Goal: Task Accomplishment & Management: Manage account settings

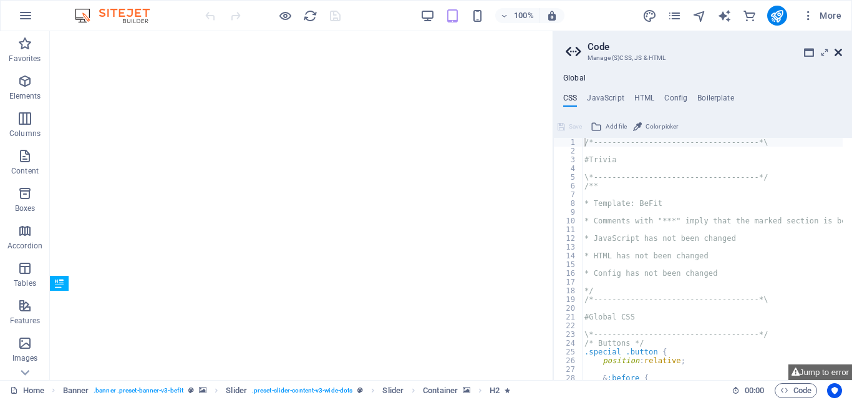
click at [836, 52] on icon at bounding box center [837, 52] width 7 height 10
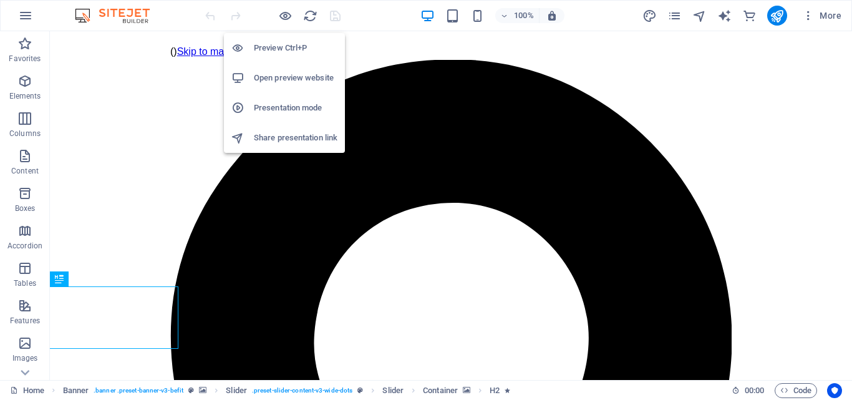
click at [295, 79] on h6 "Open preview website" at bounding box center [296, 77] width 84 height 15
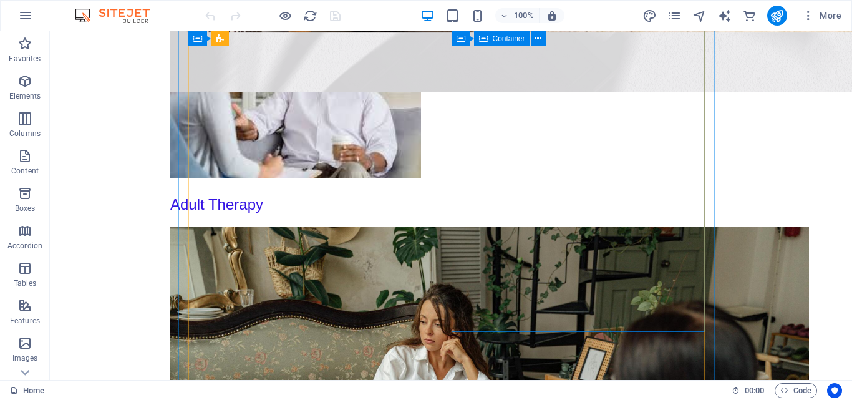
scroll to position [2681, 0]
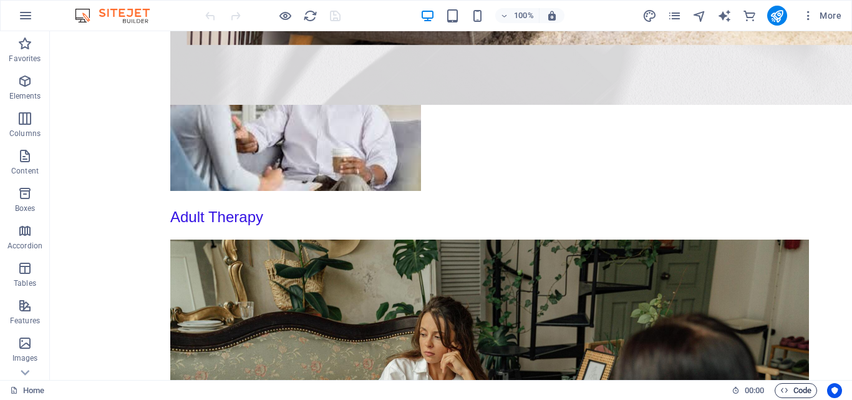
click at [794, 391] on span "Code" at bounding box center [795, 390] width 31 height 15
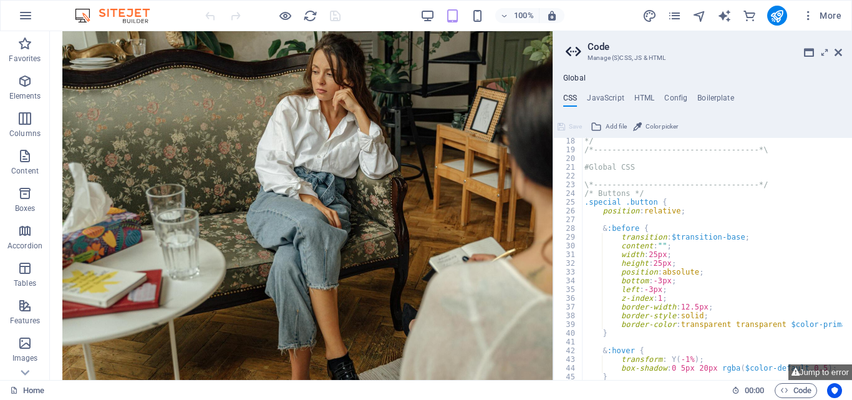
scroll to position [150, 0]
click at [824, 55] on icon at bounding box center [824, 52] width 0 height 10
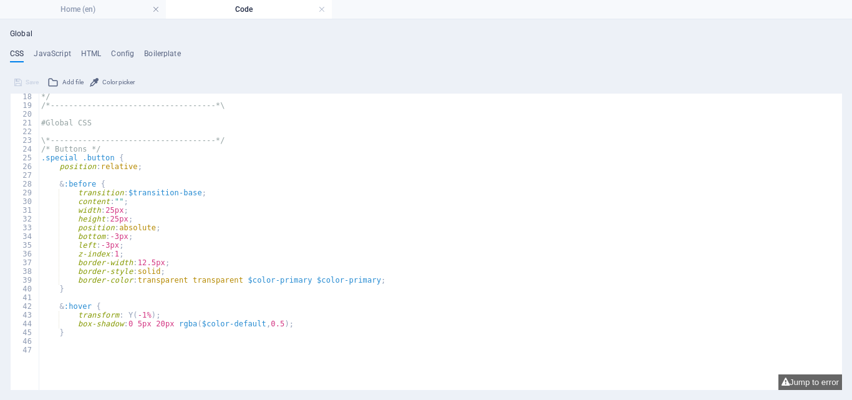
scroll to position [0, 0]
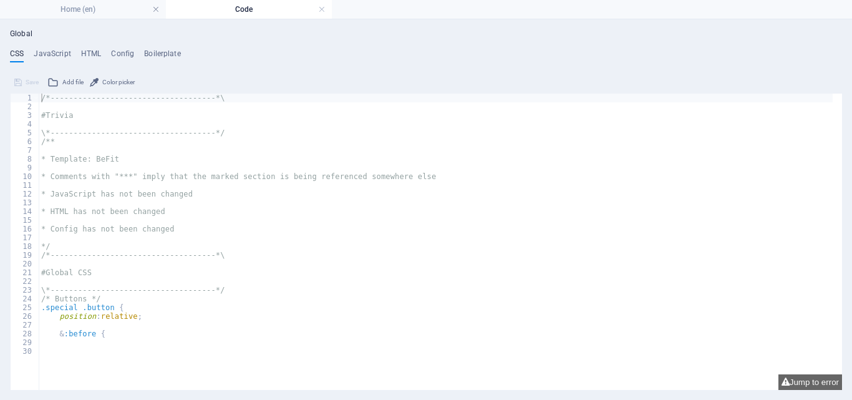
click at [241, 5] on h4 "Code" at bounding box center [249, 9] width 166 height 14
click at [246, 11] on h4 "Code" at bounding box center [249, 9] width 166 height 14
click at [796, 381] on button "Jump to error" at bounding box center [810, 382] width 64 height 16
type textarea "$box-shadow-primary: none"
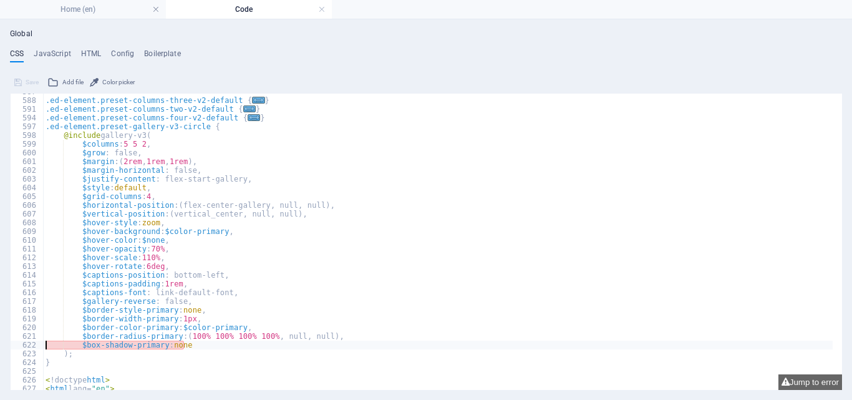
scroll to position [1147, 0]
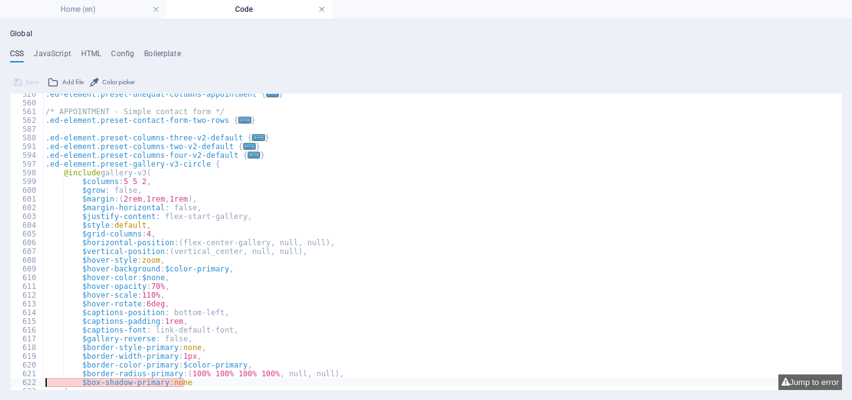
click at [322, 7] on link at bounding box center [321, 10] width 7 height 12
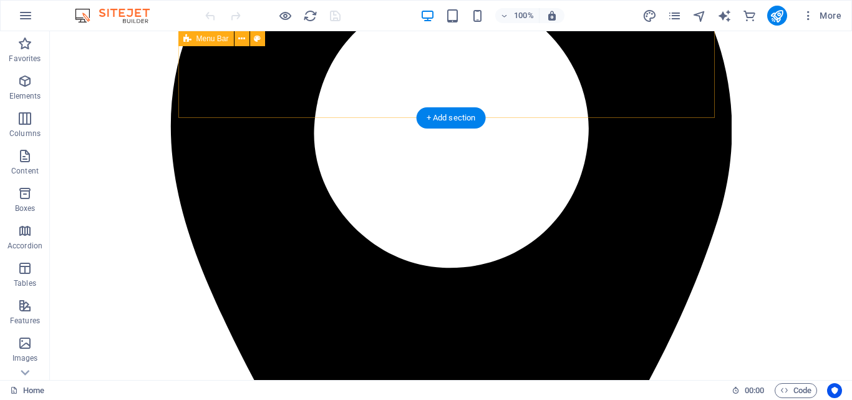
scroll to position [0, 0]
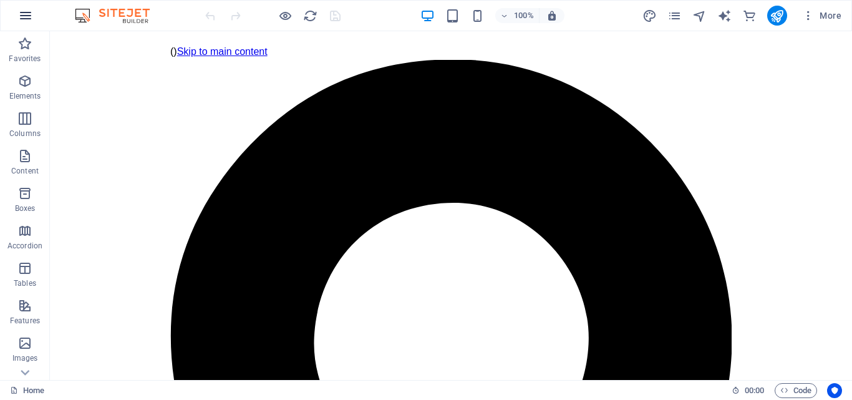
click at [26, 18] on icon "button" at bounding box center [25, 15] width 15 height 15
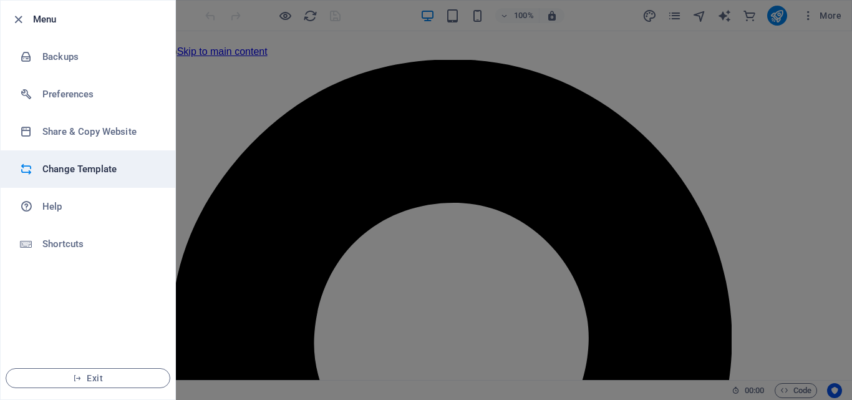
click at [92, 167] on h6 "Change Template" at bounding box center [99, 168] width 115 height 15
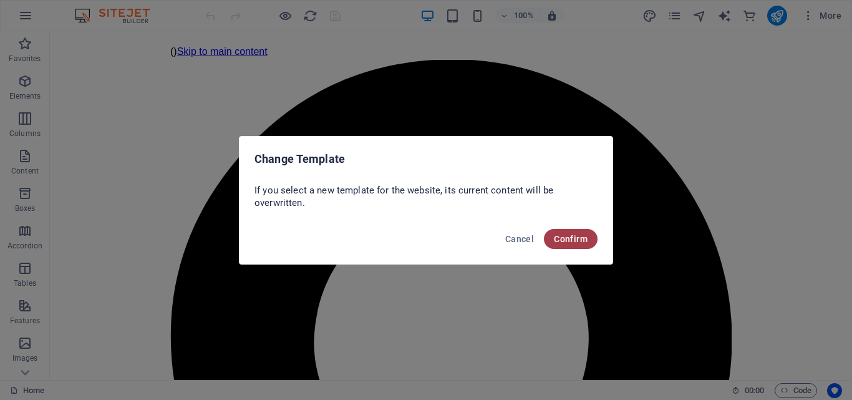
click at [570, 238] on span "Confirm" at bounding box center [571, 239] width 34 height 10
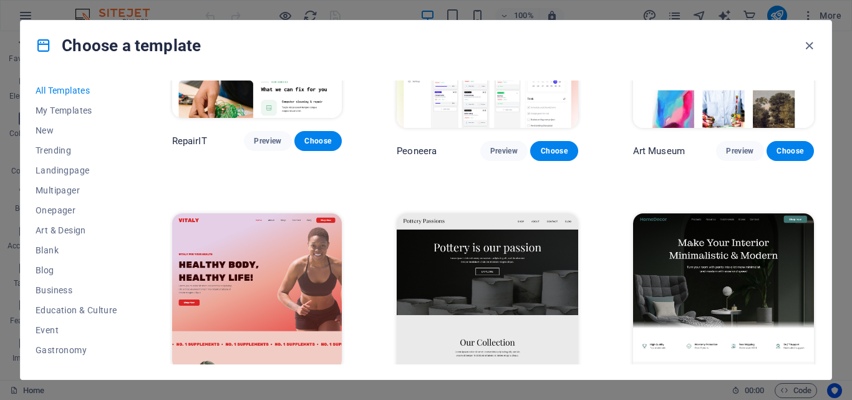
scroll to position [436, 0]
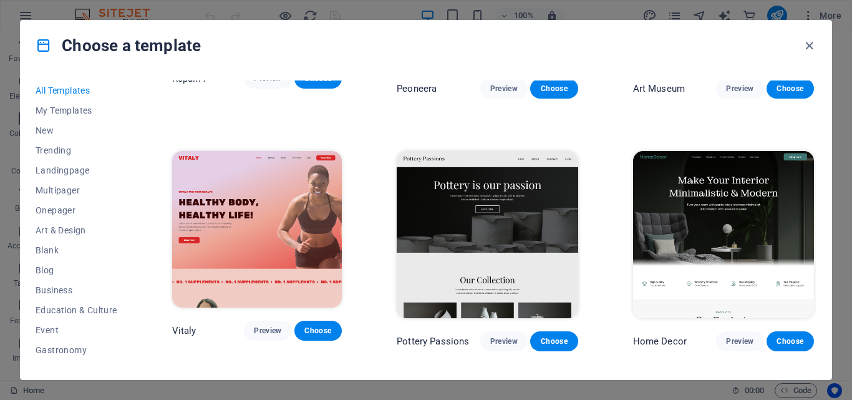
click at [846, 372] on div "Choose a template All Templates My Templates New Trending Landingpage Multipage…" at bounding box center [426, 200] width 852 height 400
click at [846, 373] on div "Choose a template All Templates My Templates New Trending Landingpage Multipage…" at bounding box center [426, 200] width 852 height 400
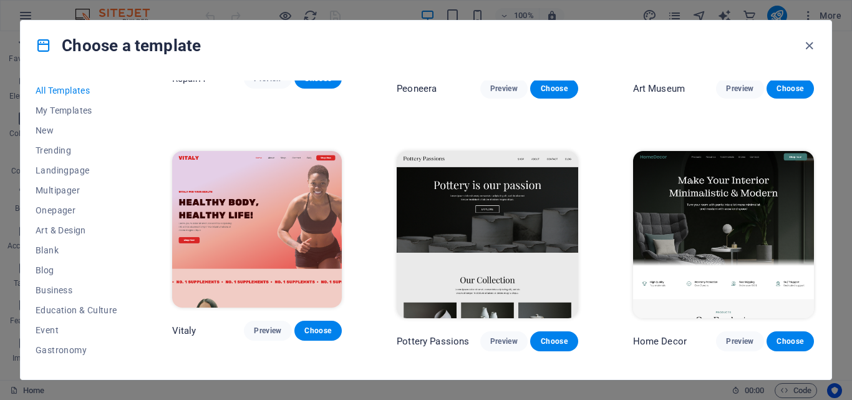
click at [846, 373] on div "Choose a template All Templates My Templates New Trending Landingpage Multipage…" at bounding box center [426, 200] width 852 height 400
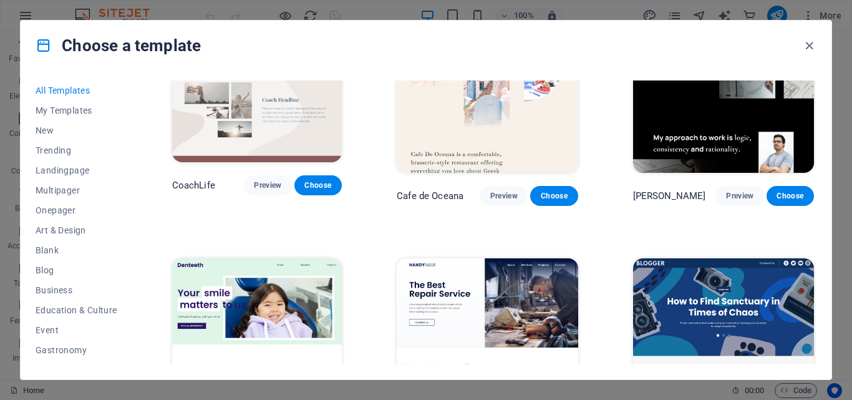
scroll to position [3927, 0]
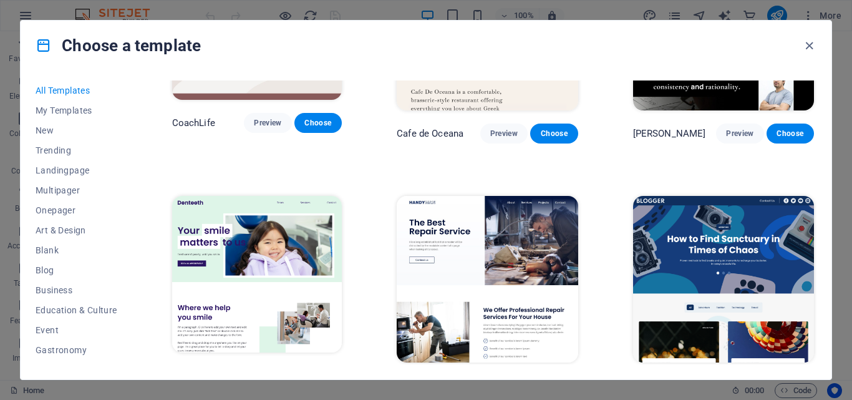
click at [726, 380] on span "Preview" at bounding box center [739, 385] width 27 height 10
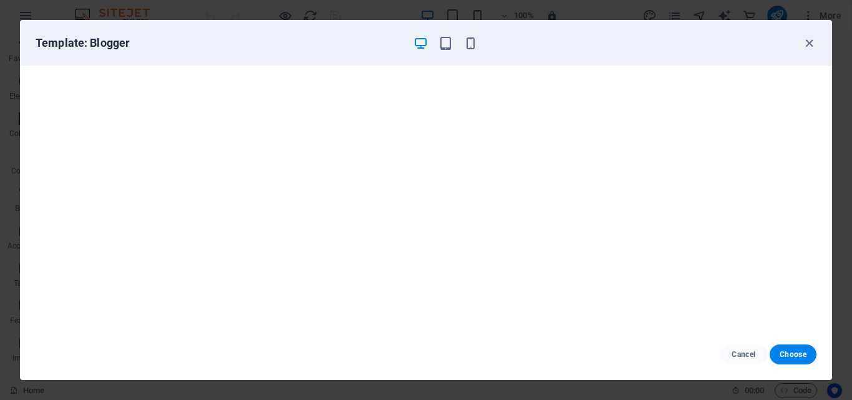
scroll to position [0, 0]
click at [809, 42] on icon "button" at bounding box center [809, 43] width 14 height 14
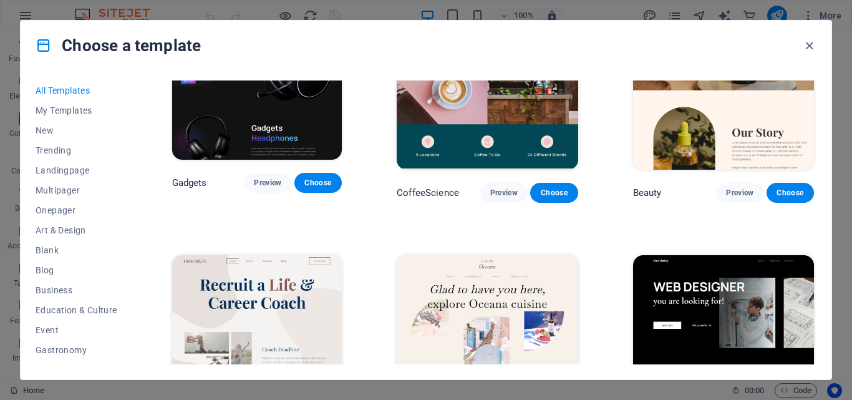
scroll to position [3678, 0]
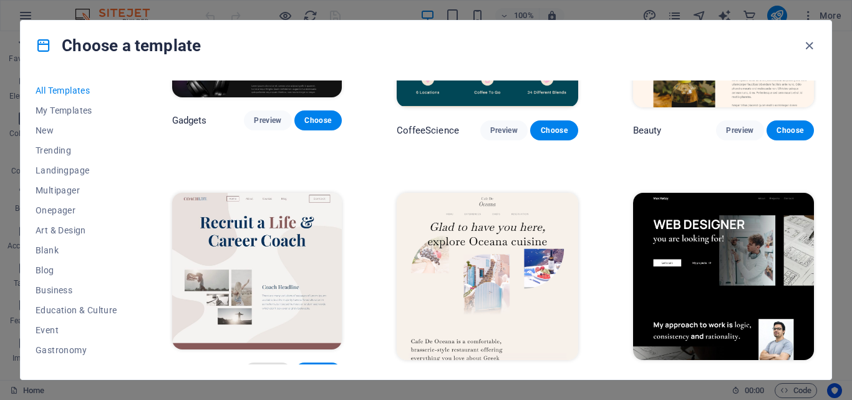
click at [277, 367] on span "Preview" at bounding box center [267, 372] width 27 height 10
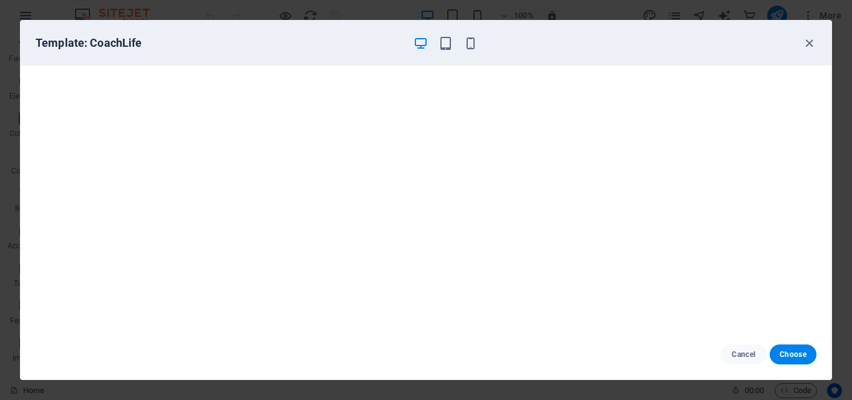
scroll to position [0, 0]
click at [804, 44] on icon "button" at bounding box center [809, 43] width 14 height 14
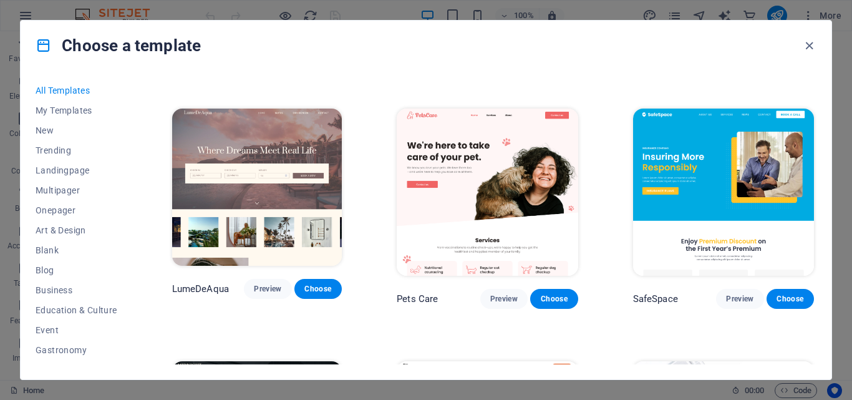
scroll to position [2494, 0]
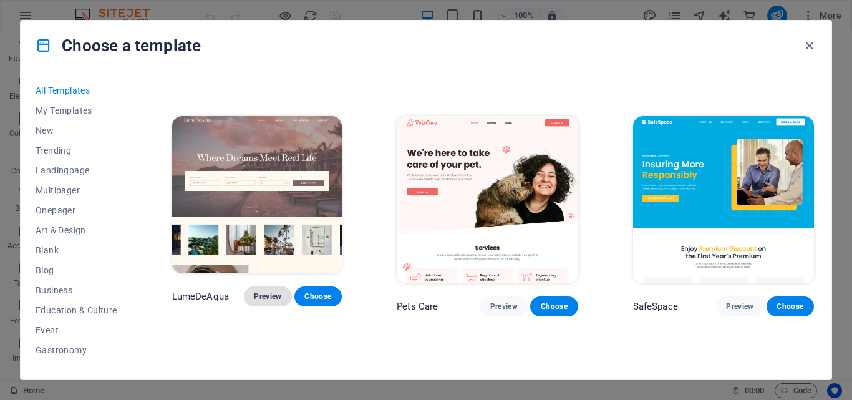
click at [276, 291] on span "Preview" at bounding box center [267, 296] width 27 height 10
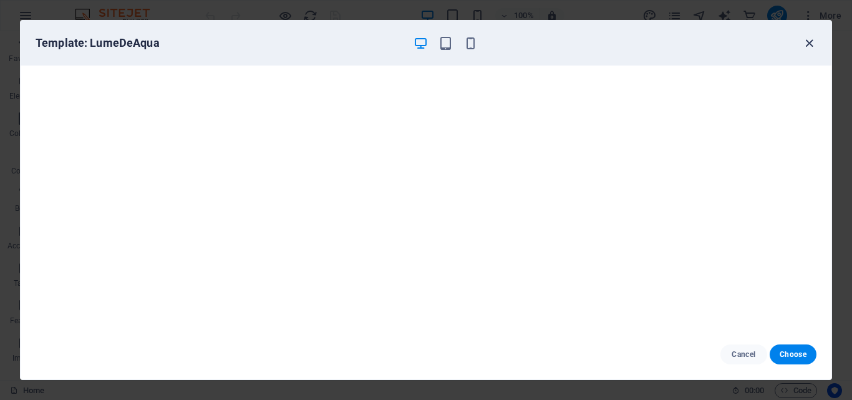
click at [808, 44] on icon "button" at bounding box center [809, 43] width 14 height 14
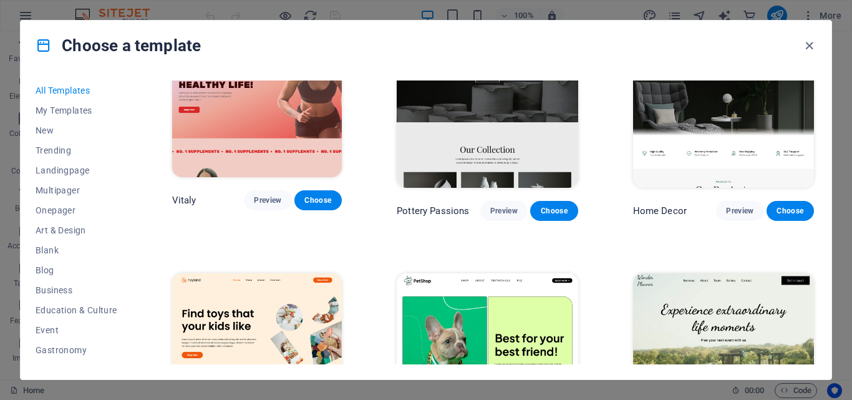
scroll to position [499, 0]
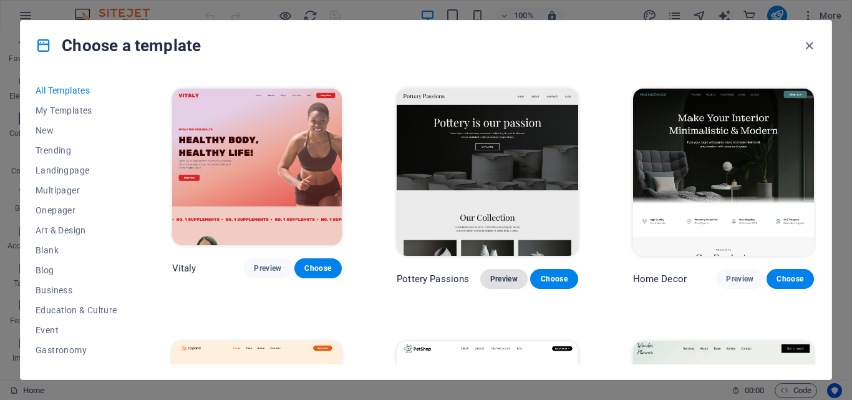
click at [502, 269] on button "Preview" at bounding box center [503, 279] width 47 height 20
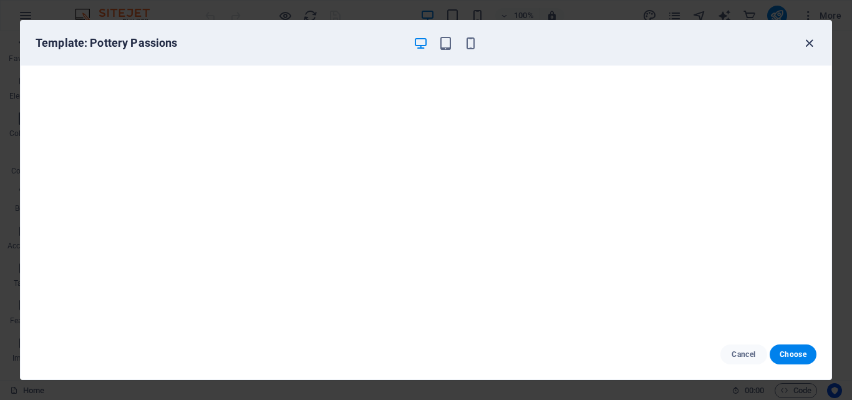
click at [809, 44] on icon "button" at bounding box center [809, 43] width 14 height 14
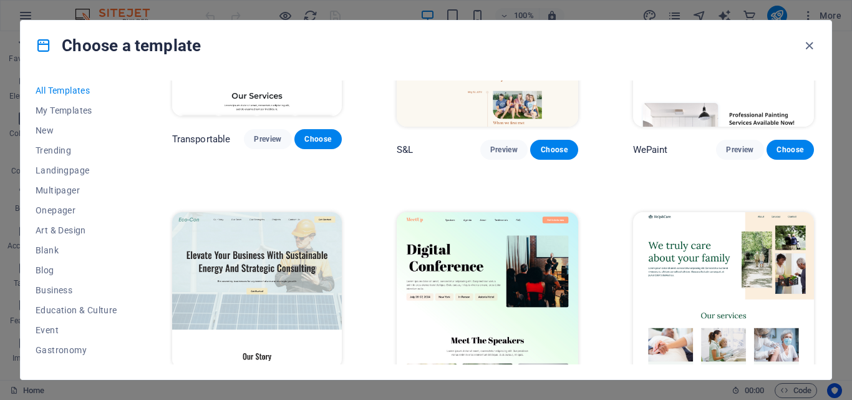
scroll to position [1184, 0]
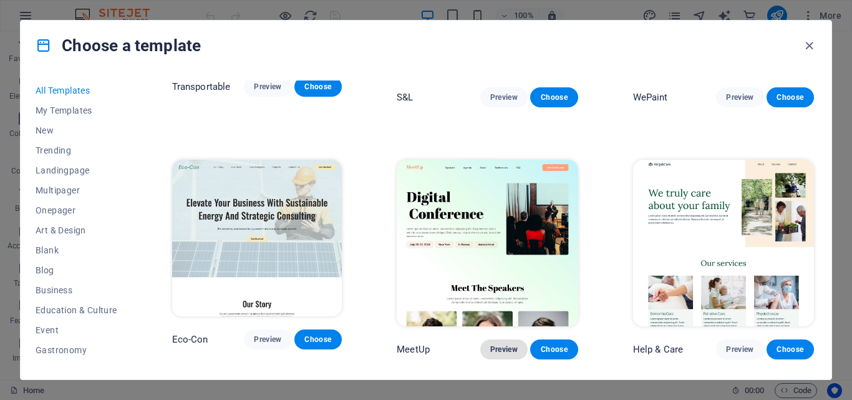
click at [511, 344] on span "Preview" at bounding box center [503, 349] width 27 height 10
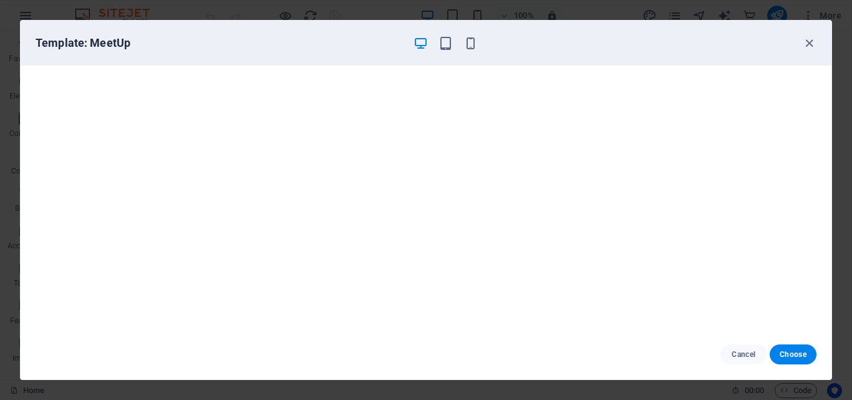
click at [812, 51] on div "Template: MeetUp" at bounding box center [426, 43] width 810 height 45
click at [811, 44] on icon "button" at bounding box center [809, 43] width 14 height 14
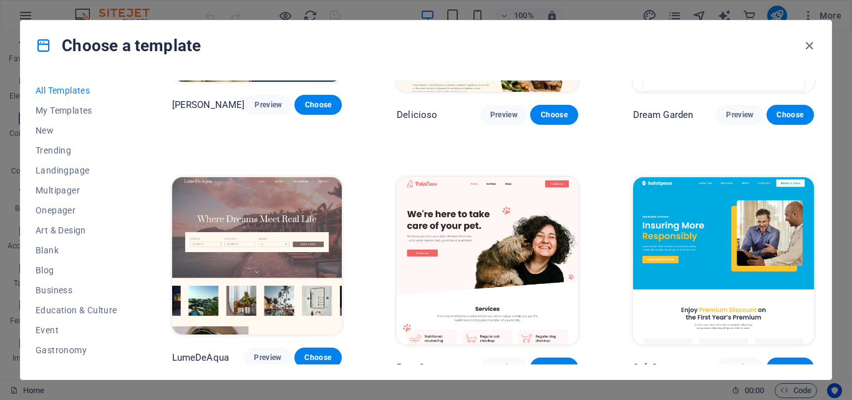
scroll to position [2431, 0]
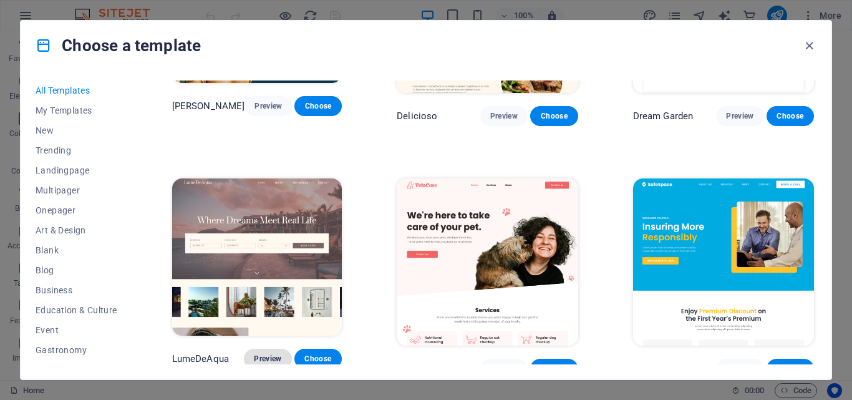
click at [280, 353] on span "Preview" at bounding box center [267, 358] width 27 height 10
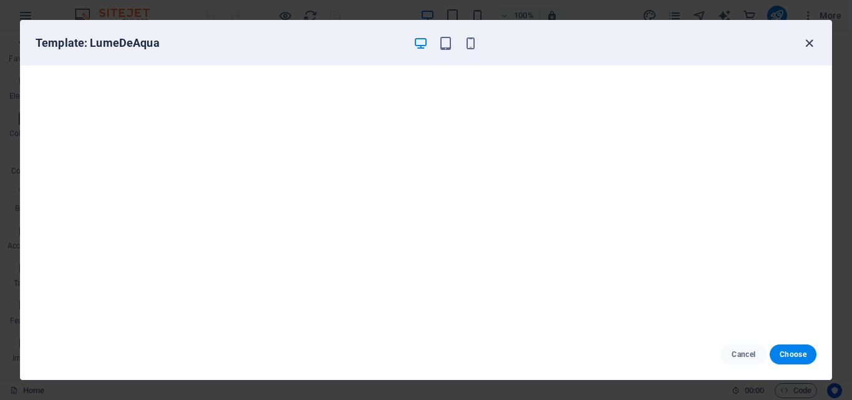
click at [810, 47] on icon "button" at bounding box center [809, 43] width 14 height 14
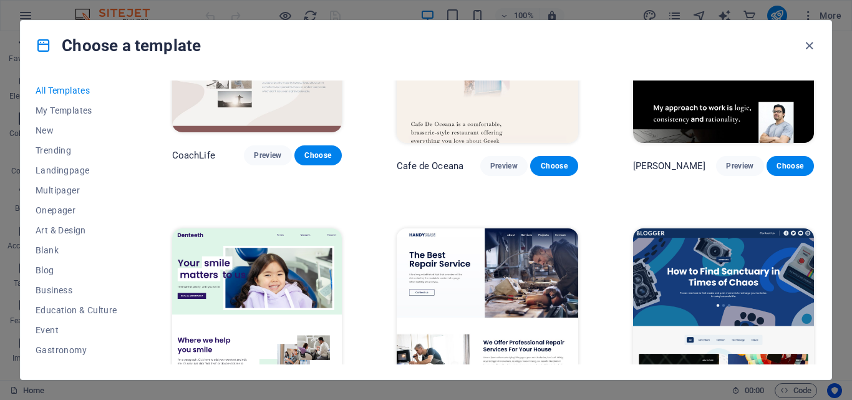
scroll to position [3927, 0]
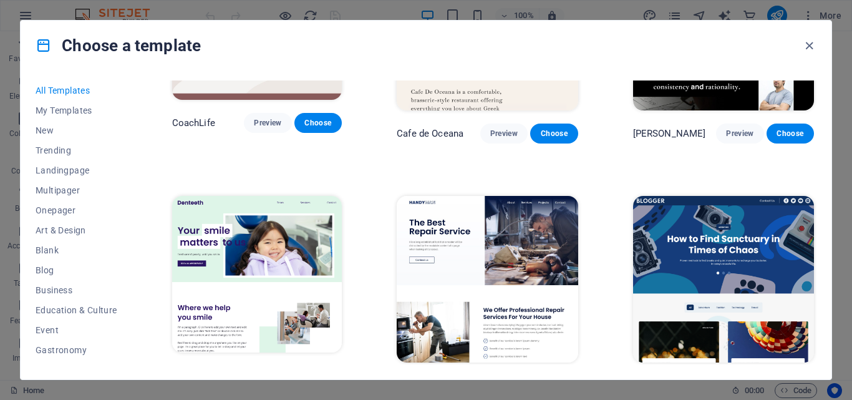
click at [740, 380] on span "Preview" at bounding box center [739, 385] width 27 height 10
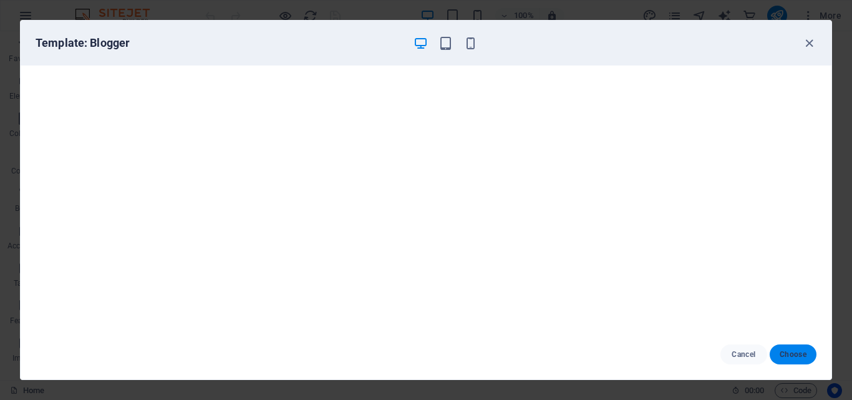
click at [788, 350] on span "Choose" at bounding box center [792, 354] width 27 height 10
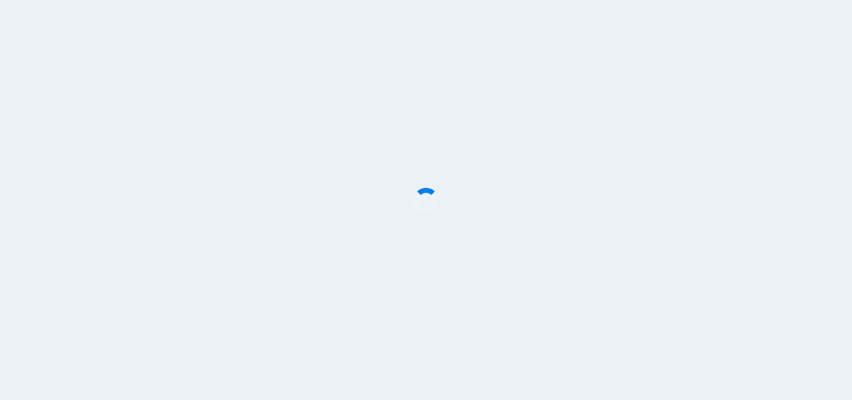
scroll to position [1147, 0]
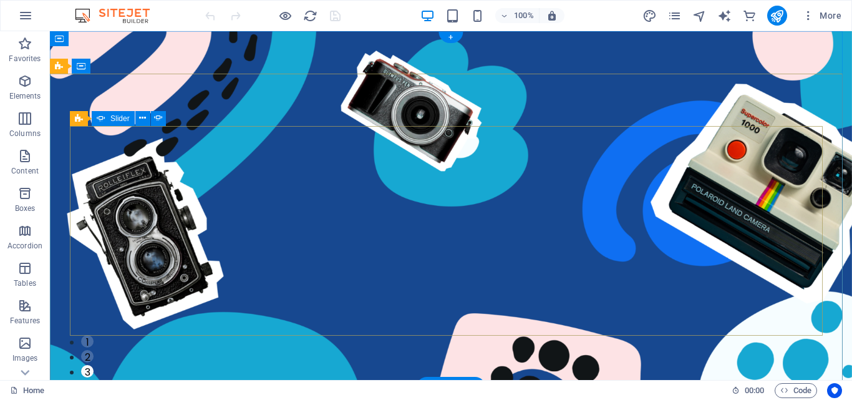
click at [94, 335] on button "1" at bounding box center [87, 341] width 12 height 12
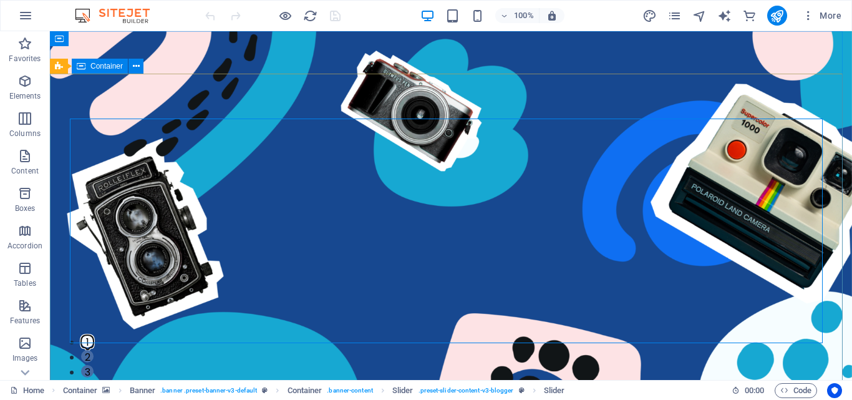
click at [96, 65] on span "Container" at bounding box center [106, 65] width 32 height 7
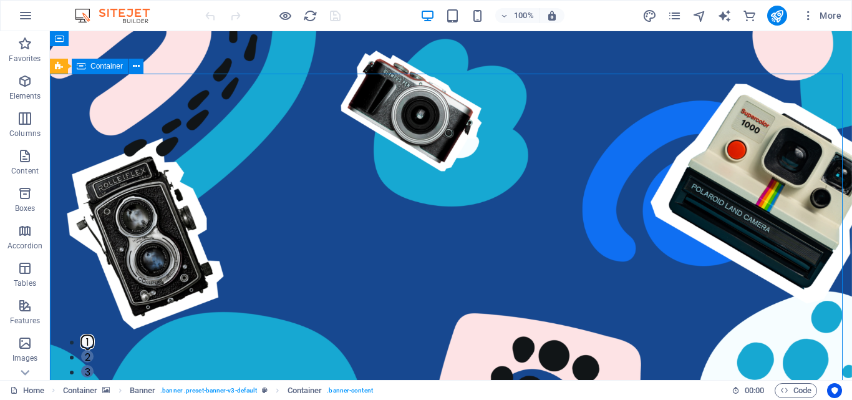
click at [96, 65] on span "Container" at bounding box center [106, 65] width 32 height 7
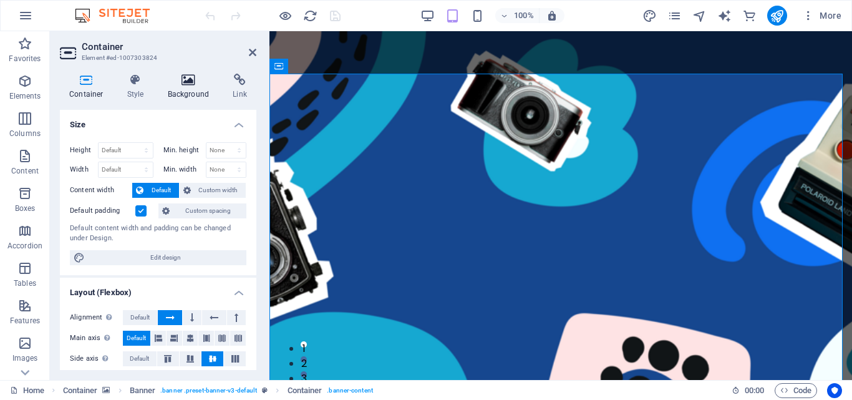
click at [196, 90] on h4 "Background" at bounding box center [190, 87] width 65 height 26
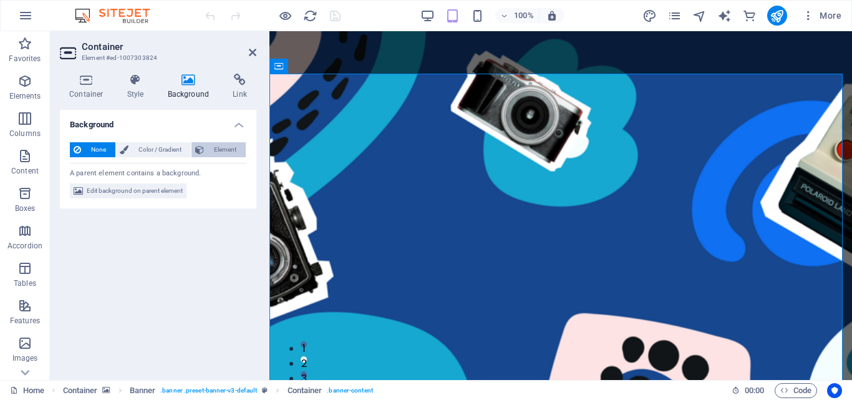
click at [214, 149] on span "Element" at bounding box center [225, 149] width 34 height 15
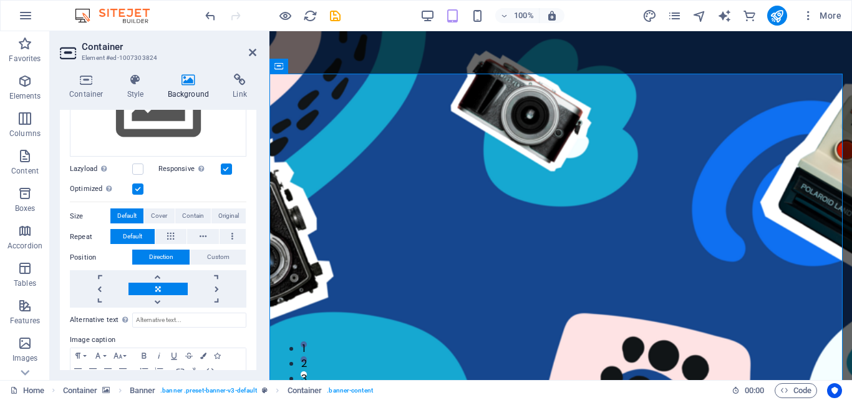
scroll to position [41, 0]
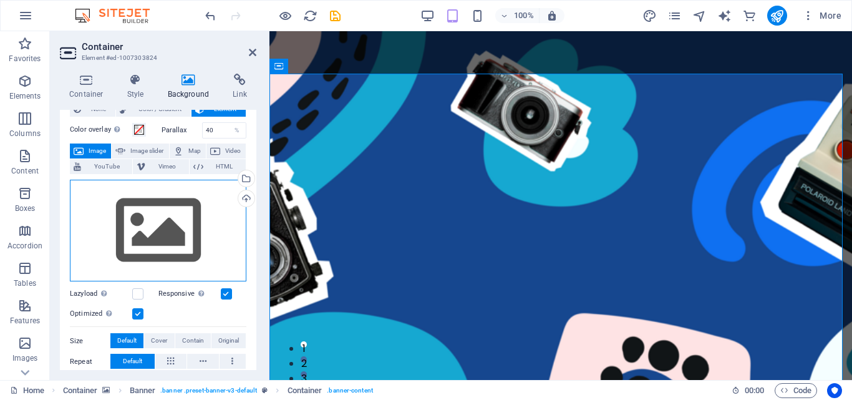
click at [207, 203] on div "Drag files here, click to choose files or select files from Files or our free s…" at bounding box center [158, 231] width 176 height 102
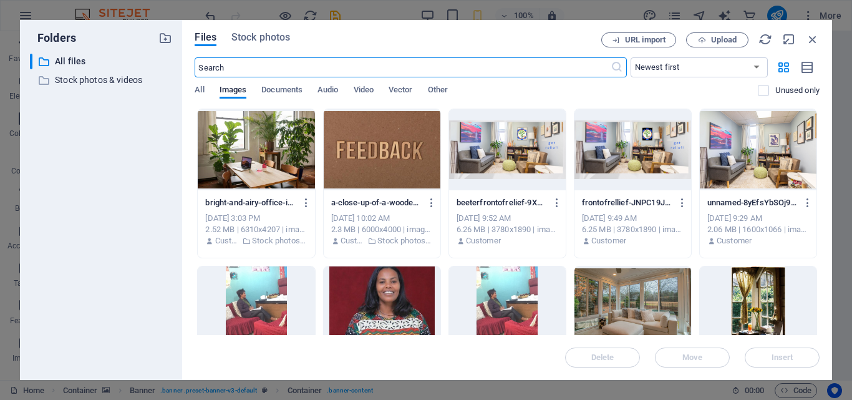
click at [499, 148] on div at bounding box center [507, 149] width 117 height 81
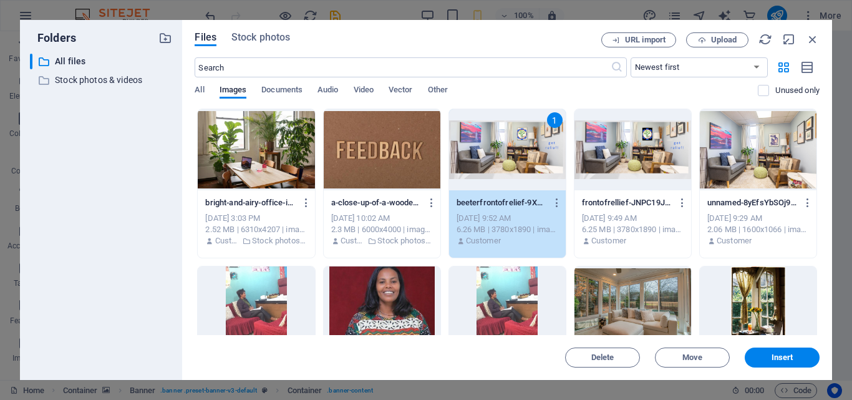
click at [499, 148] on div "1" at bounding box center [507, 149] width 117 height 81
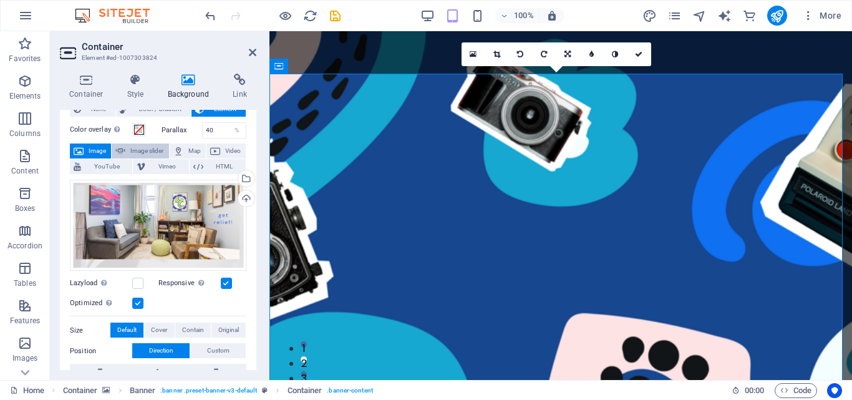
click at [145, 151] on span "Image slider" at bounding box center [147, 150] width 36 height 15
select select "ms"
select select "s"
select select "progressive"
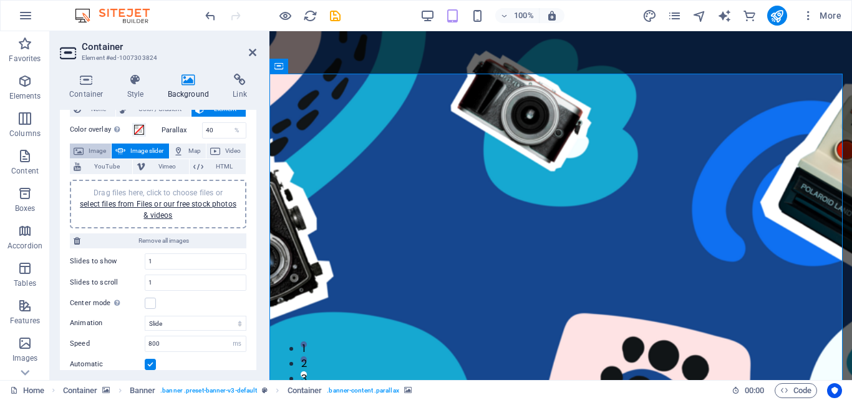
click at [95, 150] on span "Image" at bounding box center [97, 150] width 20 height 15
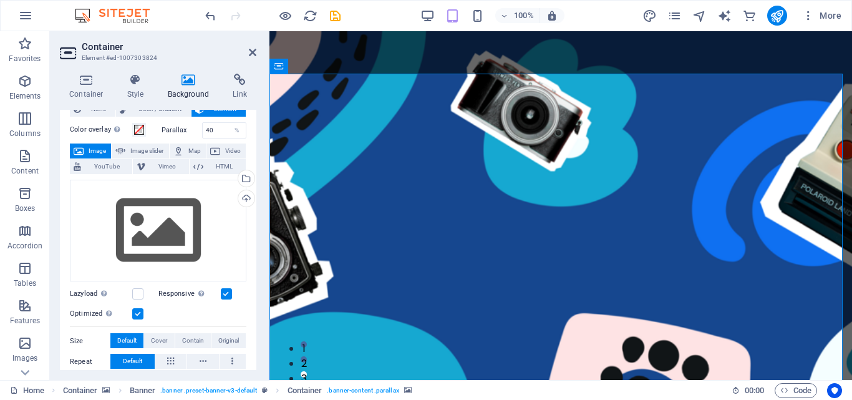
scroll to position [0, 0]
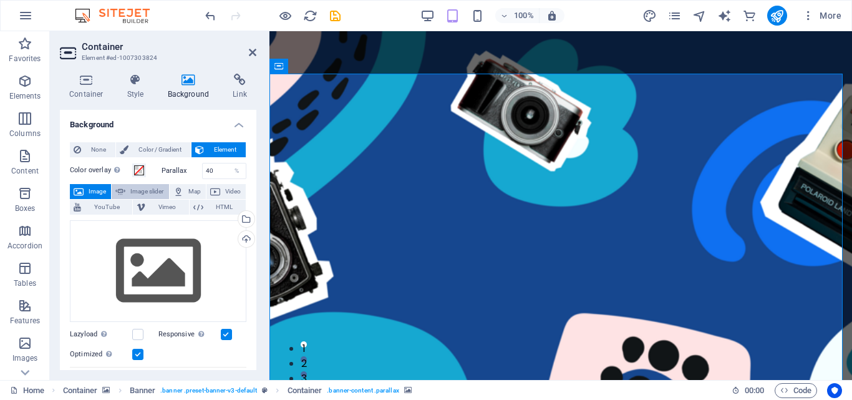
click at [141, 192] on span "Image slider" at bounding box center [147, 191] width 36 height 15
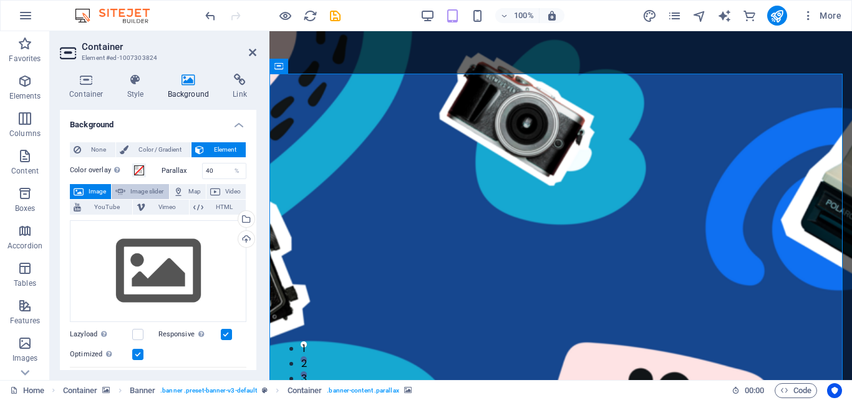
select select "ms"
select select "s"
select select "progressive"
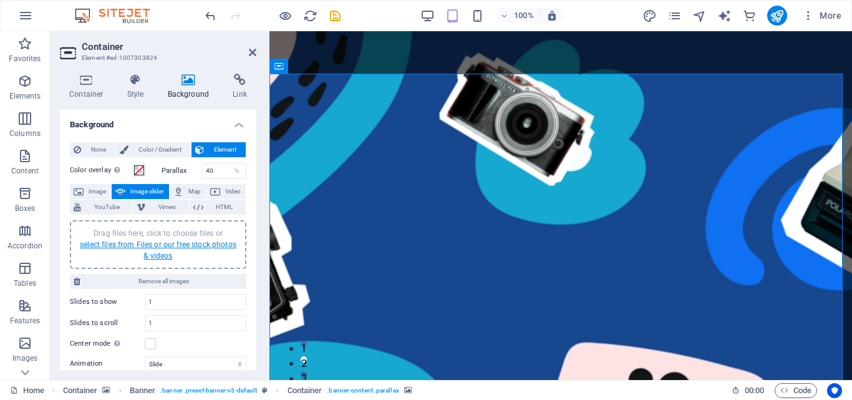
click at [173, 244] on link "select files from Files or our free stock photos & videos" at bounding box center [158, 250] width 156 height 20
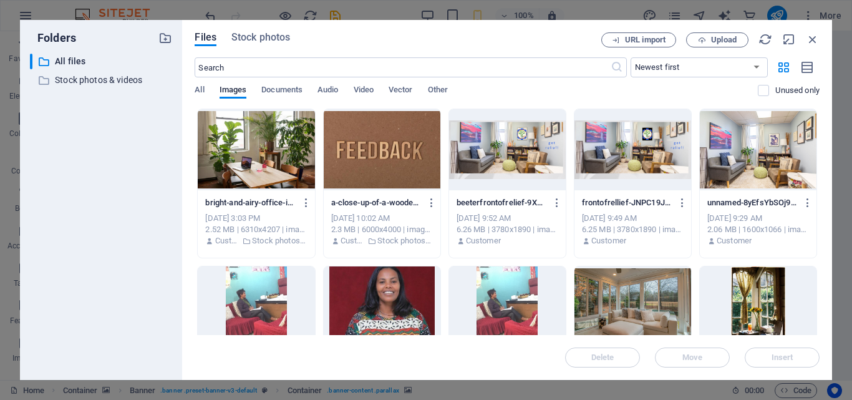
click at [529, 156] on div at bounding box center [507, 149] width 117 height 81
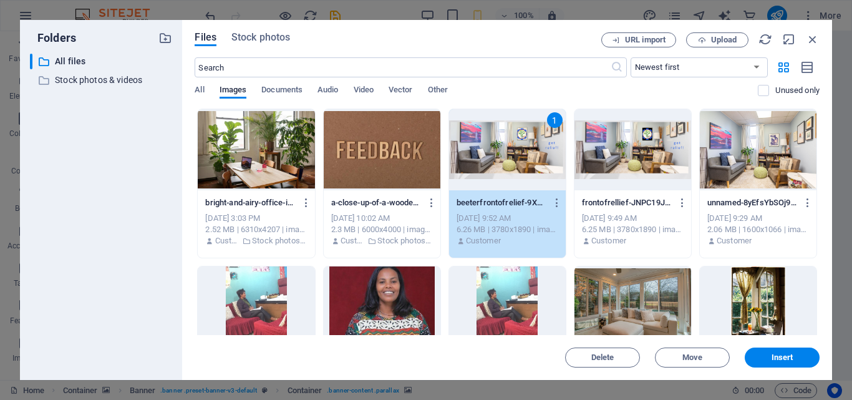
click at [529, 156] on div "1" at bounding box center [507, 149] width 117 height 81
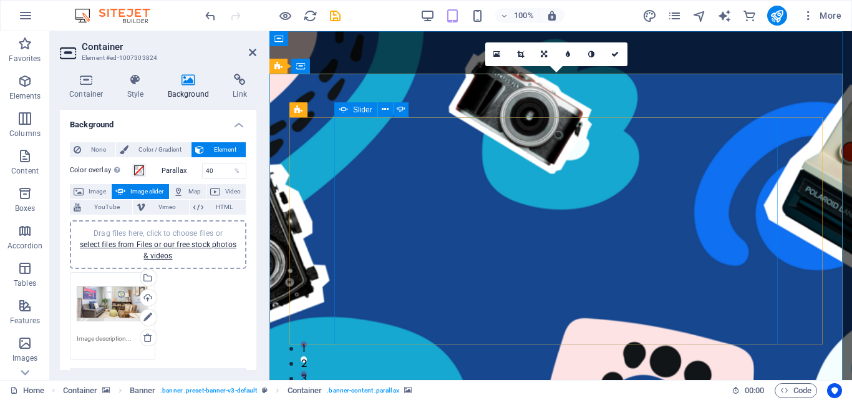
click at [307, 344] on button "1" at bounding box center [303, 344] width 6 height 6
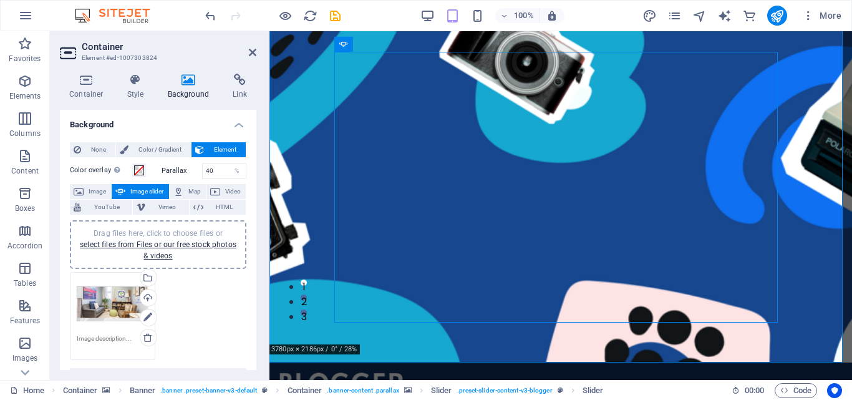
scroll to position [62, 0]
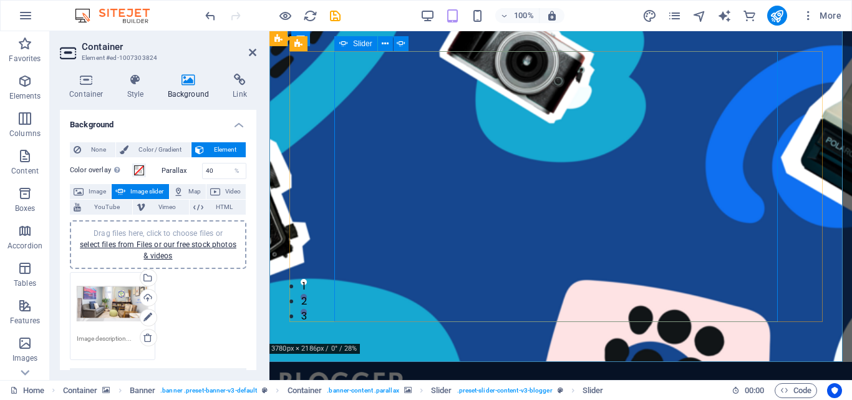
click at [307, 285] on button "1" at bounding box center [303, 282] width 6 height 6
click at [307, 300] on button "2" at bounding box center [303, 297] width 6 height 6
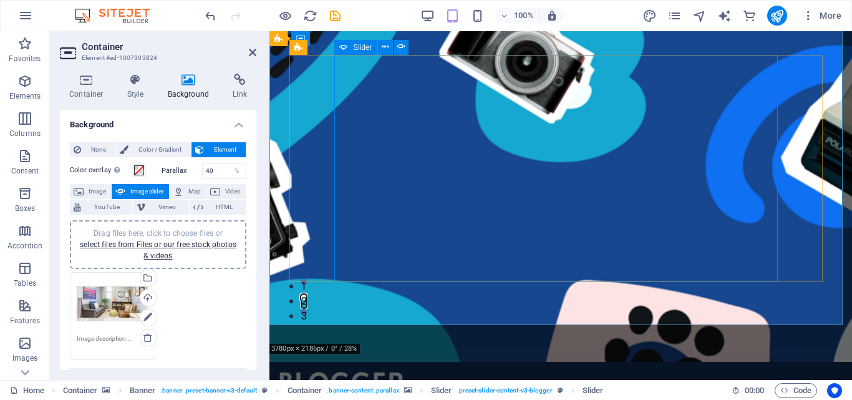
click at [307, 309] on button "3" at bounding box center [303, 312] width 6 height 6
click at [307, 279] on button "1" at bounding box center [303, 282] width 6 height 6
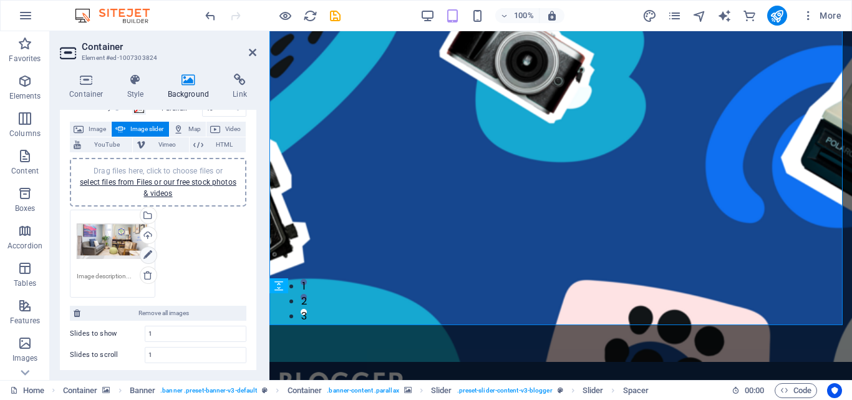
click at [148, 255] on icon at bounding box center [147, 254] width 9 height 15
click at [146, 252] on icon at bounding box center [147, 254] width 9 height 15
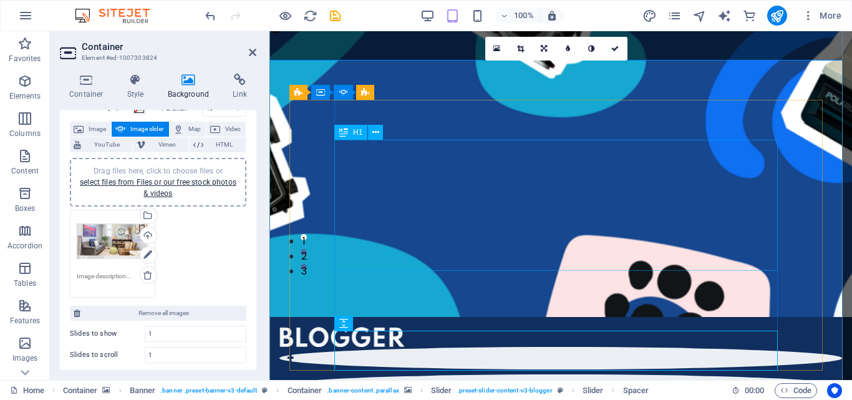
scroll to position [0, 0]
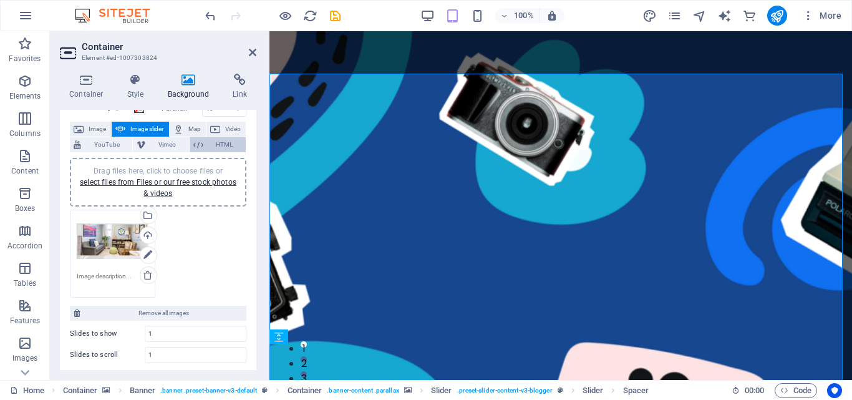
click at [219, 144] on span "HTML" at bounding box center [224, 144] width 35 height 15
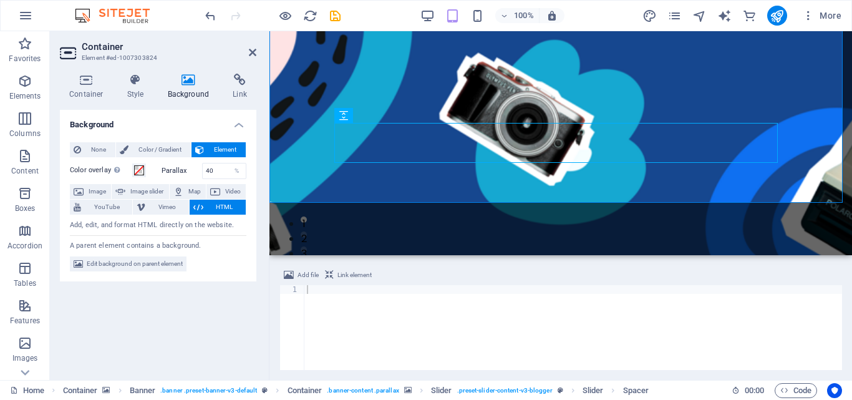
scroll to position [221, 0]
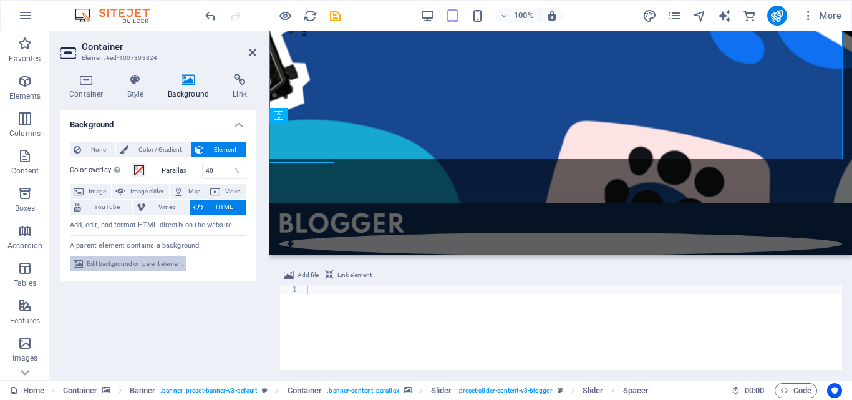
click at [140, 265] on span "Edit background on parent element" at bounding box center [135, 263] width 96 height 15
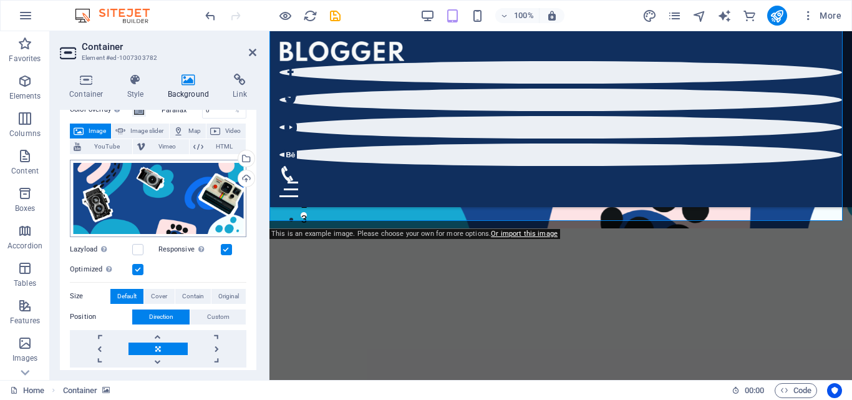
scroll to position [62, 0]
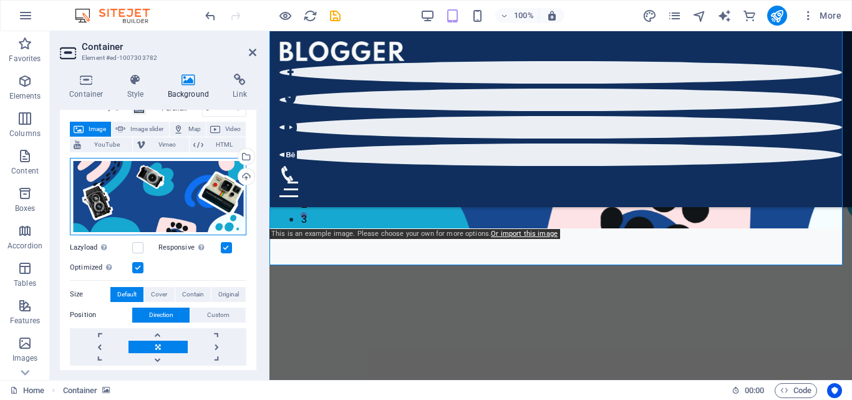
click at [175, 198] on div "Drag files here, click to choose files or select files from Files or our free s…" at bounding box center [158, 196] width 176 height 77
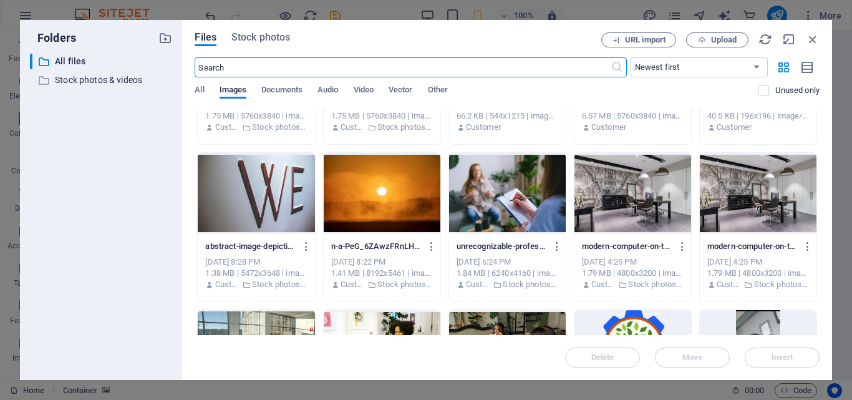
scroll to position [810, 0]
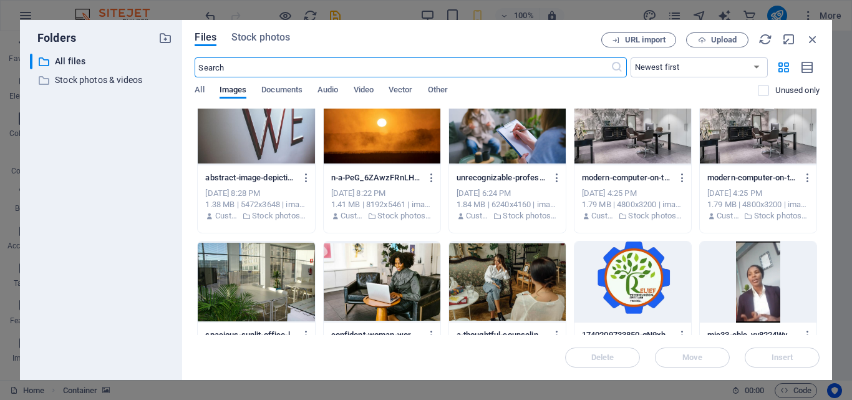
click at [492, 291] on div at bounding box center [507, 281] width 117 height 81
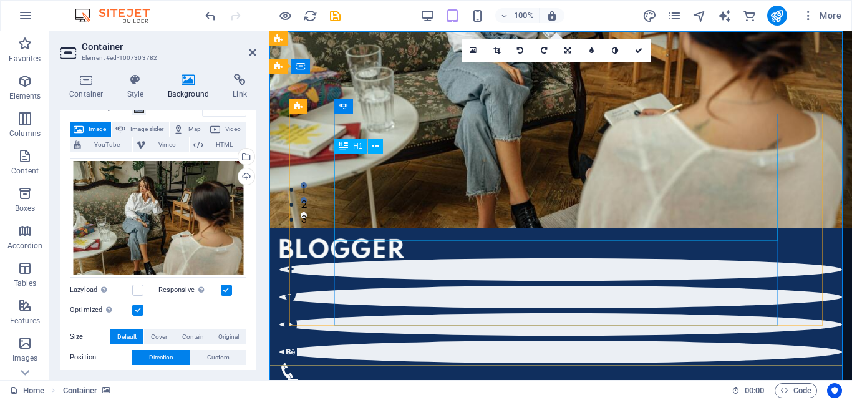
scroll to position [0, 0]
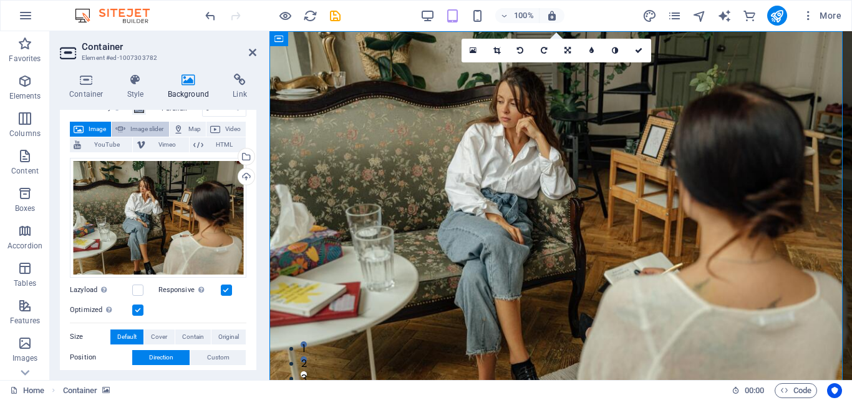
click at [145, 132] on span "Image slider" at bounding box center [147, 129] width 36 height 15
select select "ms"
select select "s"
select select "progressive"
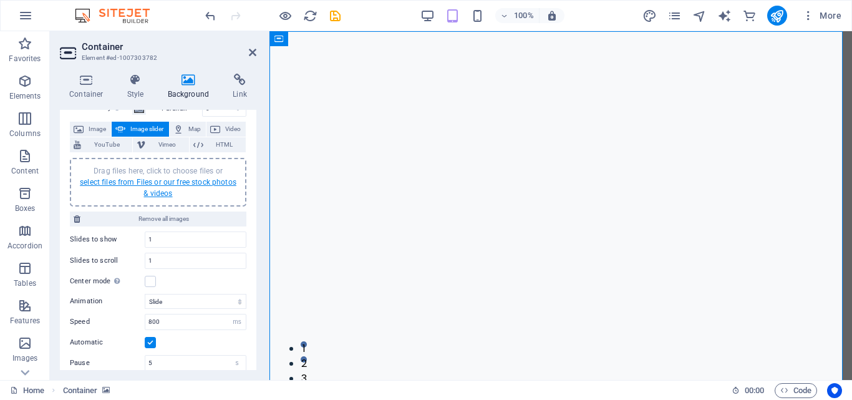
click at [157, 183] on link "select files from Files or our free stock photos & videos" at bounding box center [158, 188] width 156 height 20
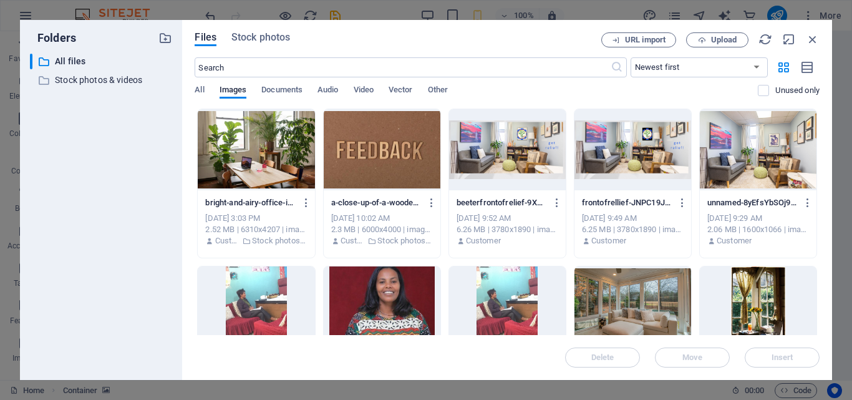
click at [506, 150] on div at bounding box center [507, 149] width 117 height 81
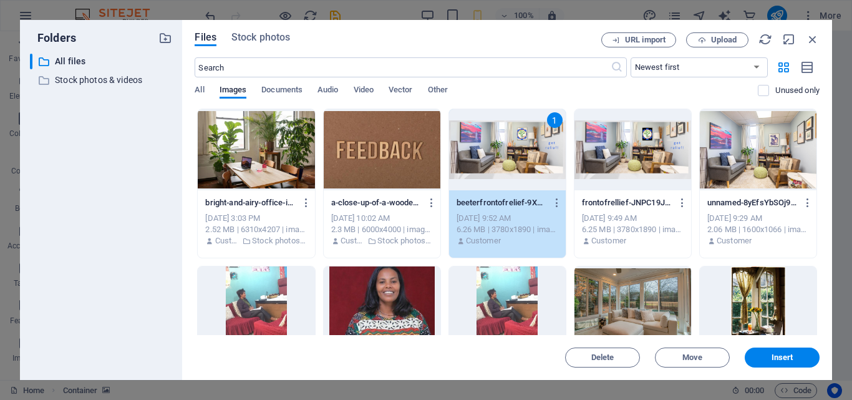
click at [506, 150] on div "1" at bounding box center [507, 149] width 117 height 81
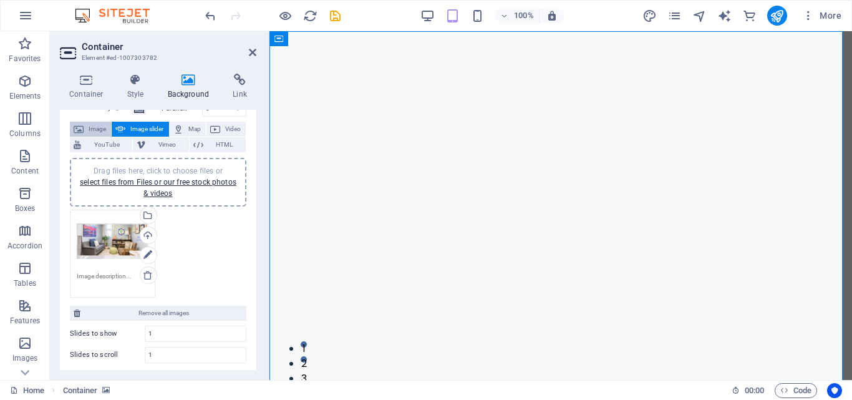
click at [94, 132] on span "Image" at bounding box center [97, 129] width 20 height 15
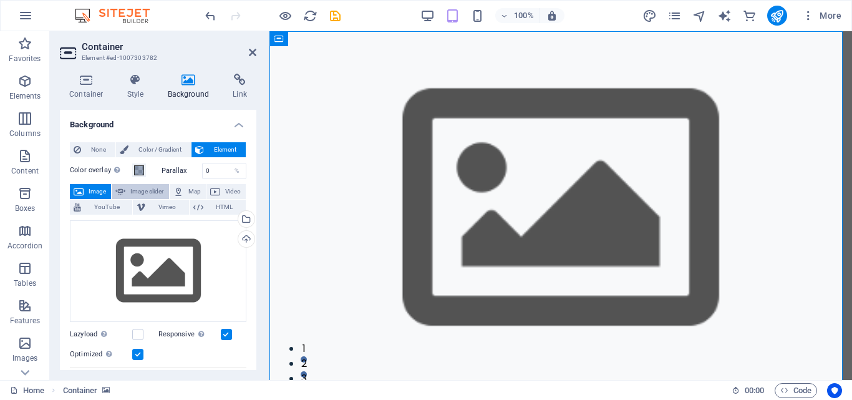
click at [146, 192] on span "Image slider" at bounding box center [147, 191] width 36 height 15
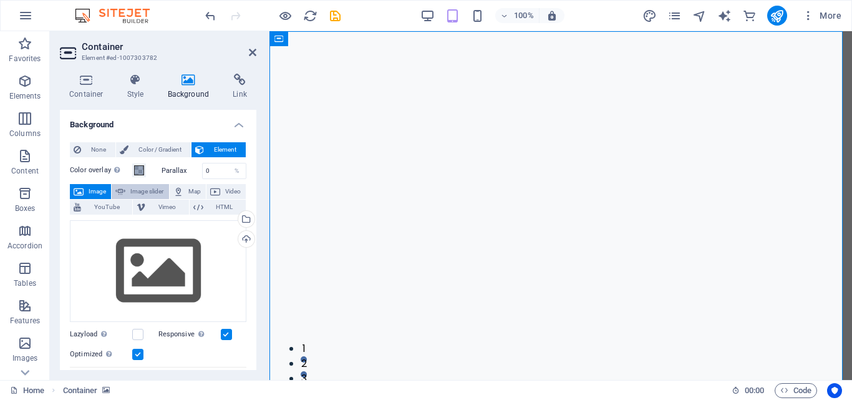
select select "ms"
select select "s"
select select "progressive"
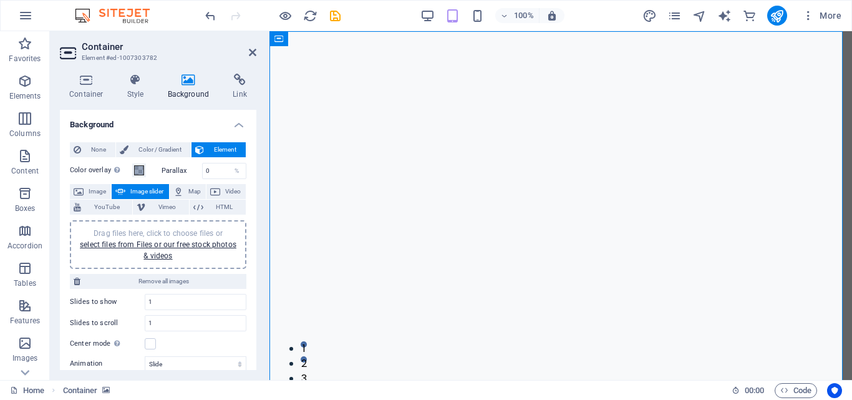
click at [101, 322] on label "Slides to scroll" at bounding box center [107, 322] width 75 height 7
click at [155, 325] on input "1" at bounding box center [195, 322] width 100 height 15
click at [162, 302] on input "1" at bounding box center [195, 301] width 100 height 15
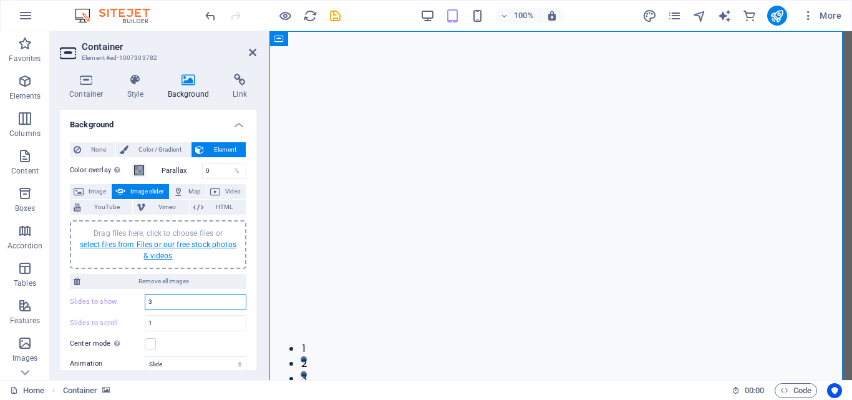
type input "3"
click at [161, 244] on link "select files from Files or our free stock photos & videos" at bounding box center [158, 250] width 156 height 20
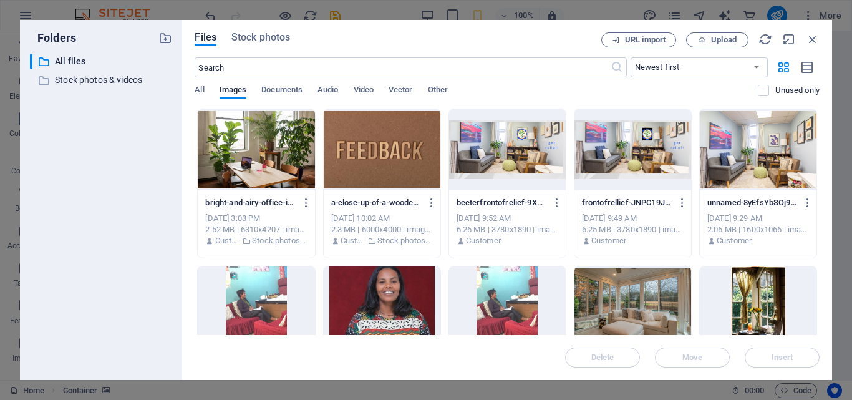
click at [497, 143] on div at bounding box center [507, 149] width 117 height 81
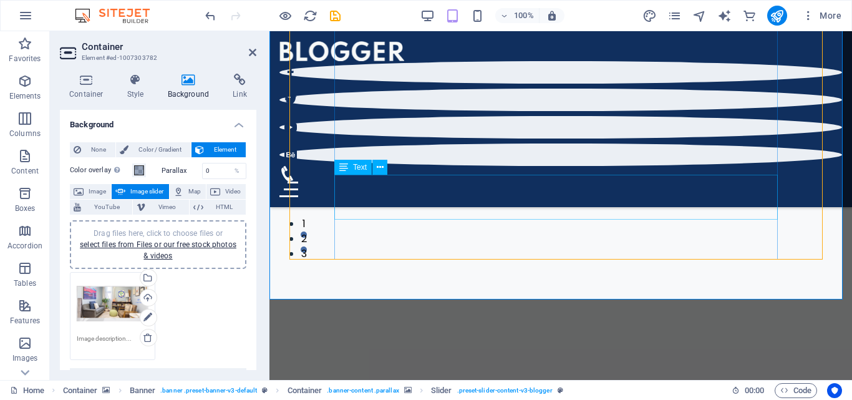
scroll to position [62, 0]
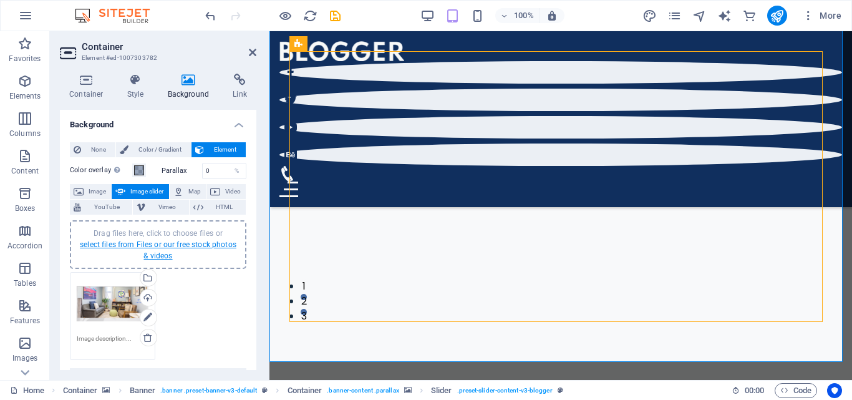
click at [168, 247] on link "select files from Files or our free stock photos & videos" at bounding box center [158, 250] width 156 height 20
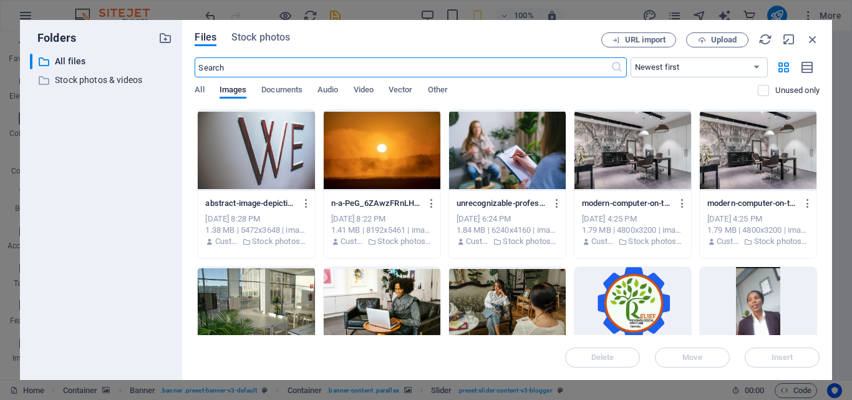
scroll to position [810, 0]
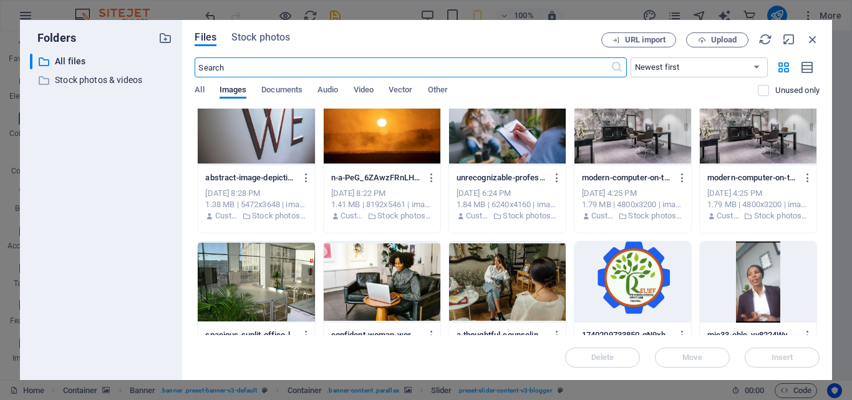
drag, startPoint x: 488, startPoint y: 286, endPoint x: 219, endPoint y: 254, distance: 270.5
click at [488, 286] on div at bounding box center [507, 281] width 117 height 81
drag, startPoint x: 219, startPoint y: 254, endPoint x: 488, endPoint y: 286, distance: 271.1
click at [488, 286] on div at bounding box center [507, 281] width 117 height 81
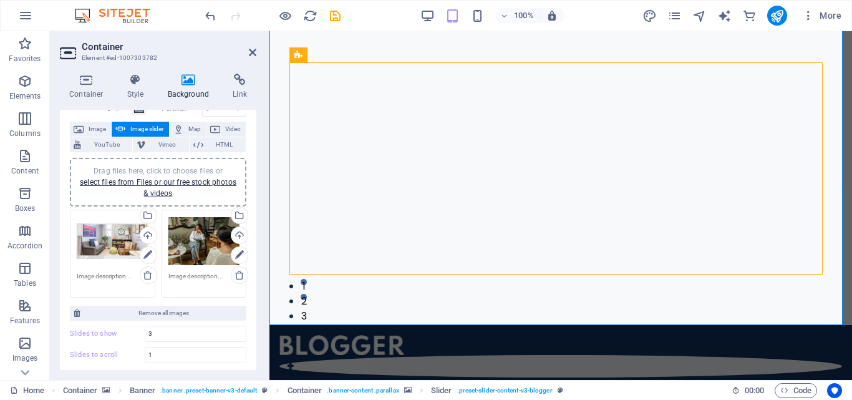
scroll to position [0, 0]
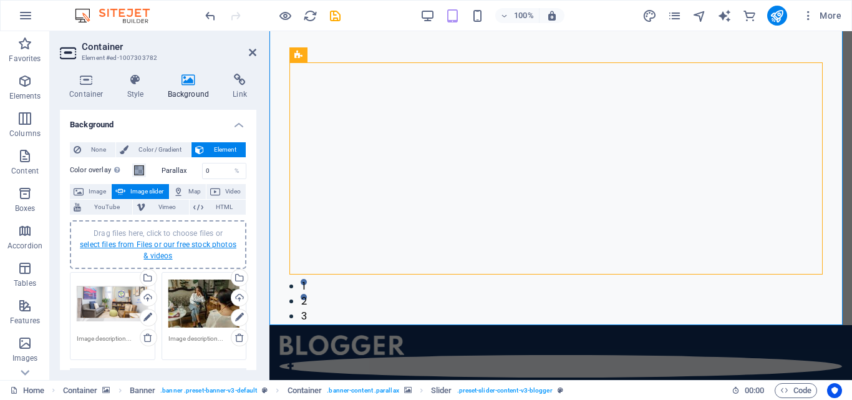
click at [159, 245] on link "select files from Files or our free stock photos & videos" at bounding box center [158, 250] width 156 height 20
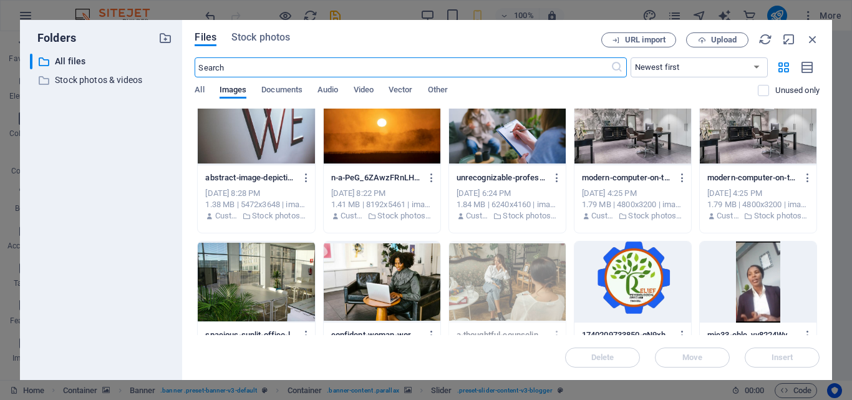
scroll to position [873, 0]
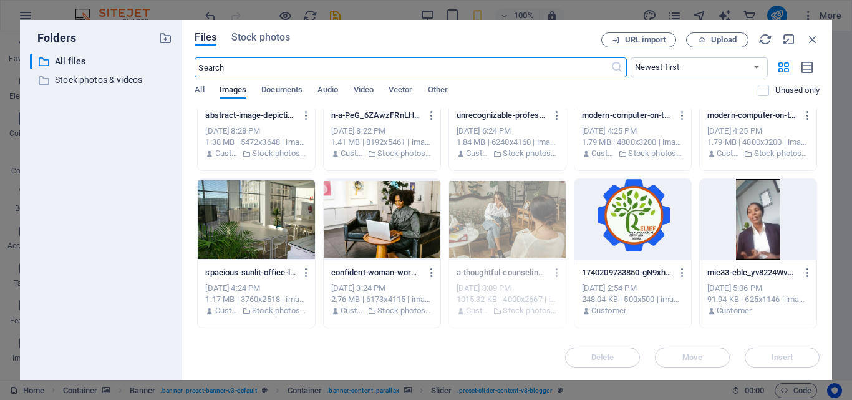
click at [385, 216] on div at bounding box center [382, 219] width 117 height 81
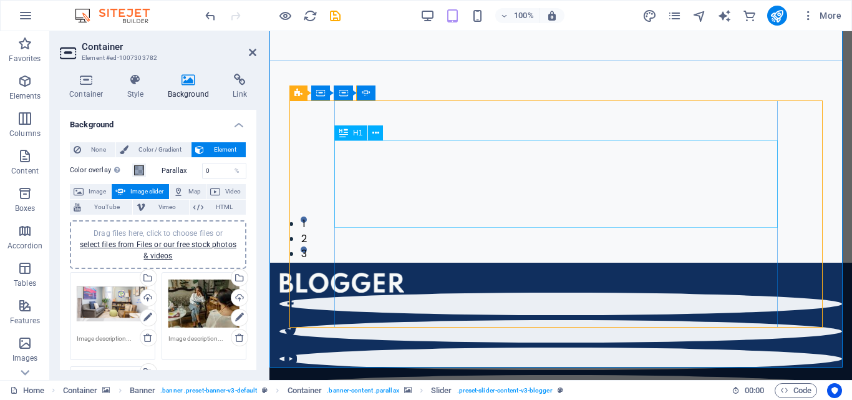
scroll to position [0, 0]
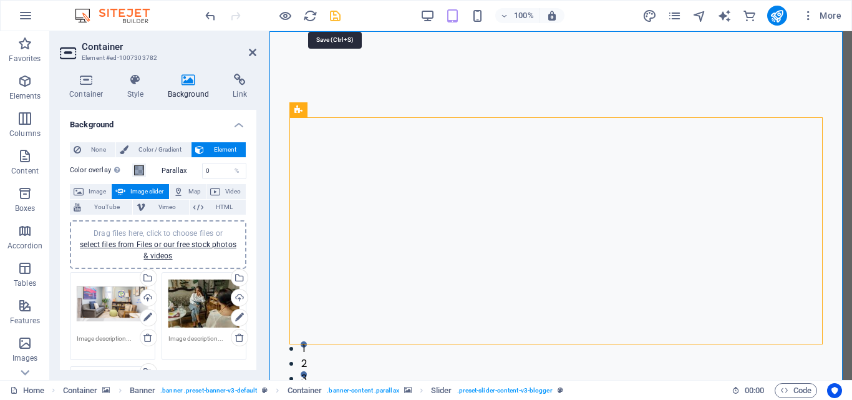
click at [337, 16] on icon "save" at bounding box center [335, 16] width 14 height 14
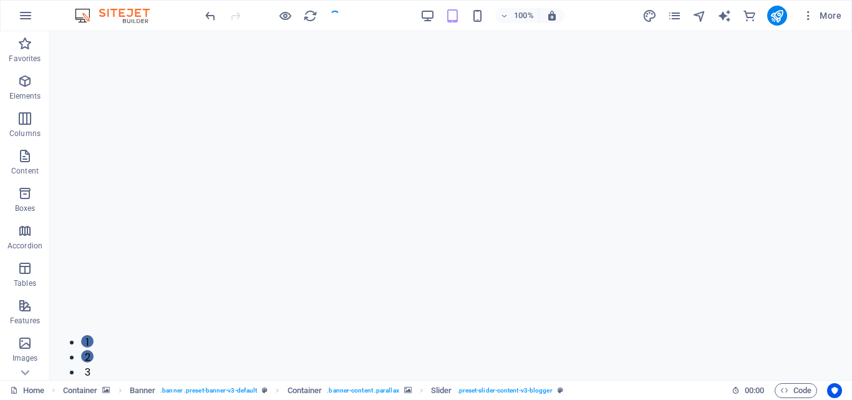
checkbox input "false"
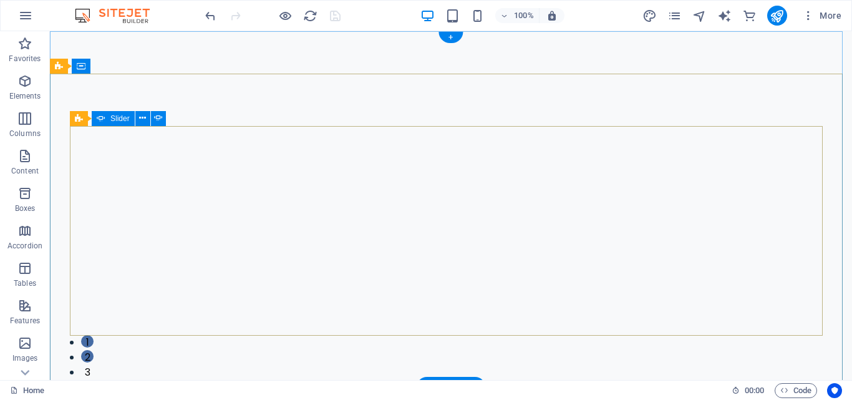
click at [94, 335] on button "1" at bounding box center [87, 341] width 12 height 12
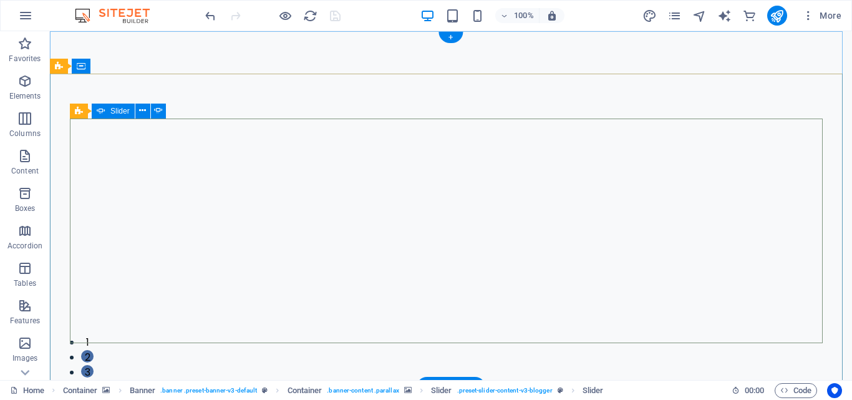
click at [94, 350] on button "2" at bounding box center [87, 356] width 12 height 12
click at [94, 365] on button "3" at bounding box center [87, 371] width 12 height 12
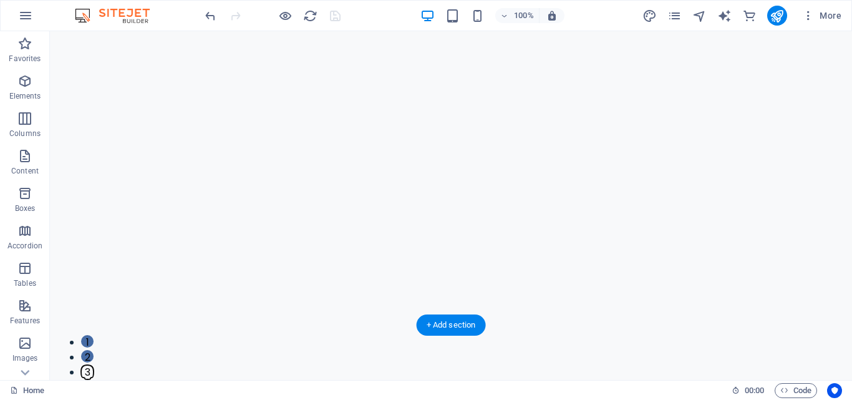
scroll to position [62, 0]
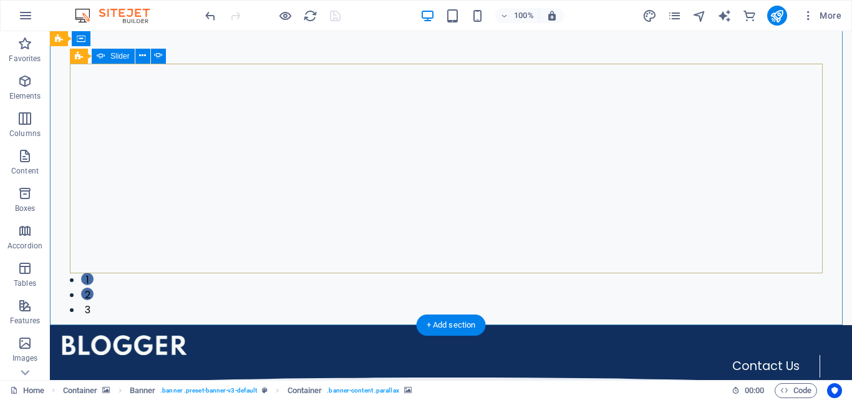
click at [94, 272] on button "1" at bounding box center [87, 278] width 12 height 12
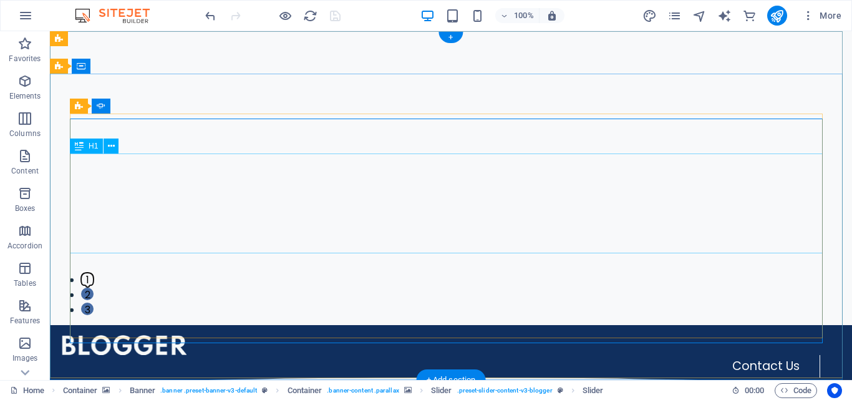
scroll to position [0, 0]
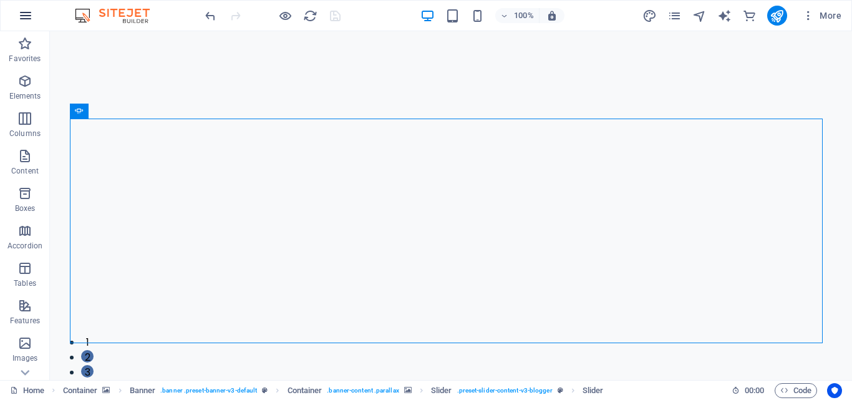
click at [21, 17] on icon "button" at bounding box center [25, 15] width 15 height 15
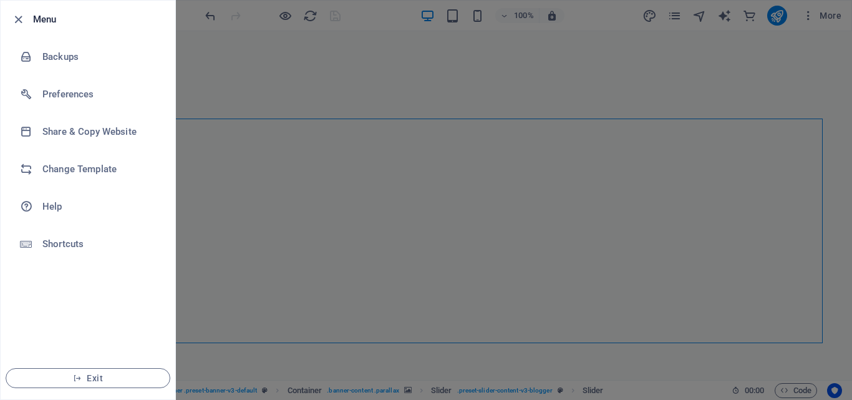
click at [214, 103] on div at bounding box center [426, 200] width 852 height 400
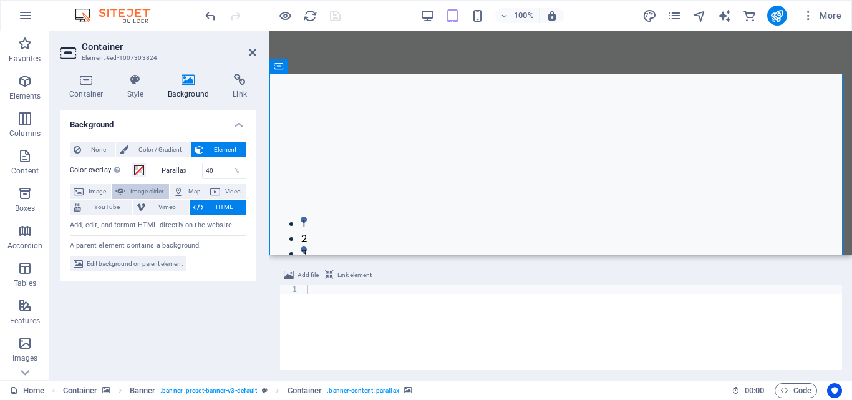
click at [145, 189] on span "Image slider" at bounding box center [147, 191] width 36 height 15
select select "ms"
select select "s"
select select "progressive"
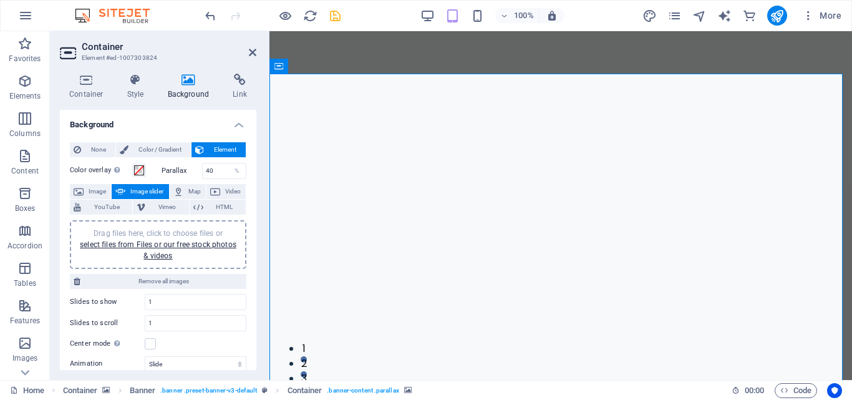
click at [190, 88] on h4 "Background" at bounding box center [190, 87] width 65 height 26
click at [170, 148] on span "Color / Gradient" at bounding box center [159, 149] width 55 height 15
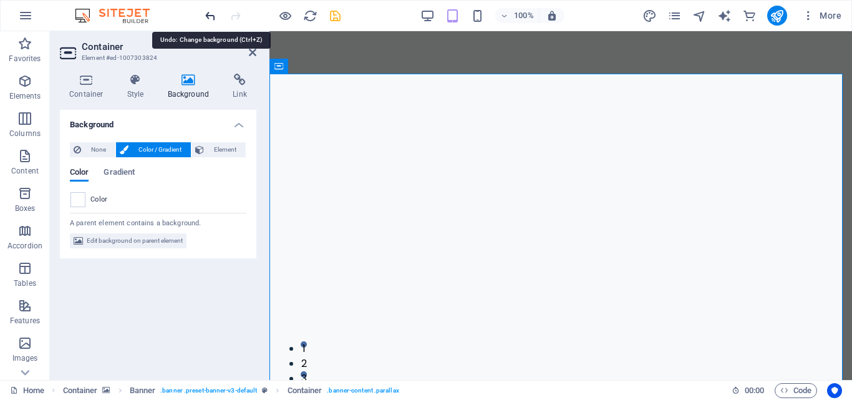
click at [212, 17] on icon "undo" at bounding box center [210, 16] width 14 height 14
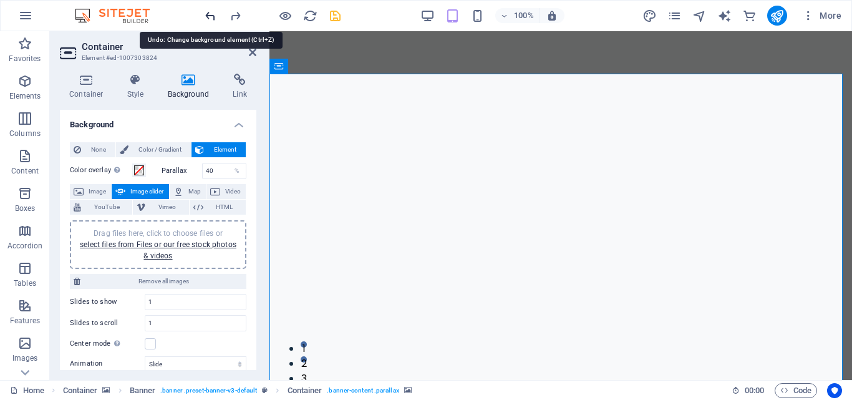
click at [212, 17] on icon "undo" at bounding box center [210, 16] width 14 height 14
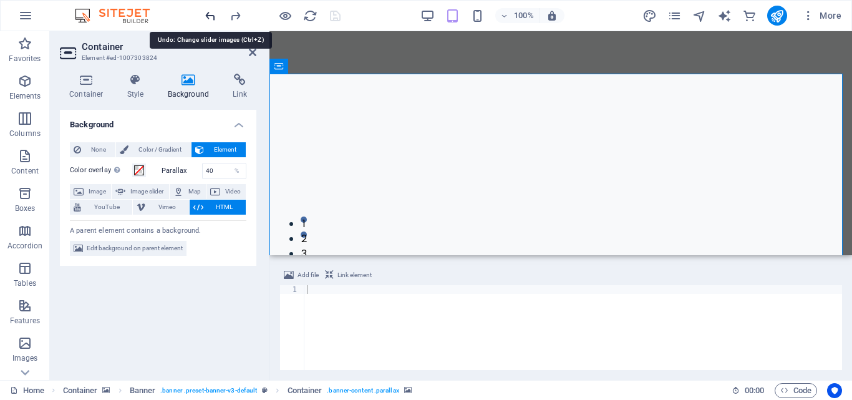
click at [212, 17] on icon "undo" at bounding box center [210, 16] width 14 height 14
click at [209, 16] on icon "undo" at bounding box center [210, 16] width 14 height 14
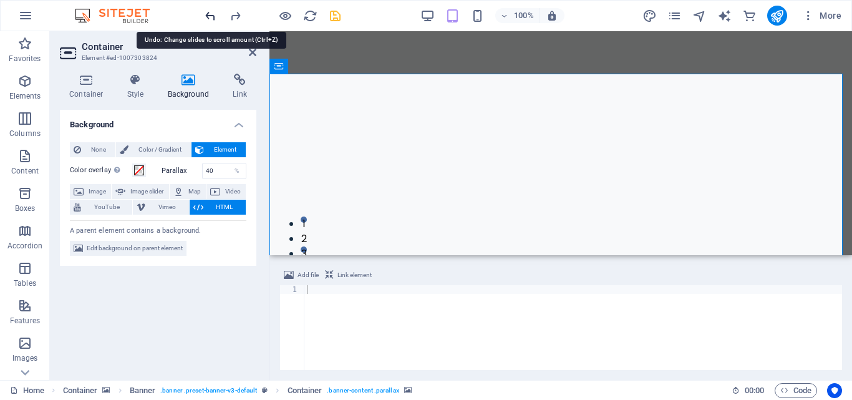
click at [209, 12] on icon "undo" at bounding box center [210, 16] width 14 height 14
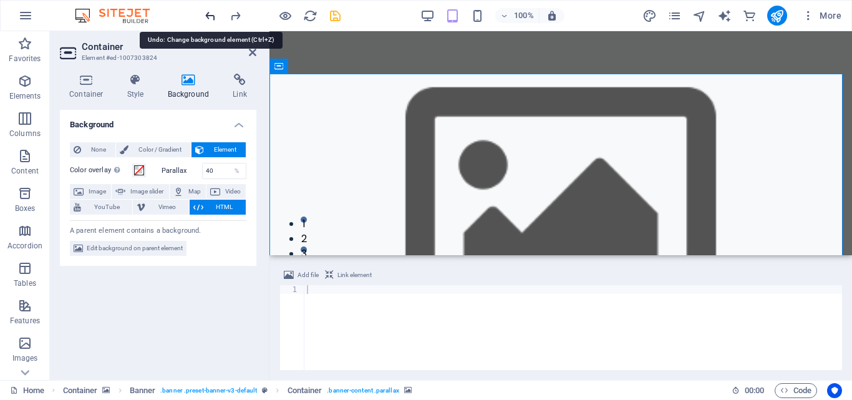
click at [209, 12] on icon "undo" at bounding box center [210, 16] width 14 height 14
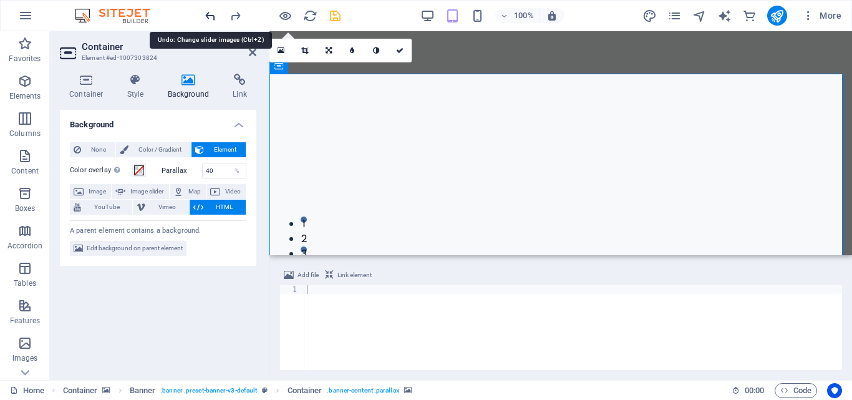
click at [209, 12] on icon "undo" at bounding box center [210, 16] width 14 height 14
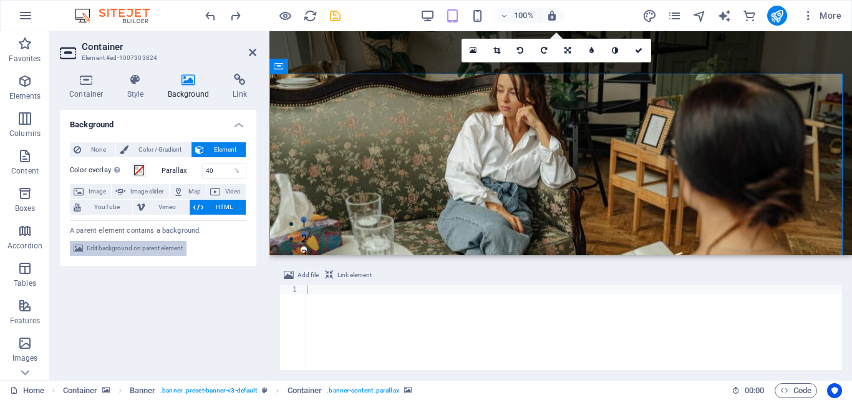
click at [143, 251] on span "Edit background on parent element" at bounding box center [135, 248] width 96 height 15
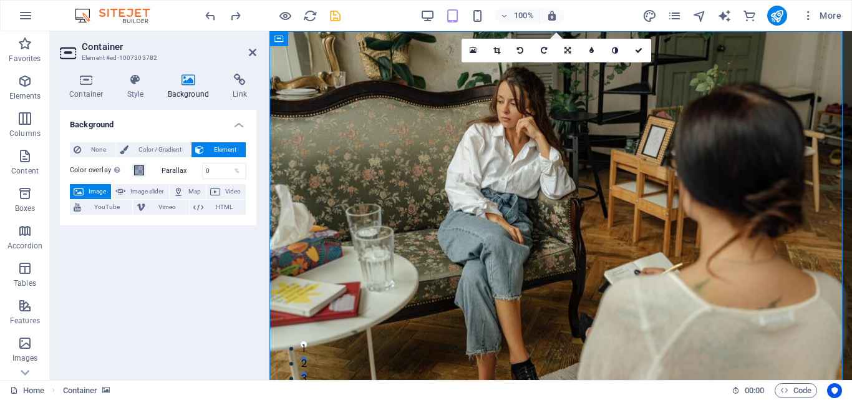
click at [134, 261] on div "Background None Color / Gradient Element Stretch background to full-width Color…" at bounding box center [158, 240] width 196 height 260
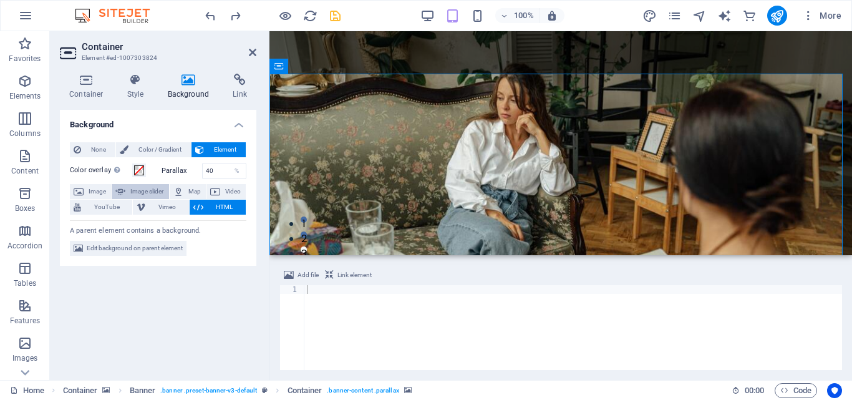
click at [149, 193] on span "Image slider" at bounding box center [147, 191] width 36 height 15
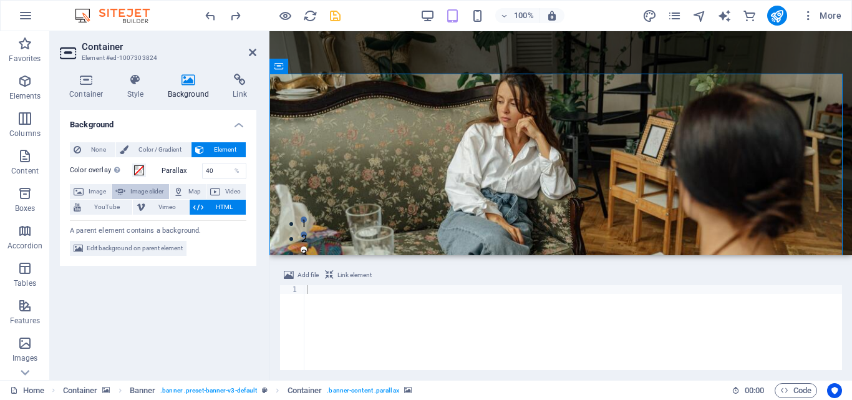
select select "ms"
select select "s"
select select "progressive"
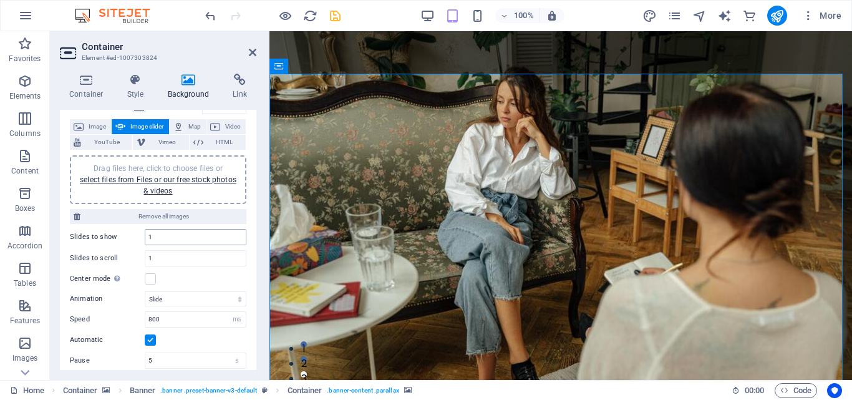
scroll to position [62, 0]
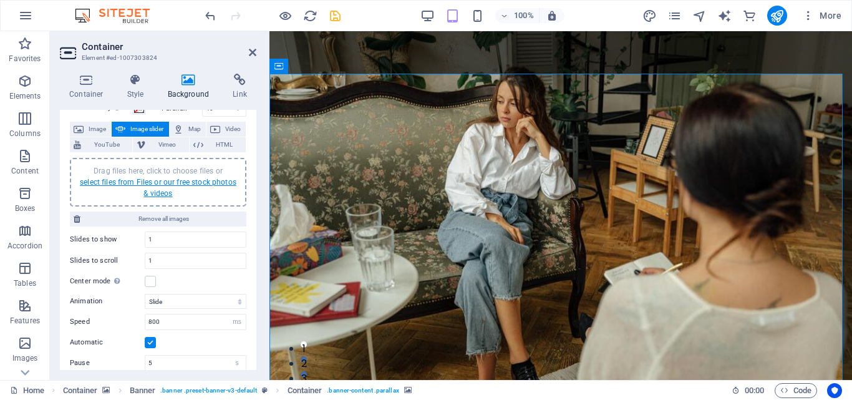
click at [163, 183] on link "select files from Files or our free stock photos & videos" at bounding box center [158, 188] width 156 height 20
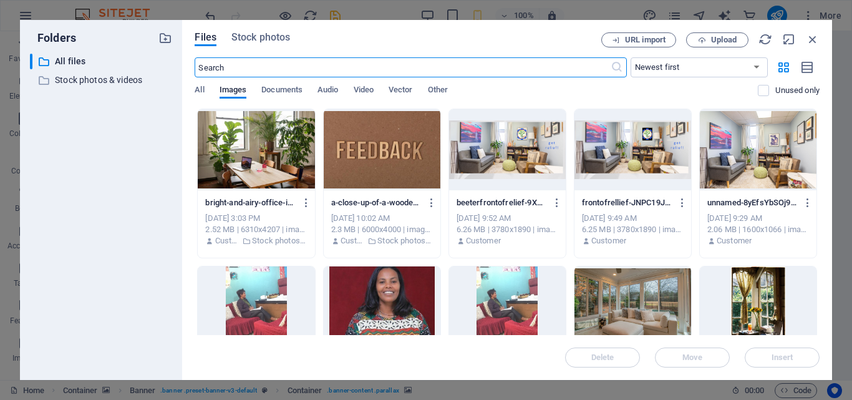
click at [506, 148] on div at bounding box center [507, 149] width 117 height 81
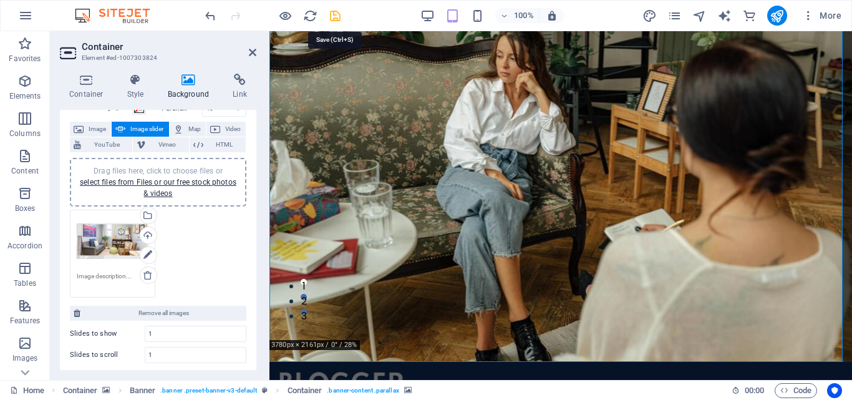
click at [337, 16] on icon "save" at bounding box center [335, 16] width 14 height 14
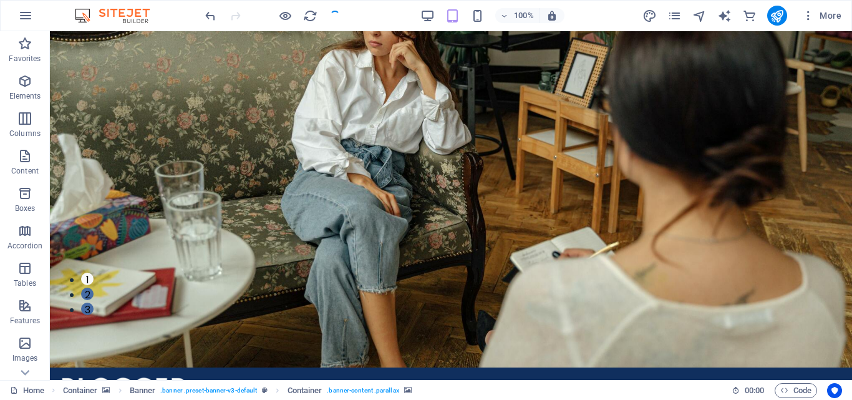
checkbox input "false"
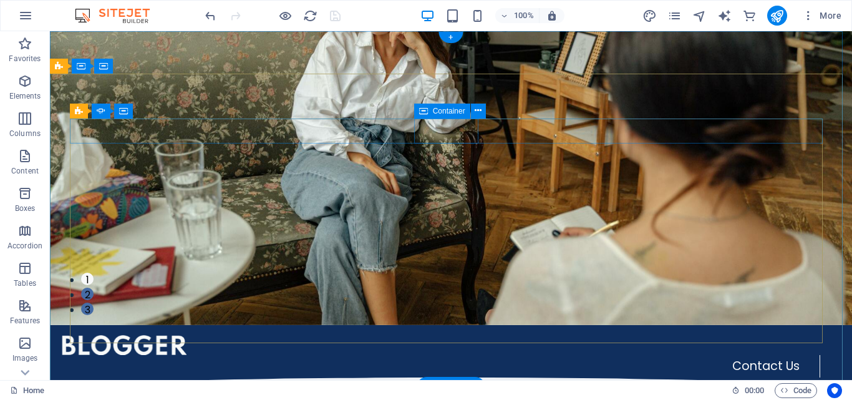
scroll to position [0, 0]
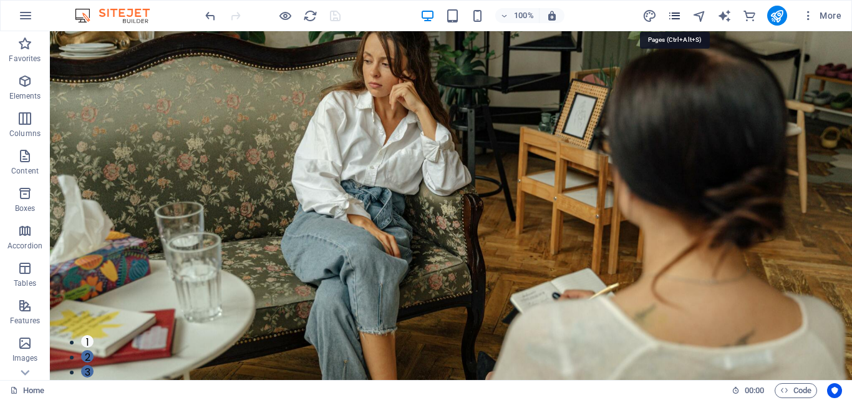
click at [673, 14] on icon "pages" at bounding box center [674, 16] width 14 height 14
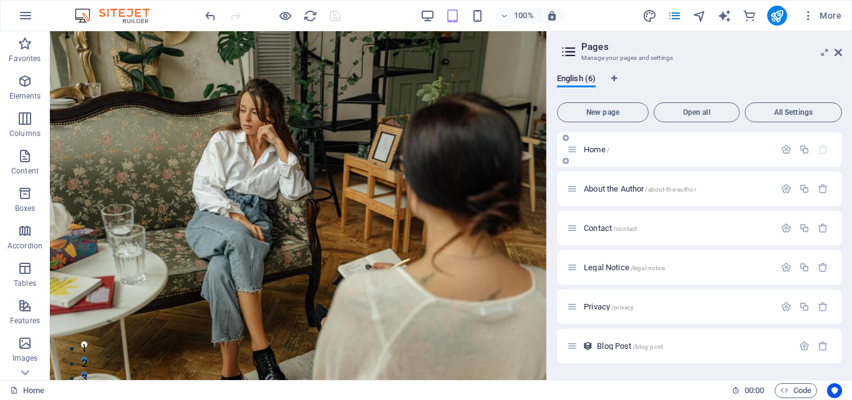
click at [598, 148] on span "Home /" at bounding box center [597, 149] width 26 height 9
drag, startPoint x: 606, startPoint y: 149, endPoint x: 622, endPoint y: 150, distance: 15.6
click at [606, 150] on span "Home /" at bounding box center [597, 149] width 26 height 9
click at [803, 147] on icon "button" at bounding box center [804, 149] width 11 height 11
type textarea "Home (Copy)"
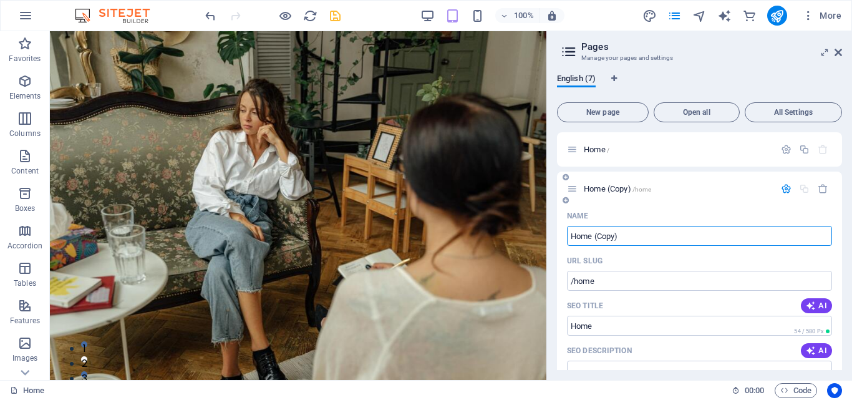
click at [633, 241] on input "Home (Copy)" at bounding box center [699, 236] width 265 height 20
type input "Home am"
type input "/home-a"
type input "Home am"
type input "/home-am"
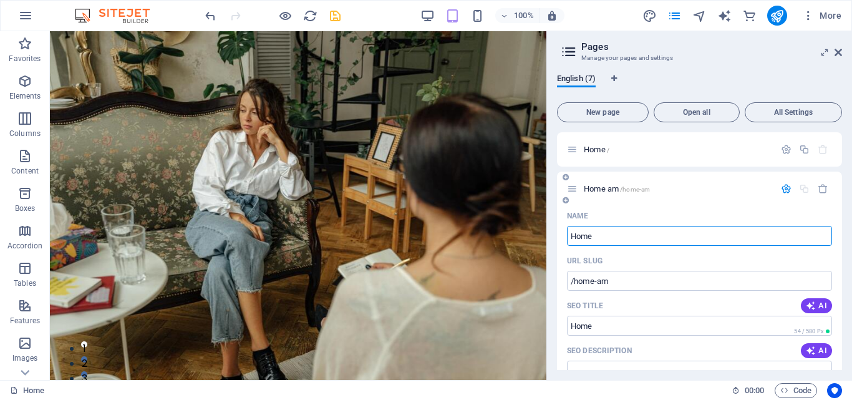
type input "Home"
type input "/home"
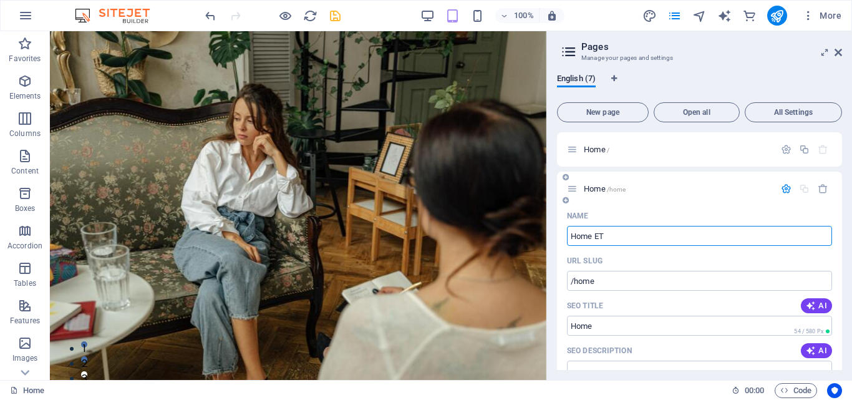
type input "Home ET"
type input "/home-et"
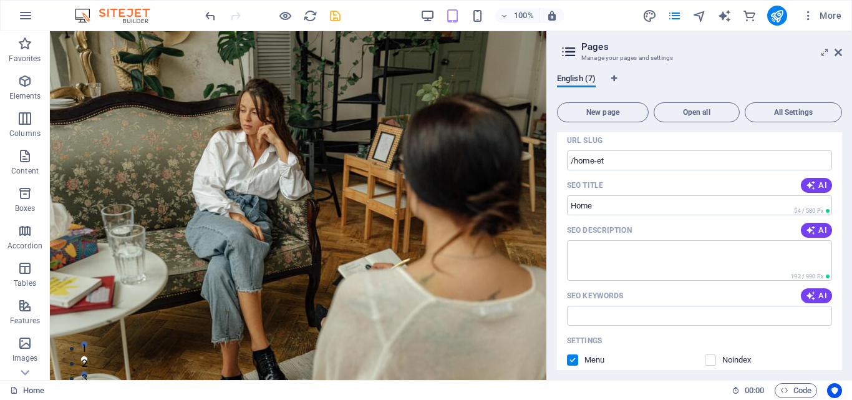
scroll to position [125, 0]
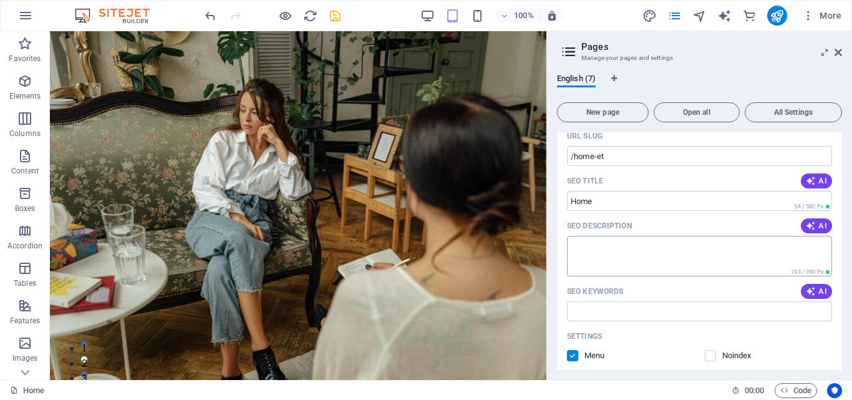
type input "Home ET"
click at [614, 244] on textarea "SEO Description" at bounding box center [699, 256] width 265 height 41
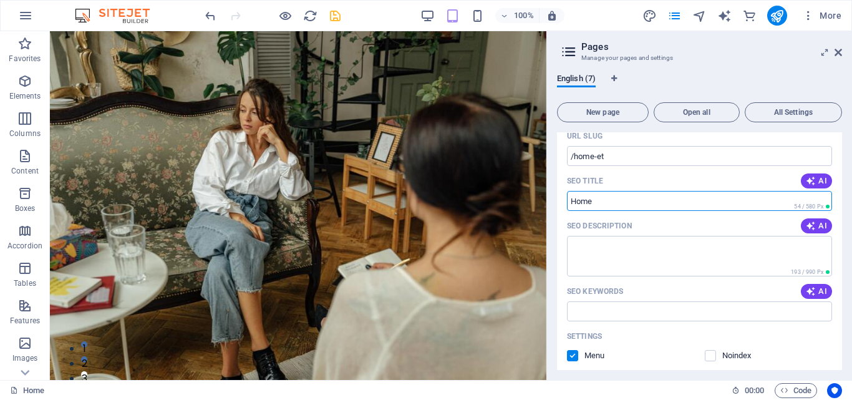
click at [624, 208] on input "Home" at bounding box center [699, 201] width 265 height 20
type input "Home et"
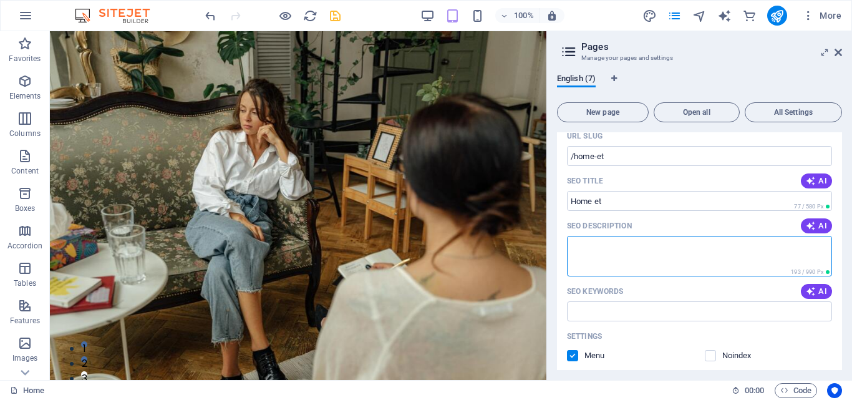
click at [615, 254] on textarea "SEO Description" at bounding box center [699, 256] width 265 height 41
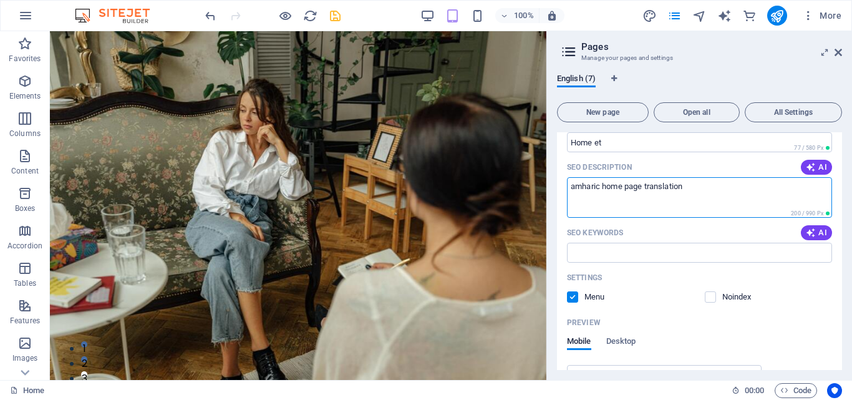
scroll to position [187, 0]
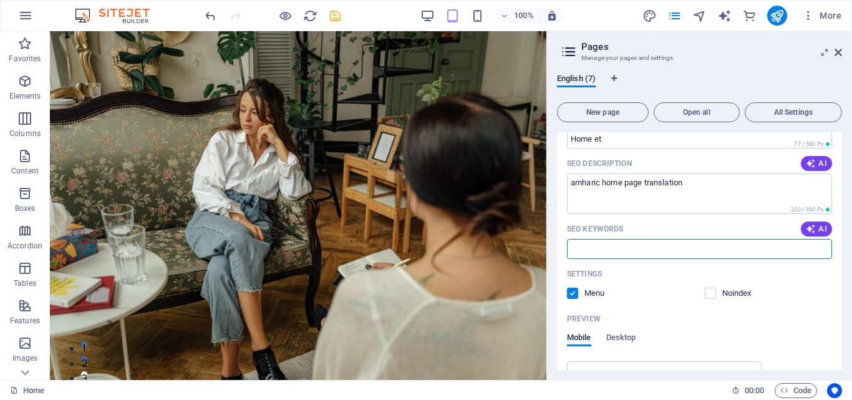
click at [622, 250] on input "SEO Keywords" at bounding box center [699, 249] width 265 height 20
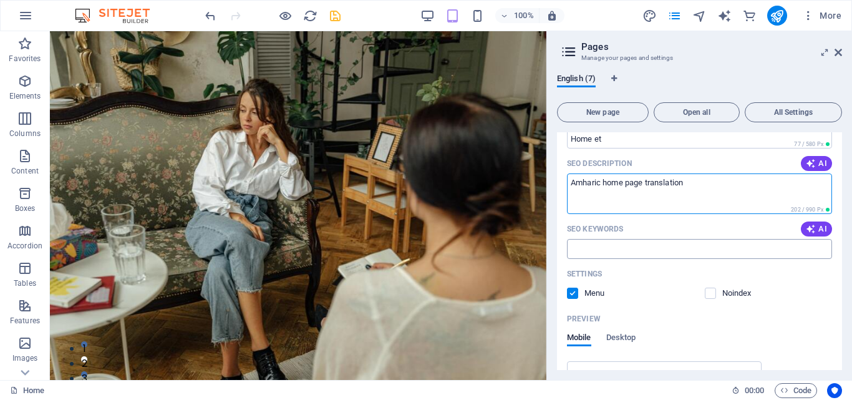
click at [620, 246] on input "SEO Keywords" at bounding box center [699, 249] width 265 height 20
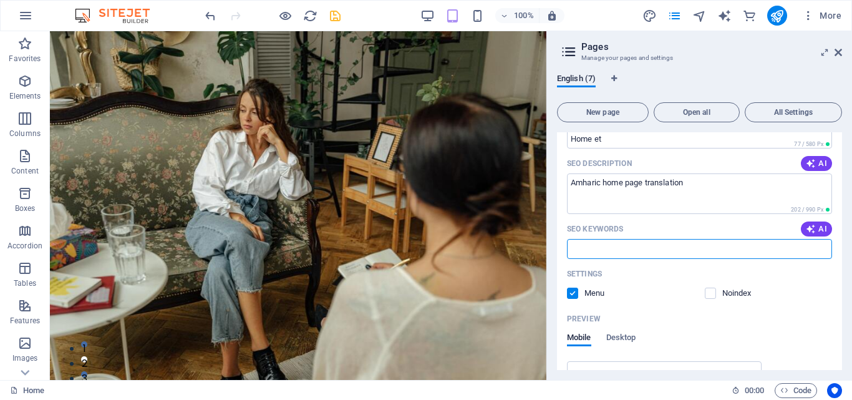
type textarea "Amharic home page translation"
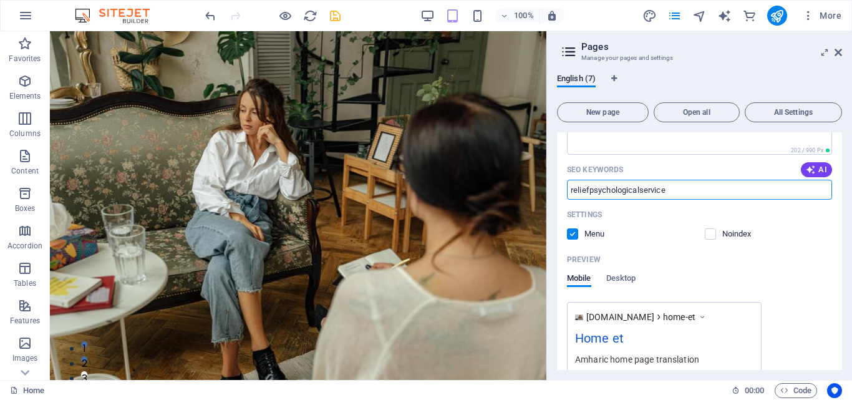
scroll to position [249, 0]
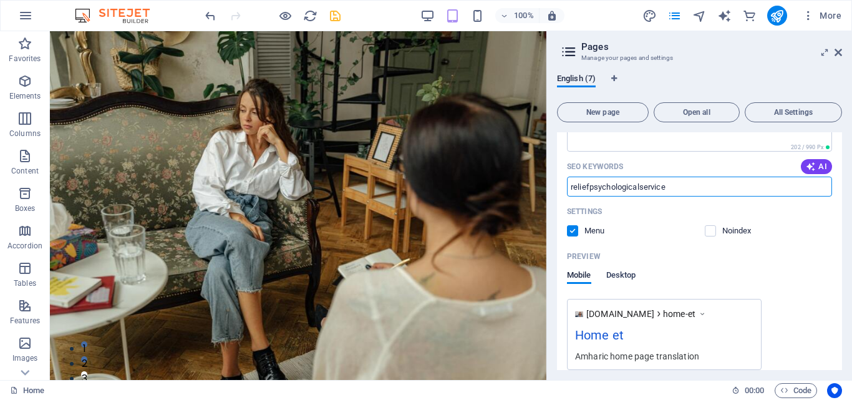
type input "reliefpsychologicalservice"
click at [630, 276] on span "Desktop" at bounding box center [621, 275] width 30 height 17
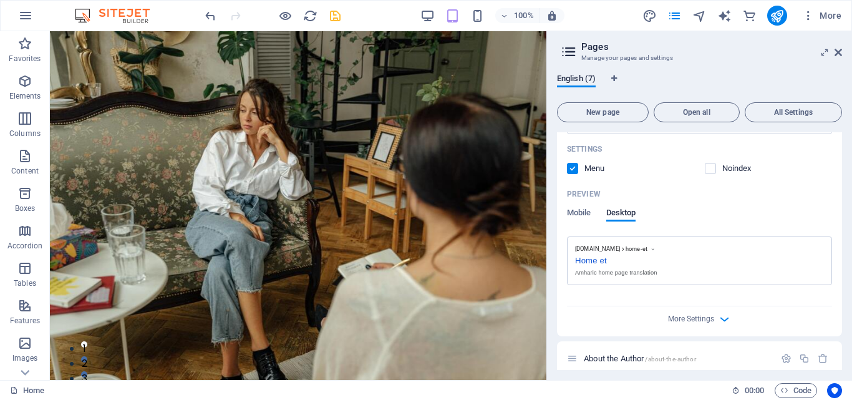
scroll to position [374, 0]
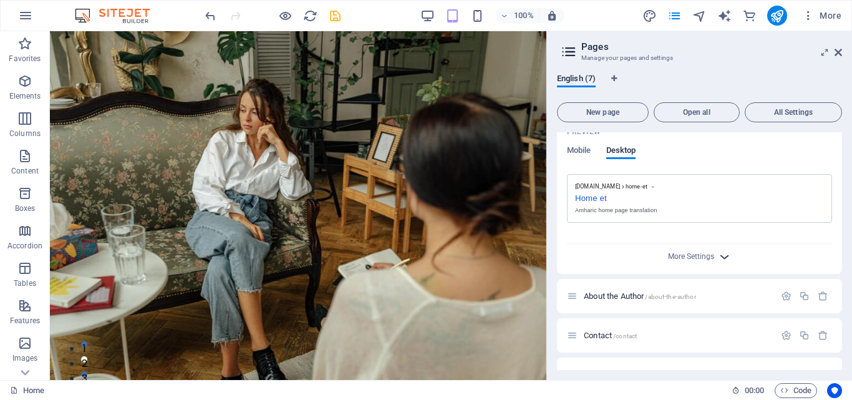
click at [719, 257] on icon "button" at bounding box center [724, 256] width 14 height 14
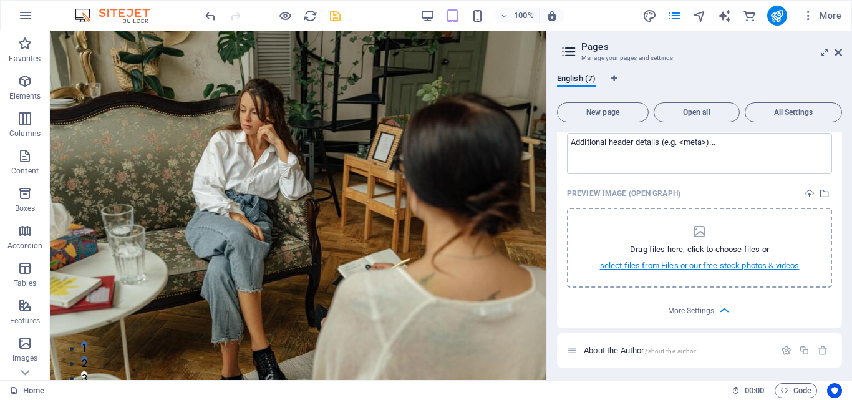
scroll to position [499, 0]
click at [709, 264] on p "select files from Files or our free stock photos & videos" at bounding box center [699, 266] width 199 height 11
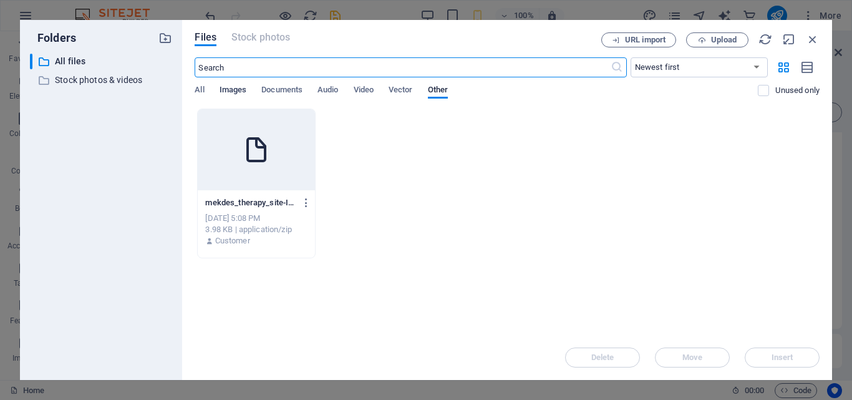
click at [231, 94] on span "Images" at bounding box center [232, 90] width 27 height 17
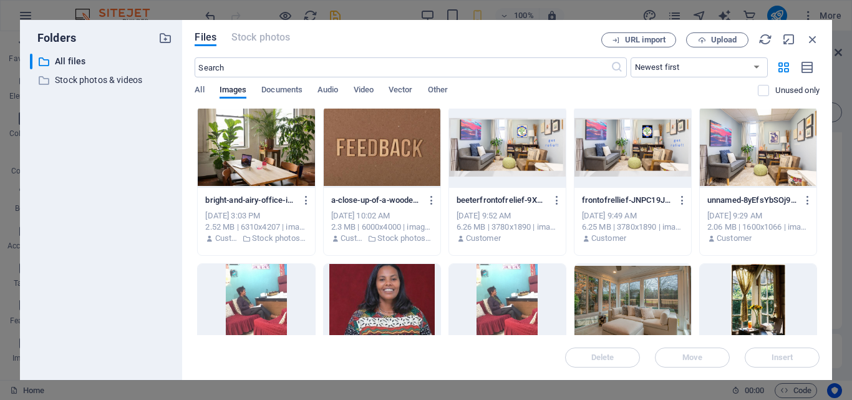
scroll to position [0, 0]
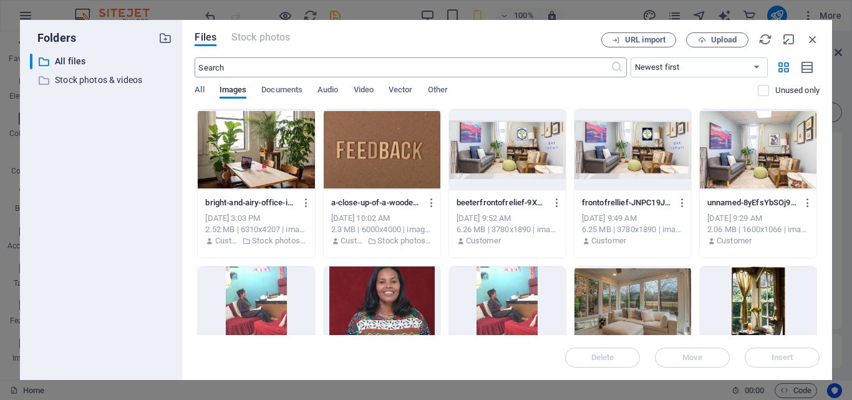
click at [233, 69] on input "text" at bounding box center [402, 67] width 415 height 20
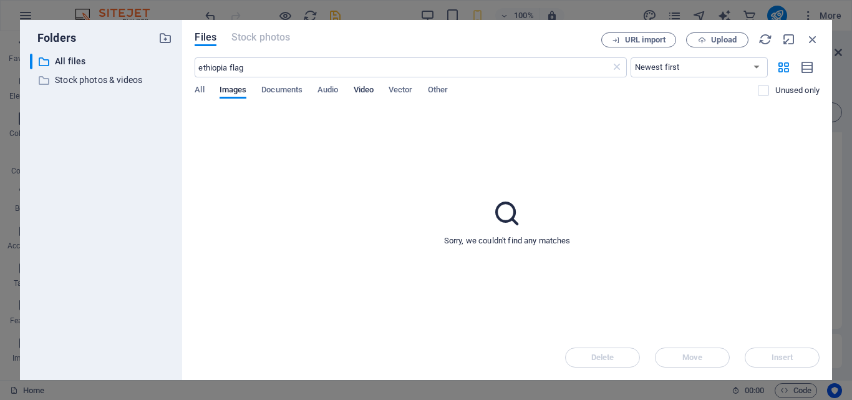
click at [366, 94] on span "Video" at bounding box center [363, 90] width 20 height 17
click at [251, 63] on input "ethiopia flag" at bounding box center [402, 67] width 415 height 20
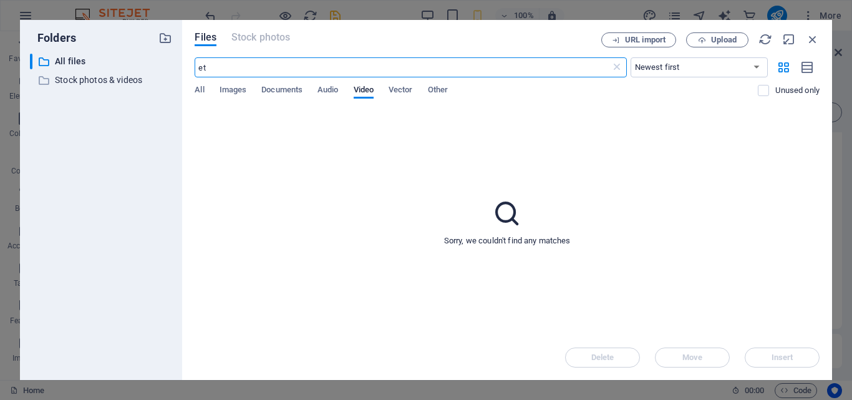
type input "e"
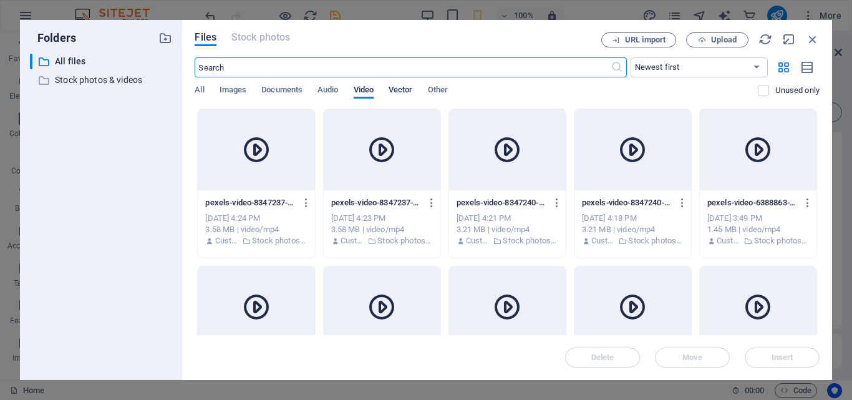
click at [399, 90] on span "Vector" at bounding box center [400, 90] width 24 height 17
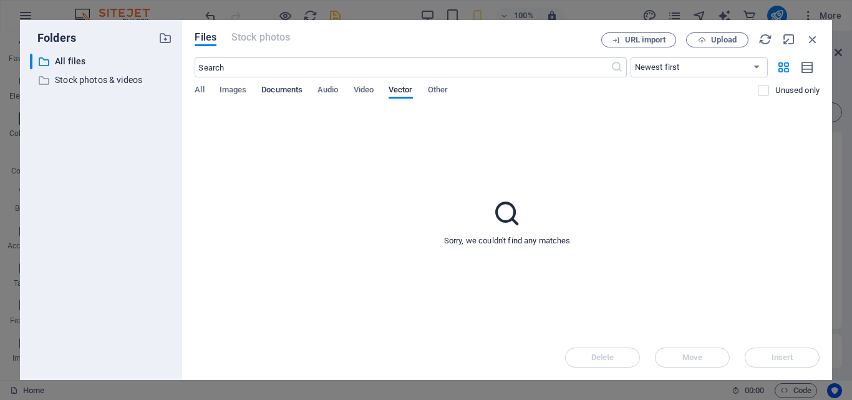
click at [284, 94] on span "Documents" at bounding box center [281, 90] width 41 height 17
click at [232, 92] on span "Images" at bounding box center [232, 90] width 27 height 17
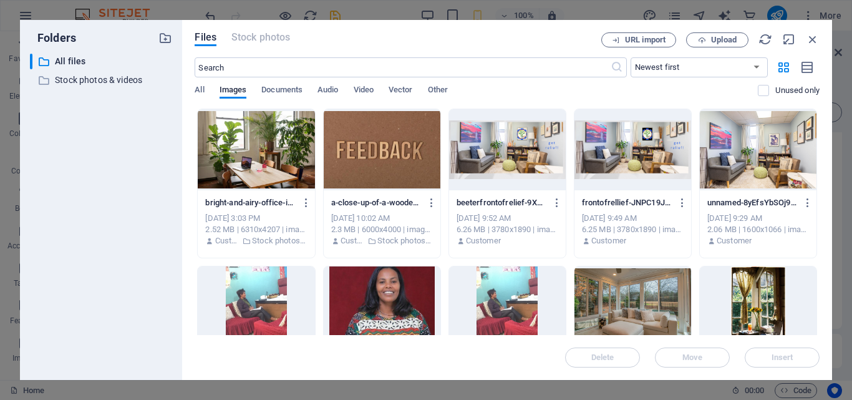
click at [528, 142] on div at bounding box center [507, 149] width 117 height 81
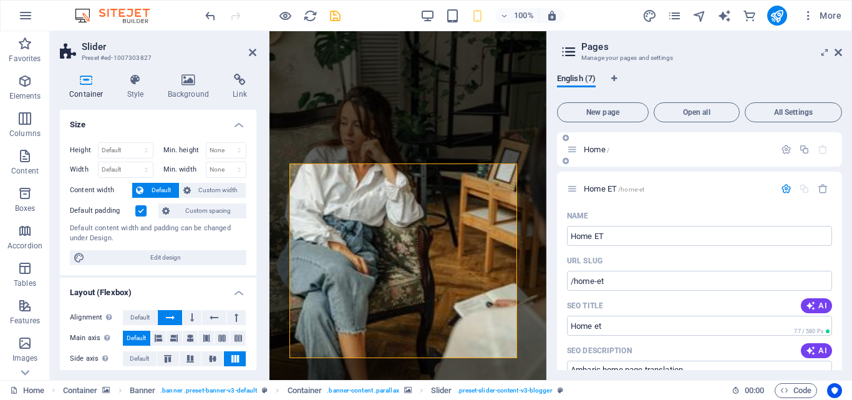
click at [638, 154] on div "Home /" at bounding box center [671, 149] width 208 height 14
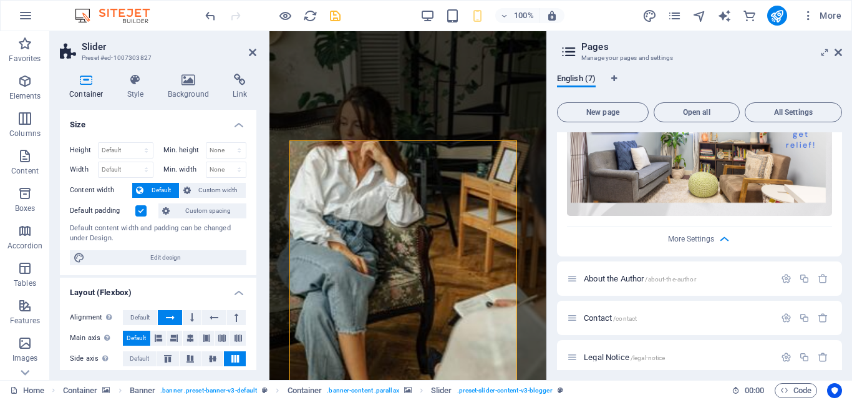
scroll to position [686, 0]
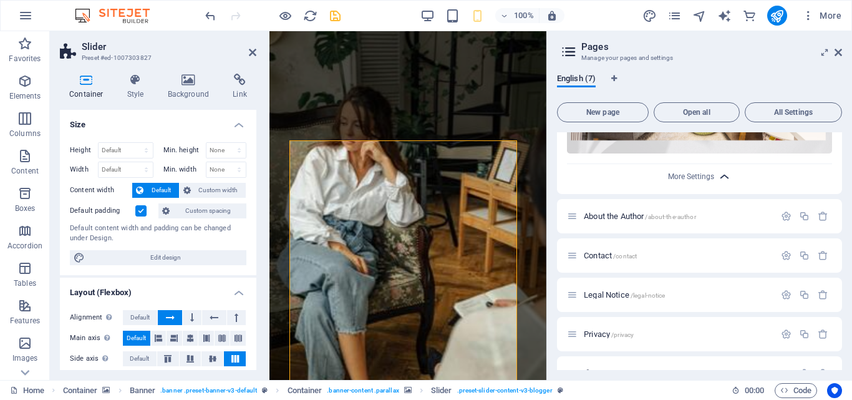
click at [723, 174] on icon "button" at bounding box center [724, 177] width 14 height 14
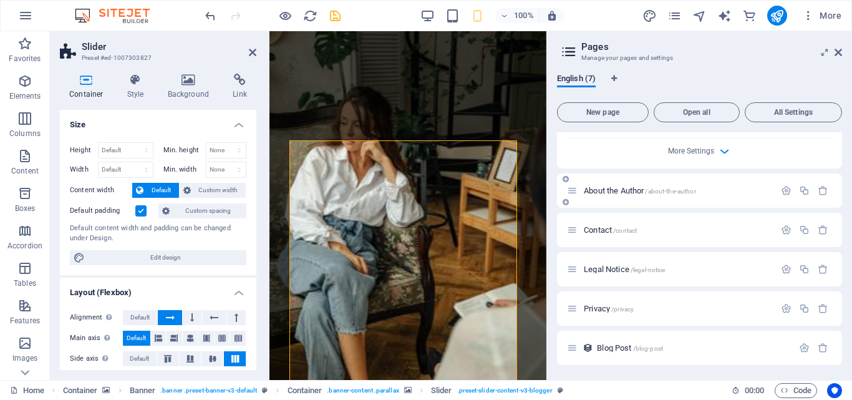
scroll to position [479, 0]
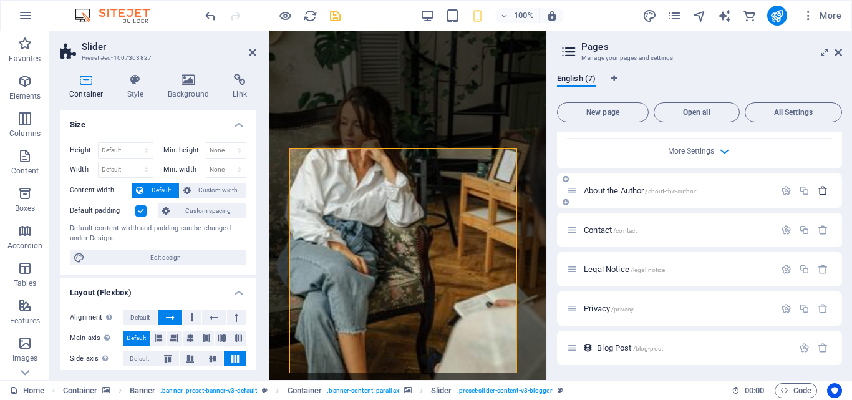
click at [820, 188] on icon "button" at bounding box center [822, 190] width 11 height 11
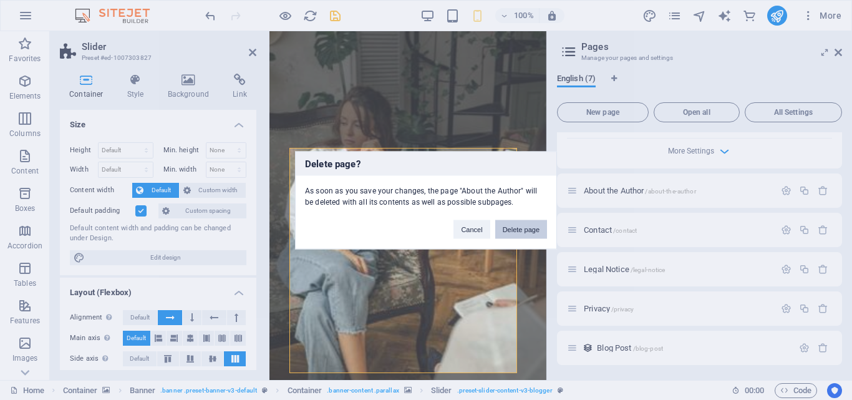
click at [532, 231] on button "Delete page" at bounding box center [521, 228] width 52 height 19
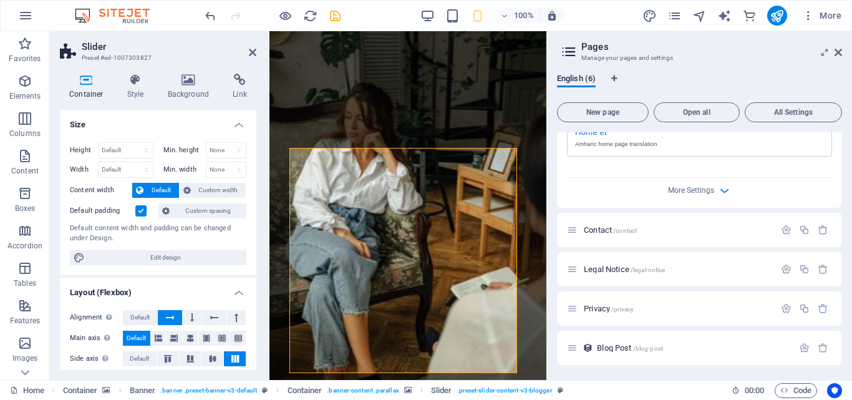
scroll to position [440, 0]
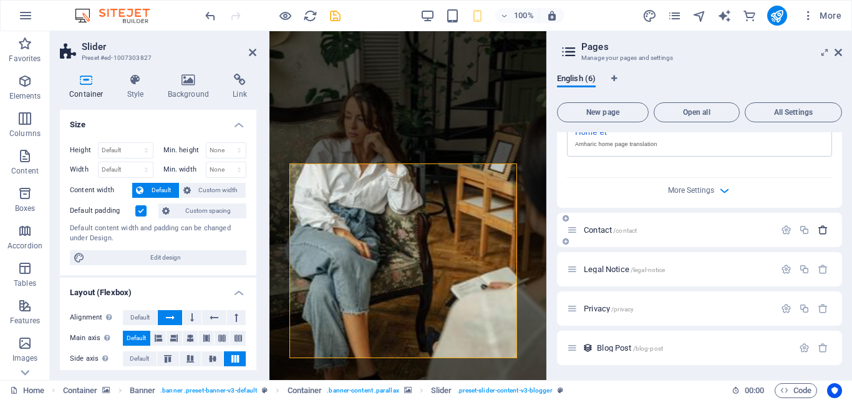
click at [819, 226] on icon "button" at bounding box center [822, 229] width 11 height 11
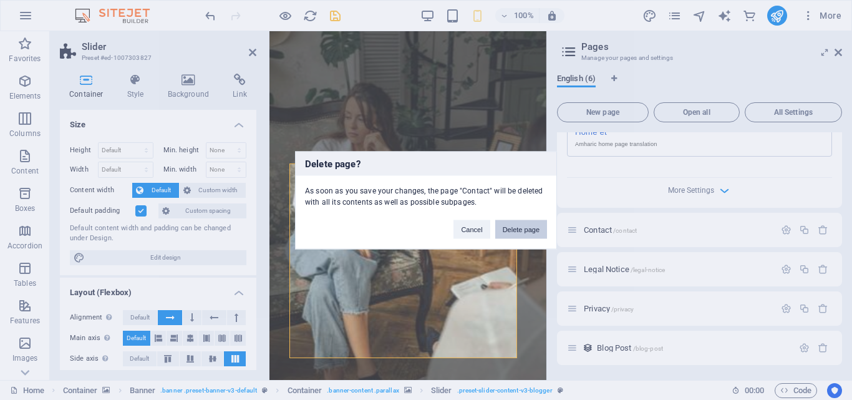
click at [518, 226] on button "Delete page" at bounding box center [521, 228] width 52 height 19
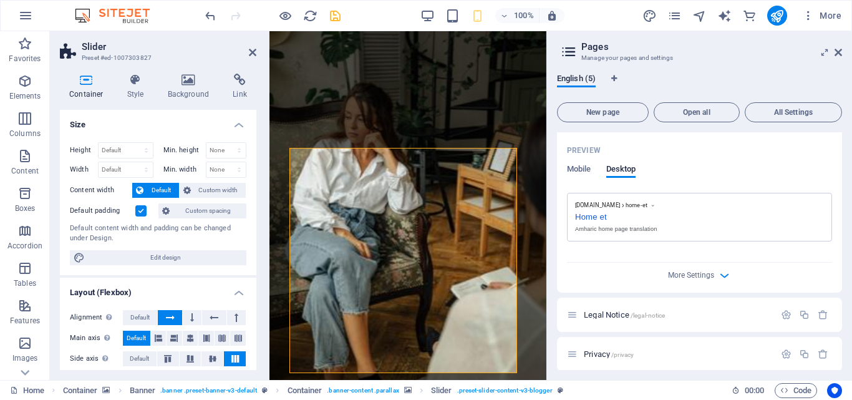
scroll to position [401, 0]
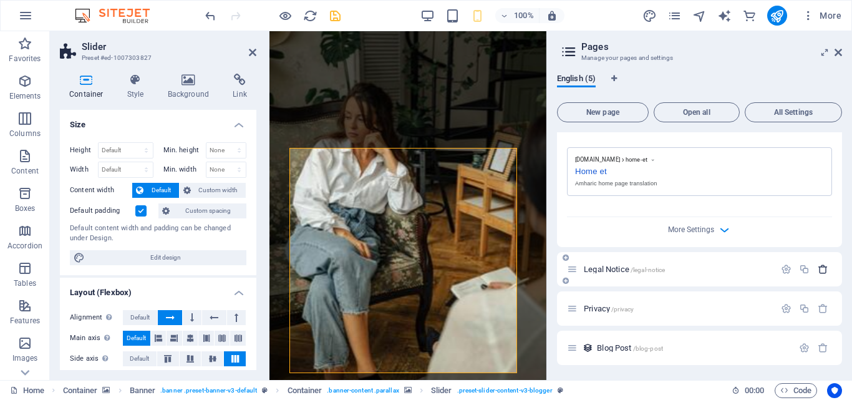
click at [819, 270] on icon "button" at bounding box center [822, 269] width 11 height 11
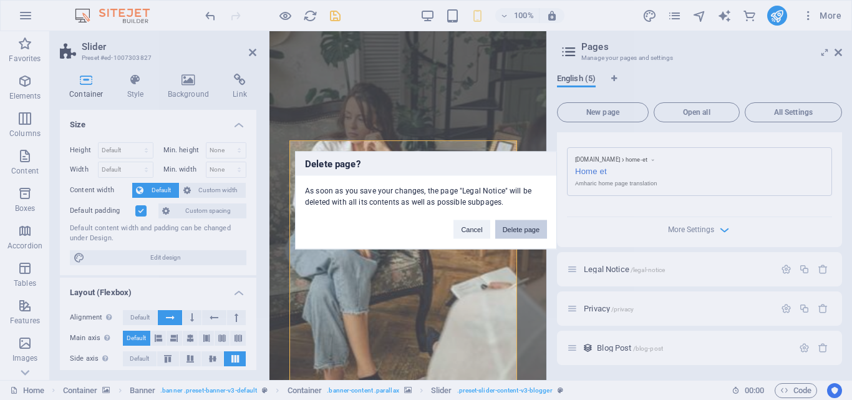
click at [517, 230] on button "Delete page" at bounding box center [521, 228] width 52 height 19
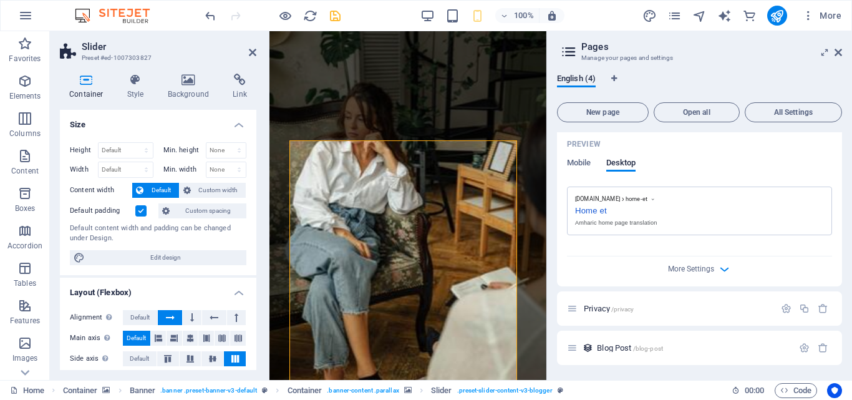
scroll to position [362, 0]
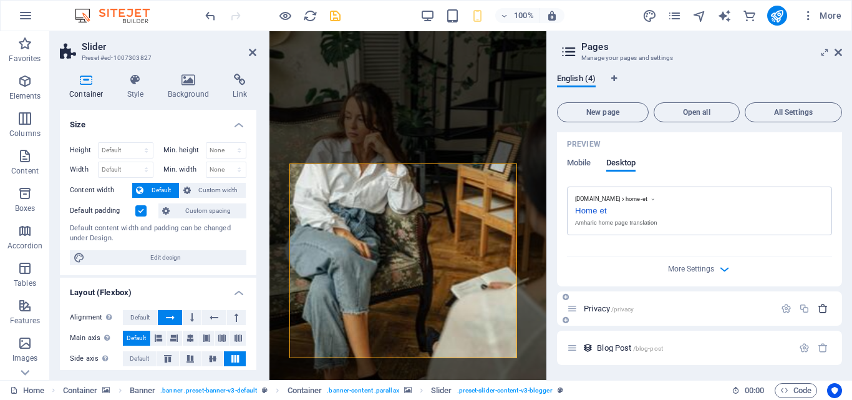
click at [822, 305] on icon "button" at bounding box center [822, 308] width 11 height 11
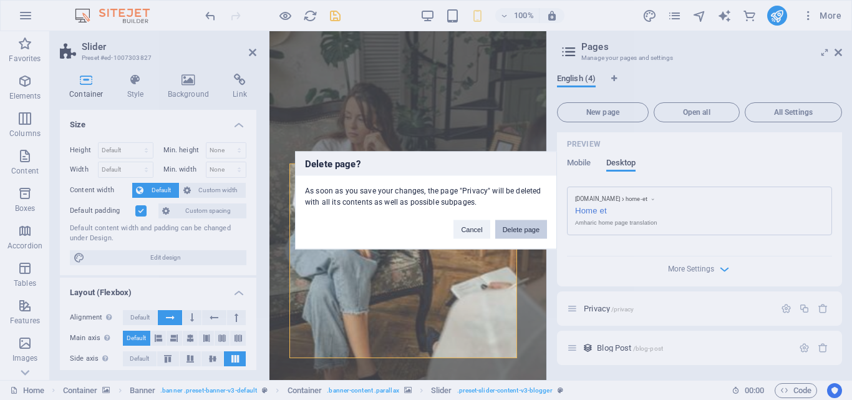
drag, startPoint x: 521, startPoint y: 228, endPoint x: 251, endPoint y: 196, distance: 271.8
click at [521, 228] on button "Delete page" at bounding box center [521, 228] width 52 height 19
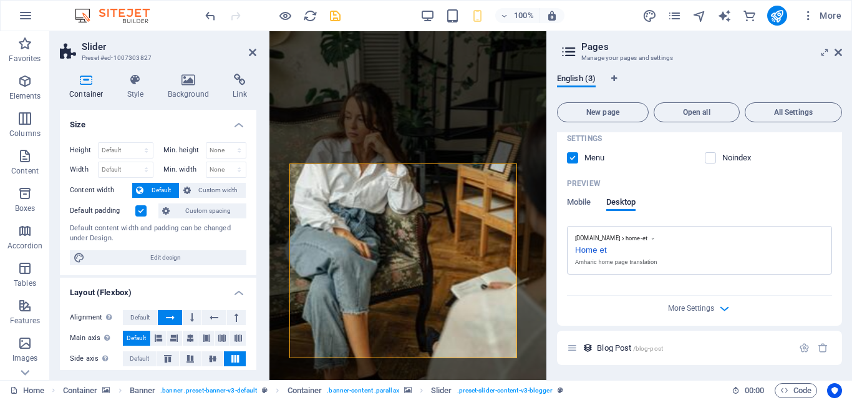
scroll to position [322, 0]
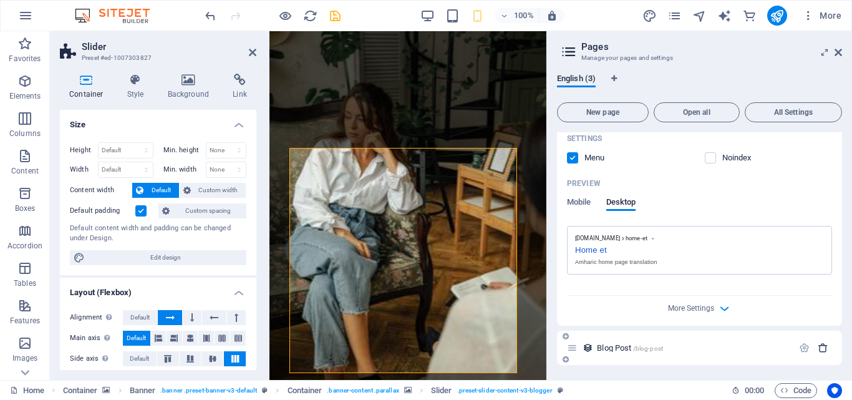
click at [822, 348] on icon "button" at bounding box center [822, 347] width 11 height 11
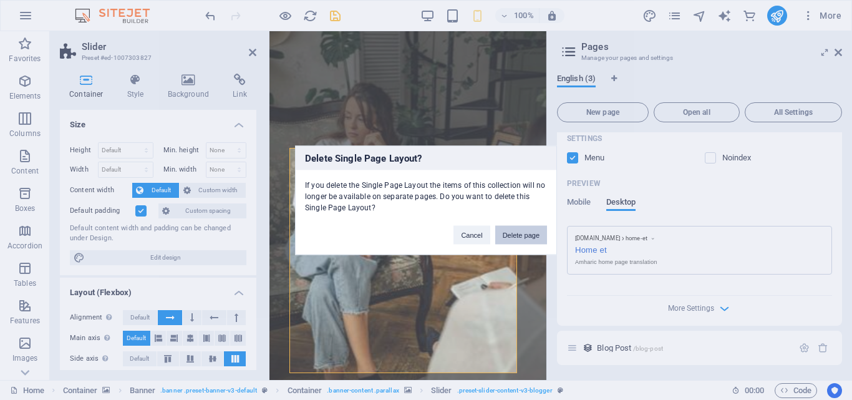
click at [519, 234] on button "Delete page" at bounding box center [521, 234] width 52 height 19
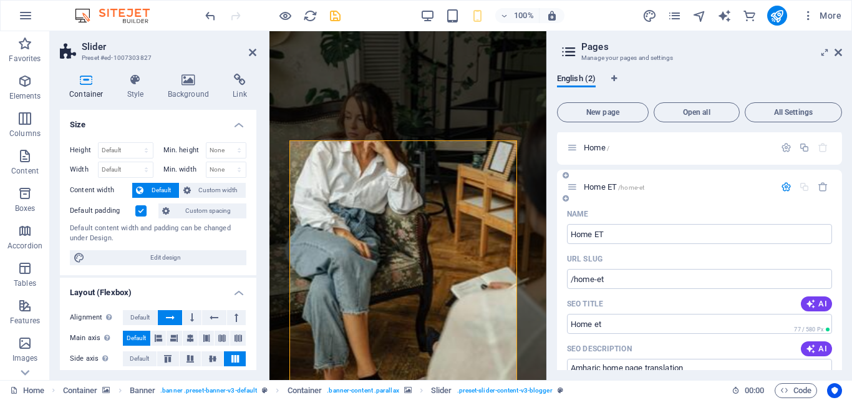
scroll to position [0, 0]
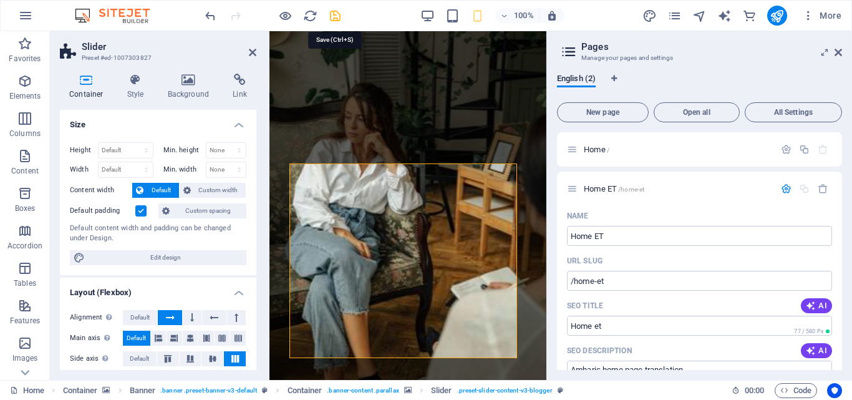
click at [332, 14] on icon "save" at bounding box center [335, 16] width 14 height 14
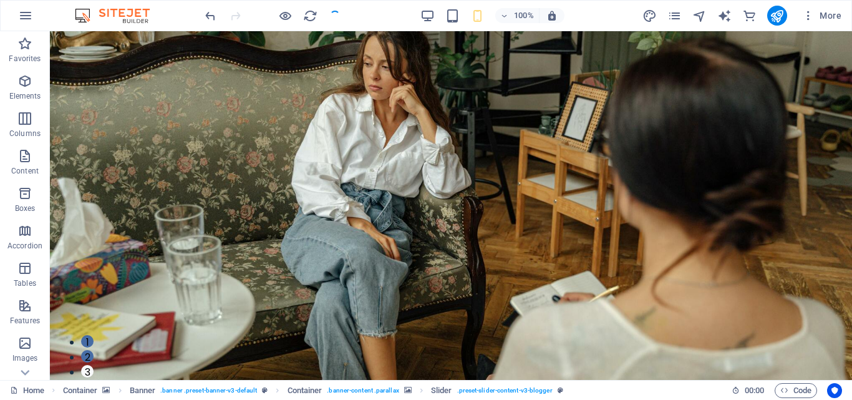
checkbox input "false"
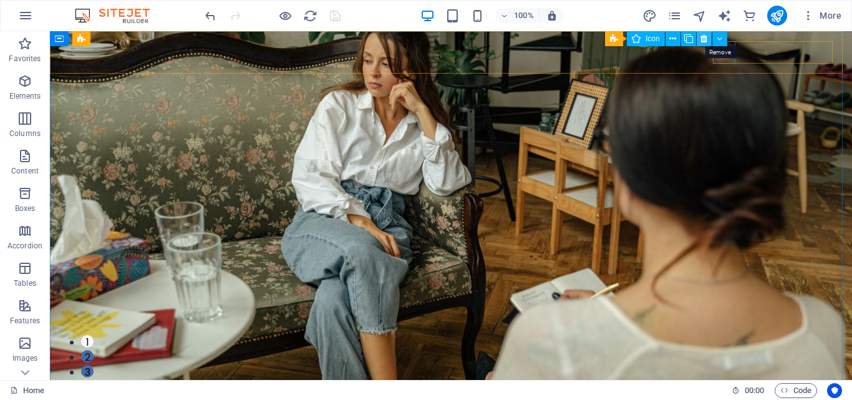
click at [705, 39] on icon at bounding box center [703, 38] width 7 height 13
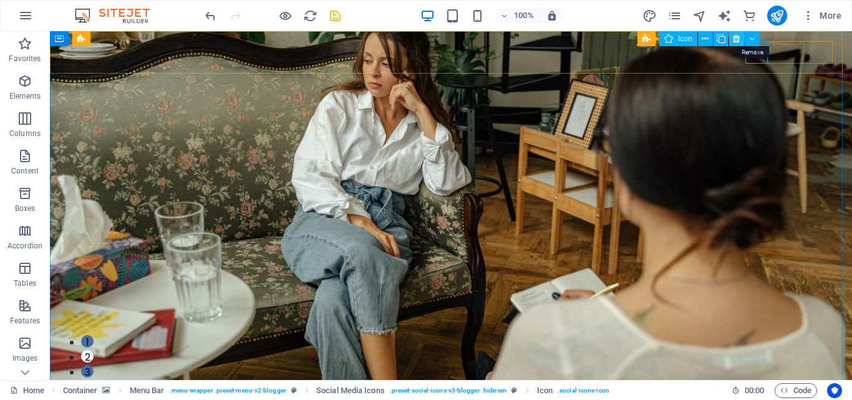
click at [737, 39] on icon at bounding box center [736, 38] width 7 height 13
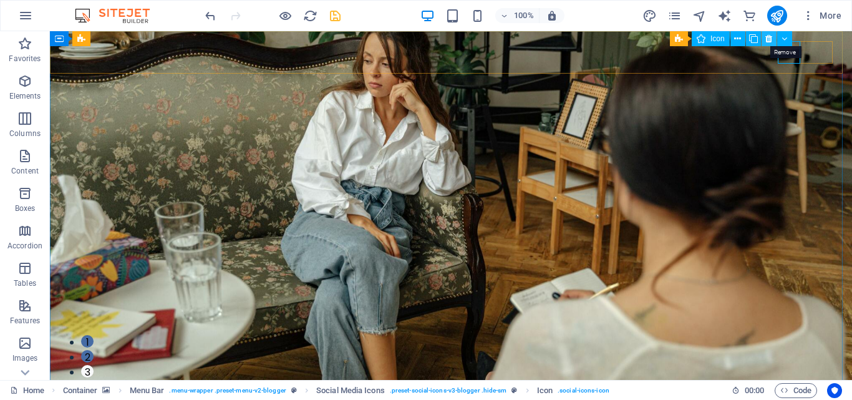
drag, startPoint x: 770, startPoint y: 38, endPoint x: 724, endPoint y: 7, distance: 55.3
click at [770, 38] on icon at bounding box center [768, 38] width 7 height 13
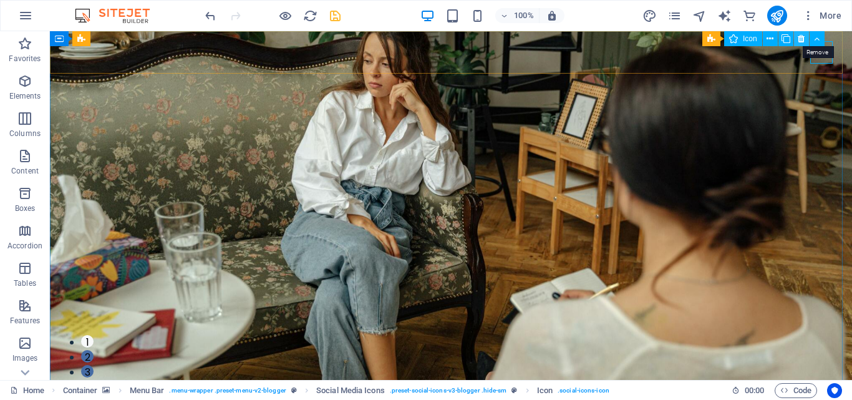
click at [802, 40] on icon at bounding box center [800, 38] width 7 height 13
click at [800, 39] on icon at bounding box center [800, 38] width 7 height 13
click at [800, 37] on icon at bounding box center [800, 38] width 7 height 13
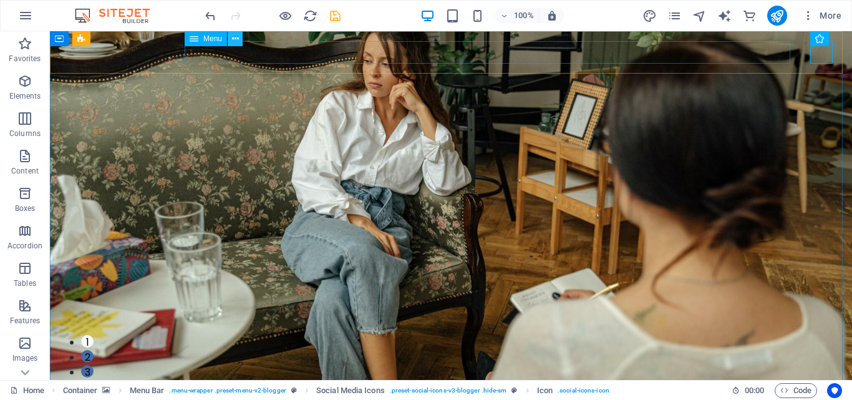
click at [236, 37] on icon at bounding box center [235, 38] width 7 height 13
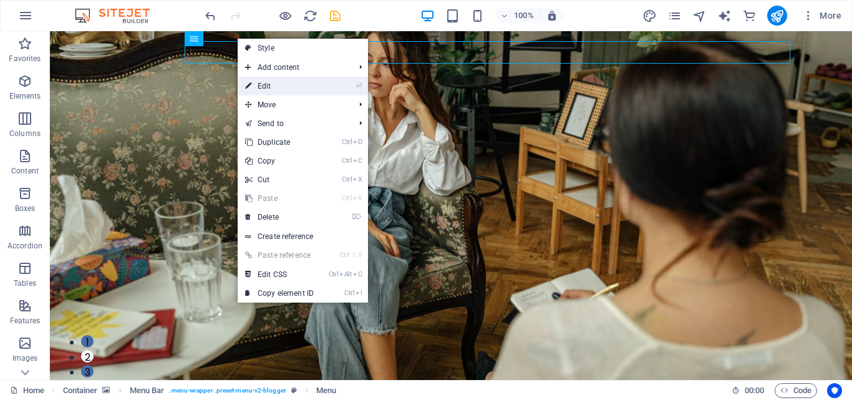
click at [271, 84] on link "⏎ Edit" at bounding box center [280, 86] width 84 height 19
select select
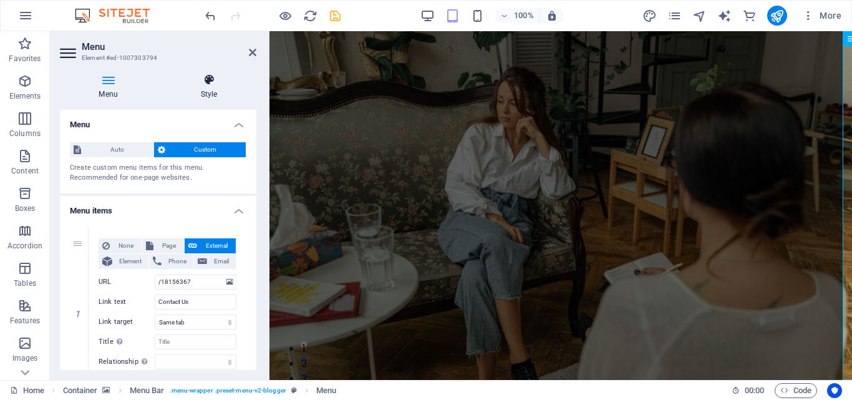
click at [214, 91] on h4 "Style" at bounding box center [208, 87] width 95 height 26
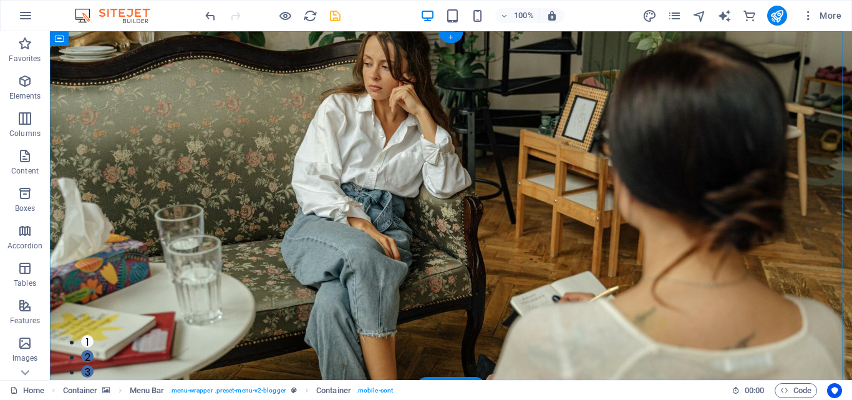
click at [450, 39] on div "+" at bounding box center [450, 37] width 24 height 11
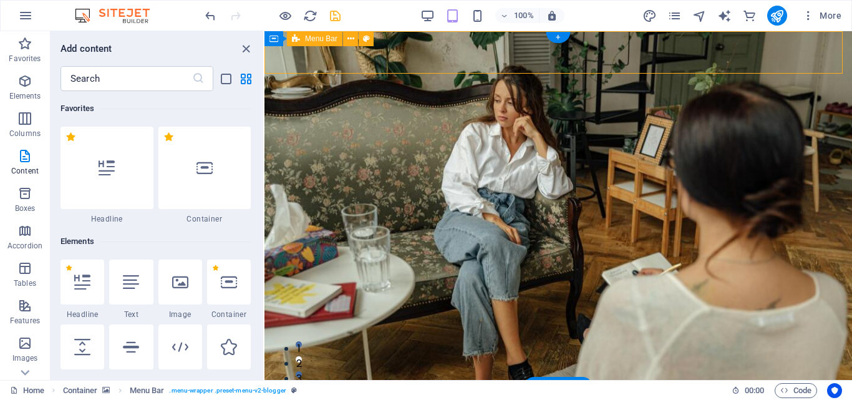
scroll to position [2181, 0]
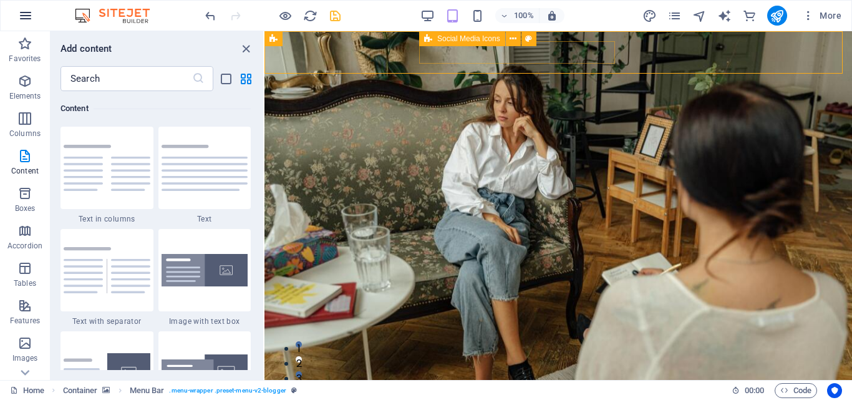
click at [28, 17] on icon "button" at bounding box center [25, 15] width 15 height 15
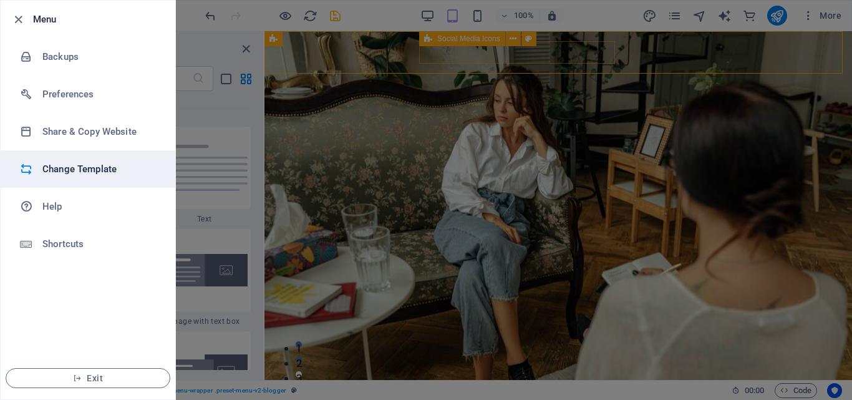
click at [98, 166] on h6 "Change Template" at bounding box center [99, 168] width 115 height 15
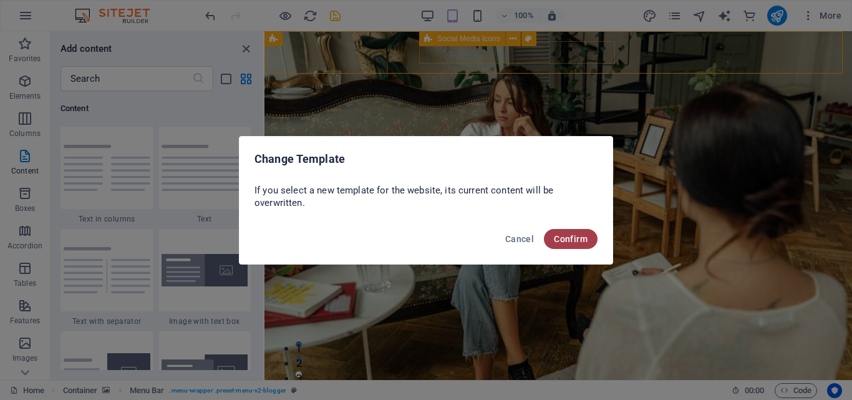
click at [579, 239] on span "Confirm" at bounding box center [571, 239] width 34 height 10
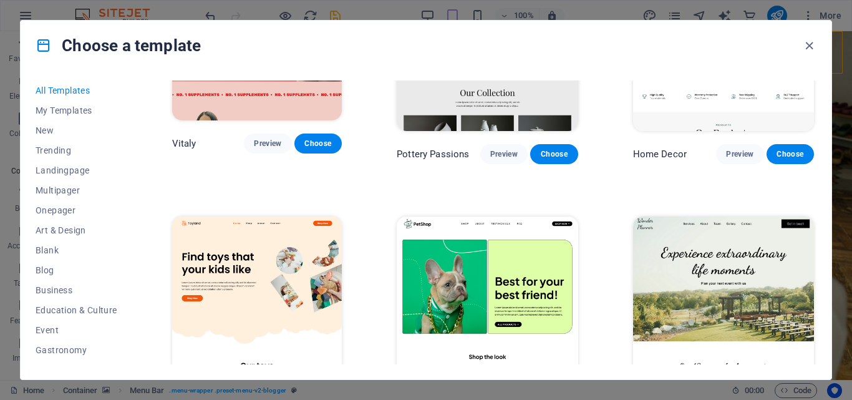
scroll to position [499, 0]
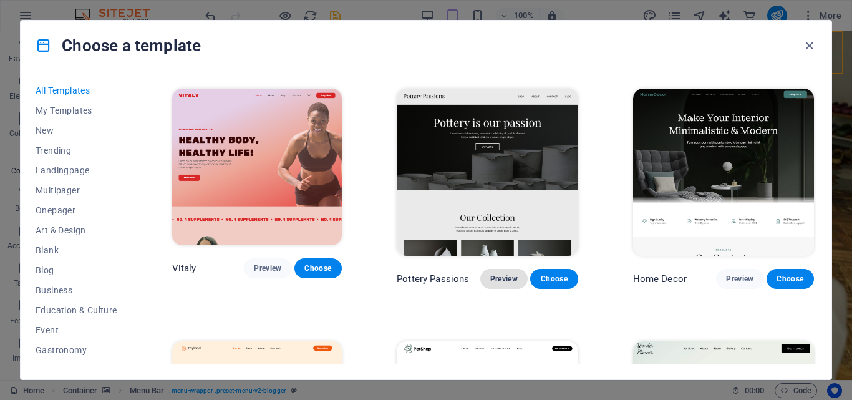
click at [510, 274] on span "Preview" at bounding box center [503, 279] width 27 height 10
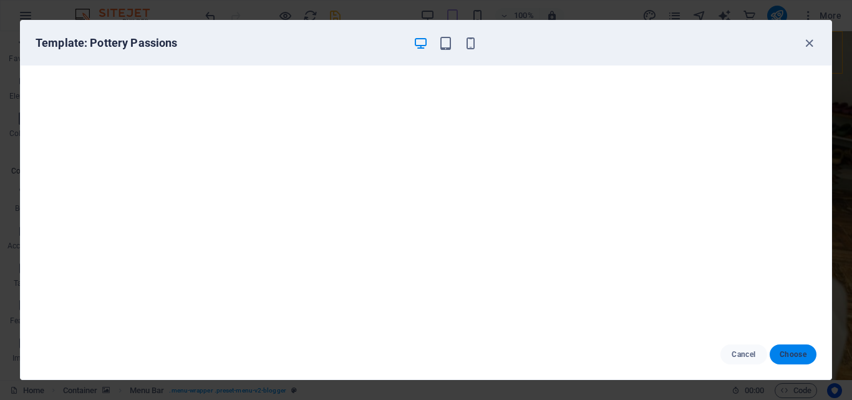
click at [796, 351] on span "Choose" at bounding box center [792, 354] width 27 height 10
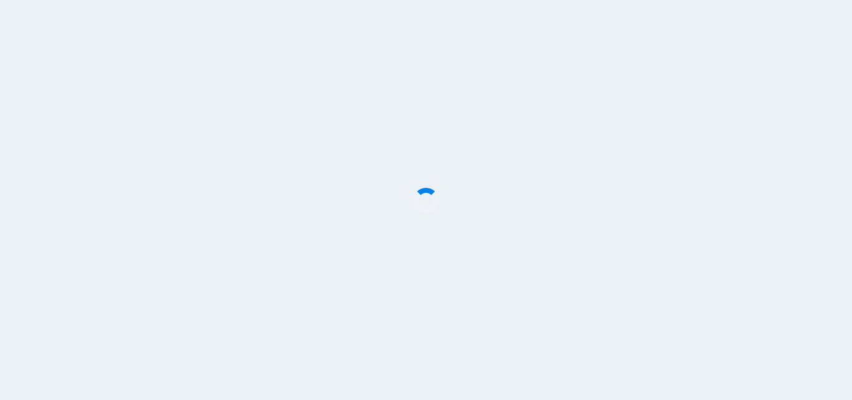
checkbox input "false"
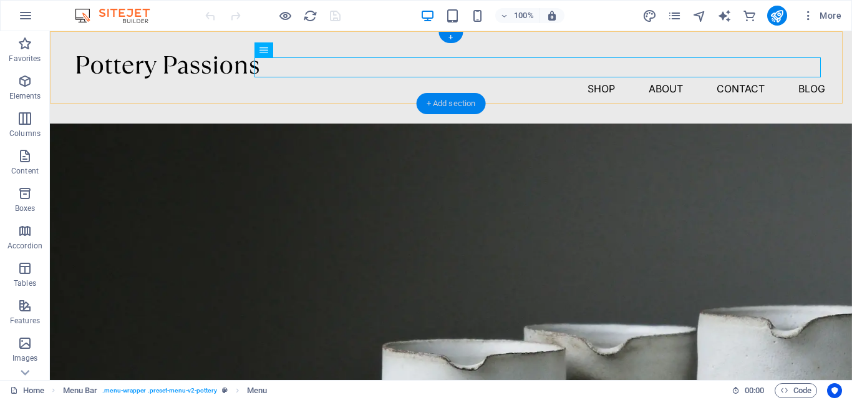
click at [453, 102] on div "+ Add section" at bounding box center [450, 103] width 69 height 21
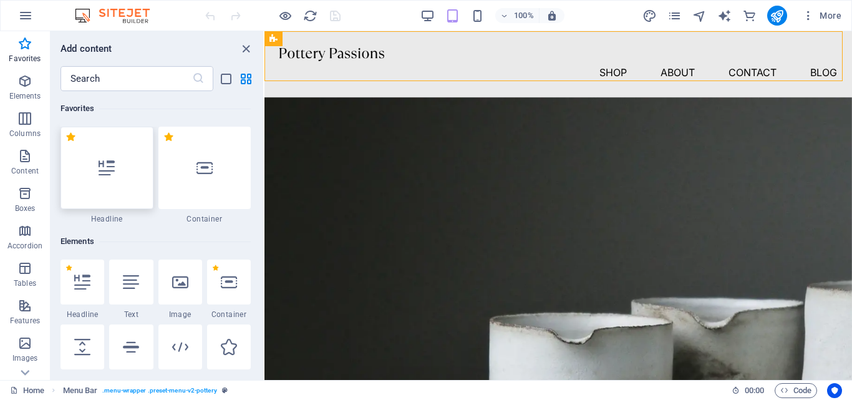
click at [115, 166] on icon at bounding box center [106, 168] width 16 height 16
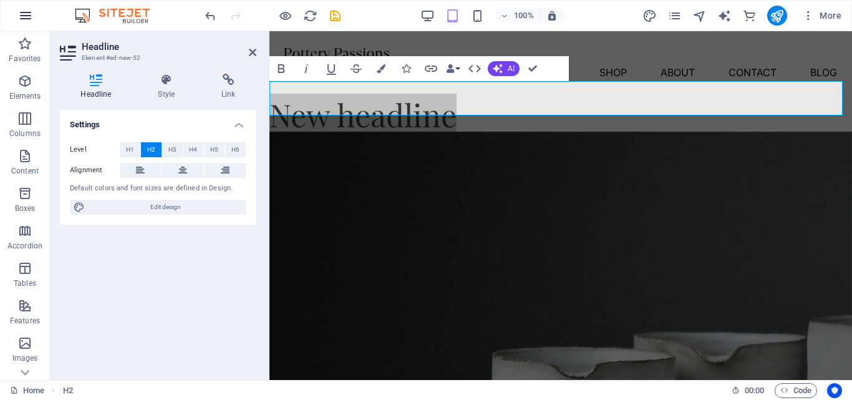
click at [30, 19] on icon "button" at bounding box center [25, 15] width 15 height 15
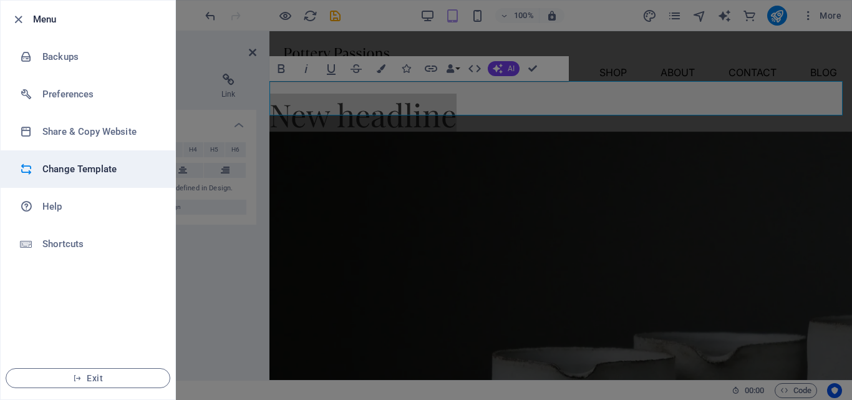
click at [67, 169] on h6 "Change Template" at bounding box center [99, 168] width 115 height 15
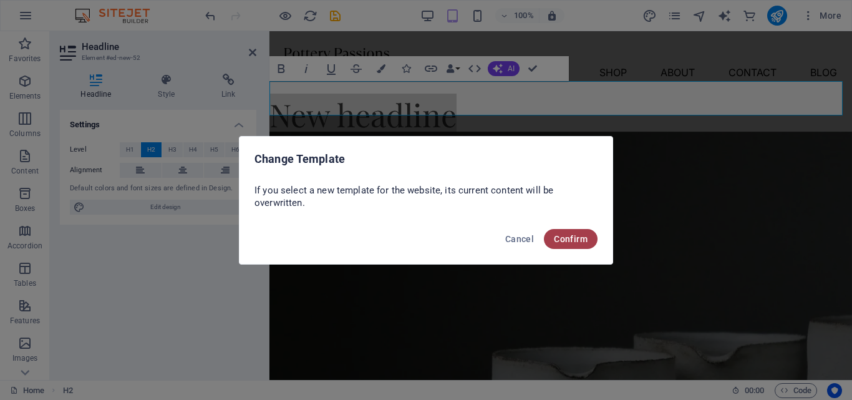
click at [571, 237] on span "Confirm" at bounding box center [571, 239] width 34 height 10
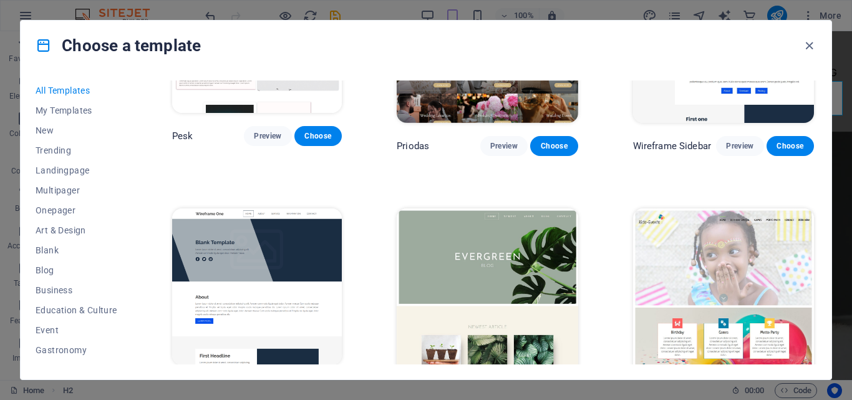
scroll to position [4925, 0]
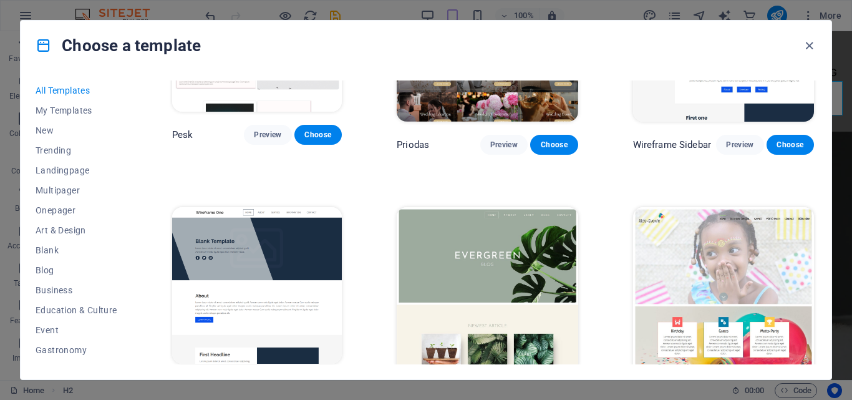
click at [501, 391] on span "Preview" at bounding box center [503, 396] width 27 height 10
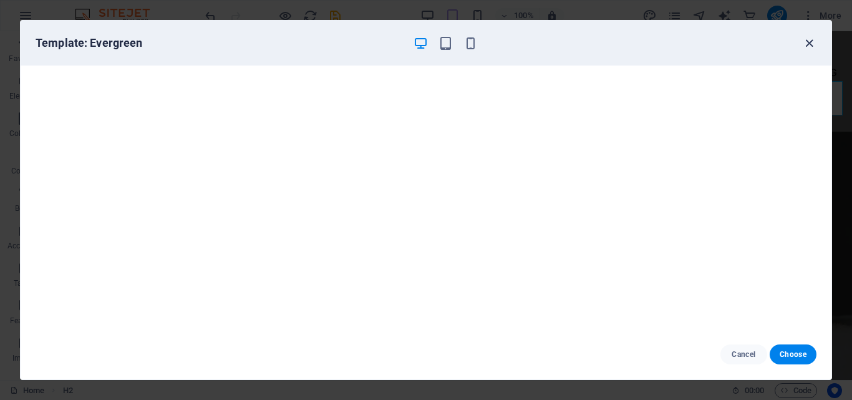
click at [807, 49] on icon "button" at bounding box center [809, 43] width 14 height 14
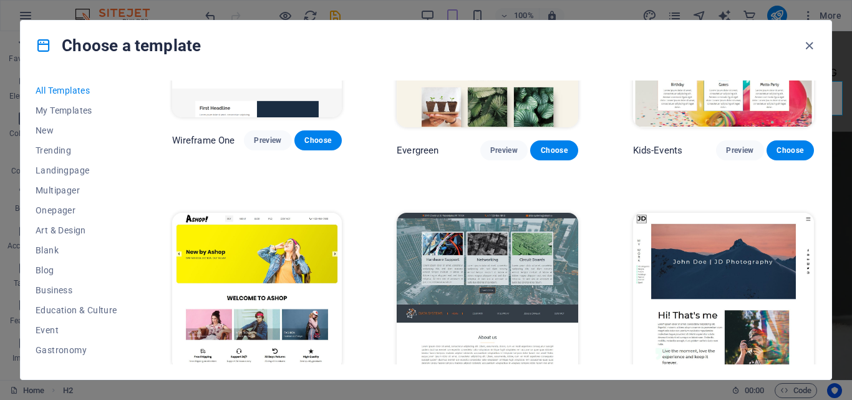
scroll to position [5174, 0]
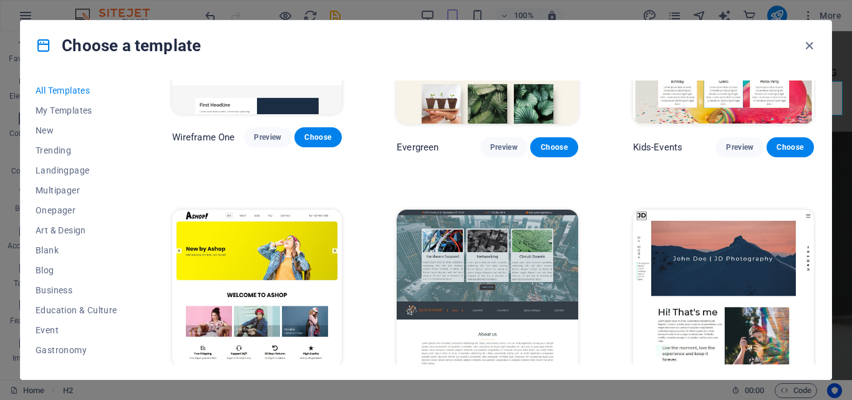
click at [277, 385] on span "Preview" at bounding box center [267, 390] width 27 height 10
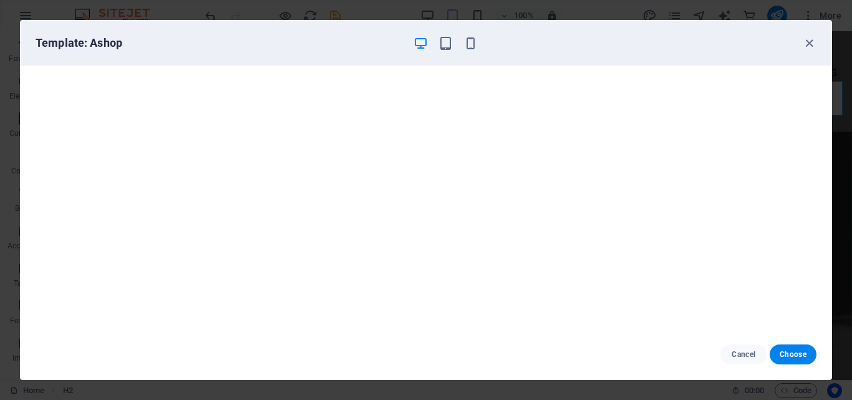
scroll to position [3, 0]
click at [809, 39] on icon "button" at bounding box center [809, 43] width 14 height 14
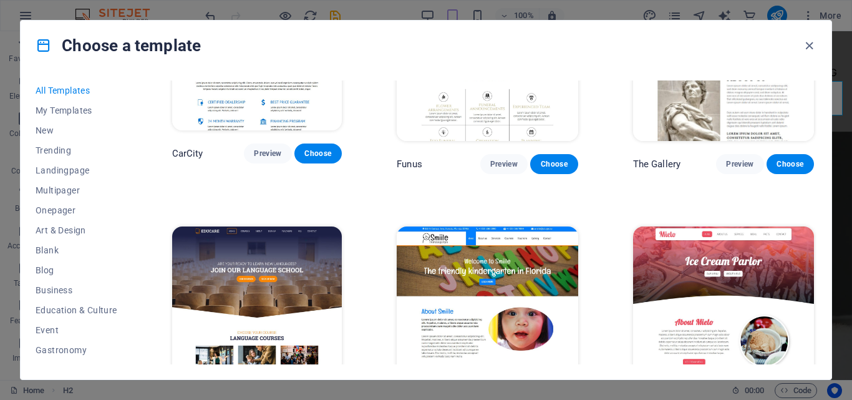
scroll to position [8416, 0]
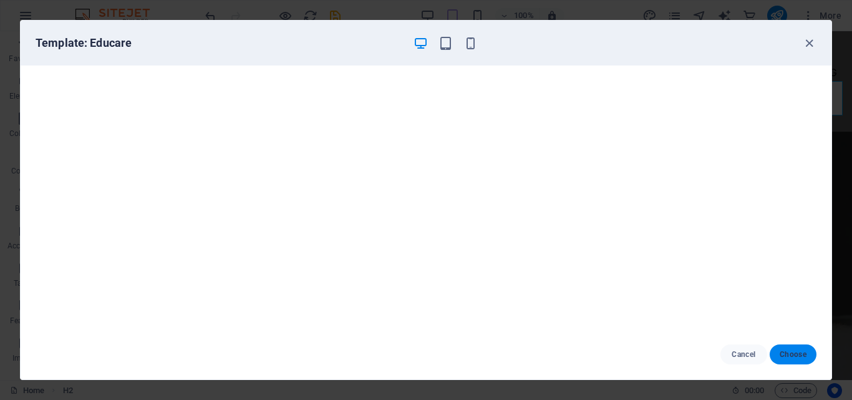
click at [802, 354] on span "Choose" at bounding box center [792, 354] width 27 height 10
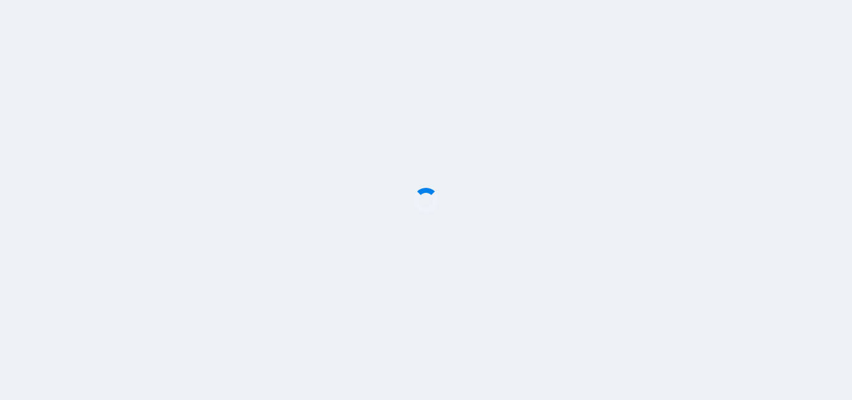
checkbox input "false"
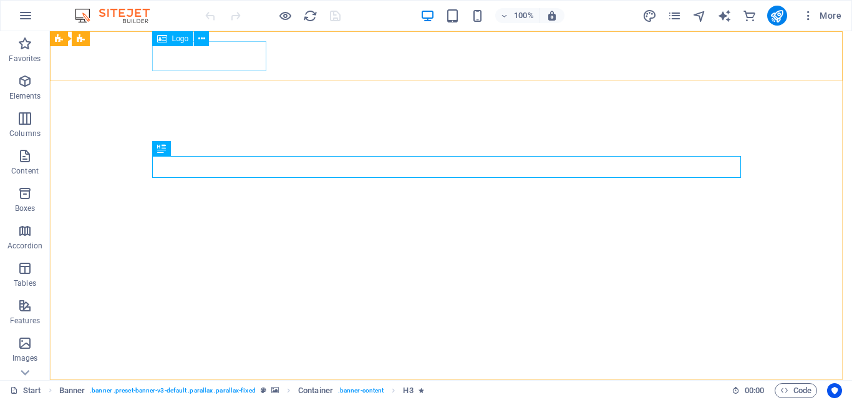
click at [177, 38] on span "Logo" at bounding box center [180, 38] width 17 height 7
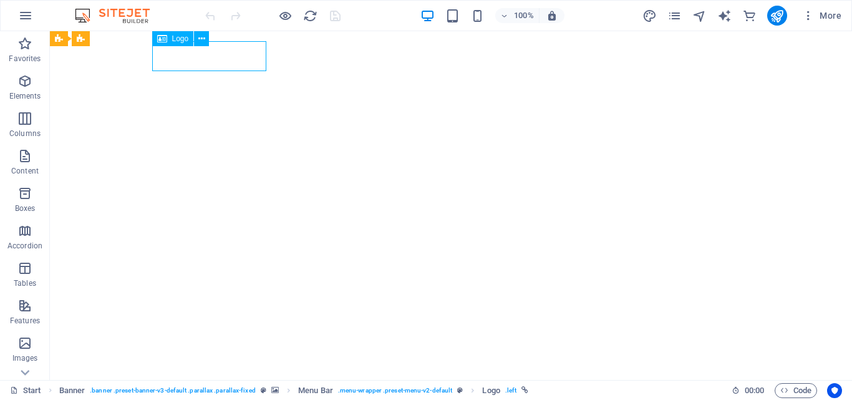
click at [177, 38] on span "Logo" at bounding box center [180, 38] width 17 height 7
select select "px"
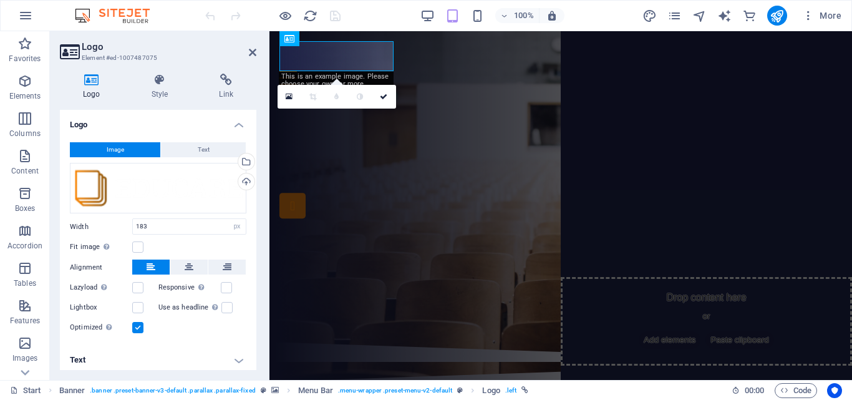
click at [92, 81] on icon at bounding box center [92, 80] width 64 height 12
click at [95, 80] on icon at bounding box center [92, 80] width 64 height 12
click at [118, 151] on span "Image" at bounding box center [115, 149] width 17 height 15
click at [91, 191] on div "Drag files here, click to choose files or select files from Files or our free s…" at bounding box center [158, 188] width 176 height 51
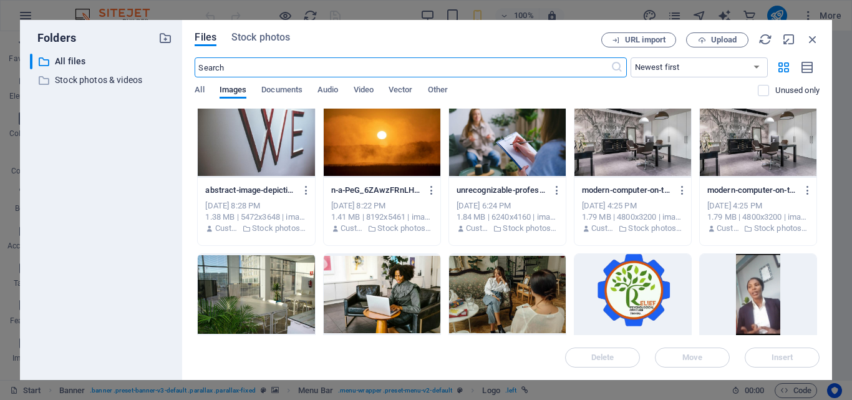
scroll to position [810, 0]
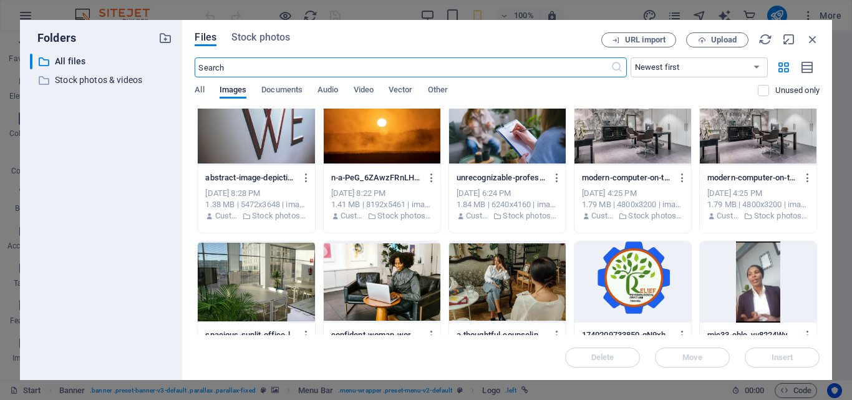
click at [641, 273] on div at bounding box center [632, 281] width 117 height 81
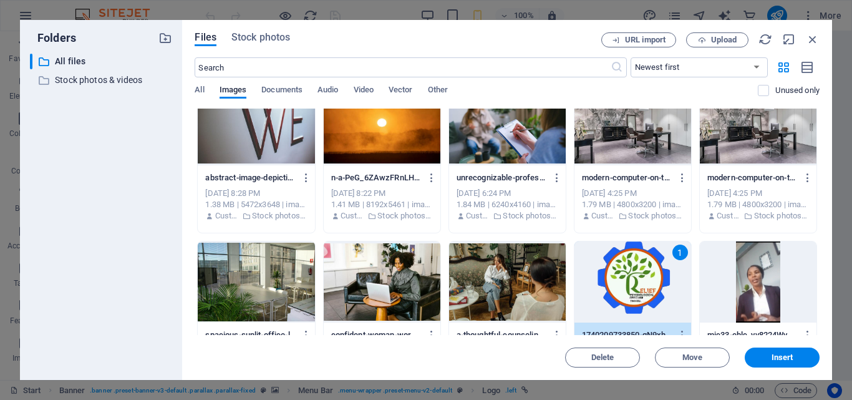
click at [641, 273] on div "1" at bounding box center [632, 281] width 117 height 81
drag, startPoint x: 911, startPoint y: 304, endPoint x: 641, endPoint y: 273, distance: 271.1
click at [546, 273] on div "Are you ready to learn new languages? Join our Language School Our Courses Sign…" at bounding box center [407, 205] width 277 height 221
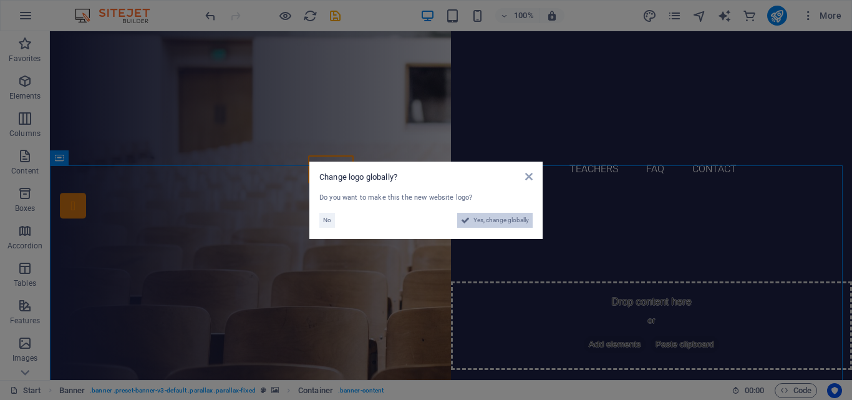
click at [502, 220] on span "Yes, change globally" at bounding box center [500, 220] width 55 height 15
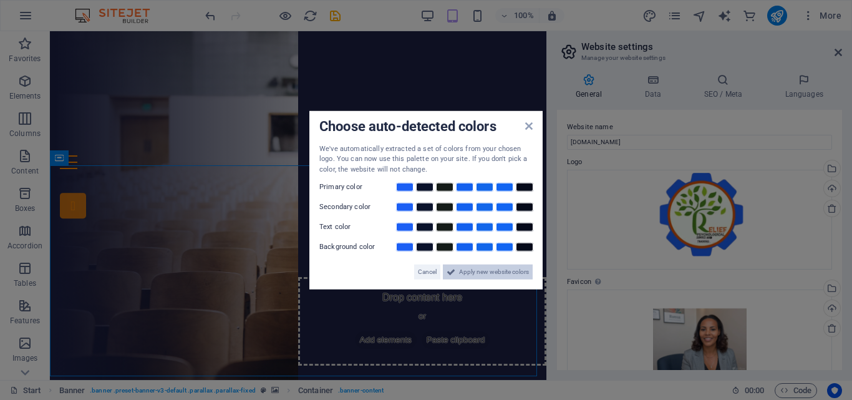
click at [489, 274] on span "Apply new website colors" at bounding box center [494, 271] width 70 height 15
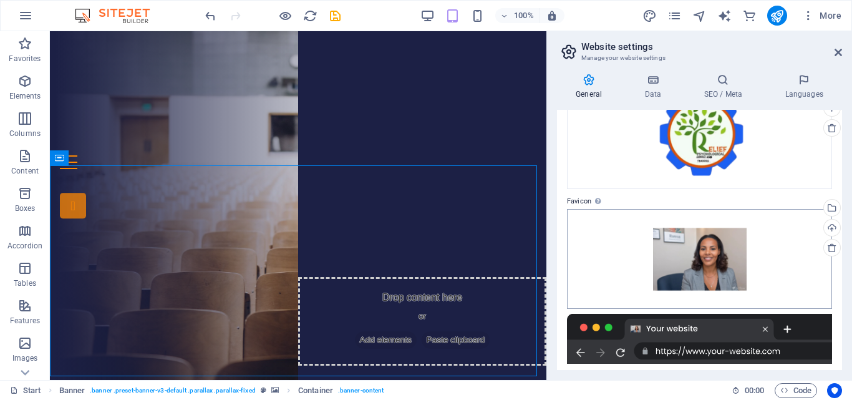
scroll to position [79, 0]
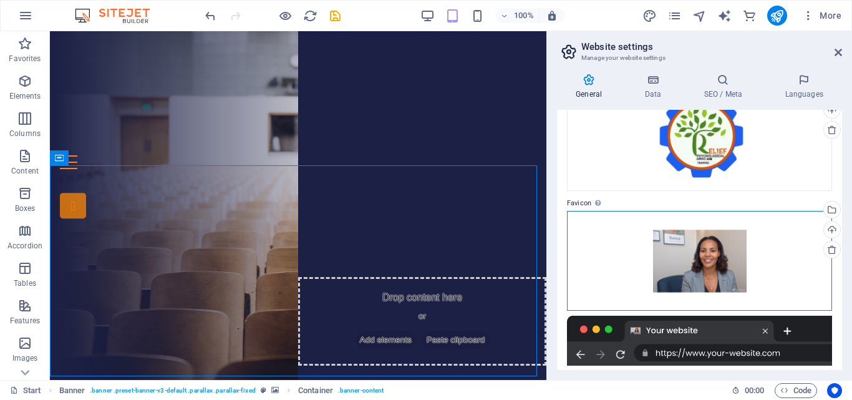
click at [732, 253] on div "Drag files here, click to choose files or select files from Files or our free s…" at bounding box center [699, 261] width 265 height 100
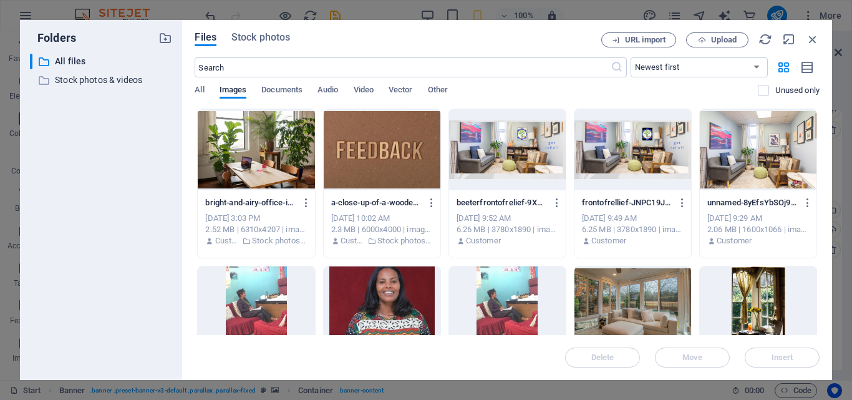
click at [384, 286] on div at bounding box center [382, 306] width 117 height 81
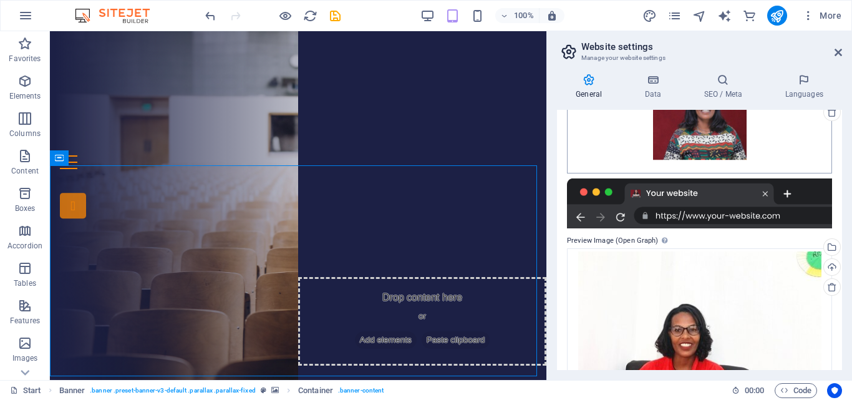
scroll to position [203, 0]
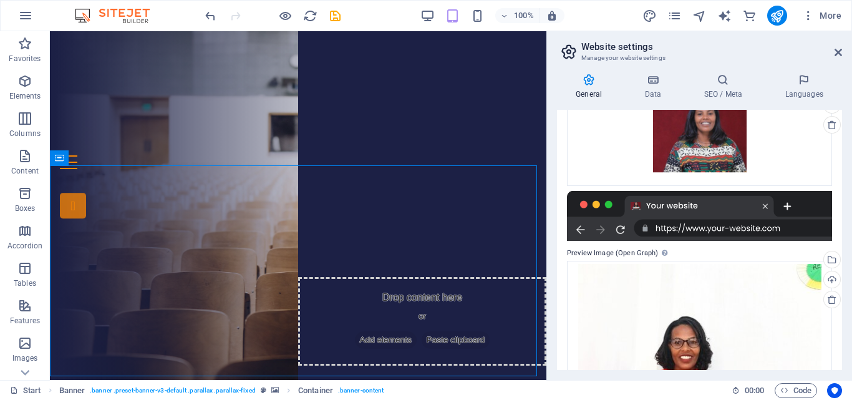
click at [771, 229] on div at bounding box center [699, 216] width 265 height 50
click at [683, 228] on div at bounding box center [699, 216] width 265 height 50
click at [696, 206] on div at bounding box center [699, 216] width 265 height 50
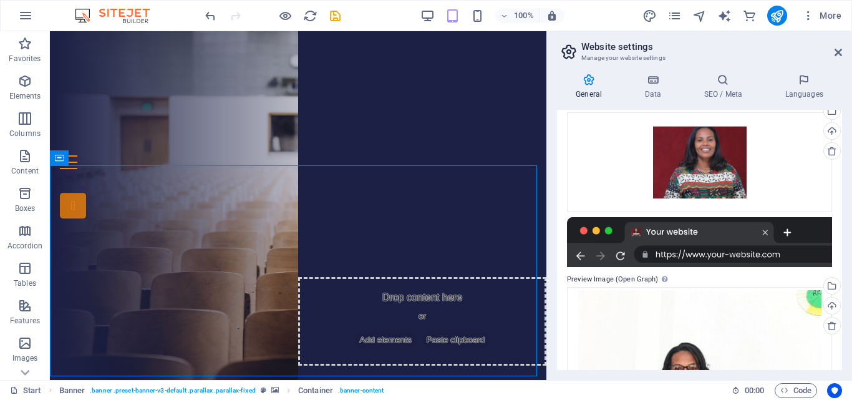
scroll to position [141, 0]
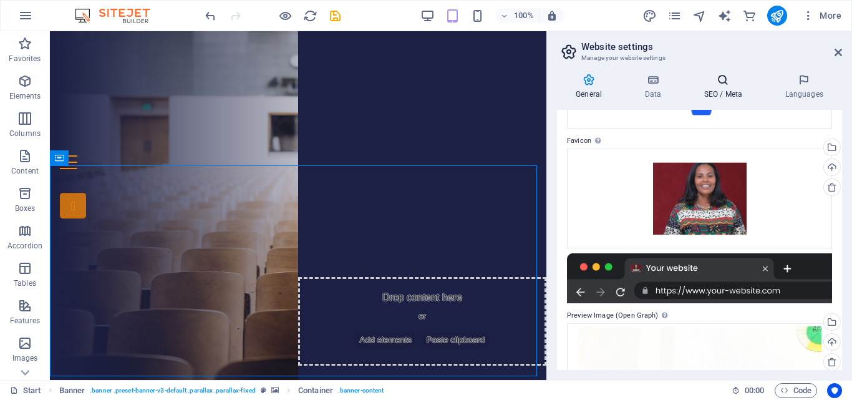
click at [721, 90] on h4 "SEO / Meta" at bounding box center [724, 87] width 81 height 26
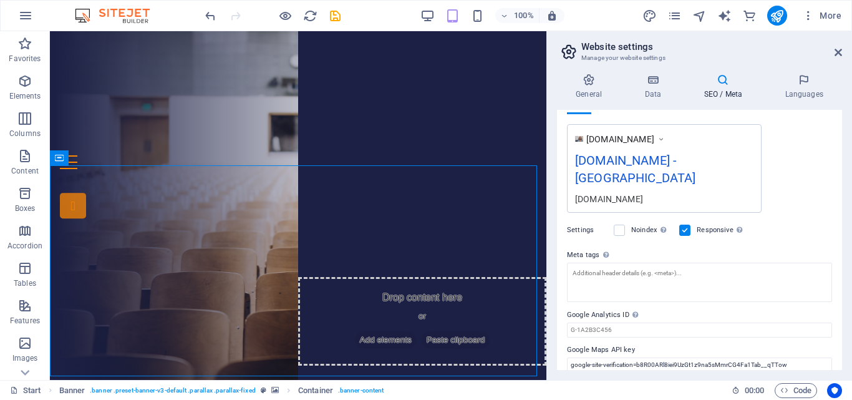
scroll to position [216, 0]
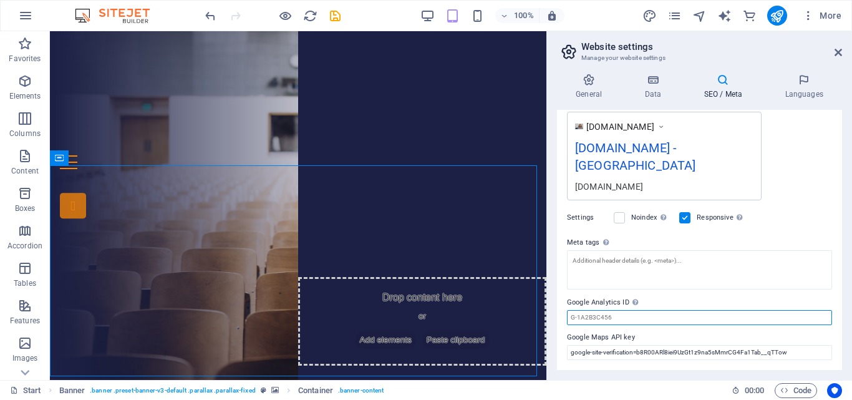
click at [607, 319] on input "Google Analytics ID Please only add the Google Analytics ID. We automatically i…" at bounding box center [699, 317] width 265 height 15
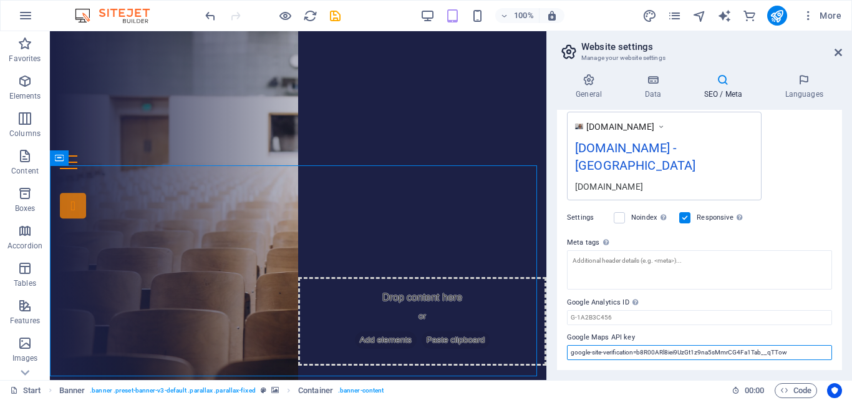
click at [737, 353] on input "google-site-verification=b8R00ARl8iei9UzGt1z9na5sMmrCG4Fa1Tab__qTTow" at bounding box center [699, 352] width 265 height 15
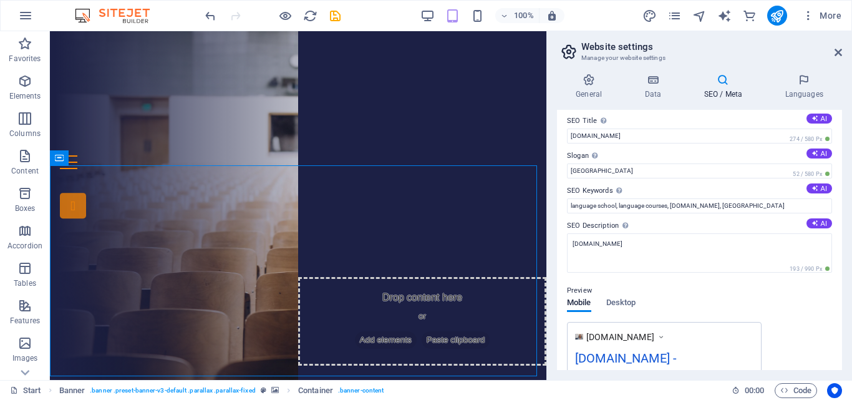
scroll to position [0, 0]
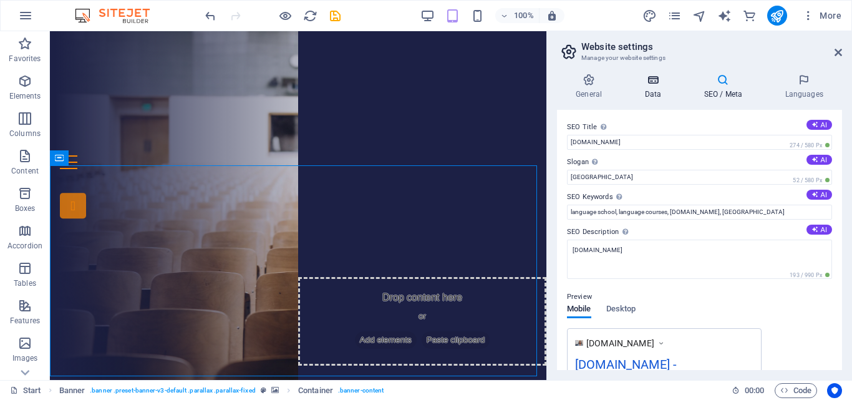
click at [658, 87] on h4 "Data" at bounding box center [654, 87] width 59 height 26
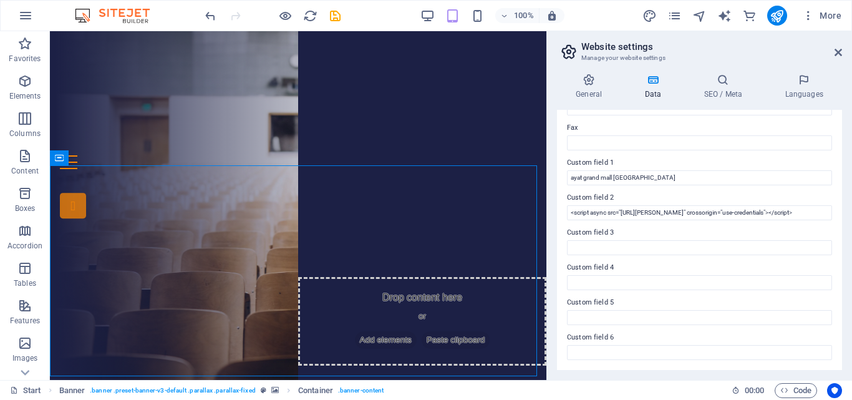
scroll to position [152, 0]
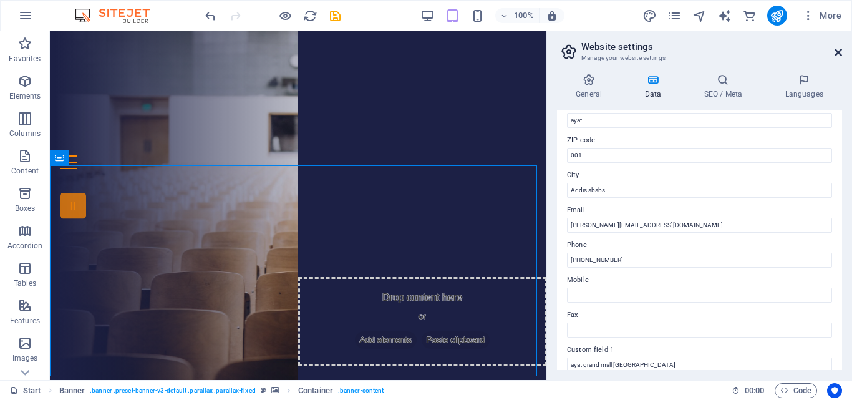
click at [840, 54] on icon at bounding box center [837, 52] width 7 height 10
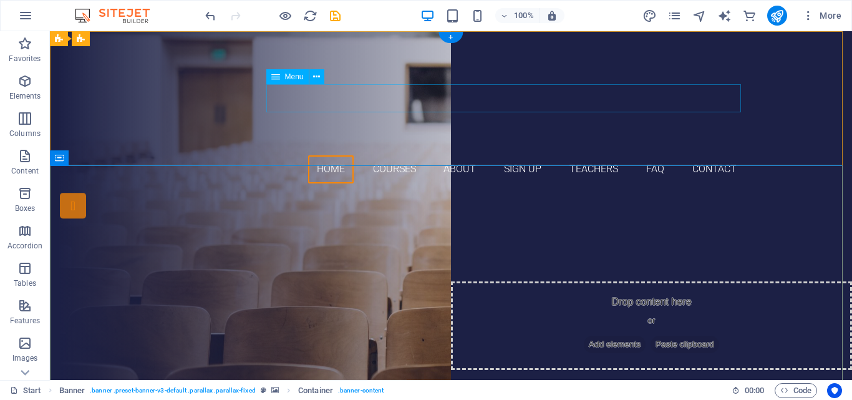
click at [320, 155] on nav "Home Courses About Sign up Teachers FAQ Contact" at bounding box center [450, 169] width 588 height 28
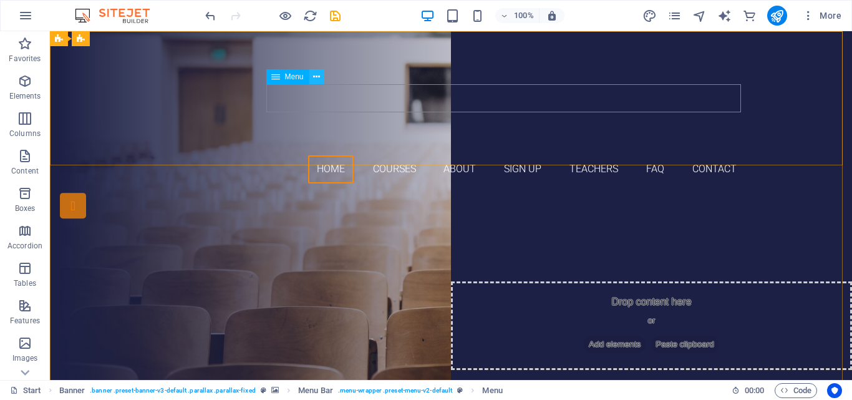
click at [316, 75] on icon at bounding box center [316, 76] width 7 height 13
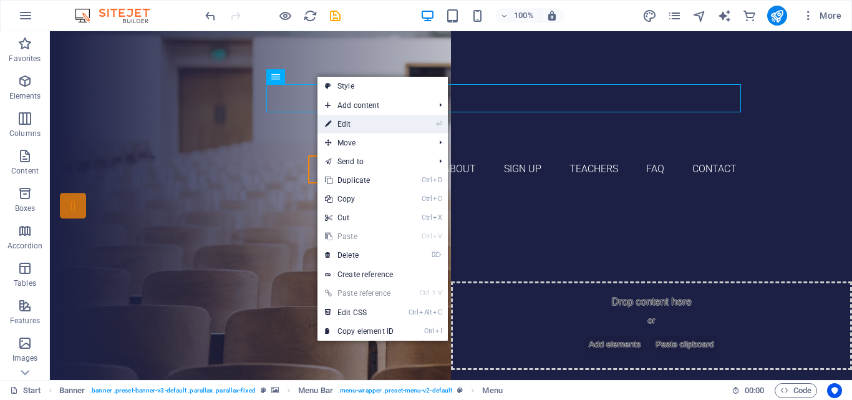
click at [347, 122] on link "⏎ Edit" at bounding box center [359, 124] width 84 height 19
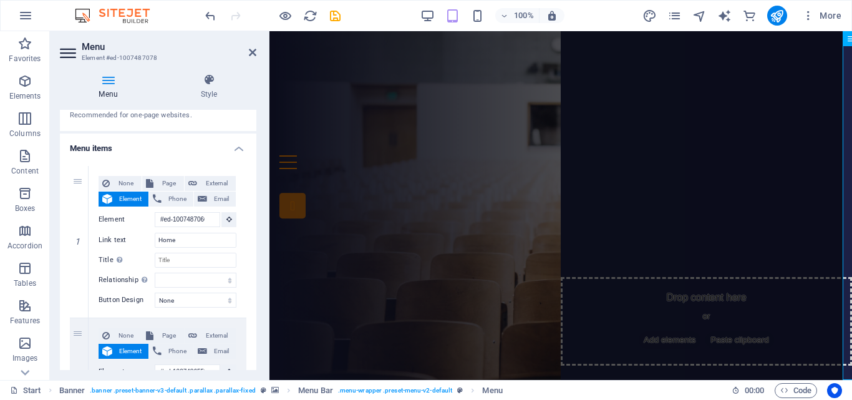
scroll to position [0, 0]
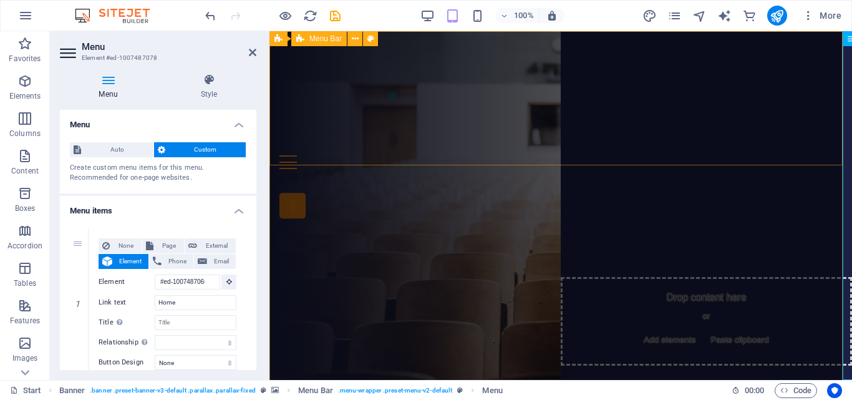
click at [501, 132] on div "Home Courses About Sign up Teachers FAQ Contact Menu" at bounding box center [560, 105] width 582 height 148
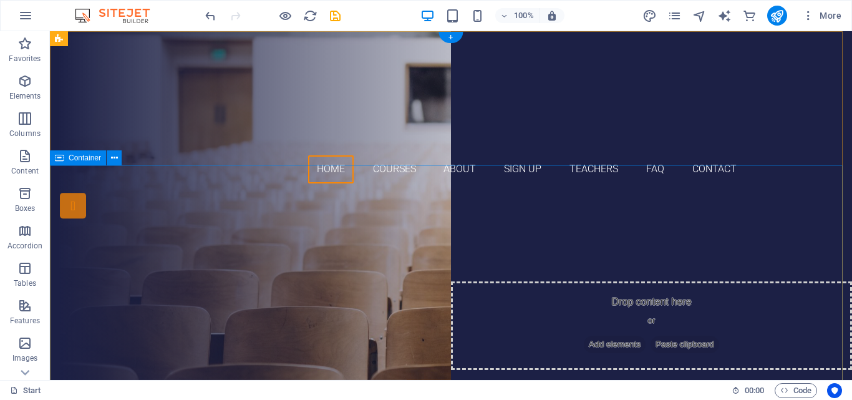
click at [102, 207] on div "Are you ready to learn new languages? Join our Language School Our Courses Sign…" at bounding box center [451, 322] width 802 height 258
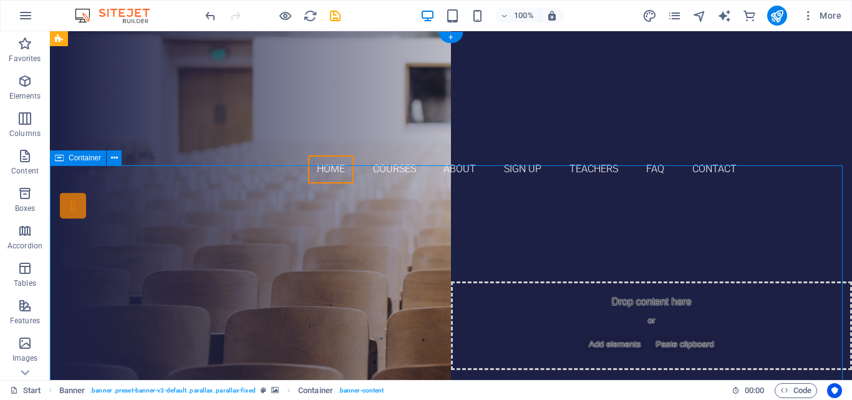
click at [102, 207] on div "Are you ready to learn new languages? Join our Language School Our Courses Sign…" at bounding box center [451, 322] width 802 height 258
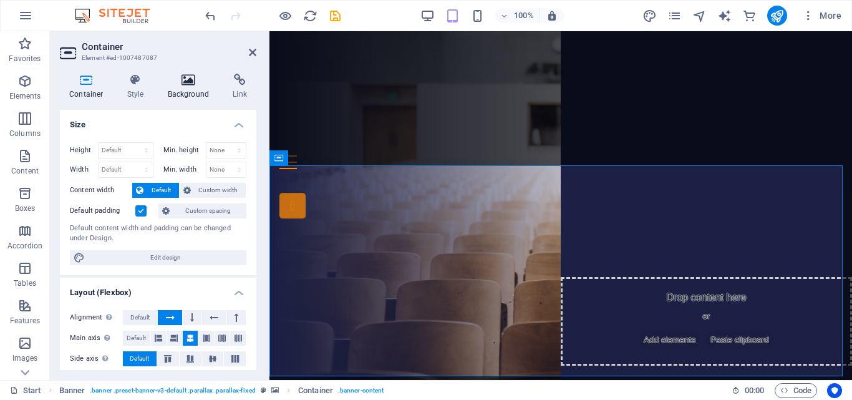
click at [185, 84] on icon at bounding box center [188, 80] width 60 height 12
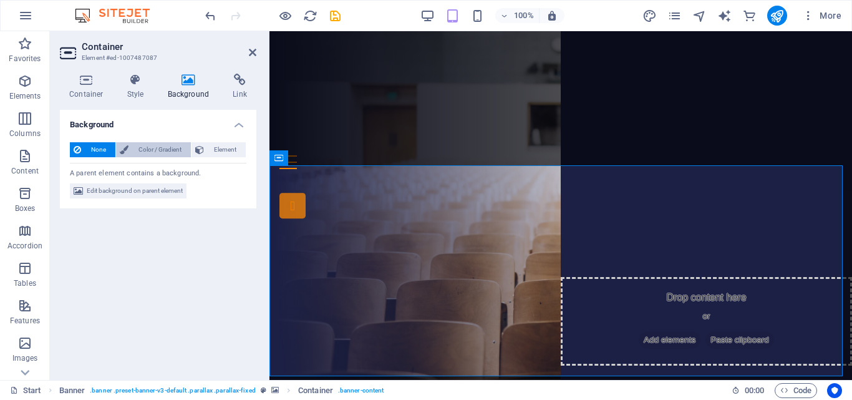
click at [169, 148] on span "Color / Gradient" at bounding box center [159, 149] width 55 height 15
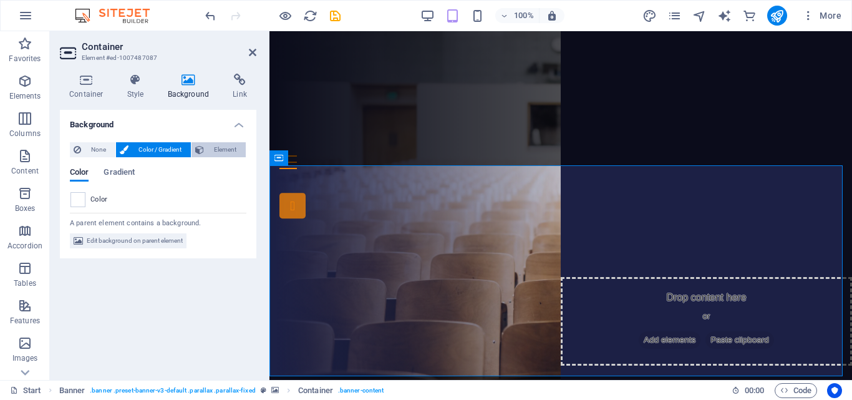
click at [227, 145] on span "Element" at bounding box center [225, 149] width 34 height 15
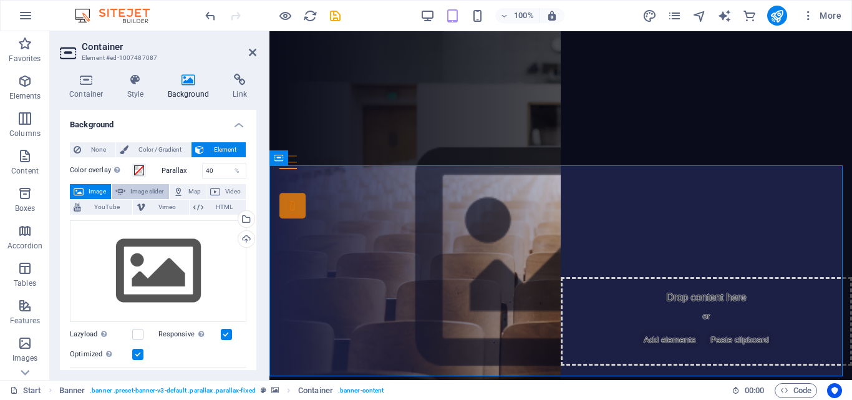
click at [153, 190] on span "Image slider" at bounding box center [147, 191] width 36 height 15
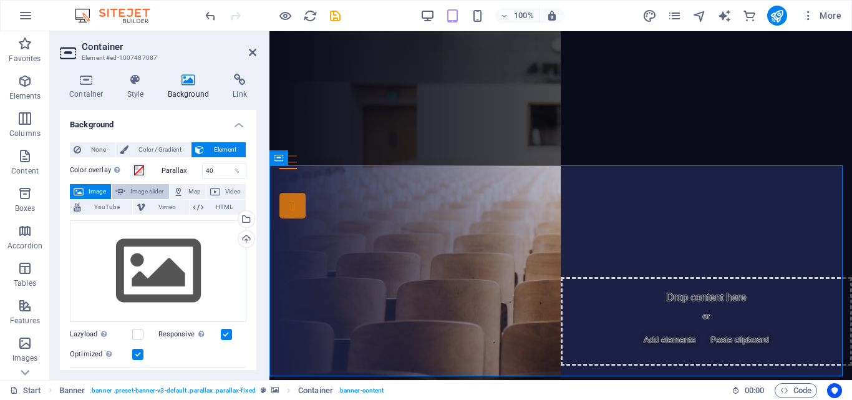
select select "ms"
select select "s"
select select "progressive"
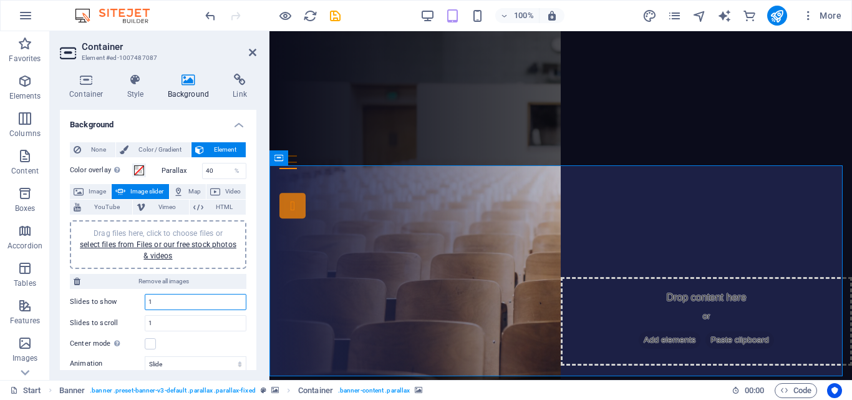
click at [165, 300] on input "1" at bounding box center [195, 301] width 100 height 15
type input "2"
type input "1"
click at [162, 246] on link "select files from Files or our free stock photos & videos" at bounding box center [158, 250] width 156 height 20
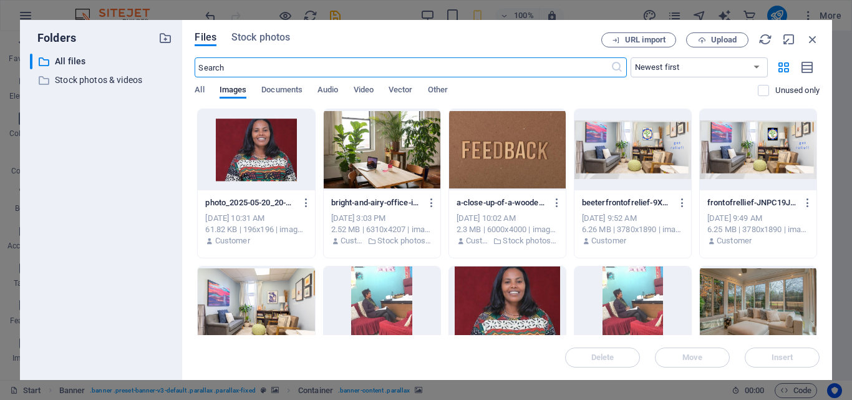
click at [634, 148] on div at bounding box center [632, 149] width 117 height 81
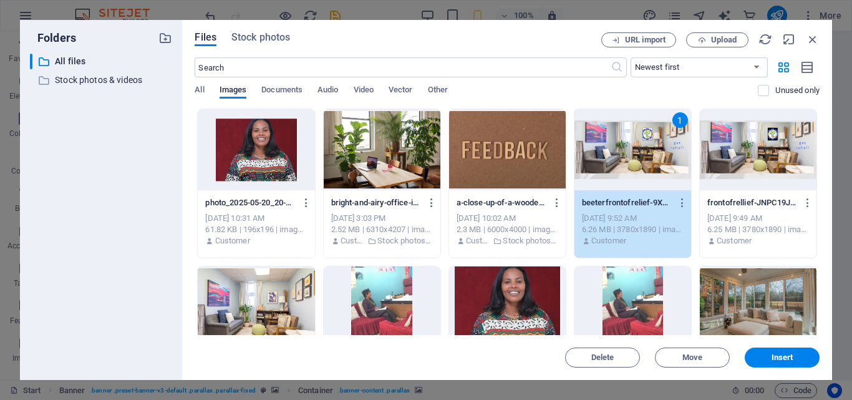
click at [634, 148] on div "1" at bounding box center [632, 149] width 117 height 81
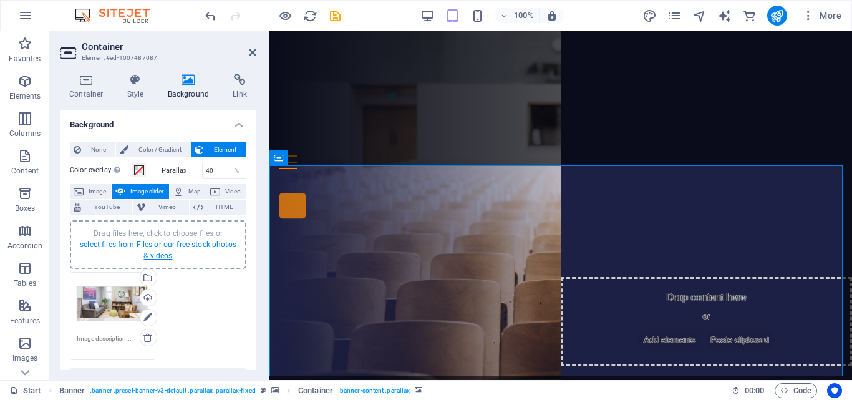
click at [174, 248] on link "select files from Files or our free stock photos & videos" at bounding box center [158, 250] width 156 height 20
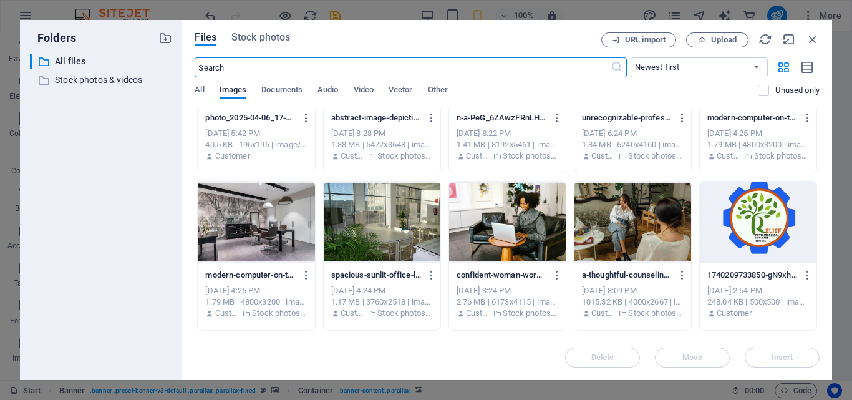
scroll to position [873, 0]
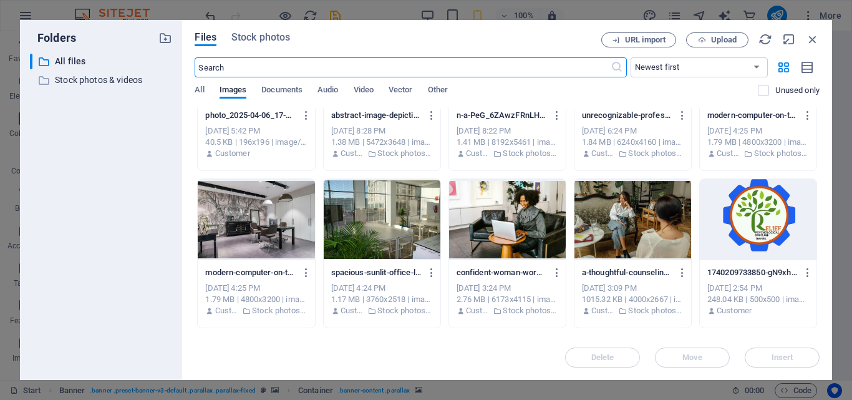
click at [613, 219] on div at bounding box center [632, 219] width 117 height 81
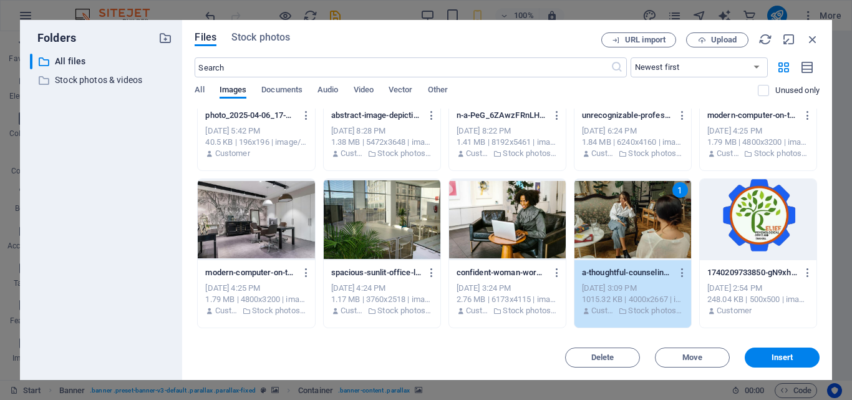
click at [613, 219] on div "1" at bounding box center [632, 219] width 117 height 81
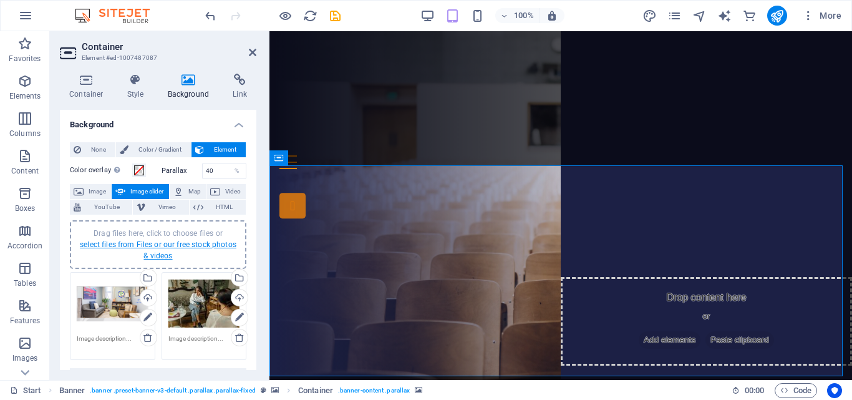
click at [154, 243] on link "select files from Files or our free stock photos & videos" at bounding box center [158, 250] width 156 height 20
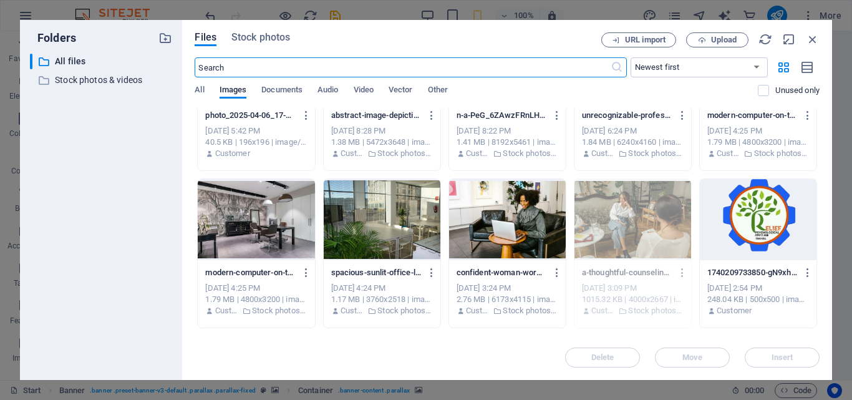
click at [483, 220] on div at bounding box center [507, 219] width 117 height 81
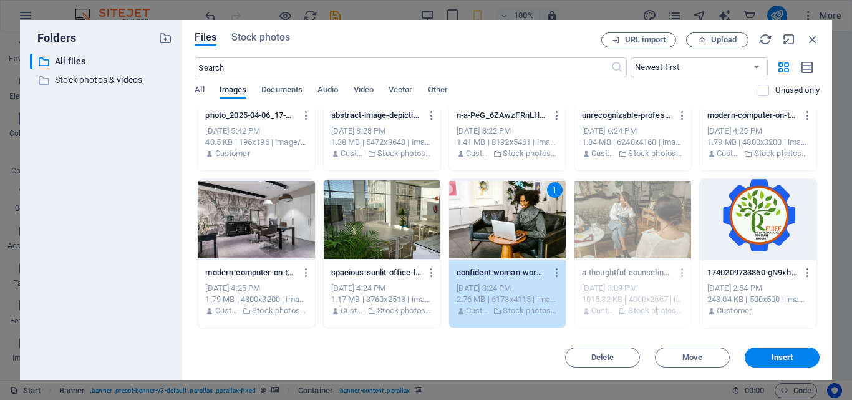
click at [483, 220] on div "1" at bounding box center [507, 219] width 117 height 81
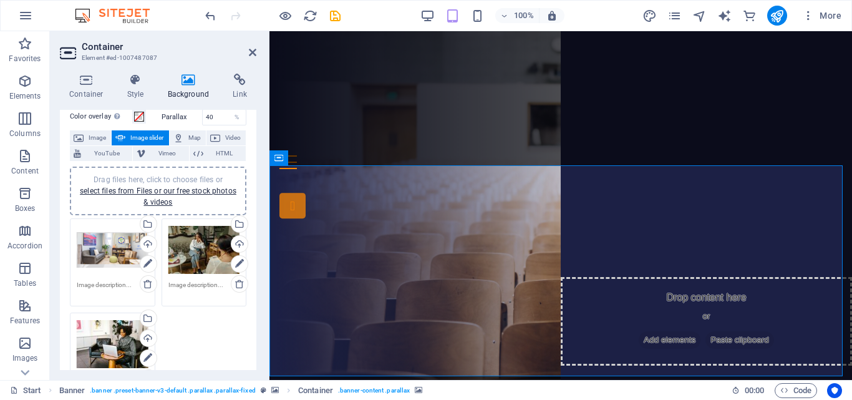
scroll to position [0, 0]
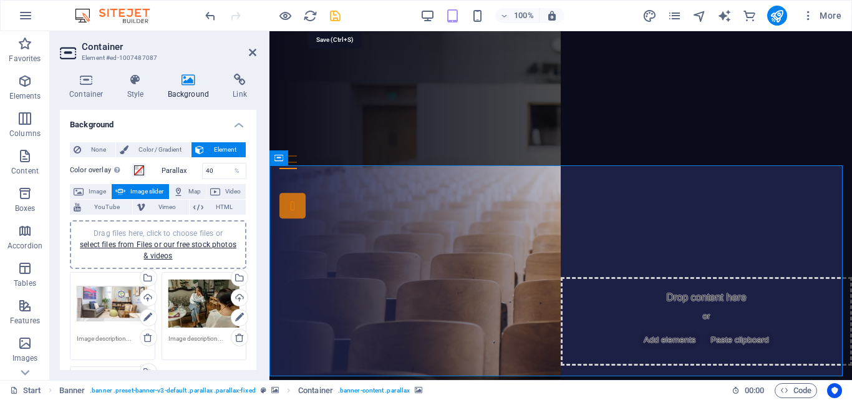
click at [336, 14] on icon "save" at bounding box center [335, 16] width 14 height 14
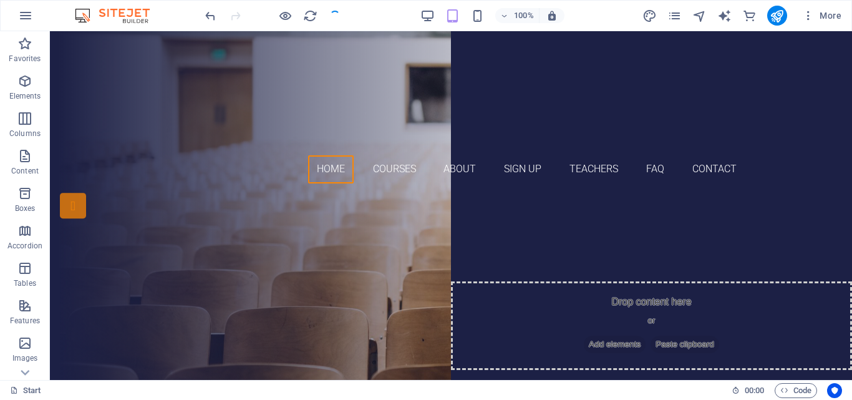
checkbox input "false"
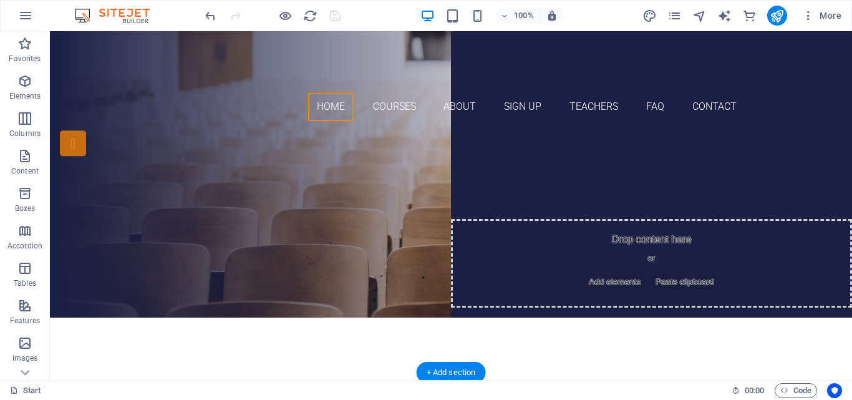
click at [102, 204] on div at bounding box center [451, 237] width 802 height 271
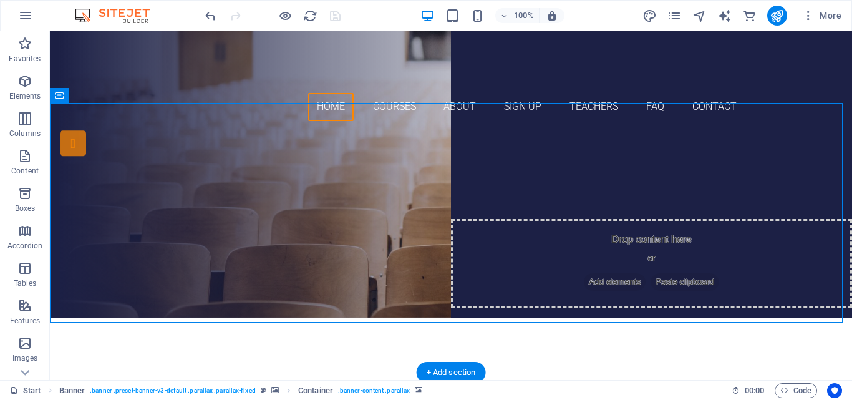
click at [102, 204] on div at bounding box center [451, 237] width 802 height 271
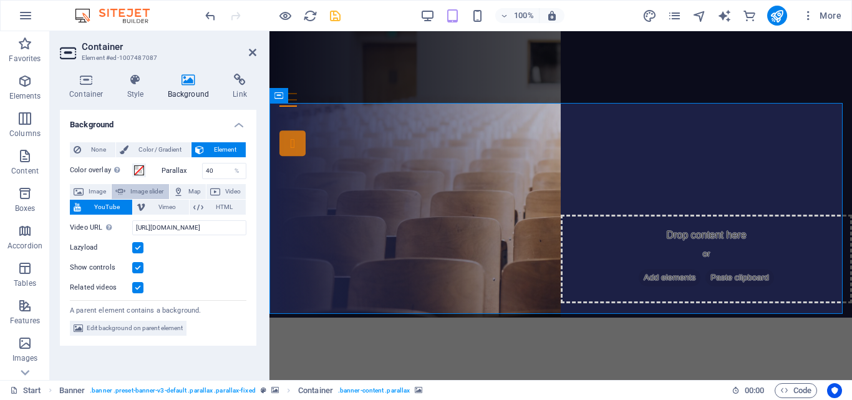
click at [145, 192] on span "Image slider" at bounding box center [147, 191] width 36 height 15
select select "ms"
select select "s"
select select "progressive"
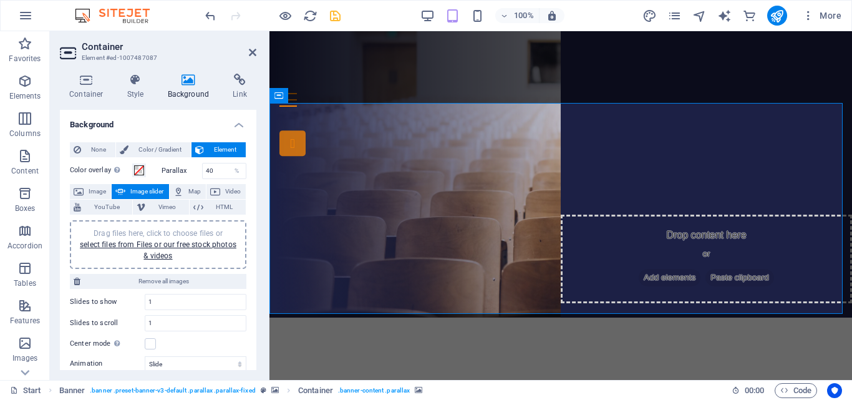
click at [145, 192] on span "Image slider" at bounding box center [147, 191] width 36 height 15
click at [289, 261] on div at bounding box center [560, 221] width 582 height 266
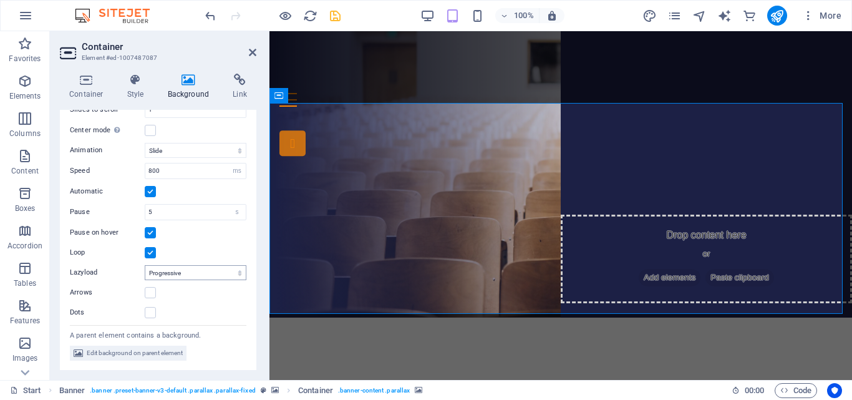
scroll to position [214, 0]
click at [138, 350] on span "Edit background on parent element" at bounding box center [135, 352] width 96 height 15
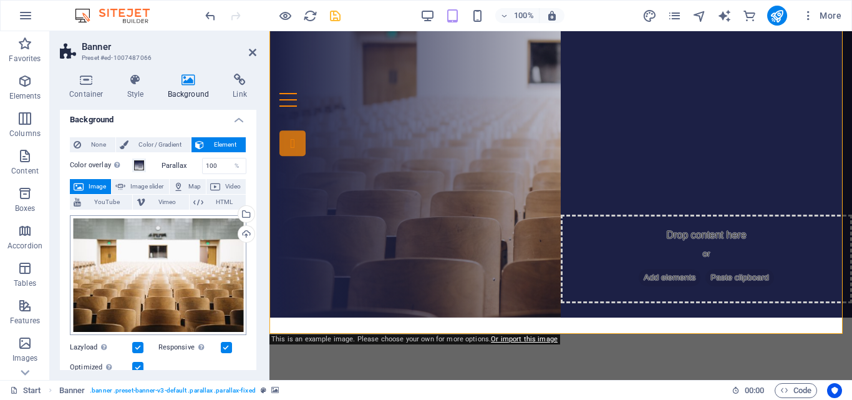
scroll to position [0, 0]
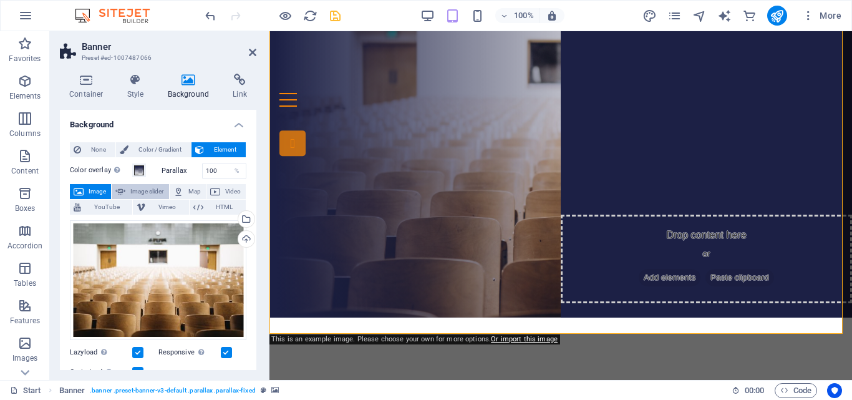
click at [151, 187] on span "Image slider" at bounding box center [147, 191] width 36 height 15
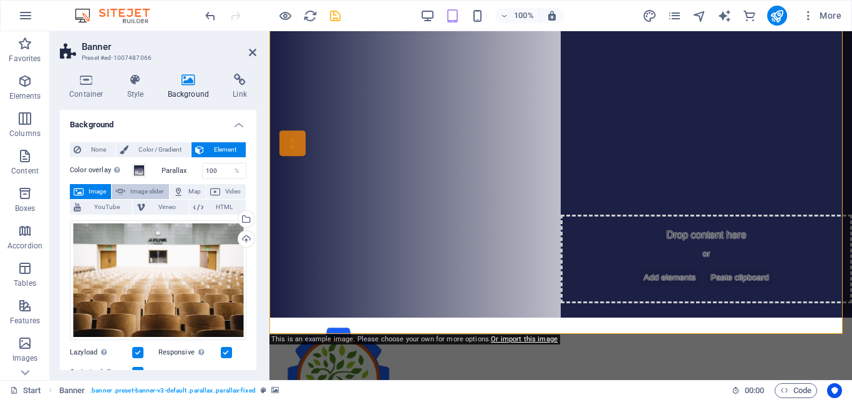
select select "ms"
select select "s"
select select "progressive"
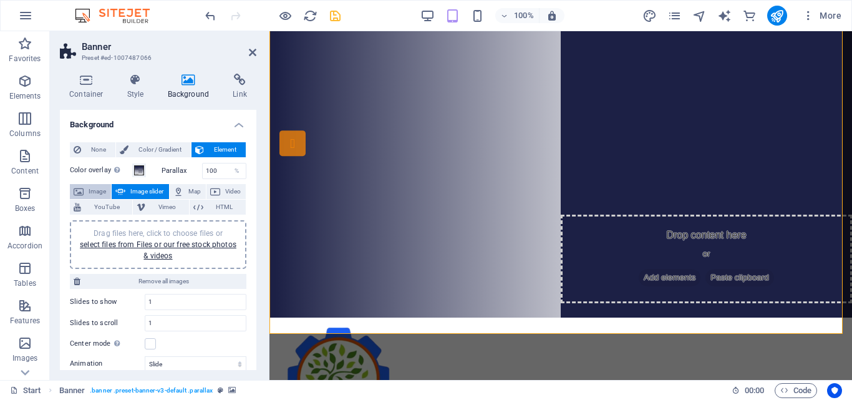
click at [96, 191] on span "Image" at bounding box center [97, 191] width 20 height 15
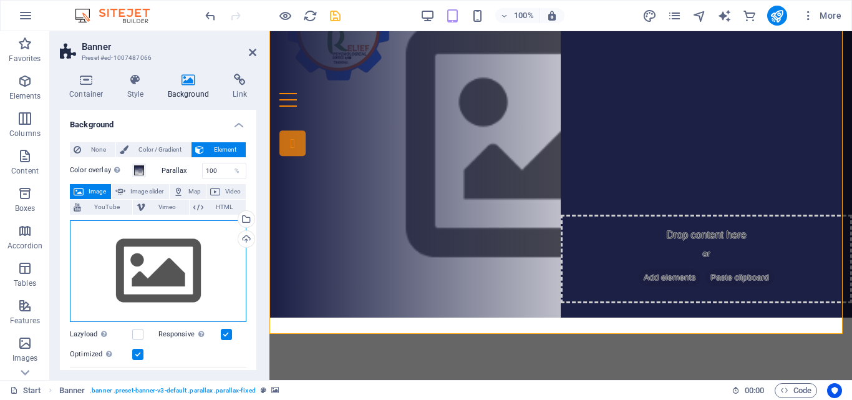
click at [175, 253] on div "Drag files here, click to choose files or select files from Files or our free s…" at bounding box center [158, 271] width 176 height 102
type textarea "Files Stock photos URL import Upload"
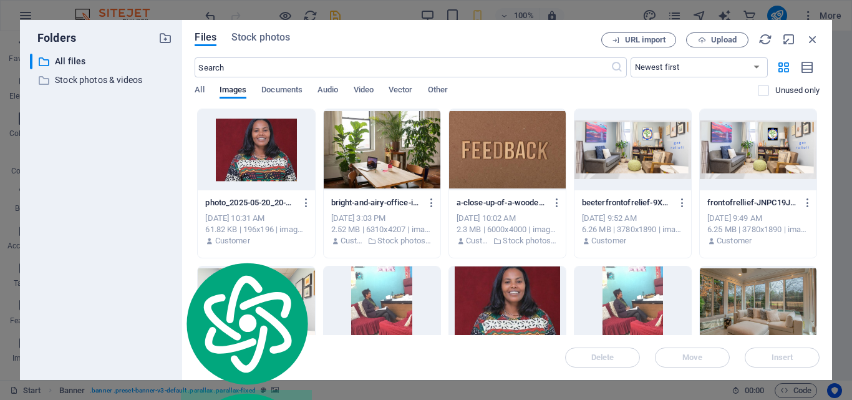
click at [617, 150] on div at bounding box center [632, 149] width 117 height 81
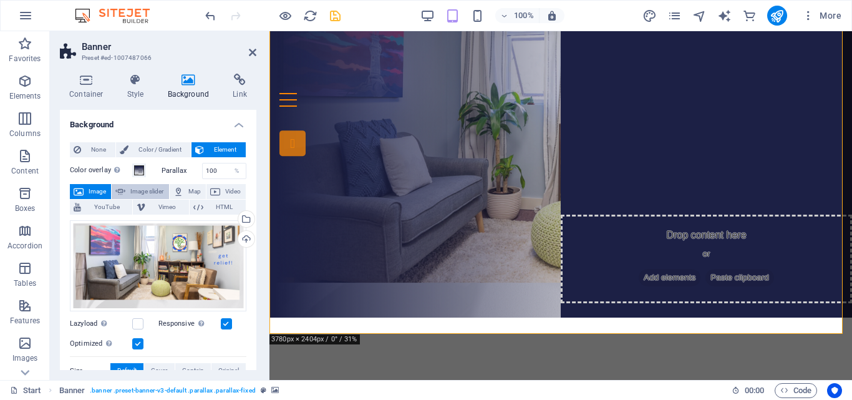
click at [153, 190] on span "Image slider" at bounding box center [147, 191] width 36 height 15
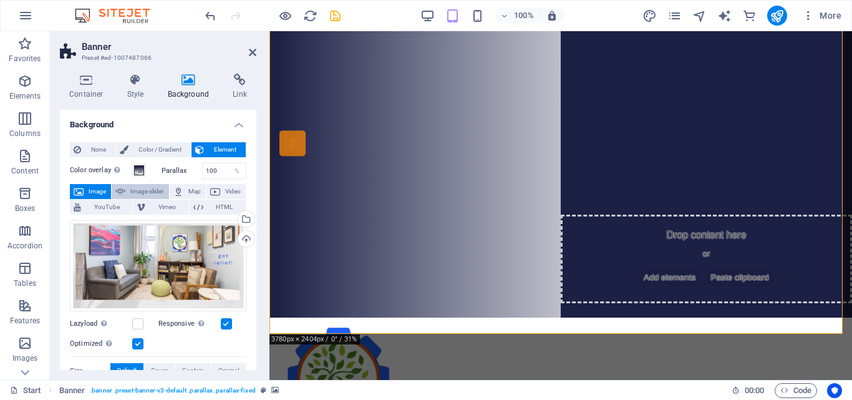
select select "ms"
select select "s"
select select "progressive"
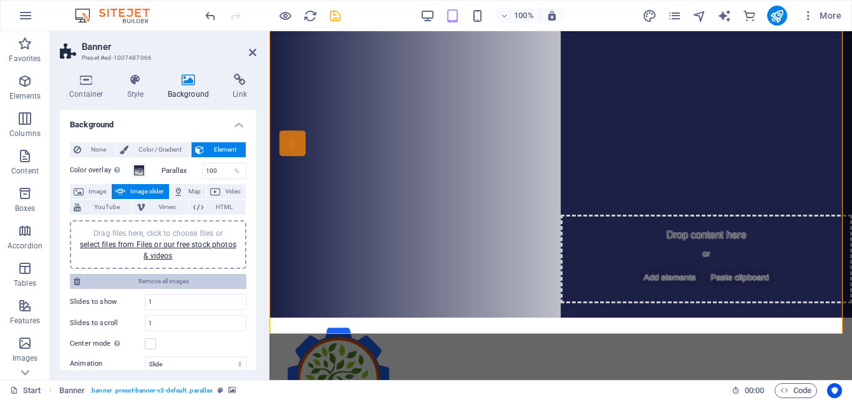
click at [166, 280] on span "Remove all images" at bounding box center [163, 281] width 158 height 15
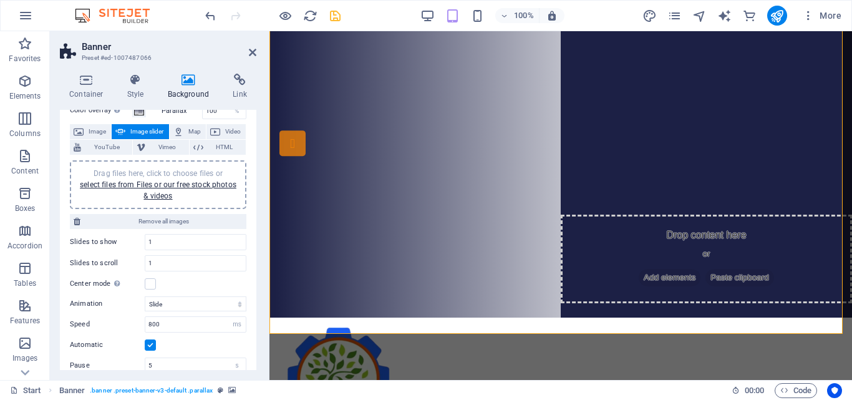
scroll to position [62, 0]
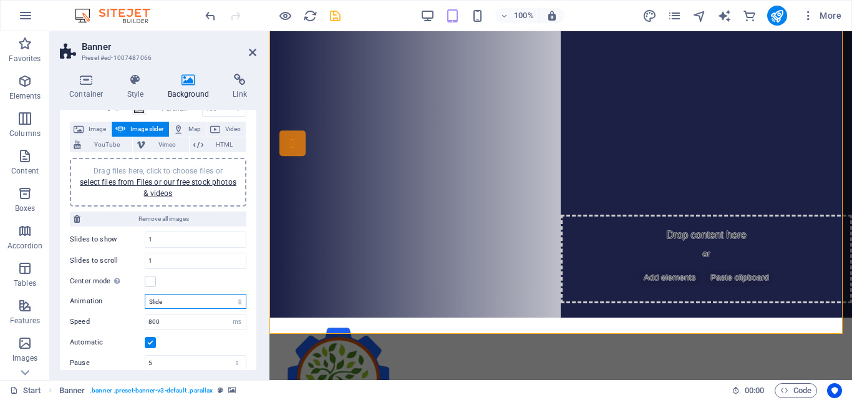
click at [236, 300] on select "Slide Fade" at bounding box center [196, 301] width 102 height 15
click at [145, 294] on select "Slide Fade" at bounding box center [196, 301] width 102 height 15
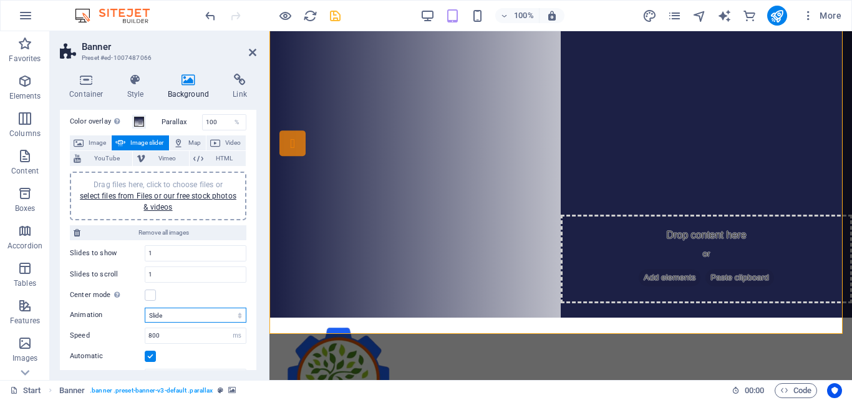
scroll to position [0, 0]
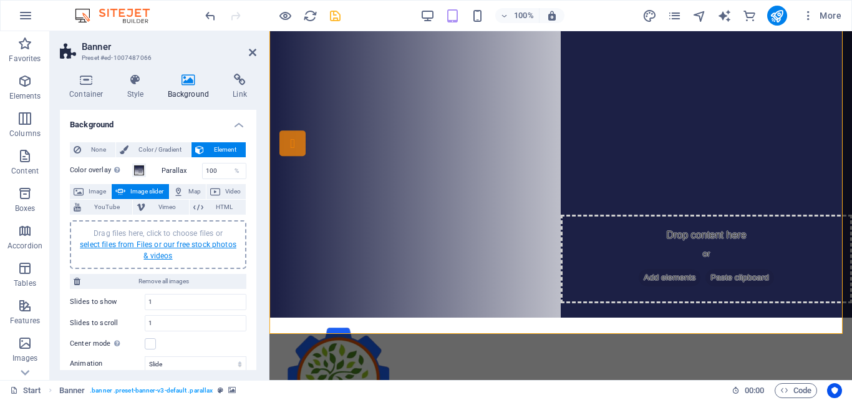
click at [160, 244] on link "select files from Files or our free stock photos & videos" at bounding box center [158, 250] width 156 height 20
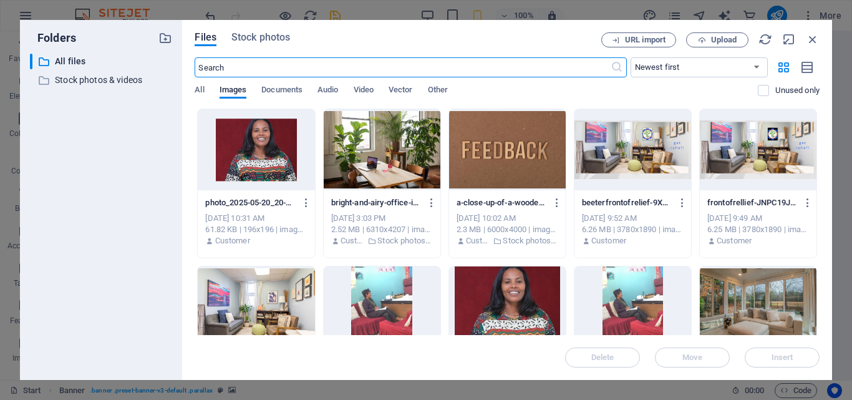
click at [641, 140] on div at bounding box center [632, 149] width 117 height 81
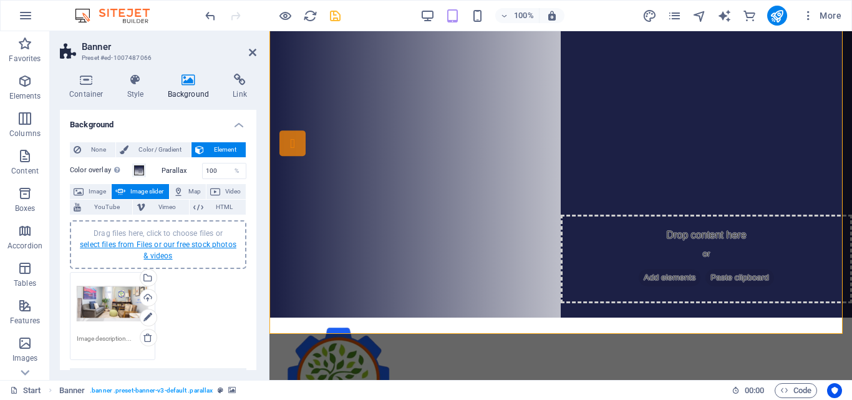
click at [168, 242] on link "select files from Files or our free stock photos & videos" at bounding box center [158, 250] width 156 height 20
click at [168, 242] on body "[DOMAIN_NAME] Start Favorites Elements Columns Content Boxes Accordion Tables F…" at bounding box center [426, 200] width 852 height 400
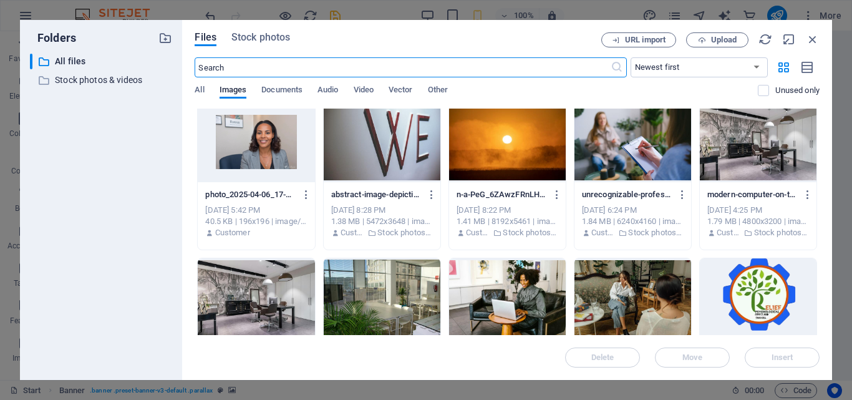
scroll to position [810, 0]
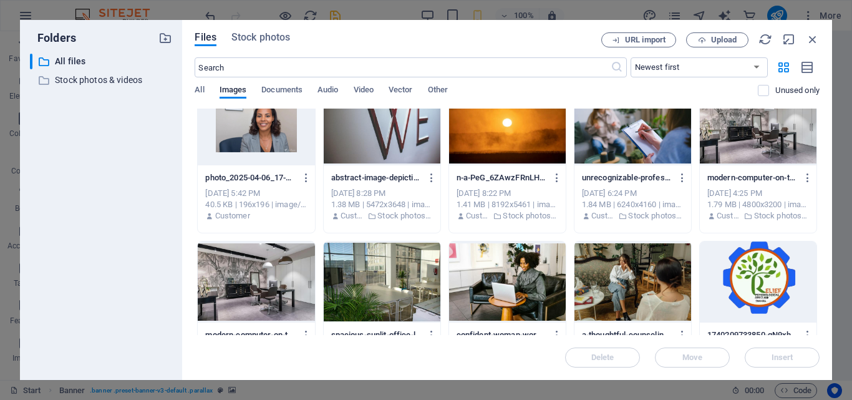
click at [626, 282] on div at bounding box center [632, 281] width 117 height 81
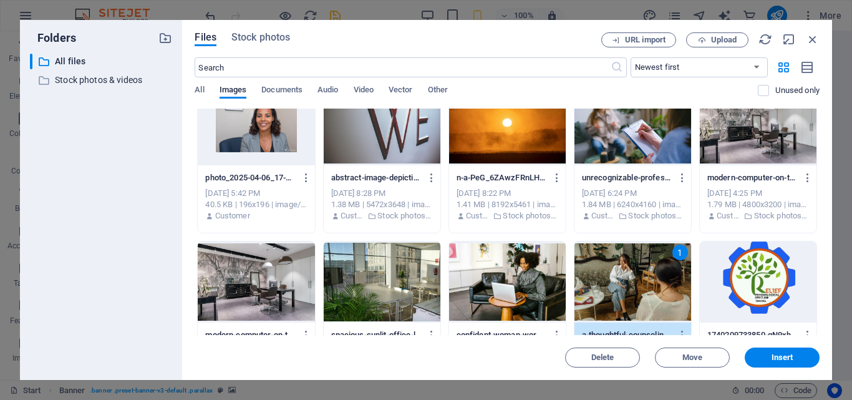
click at [626, 282] on div "1" at bounding box center [632, 281] width 117 height 81
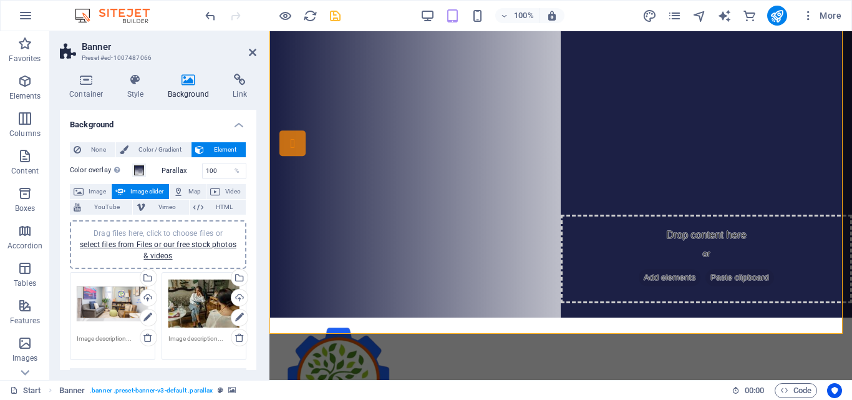
click at [184, 299] on div "Drag files here, click to choose files or select files from Files or our free s…" at bounding box center [204, 304] width 72 height 50
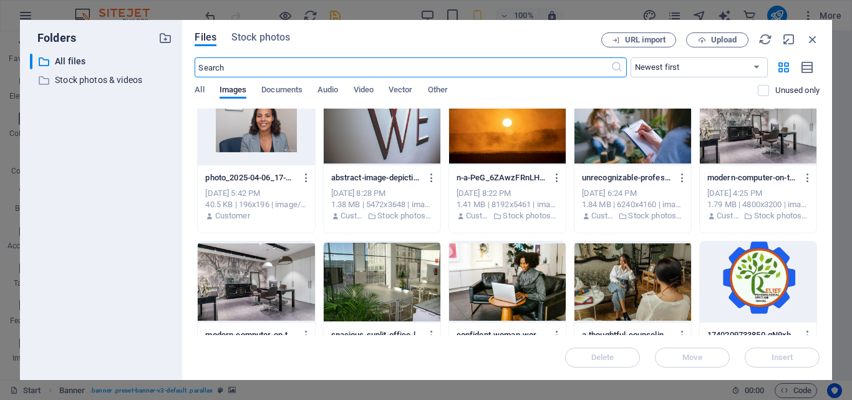
click at [617, 261] on div at bounding box center [632, 281] width 117 height 81
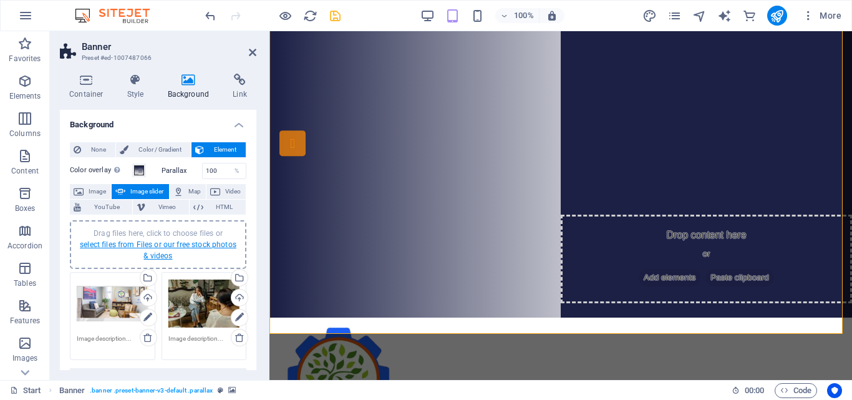
click at [147, 240] on link "select files from Files or our free stock photos & videos" at bounding box center [158, 250] width 156 height 20
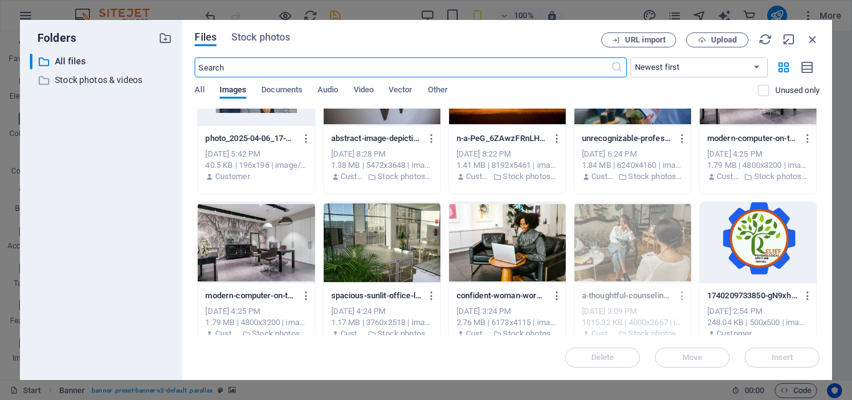
scroll to position [873, 0]
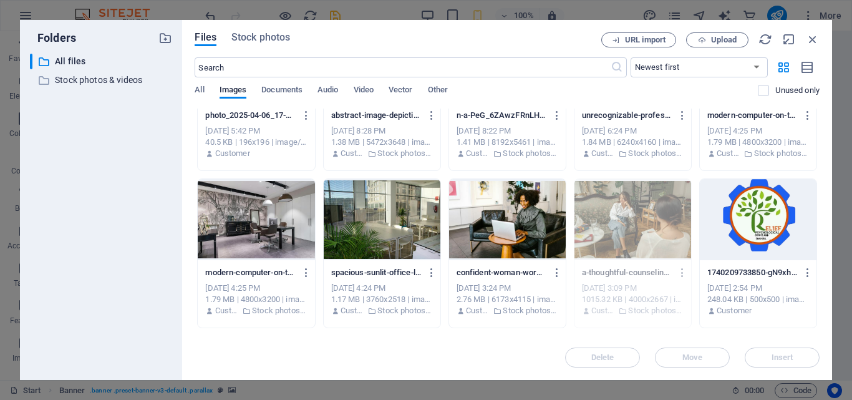
click at [477, 215] on div at bounding box center [507, 219] width 117 height 81
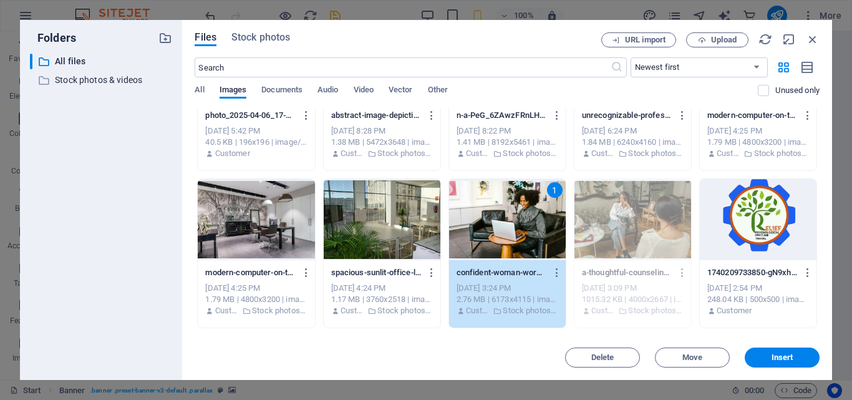
click at [477, 214] on div "1" at bounding box center [507, 219] width 117 height 81
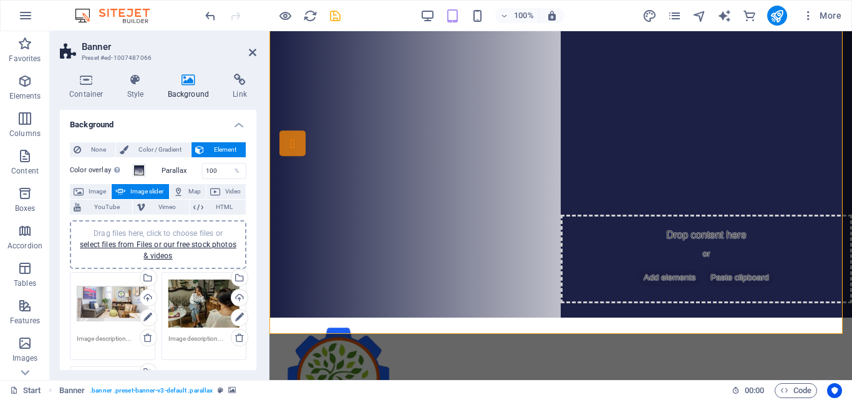
scroll to position [62, 0]
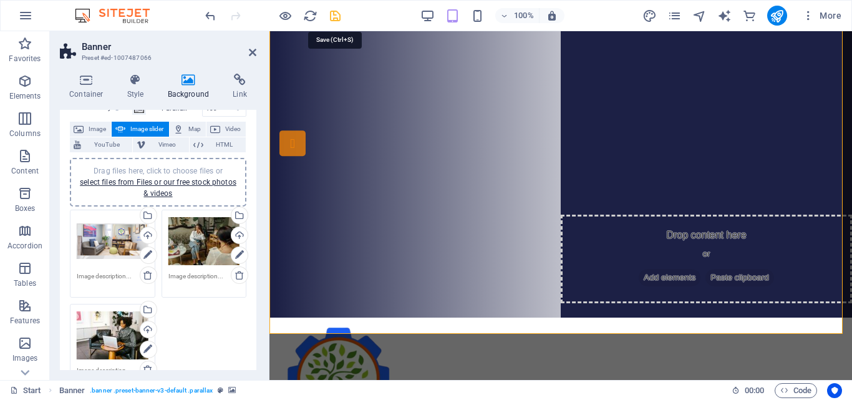
click at [332, 19] on icon "save" at bounding box center [335, 16] width 14 height 14
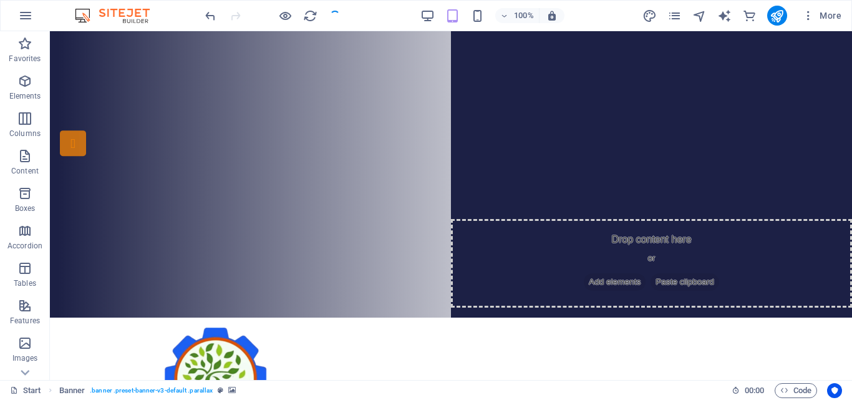
checkbox input "false"
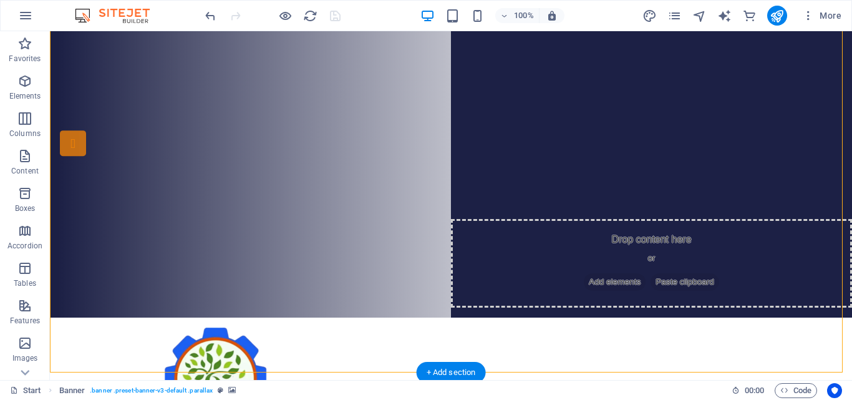
drag, startPoint x: 472, startPoint y: 207, endPoint x: 472, endPoint y: 159, distance: 48.0
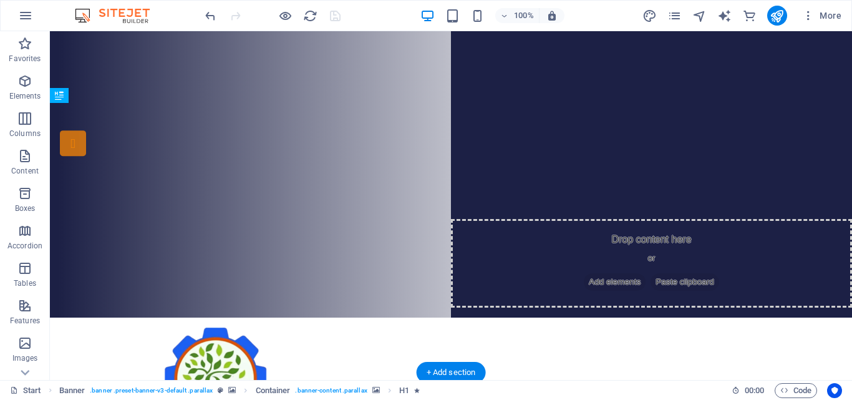
drag, startPoint x: 472, startPoint y: 203, endPoint x: 474, endPoint y: 165, distance: 38.1
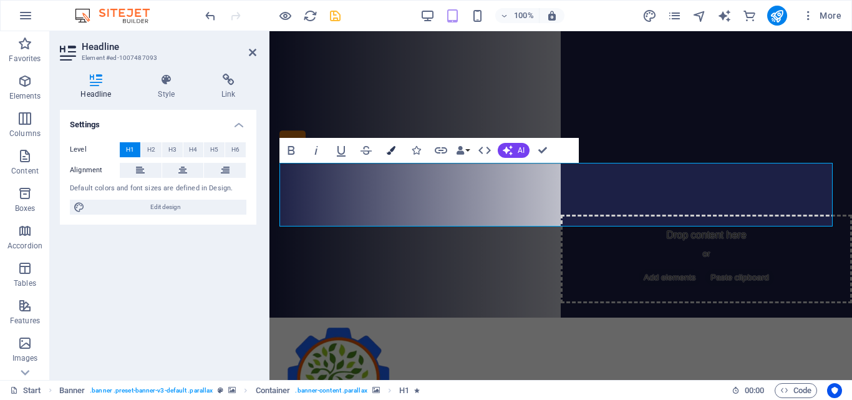
click at [390, 151] on icon "button" at bounding box center [391, 150] width 9 height 9
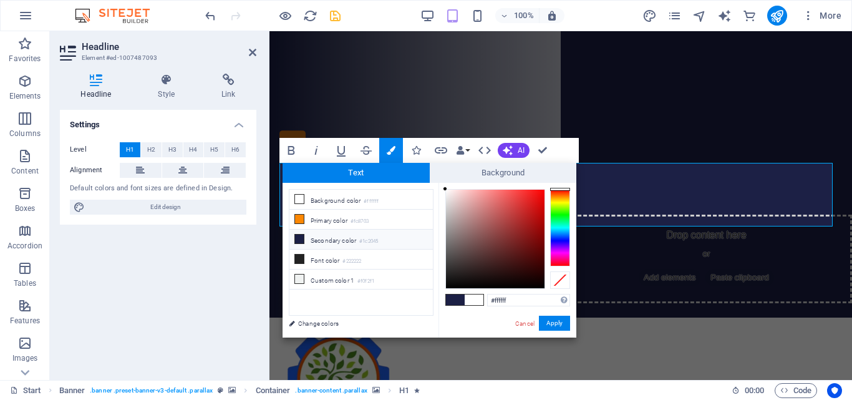
click at [563, 232] on div at bounding box center [560, 227] width 20 height 77
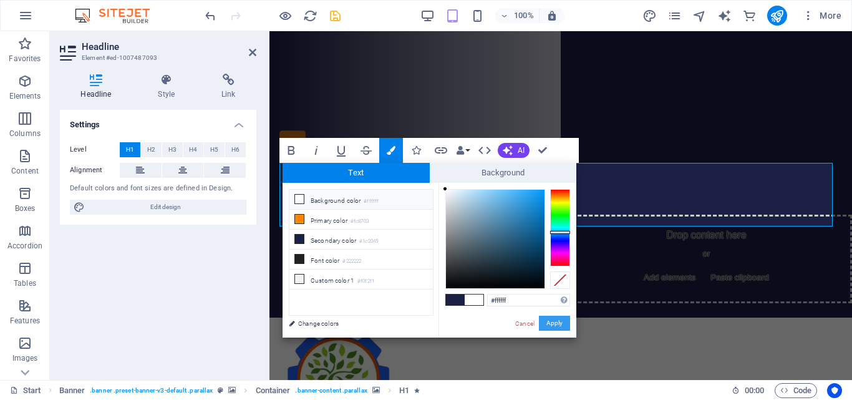
click at [556, 323] on button "Apply" at bounding box center [554, 322] width 31 height 15
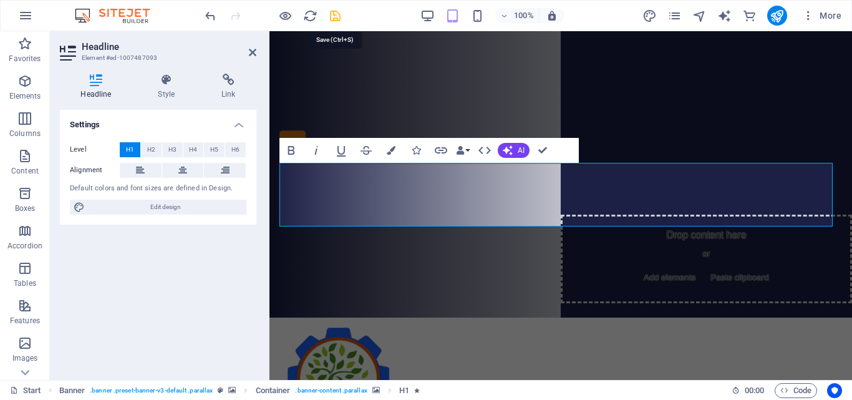
click at [338, 16] on icon "save" at bounding box center [335, 16] width 14 height 14
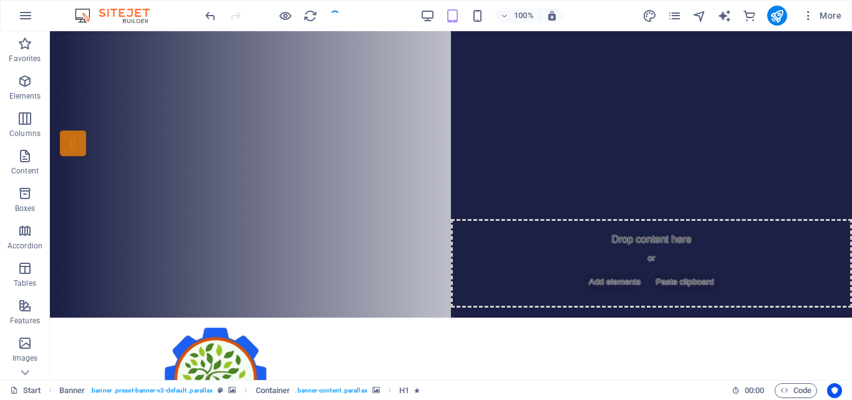
checkbox input "false"
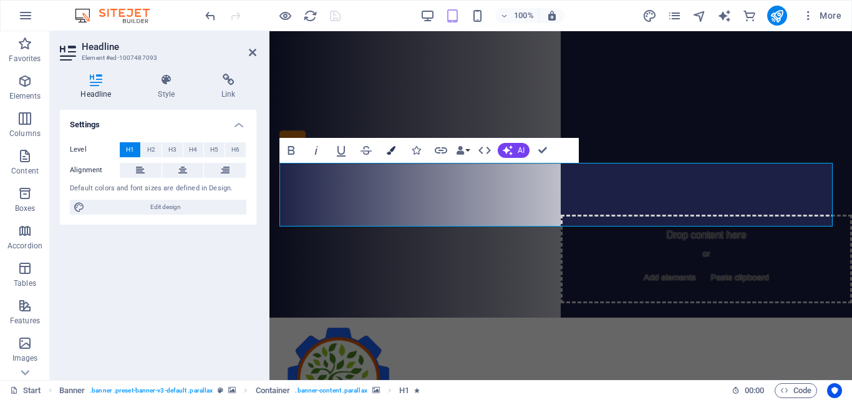
click at [393, 147] on icon "button" at bounding box center [391, 150] width 9 height 9
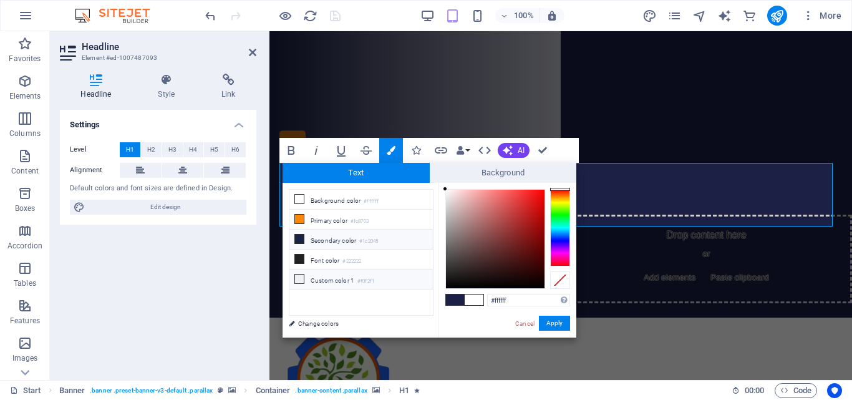
click at [297, 276] on icon at bounding box center [299, 278] width 9 height 9
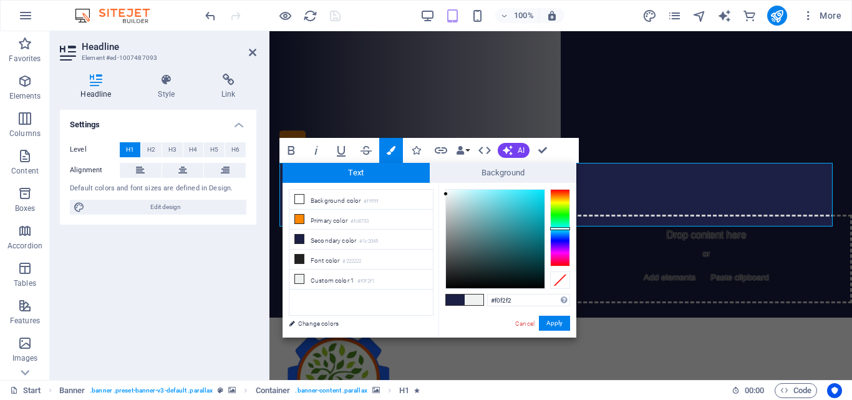
click at [555, 228] on div at bounding box center [560, 227] width 20 height 77
click at [559, 235] on div at bounding box center [560, 227] width 20 height 77
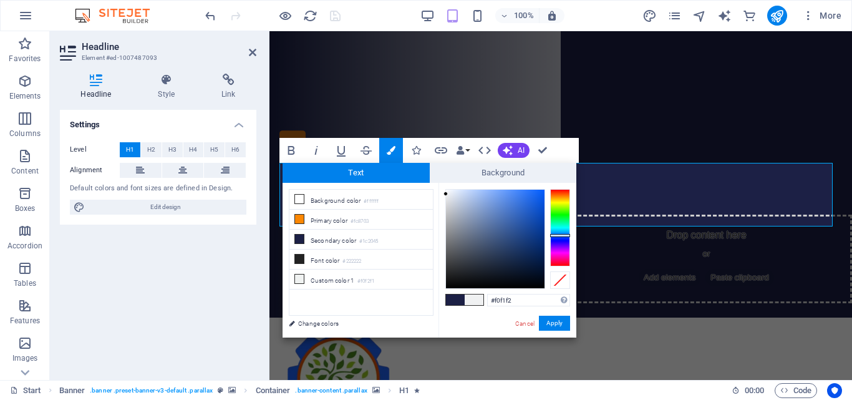
type input "#2365db"
click at [528, 203] on div at bounding box center [495, 239] width 98 height 98
click at [554, 320] on button "Apply" at bounding box center [554, 322] width 31 height 15
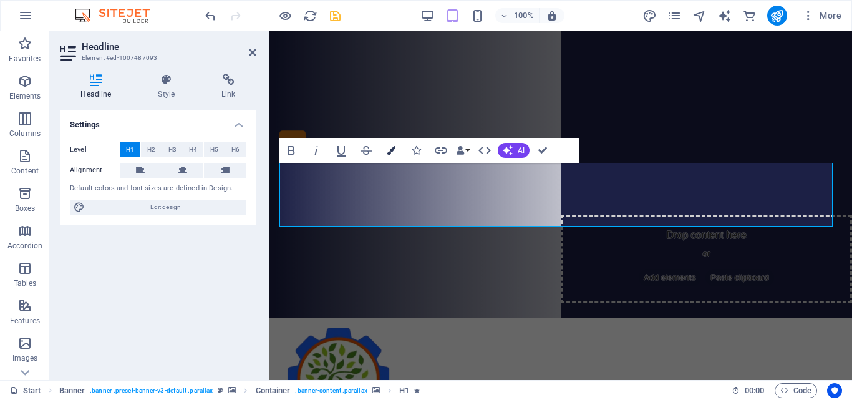
click at [393, 154] on icon "button" at bounding box center [391, 150] width 9 height 9
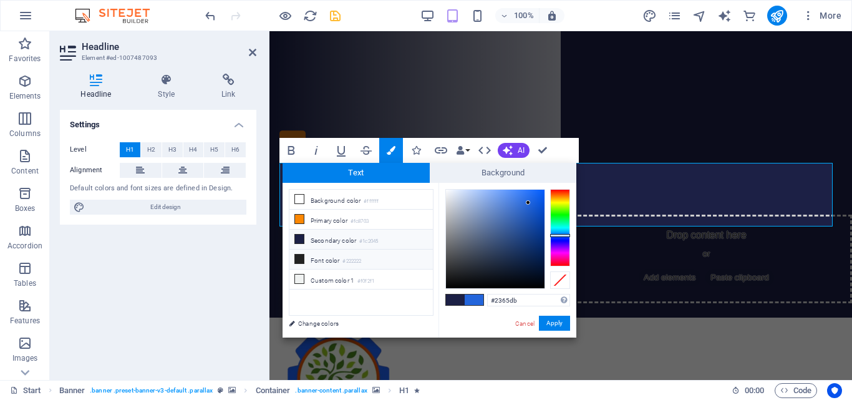
click at [301, 260] on icon at bounding box center [299, 258] width 9 height 9
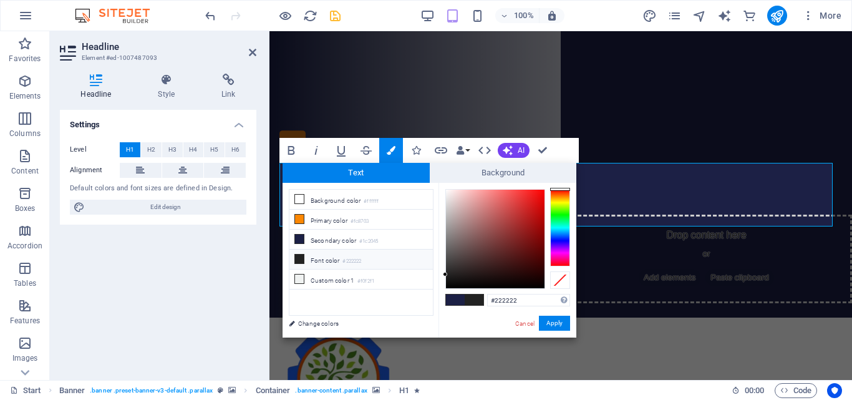
click at [299, 258] on icon at bounding box center [299, 258] width 9 height 9
click at [465, 282] on div at bounding box center [495, 239] width 98 height 98
type input "#0b0505"
click at [502, 283] on div at bounding box center [495, 239] width 98 height 98
click at [471, 295] on span at bounding box center [473, 299] width 19 height 11
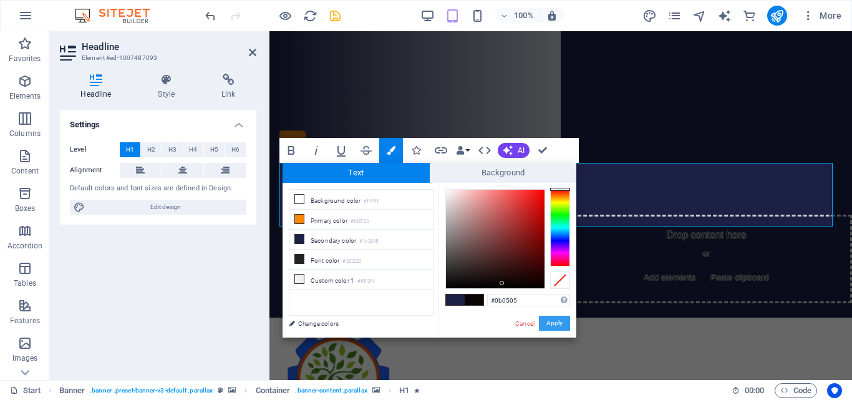
click at [555, 320] on button "Apply" at bounding box center [554, 322] width 31 height 15
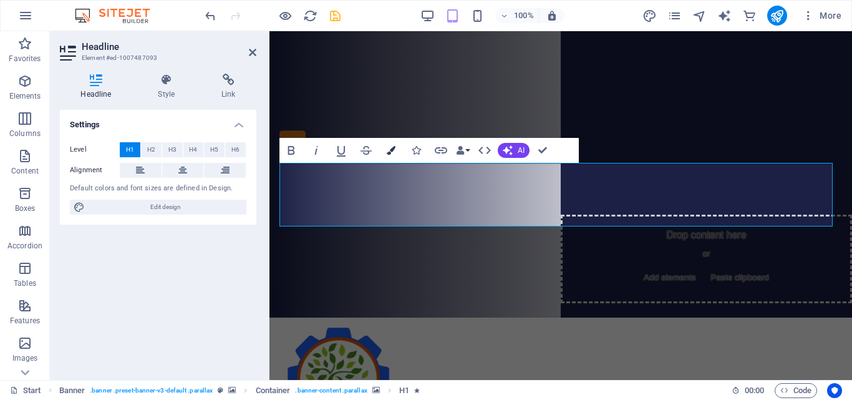
click at [389, 148] on icon "button" at bounding box center [391, 150] width 9 height 9
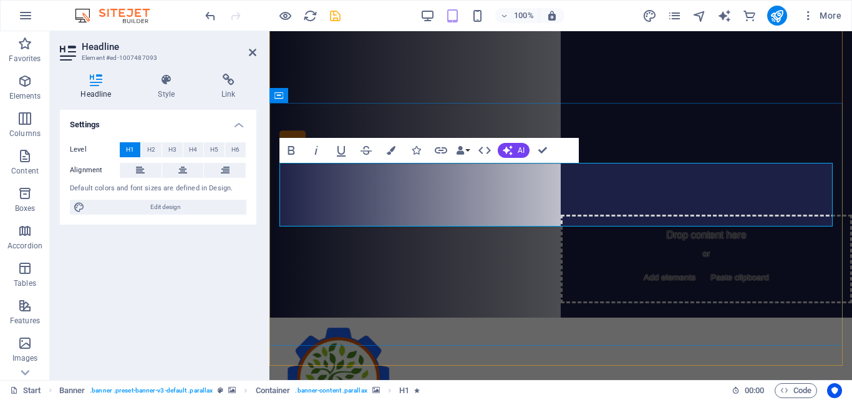
drag, startPoint x: 704, startPoint y: 184, endPoint x: 456, endPoint y: 79, distance: 269.3
click at [456, 317] on div "Home Courses About Sign up Teachers FAQ Contact Menu" at bounding box center [560, 391] width 582 height 148
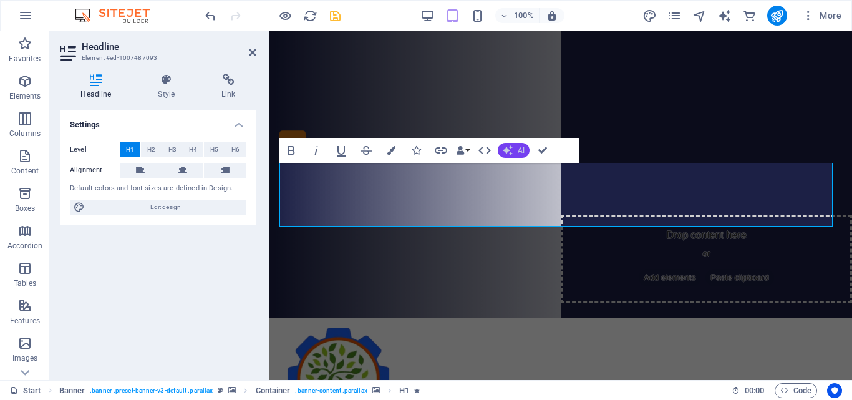
click at [517, 149] on button "AI" at bounding box center [513, 150] width 32 height 15
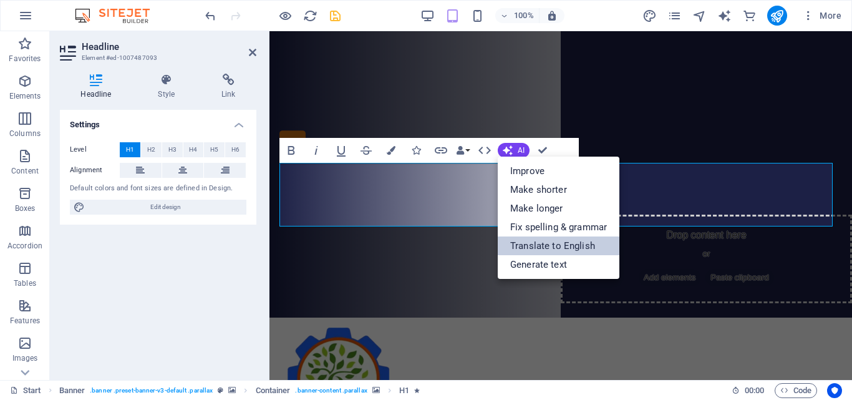
click at [555, 247] on link "Translate to English" at bounding box center [558, 245] width 122 height 19
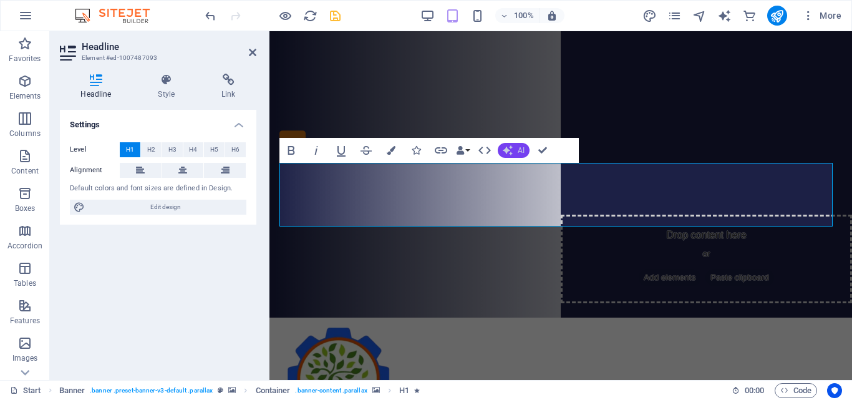
click at [517, 153] on span "AI" at bounding box center [520, 150] width 7 height 7
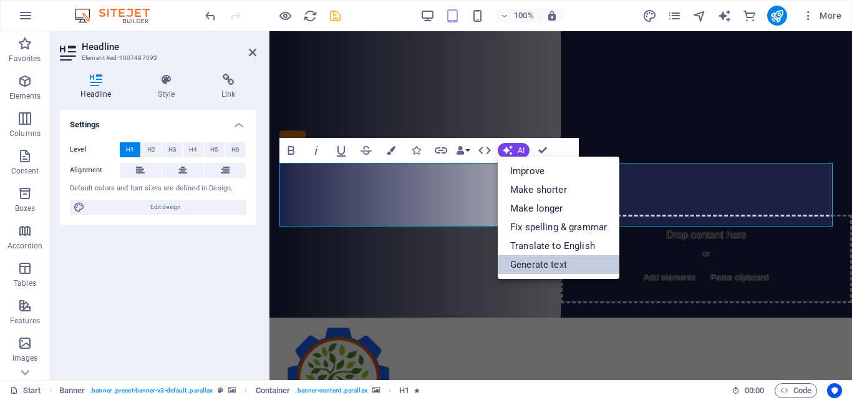
click at [548, 263] on link "Generate text" at bounding box center [558, 264] width 122 height 19
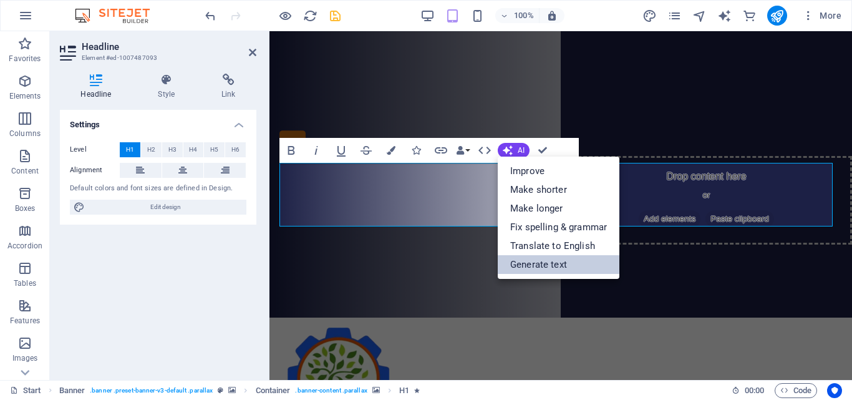
select select "English"
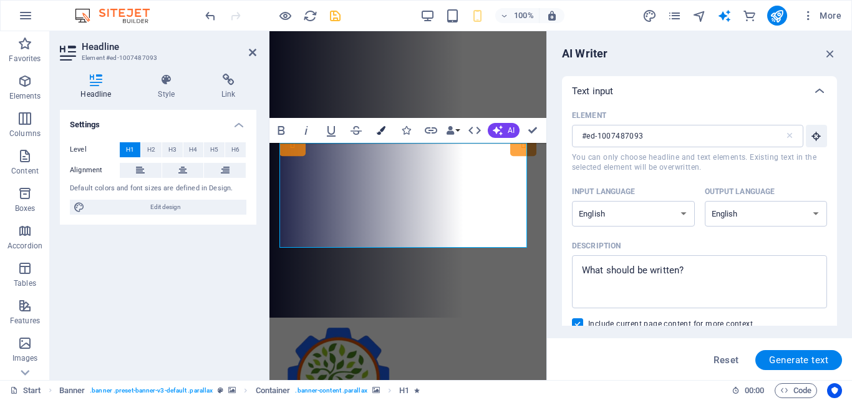
click at [379, 131] on icon "button" at bounding box center [381, 130] width 9 height 9
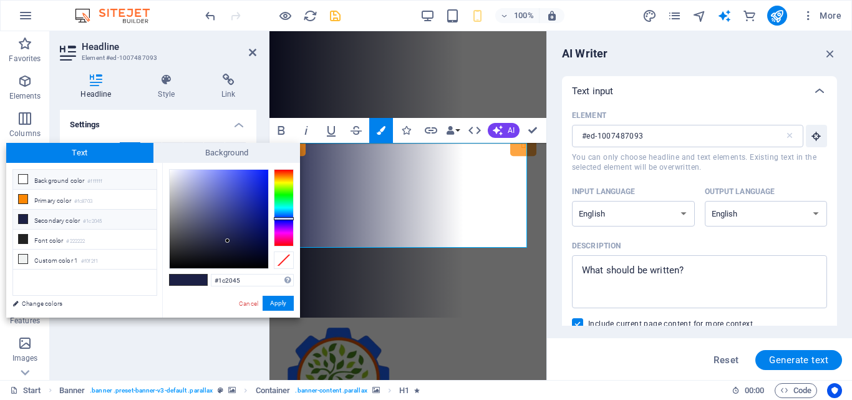
click at [25, 176] on icon at bounding box center [23, 179] width 9 height 9
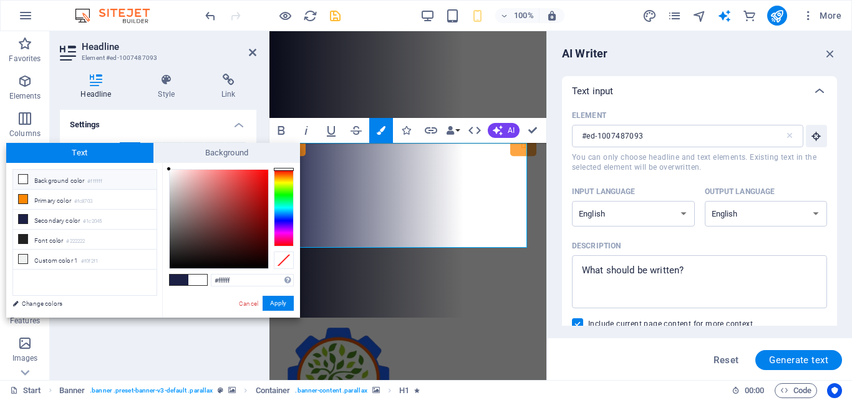
click at [22, 178] on icon at bounding box center [23, 179] width 9 height 9
type input "#f5f1f1"
click at [171, 173] on div at bounding box center [219, 219] width 98 height 98
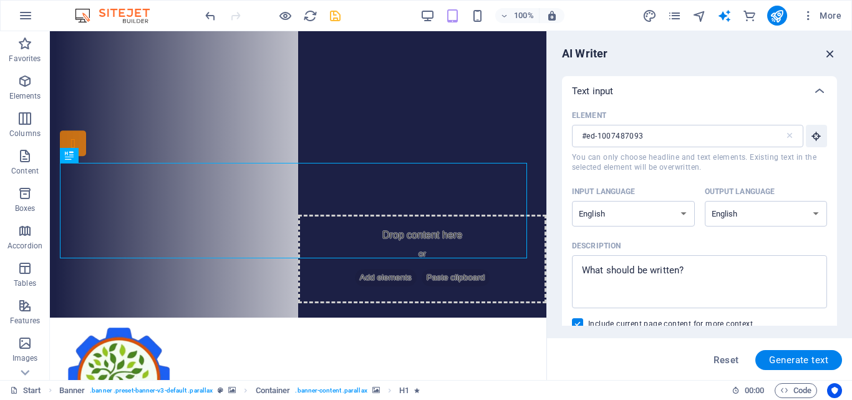
click at [832, 57] on icon "button" at bounding box center [830, 54] width 14 height 14
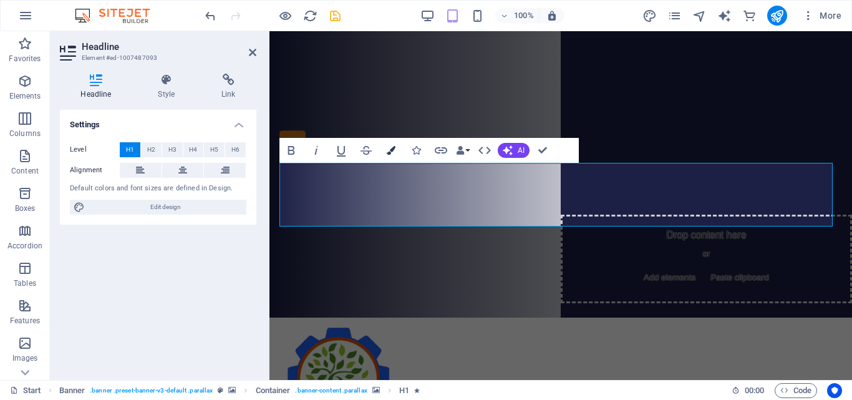
click at [392, 149] on icon "button" at bounding box center [391, 150] width 9 height 9
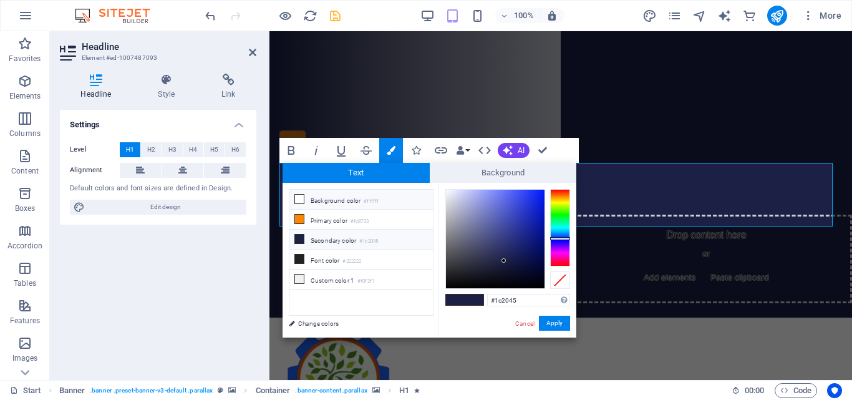
click at [300, 198] on icon at bounding box center [299, 199] width 9 height 9
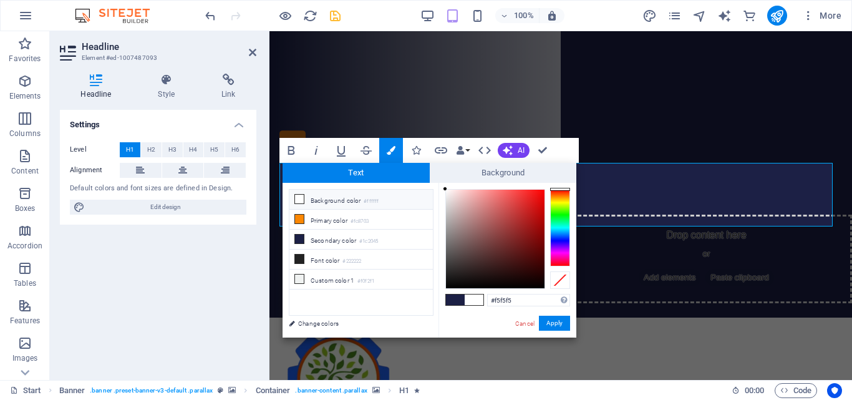
click at [445, 193] on div at bounding box center [495, 239] width 100 height 100
click at [443, 188] on div "#f5f5f5 Supported formats #0852ed rgb(8, 82, 237) rgba(8, 82, 237, 90%) hsv(221…" at bounding box center [507, 350] width 138 height 335
type input "#f9f5f5"
click at [446, 191] on div at bounding box center [446, 191] width 4 height 4
click at [555, 325] on button "Apply" at bounding box center [554, 322] width 31 height 15
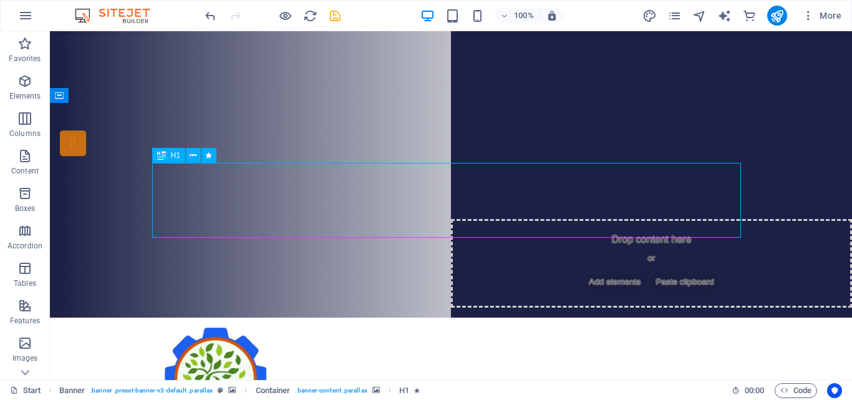
drag, startPoint x: 466, startPoint y: 198, endPoint x: 465, endPoint y: 166, distance: 31.2
drag, startPoint x: 461, startPoint y: 209, endPoint x: 463, endPoint y: 173, distance: 36.8
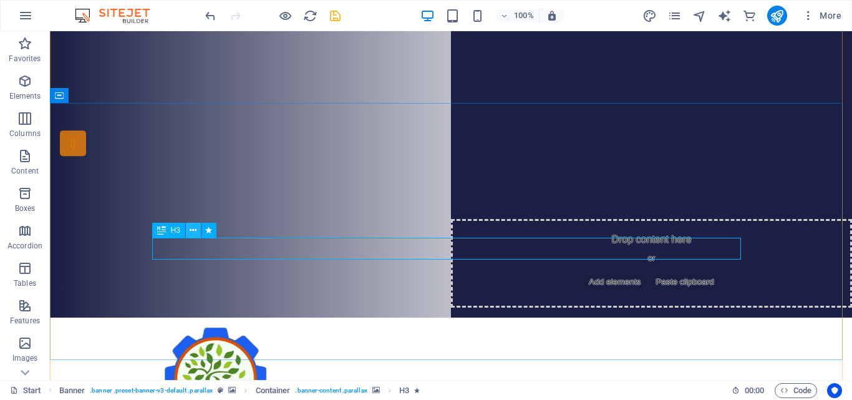
click at [193, 229] on icon at bounding box center [193, 230] width 7 height 13
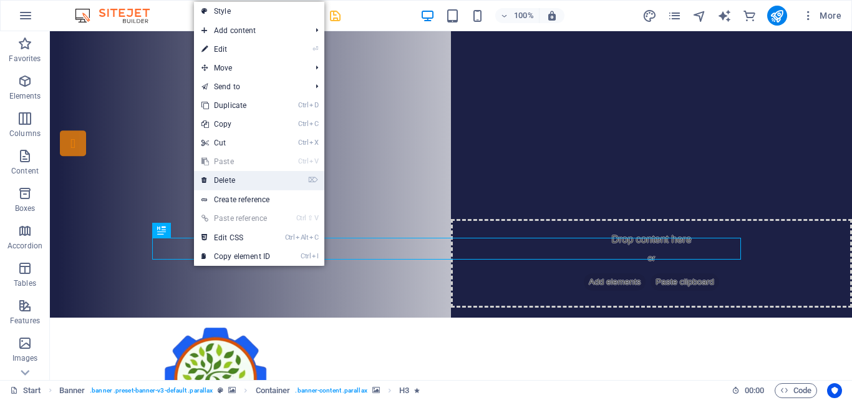
click at [224, 180] on link "⌦ Delete" at bounding box center [236, 180] width 84 height 19
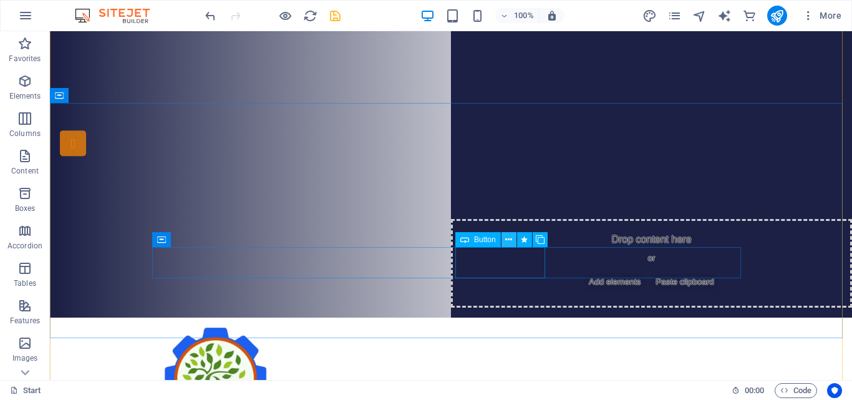
click at [507, 238] on icon at bounding box center [508, 239] width 7 height 13
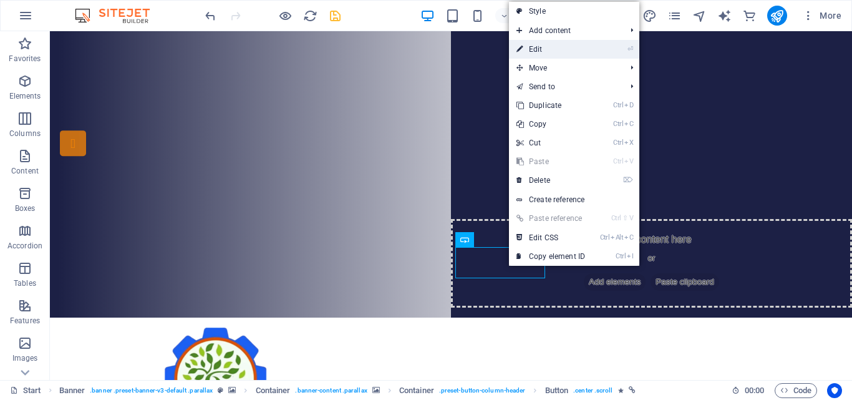
click at [543, 48] on link "⏎ Edit" at bounding box center [551, 49] width 84 height 19
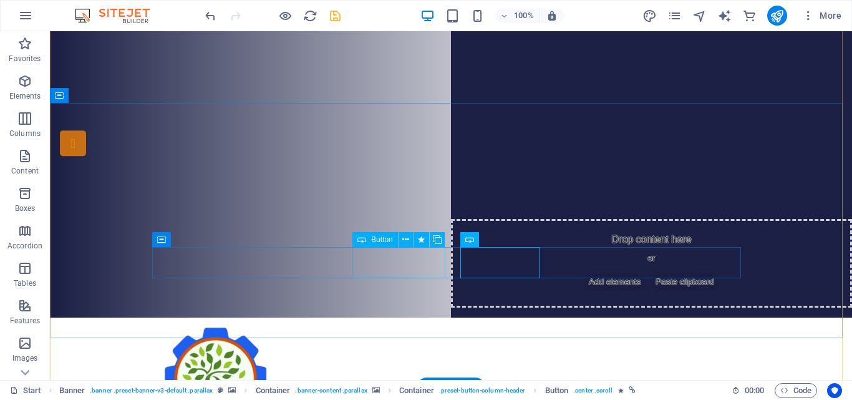
click at [406, 238] on icon at bounding box center [405, 239] width 7 height 13
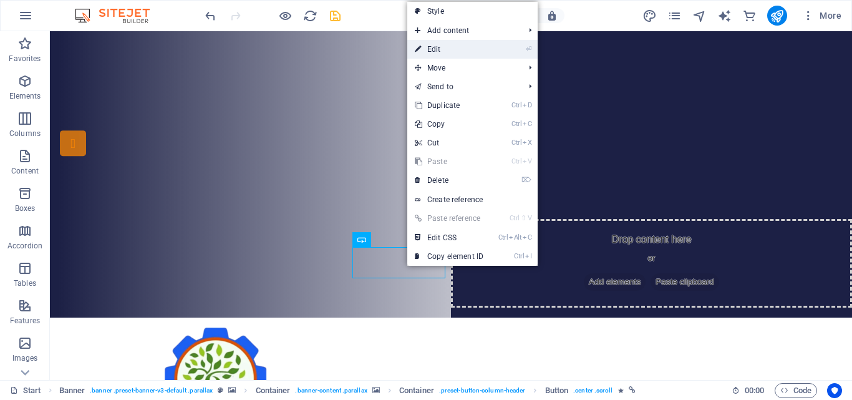
click at [437, 50] on link "⏎ Edit" at bounding box center [449, 49] width 84 height 19
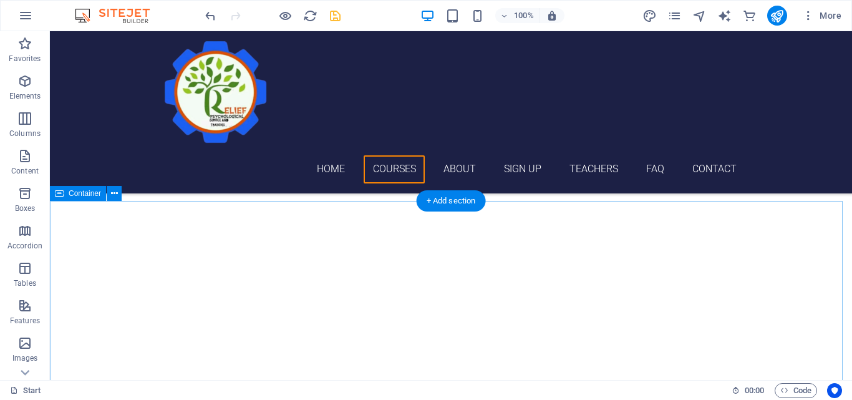
scroll to position [312, 0]
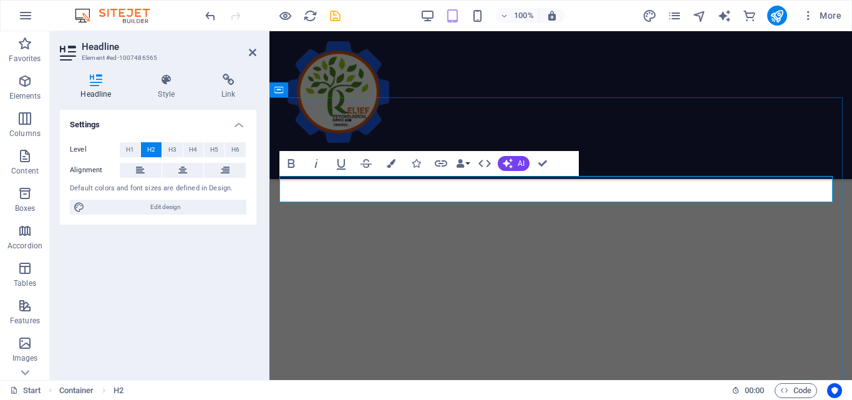
click at [336, 20] on icon "save" at bounding box center [335, 16] width 14 height 14
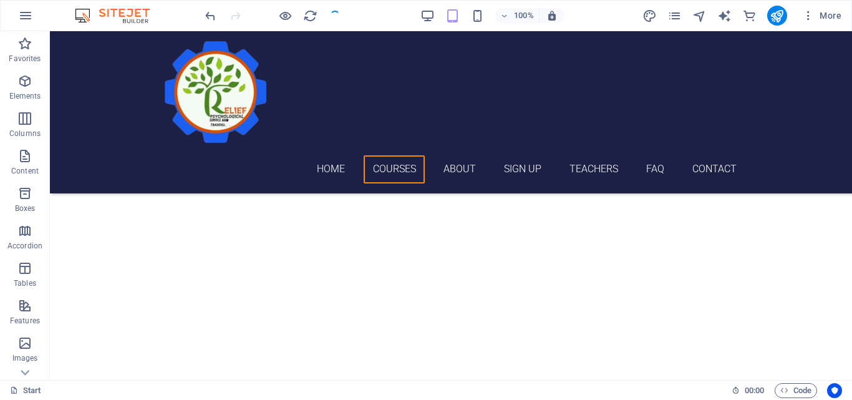
checkbox input "false"
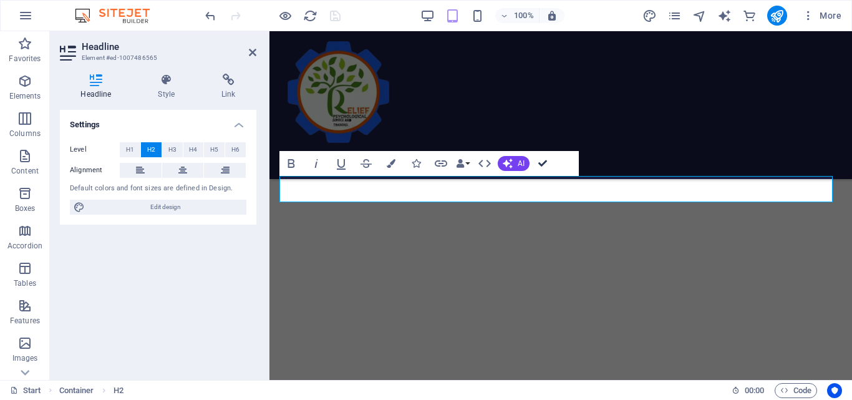
drag, startPoint x: 541, startPoint y: 163, endPoint x: 491, endPoint y: 131, distance: 59.1
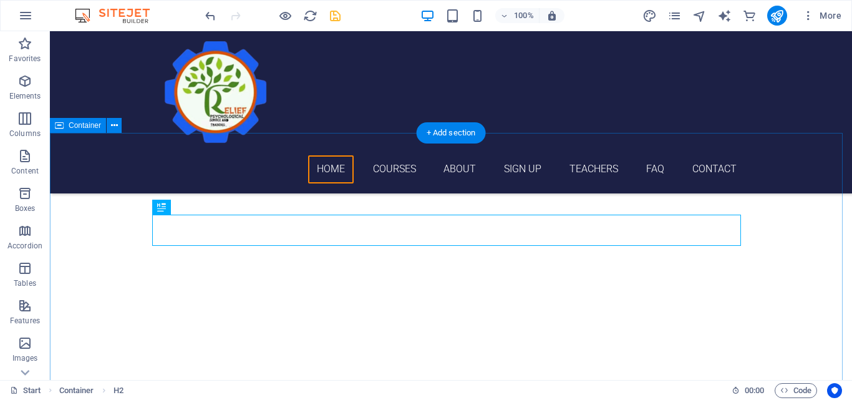
scroll to position [294, 0]
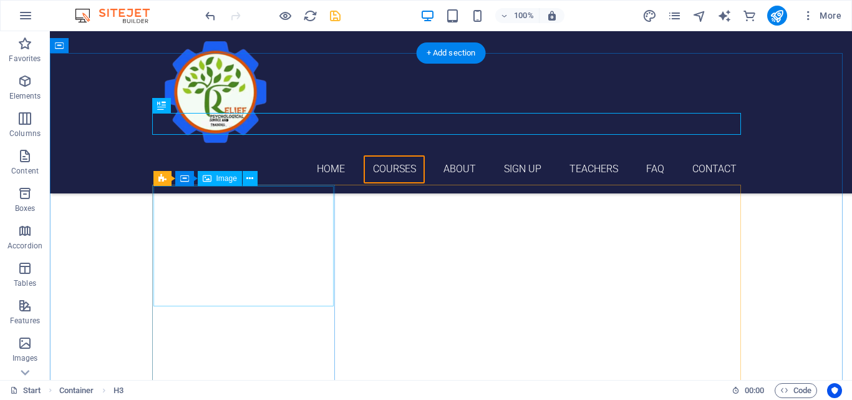
scroll to position [397, 0]
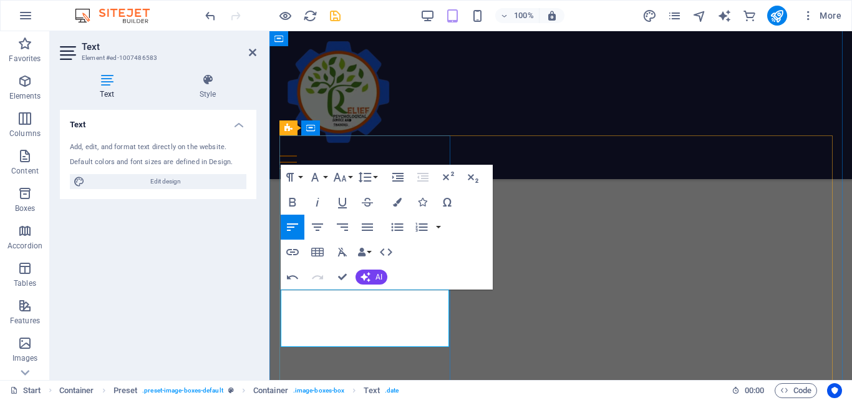
drag, startPoint x: 362, startPoint y: 299, endPoint x: 289, endPoint y: 292, distance: 72.6
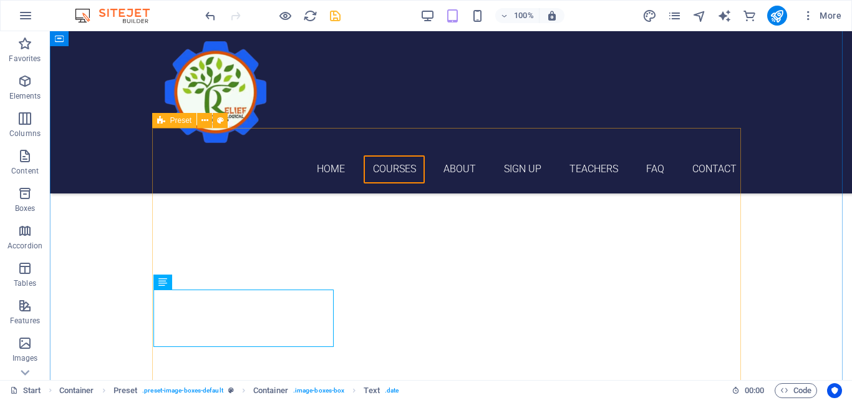
scroll to position [454, 0]
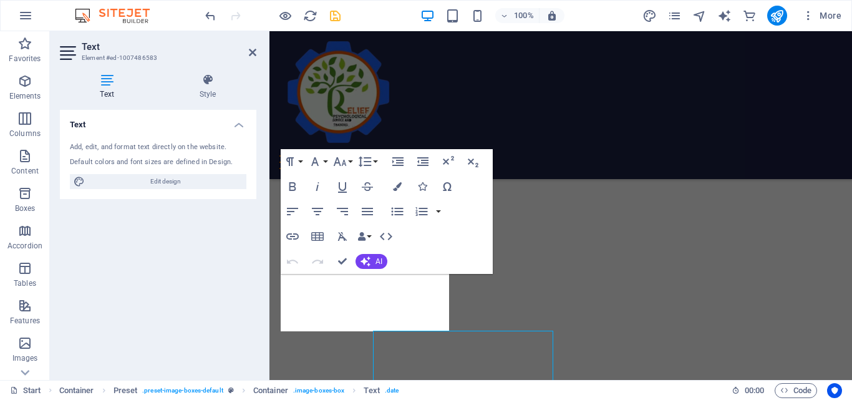
scroll to position [413, 0]
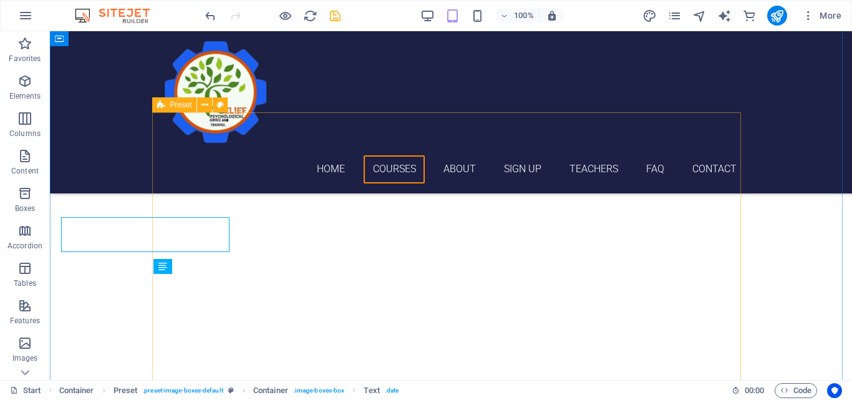
scroll to position [469, 0]
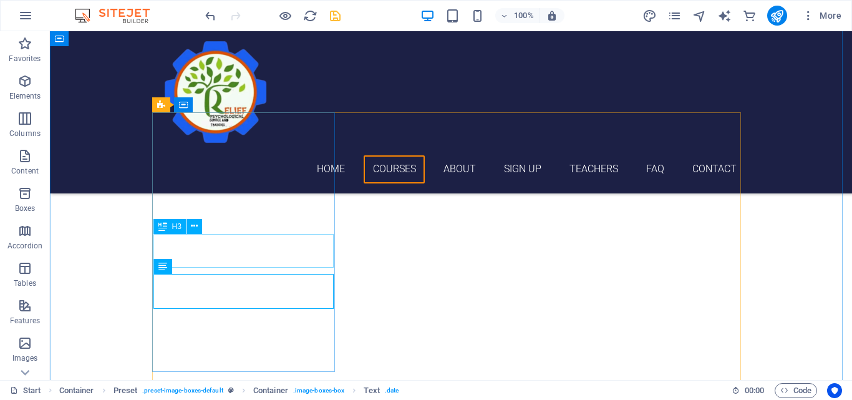
click at [229, 256] on div "H3 Banner Banner Container Menu Bar Menu Bar Logo H1 Button Container Spacer Me…" at bounding box center [451, 205] width 802 height 348
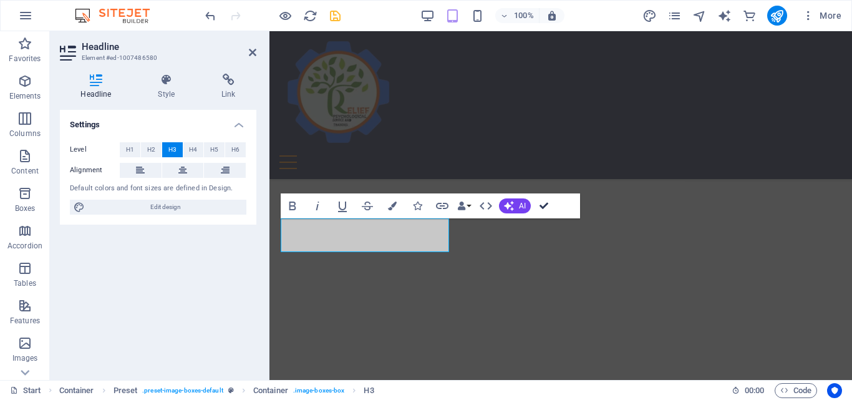
scroll to position [485, 0]
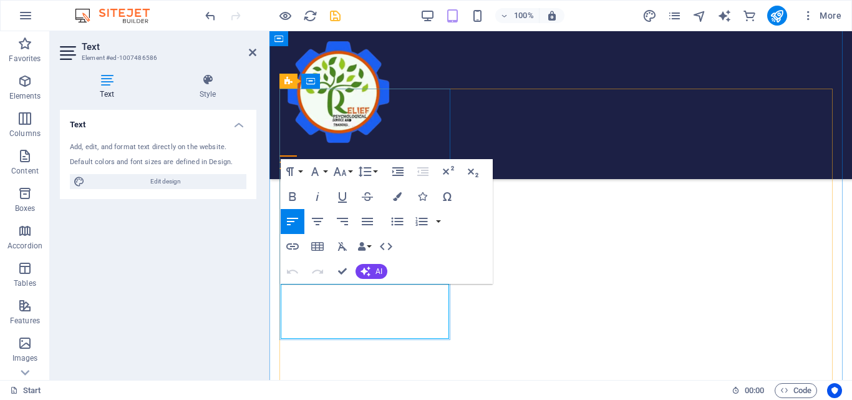
drag, startPoint x: 294, startPoint y: 292, endPoint x: 355, endPoint y: 310, distance: 63.1
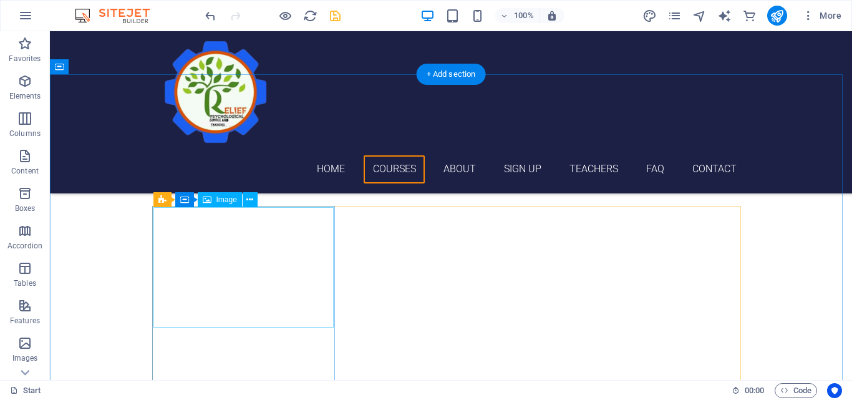
scroll to position [376, 0]
select select "%"
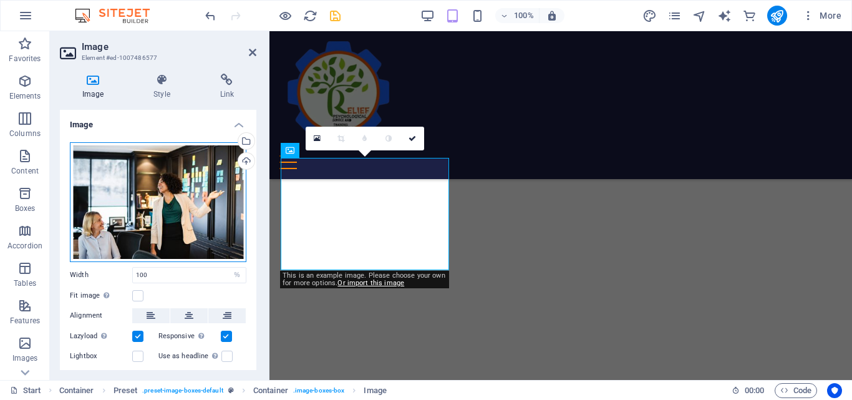
click at [174, 203] on div "Drag files here, click to choose files or select files from Files or our free s…" at bounding box center [158, 202] width 176 height 120
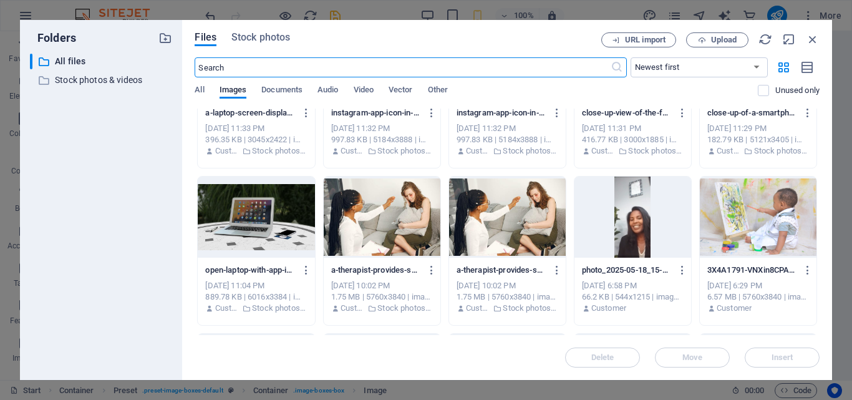
scroll to position [623, 0]
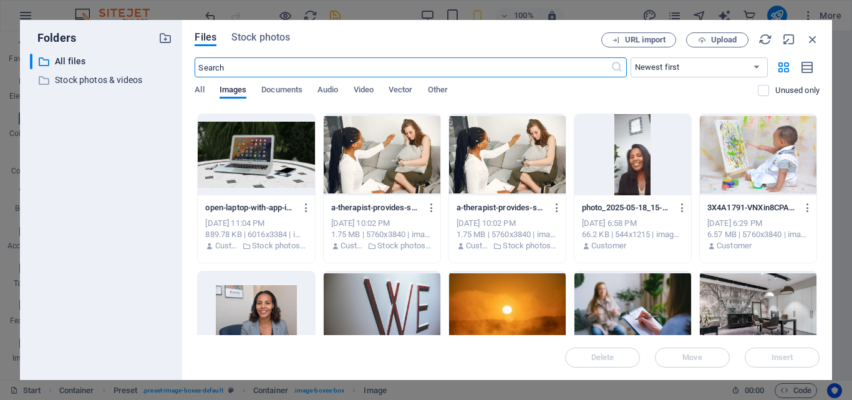
click at [751, 151] on div at bounding box center [757, 154] width 117 height 81
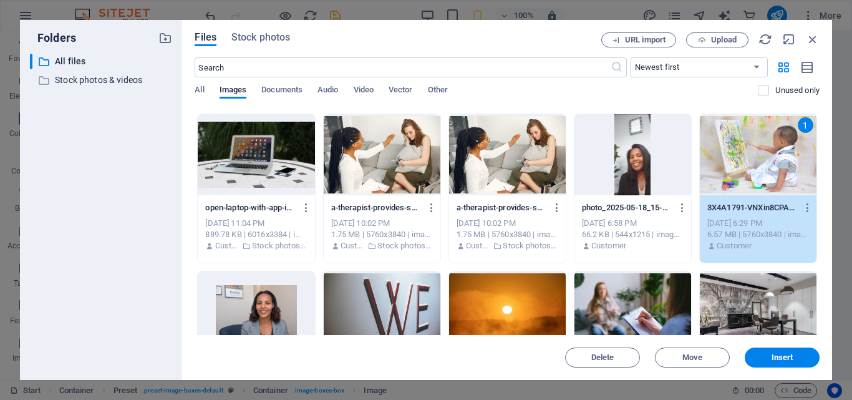
click at [751, 151] on div "1" at bounding box center [757, 154] width 117 height 81
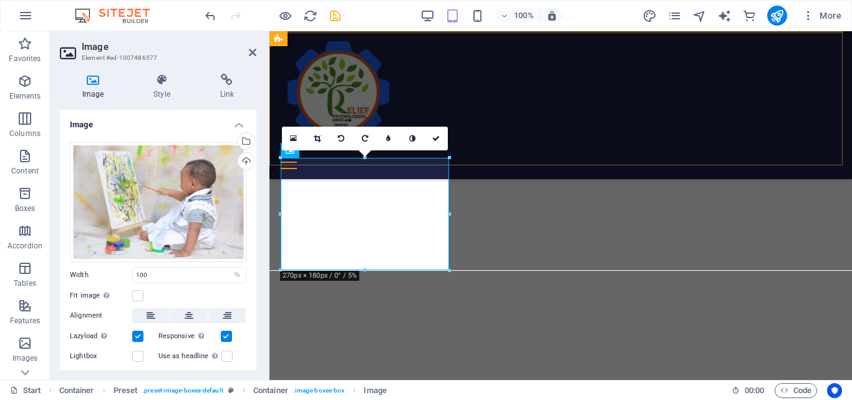
click at [575, 123] on div "Home Courses About Sign up Teachers FAQ Contact Menu" at bounding box center [560, 105] width 582 height 148
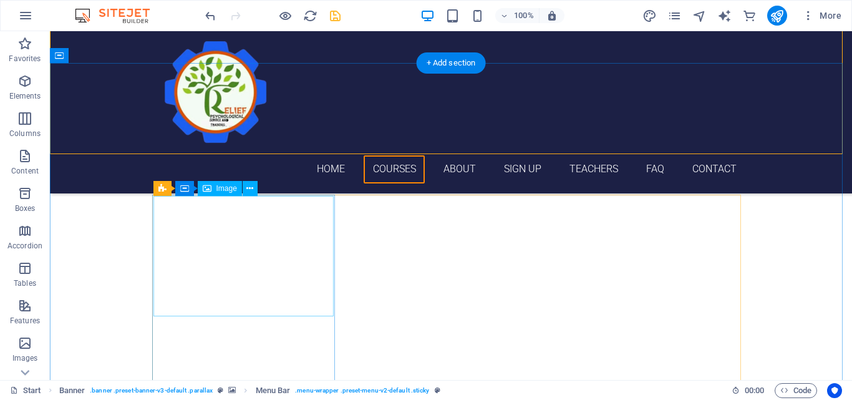
scroll to position [438, 0]
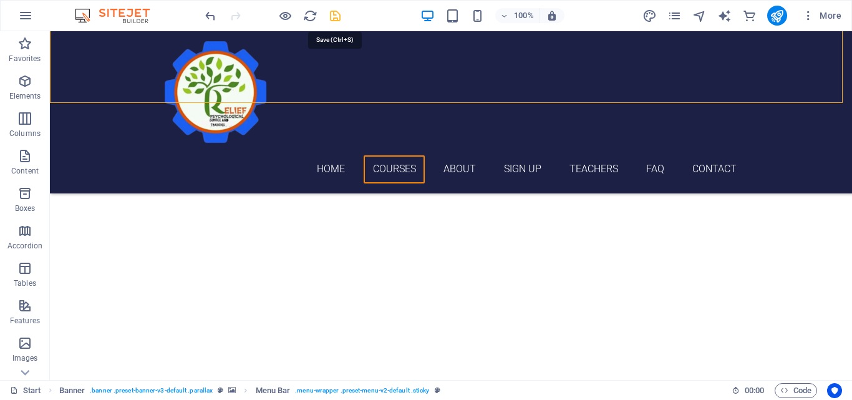
click at [334, 19] on icon "save" at bounding box center [335, 16] width 14 height 14
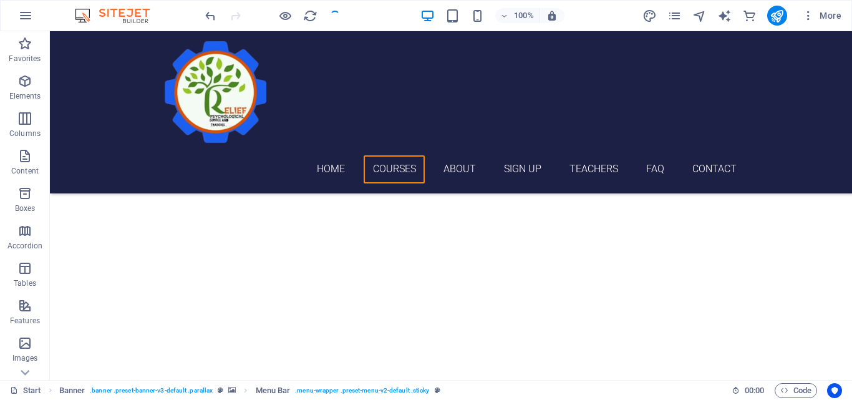
checkbox input "false"
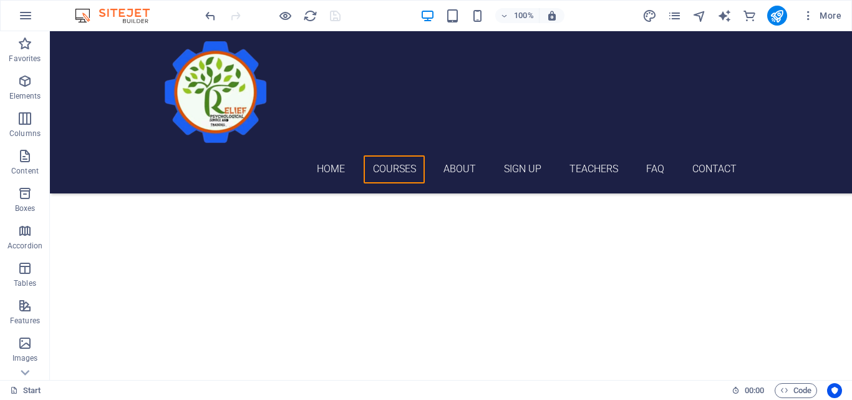
click at [334, 19] on div at bounding box center [273, 16] width 140 height 20
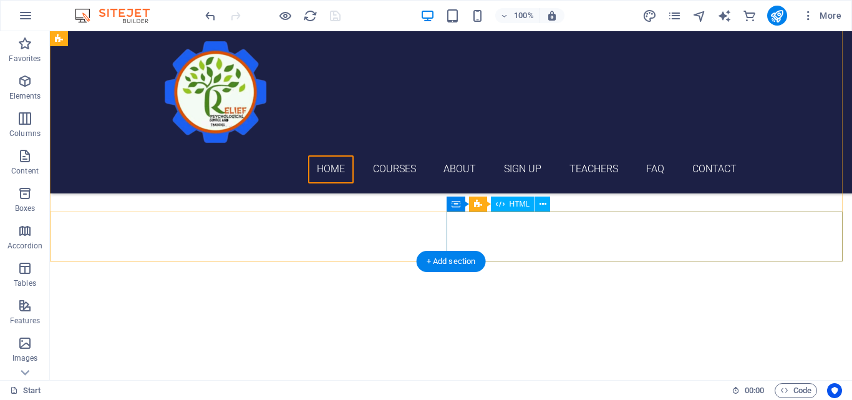
scroll to position [189, 0]
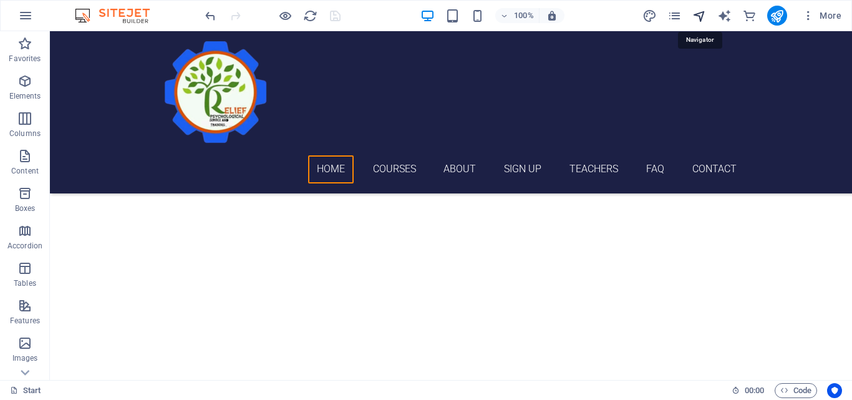
click at [700, 14] on icon "navigator" at bounding box center [699, 16] width 14 height 14
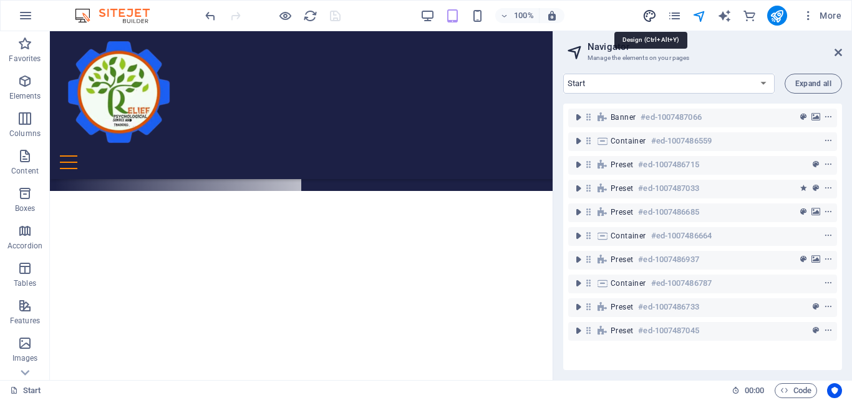
click at [648, 14] on icon "design" at bounding box center [649, 16] width 14 height 14
select select "px"
select select "300"
select select "px"
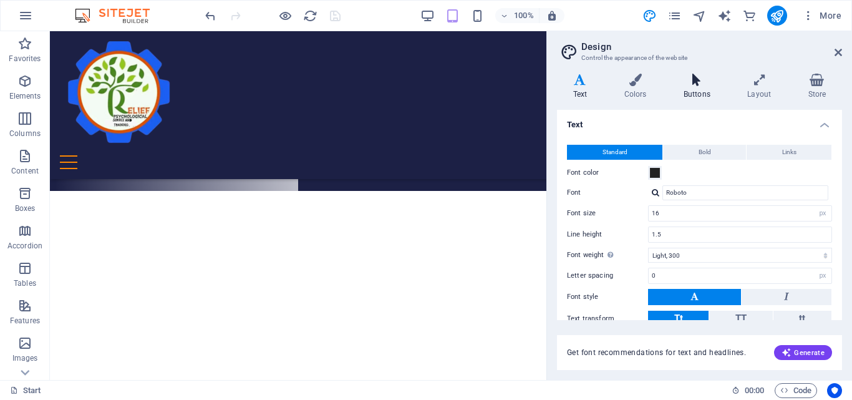
click at [696, 84] on icon at bounding box center [696, 80] width 59 height 12
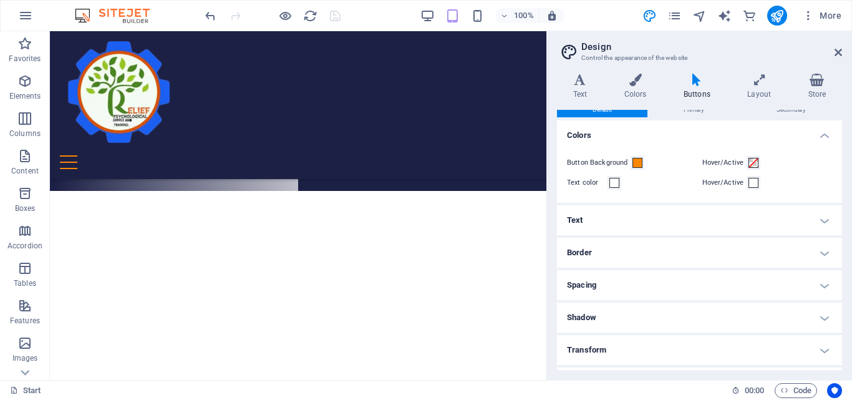
scroll to position [0, 0]
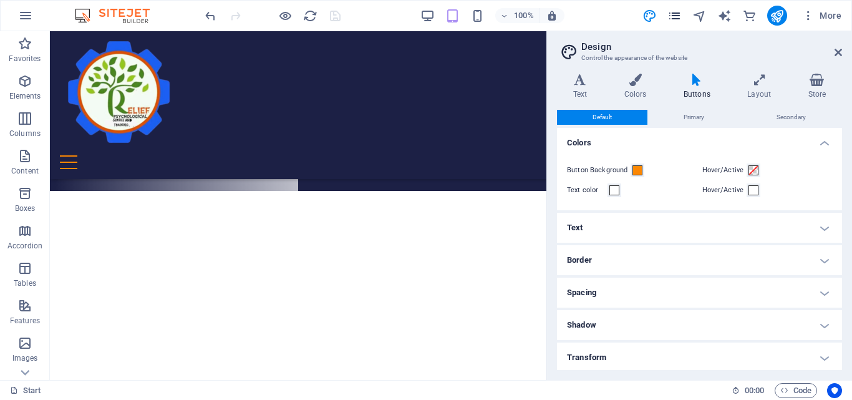
click at [673, 15] on icon "pages" at bounding box center [674, 16] width 14 height 14
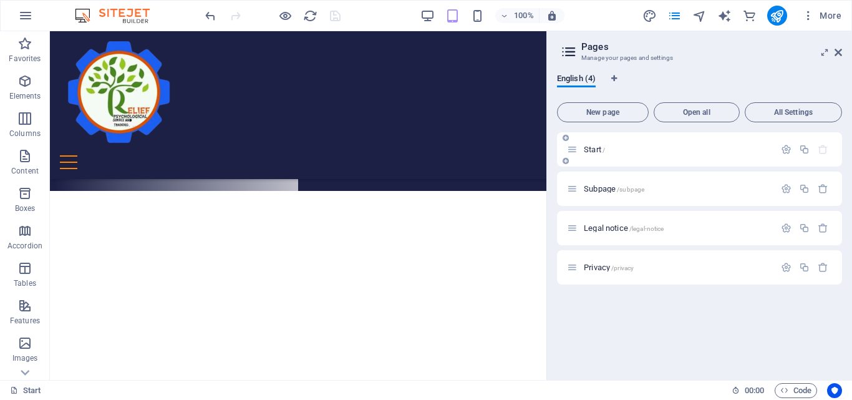
click at [606, 152] on p "Start /" at bounding box center [677, 149] width 187 height 8
click at [595, 148] on span "Start /" at bounding box center [594, 149] width 21 height 9
click at [605, 147] on span "/" at bounding box center [603, 150] width 2 height 7
click at [598, 150] on span "Start /" at bounding box center [594, 149] width 21 height 9
click at [572, 149] on icon at bounding box center [572, 149] width 11 height 11
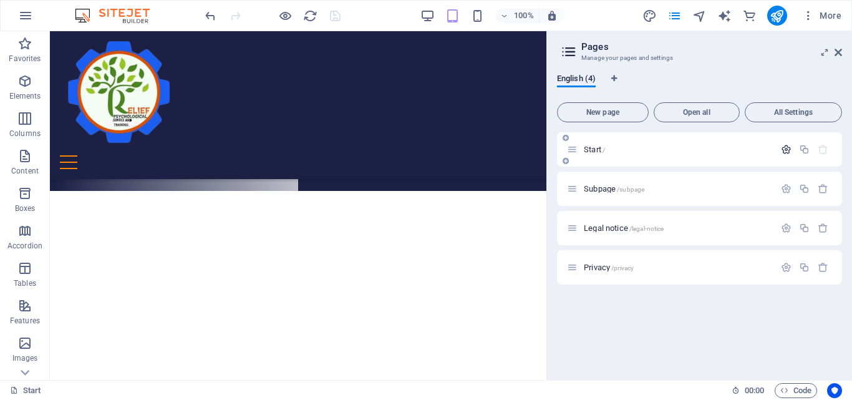
click at [786, 148] on icon "button" at bounding box center [786, 149] width 11 height 11
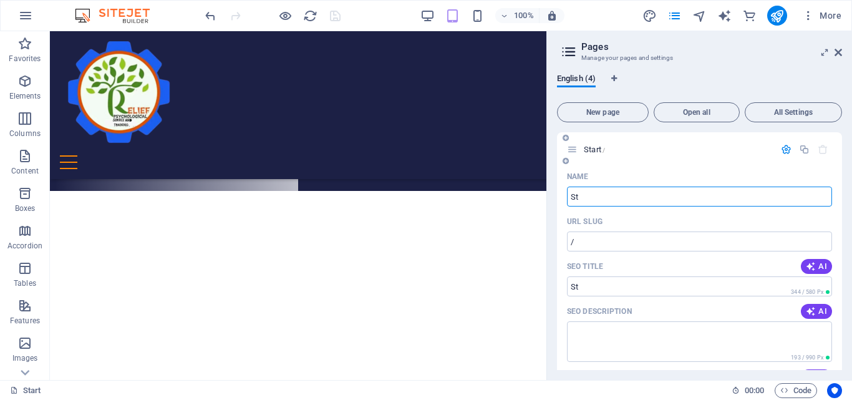
type input "S"
type input "HOM"
type input "/h"
type input "HOME"
type input "/home"
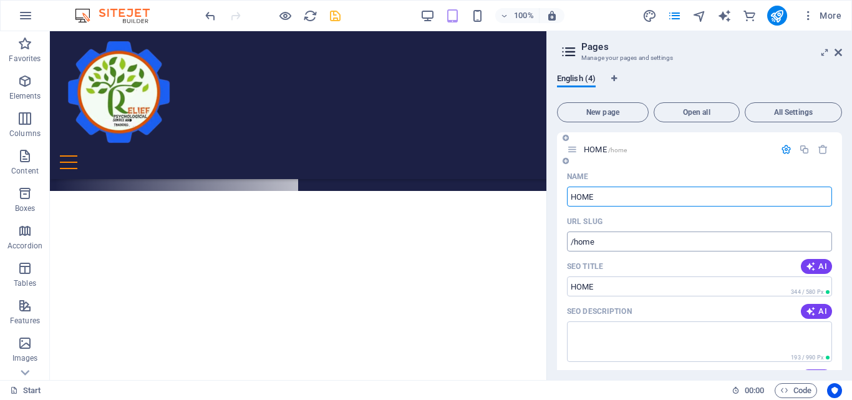
type input "HOME"
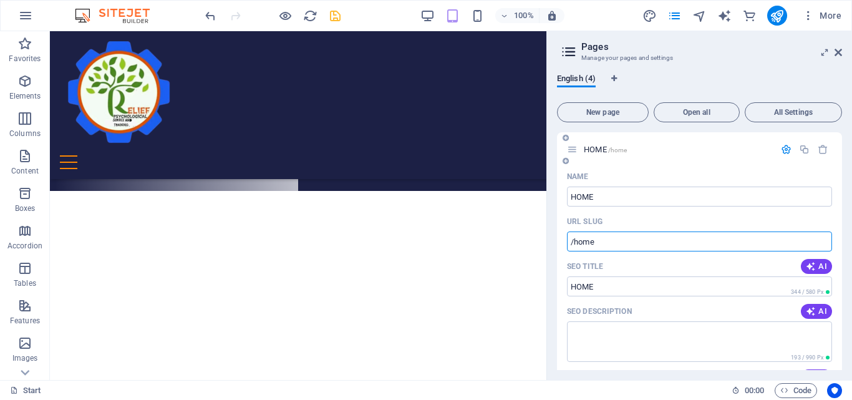
click at [602, 236] on input "/home" at bounding box center [699, 241] width 265 height 20
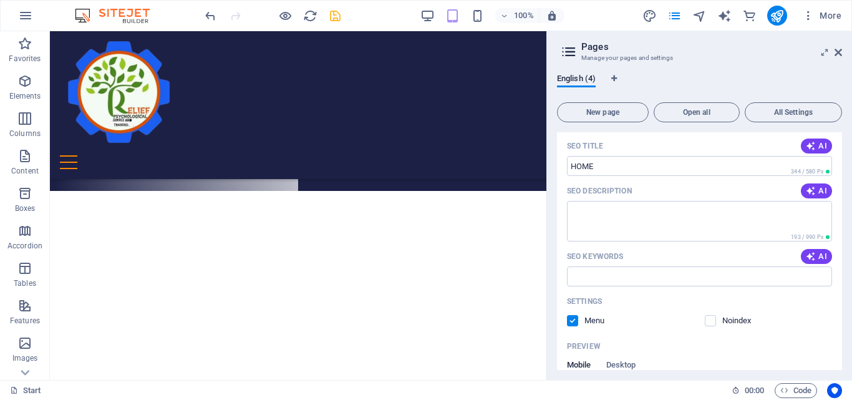
scroll to position [125, 0]
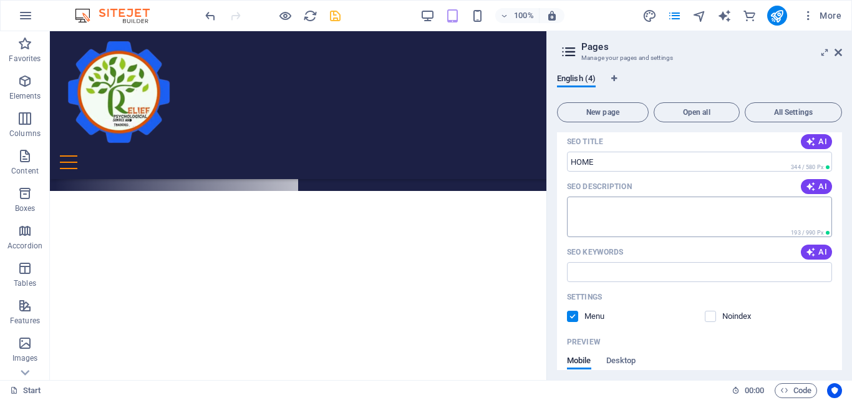
click at [598, 211] on textarea "SEO Description" at bounding box center [699, 216] width 265 height 41
type textarea "HOME PAGE"
click at [619, 276] on input "SEO Keywords" at bounding box center [699, 272] width 265 height 20
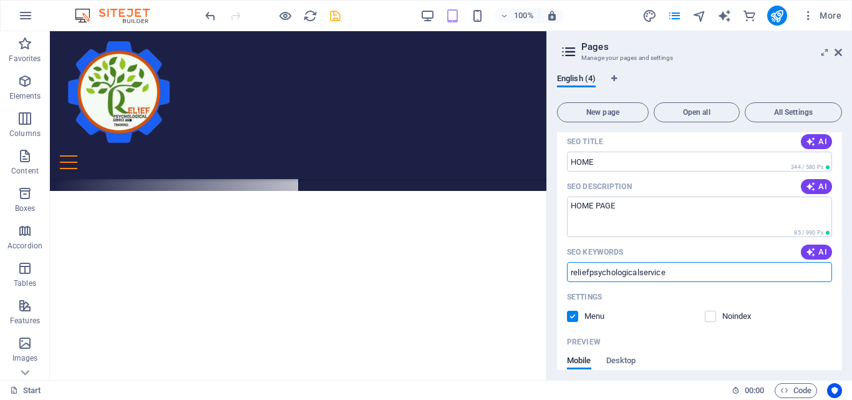
type input "reliefpsychologicalservice"
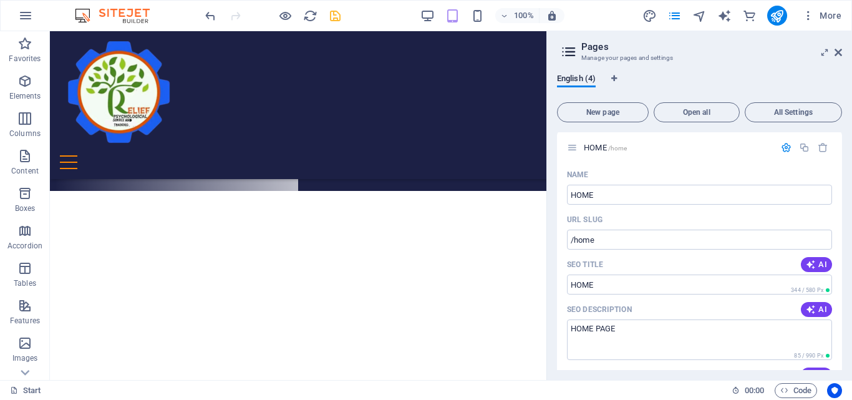
scroll to position [0, 0]
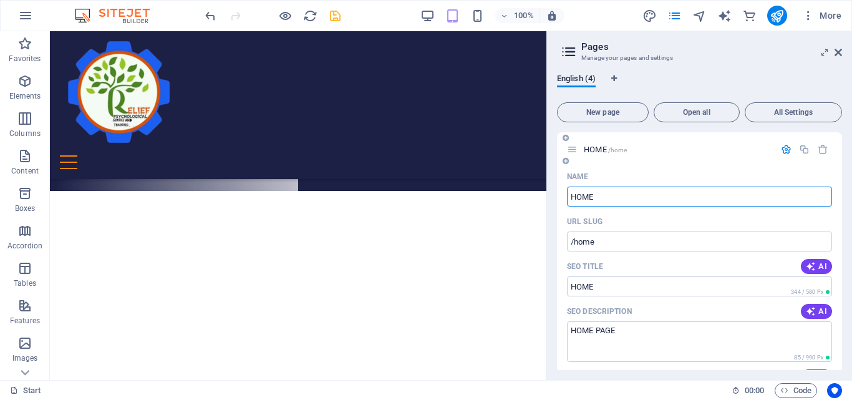
click at [615, 199] on input "HOME" at bounding box center [699, 196] width 265 height 20
type input "HOME EN"
type input "/home-e"
type input "HOME EN"
type input "/home-en"
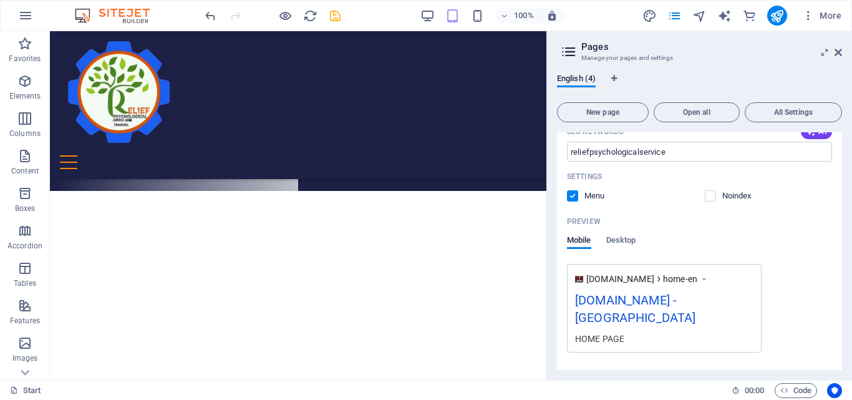
scroll to position [249, 0]
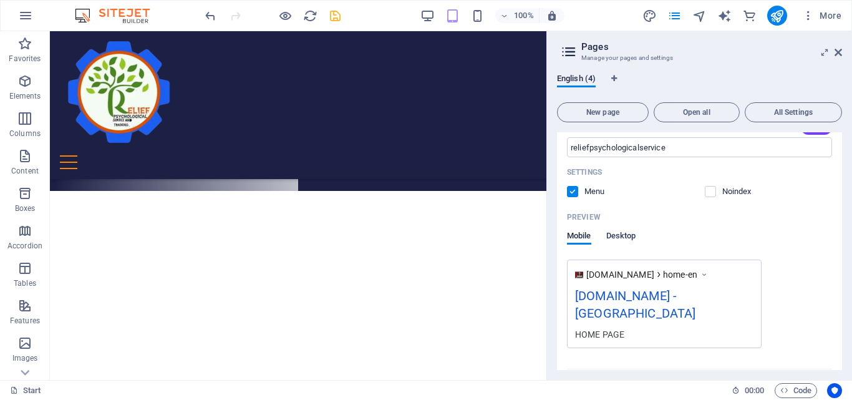
type input "HOME EN"
click at [629, 234] on span "Desktop" at bounding box center [621, 236] width 30 height 17
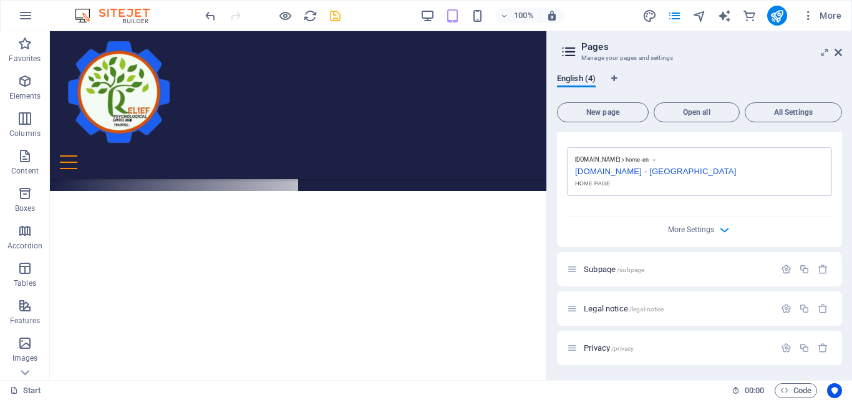
scroll to position [299, 0]
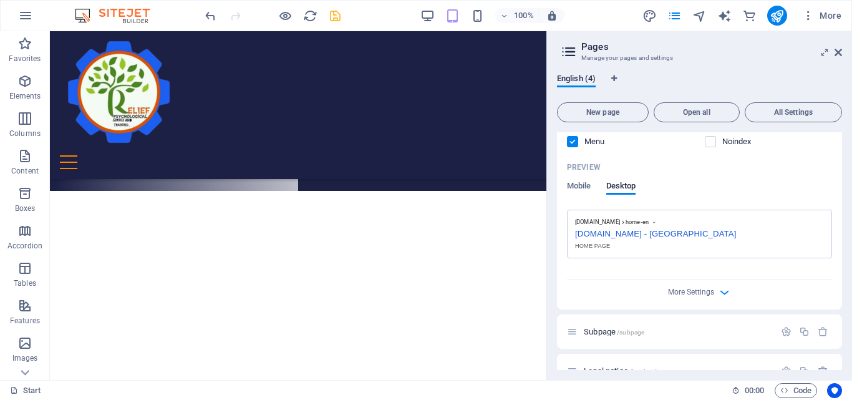
click at [717, 233] on div "[DOMAIN_NAME] - [GEOGRAPHIC_DATA]" at bounding box center [699, 232] width 249 height 13
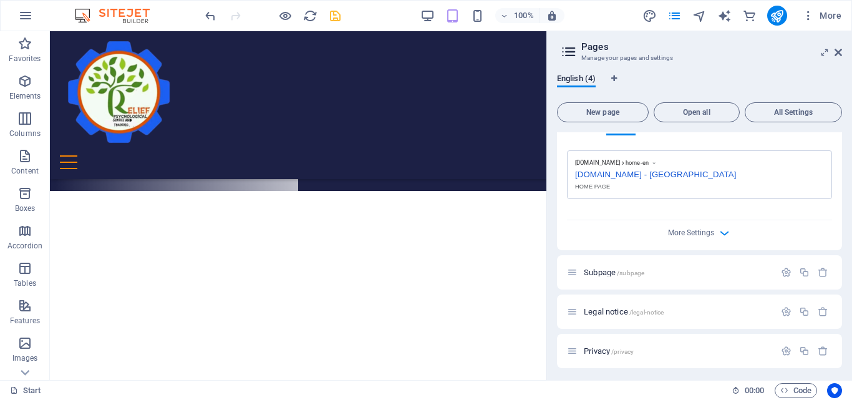
scroll to position [362, 0]
click at [718, 231] on icon "button" at bounding box center [724, 230] width 14 height 14
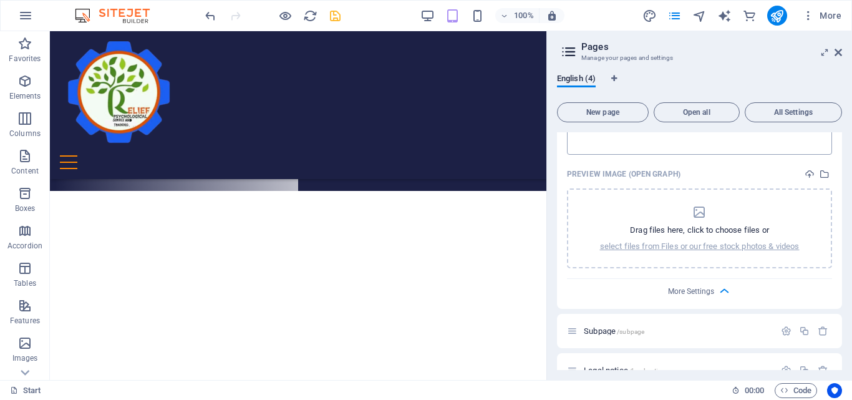
scroll to position [486, 0]
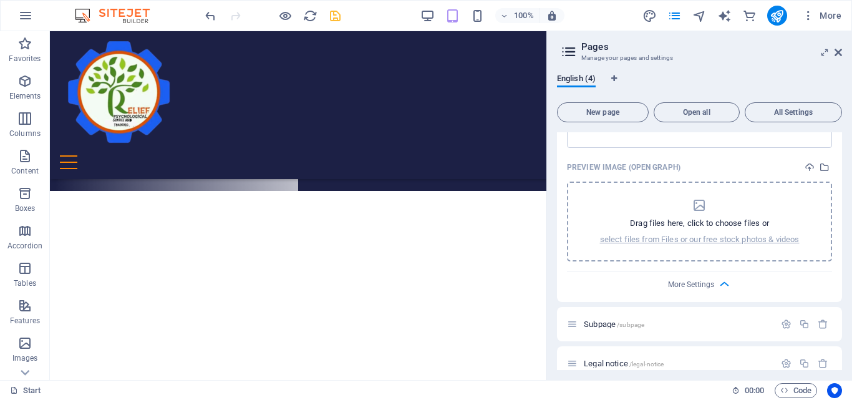
click at [680, 226] on p "Drag files here, click to choose files or" at bounding box center [699, 223] width 139 height 11
click at [668, 242] on p "select files from Files or our free stock photos & videos" at bounding box center [699, 239] width 199 height 11
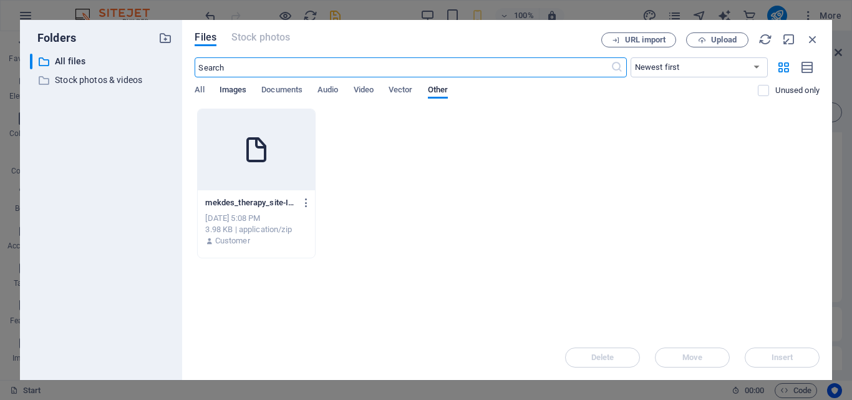
click at [240, 91] on span "Images" at bounding box center [232, 90] width 27 height 17
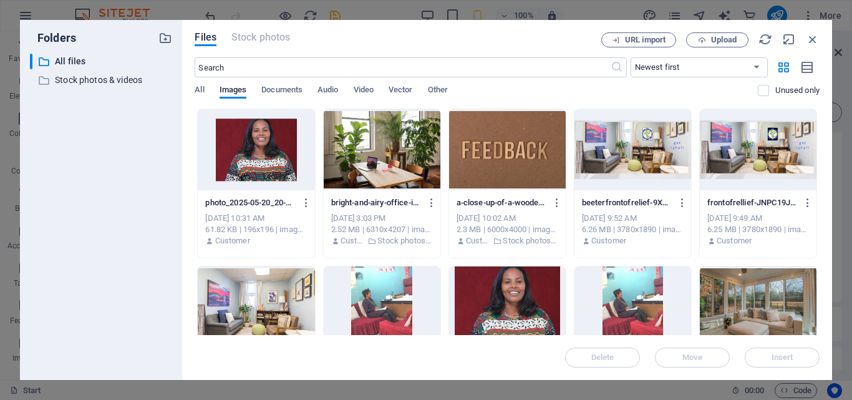
click at [634, 145] on div at bounding box center [632, 149] width 117 height 81
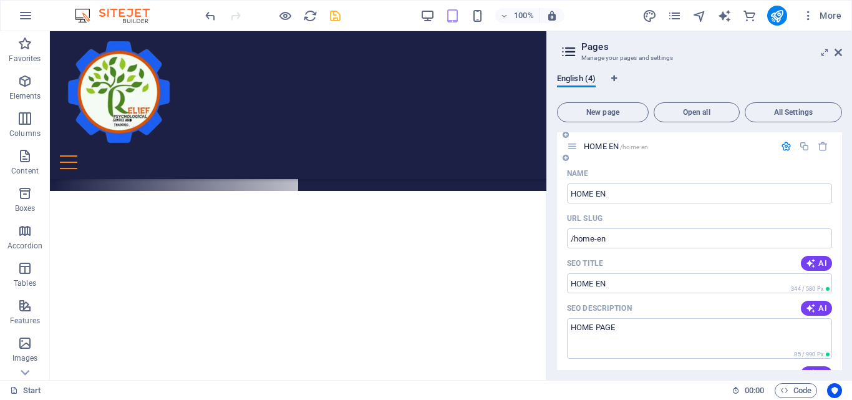
scroll to position [0, 0]
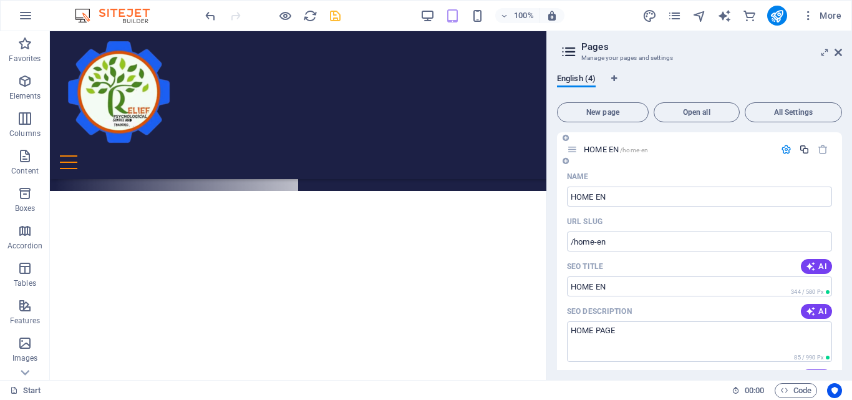
click at [800, 148] on icon "button" at bounding box center [804, 149] width 11 height 11
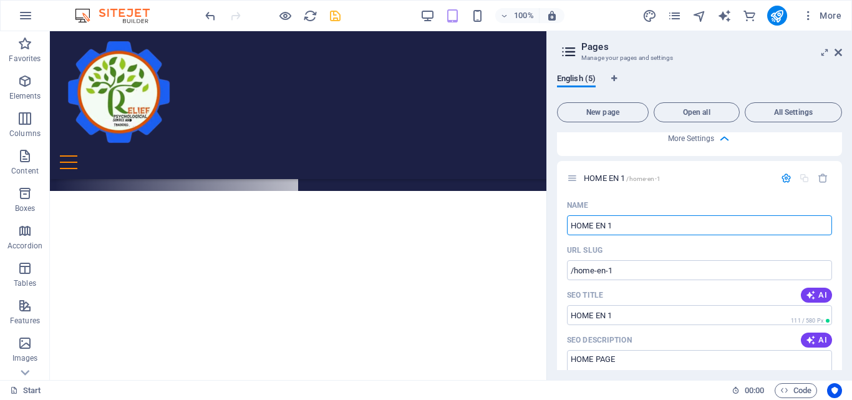
scroll to position [686, 0]
click at [608, 223] on input "HOME EN 1" at bounding box center [699, 224] width 265 height 20
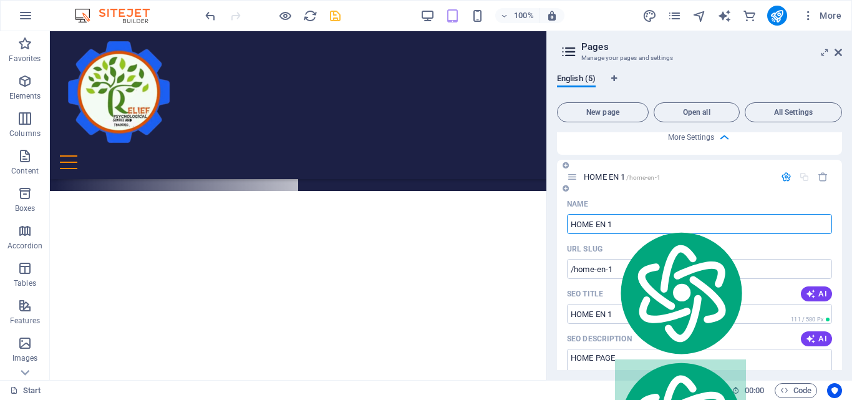
click at [625, 218] on input "HOME EN 1" at bounding box center [699, 224] width 265 height 20
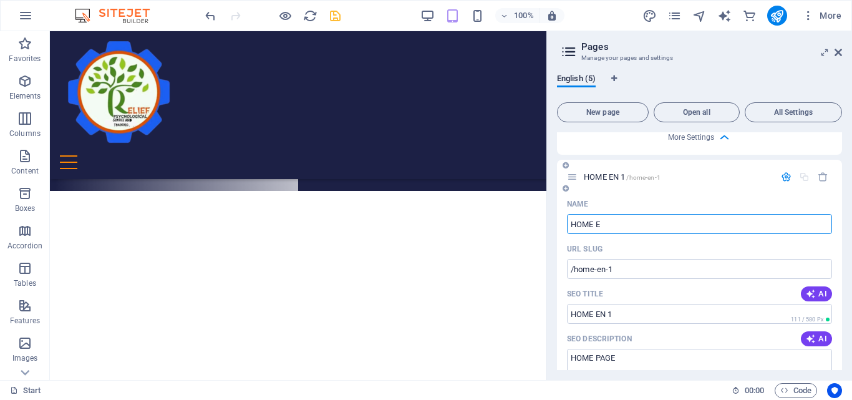
type input "HOME"
type input "/home-e"
type input "HOME E"
type input "HOME"
type input "/home"
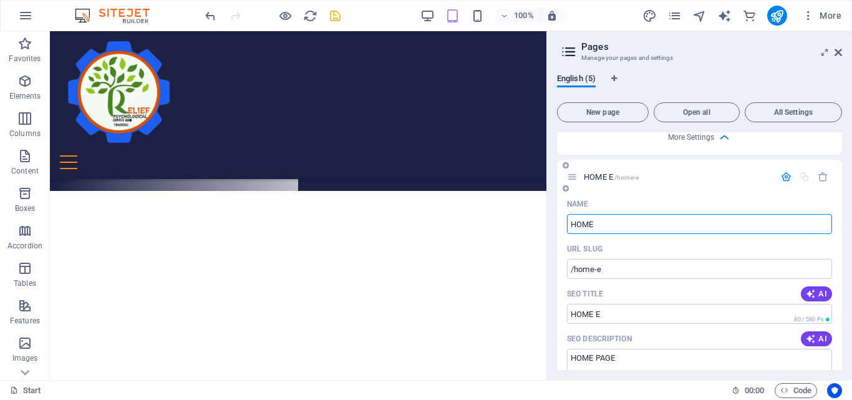
type input "HOME"
type input "HOME PAGE"
type input "/home-page"
type input "HOME PAGE"
drag, startPoint x: 616, startPoint y: 221, endPoint x: 570, endPoint y: 223, distance: 45.5
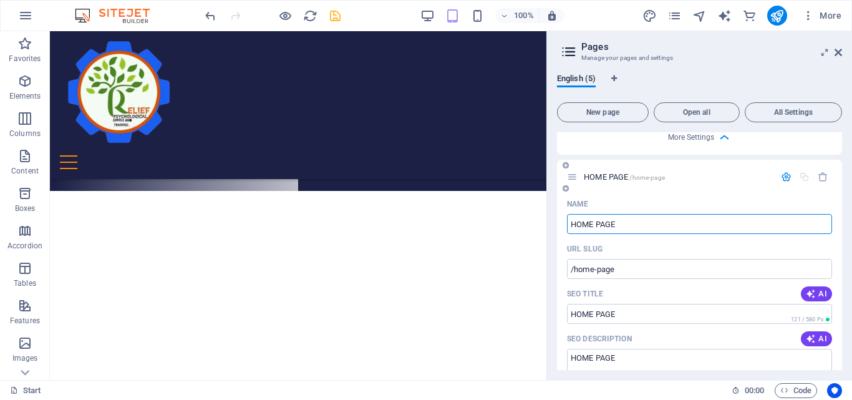
click at [570, 223] on input "HOME PAGE" at bounding box center [699, 224] width 265 height 20
paste input "መነሻ ገጽ"
type input "መነሻ ገጽ"
type input "/"
type input "መነሻ ገጽ"
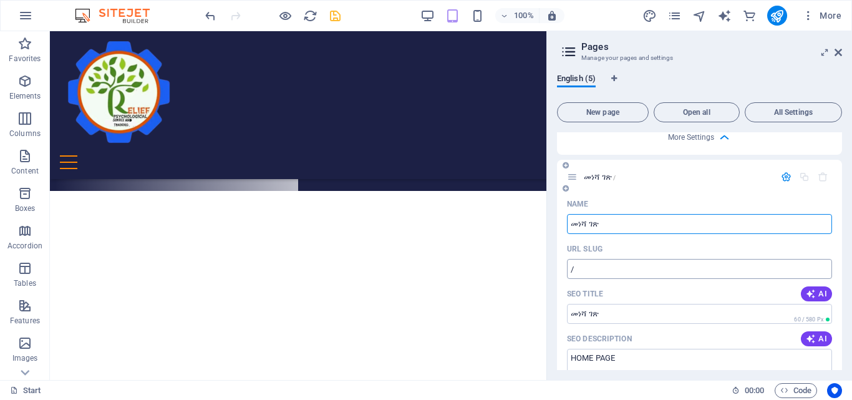
type input "መነሻ ገጽ"
click at [593, 271] on input "/" at bounding box center [699, 269] width 265 height 20
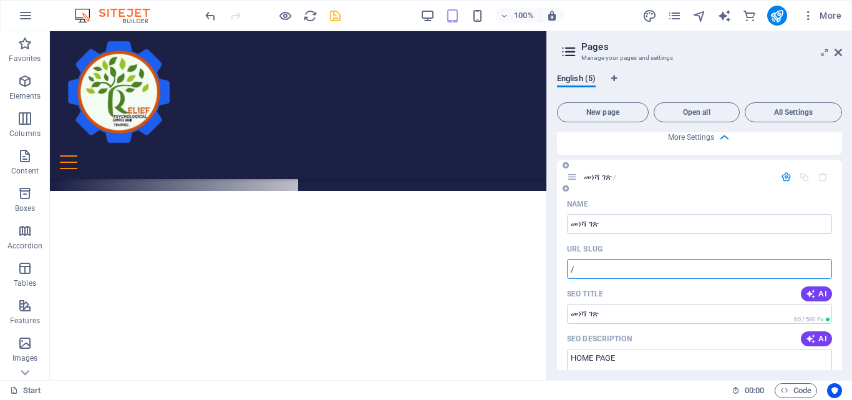
paste input "text"
click at [593, 271] on input "/" at bounding box center [699, 269] width 265 height 20
type input "/home-et"
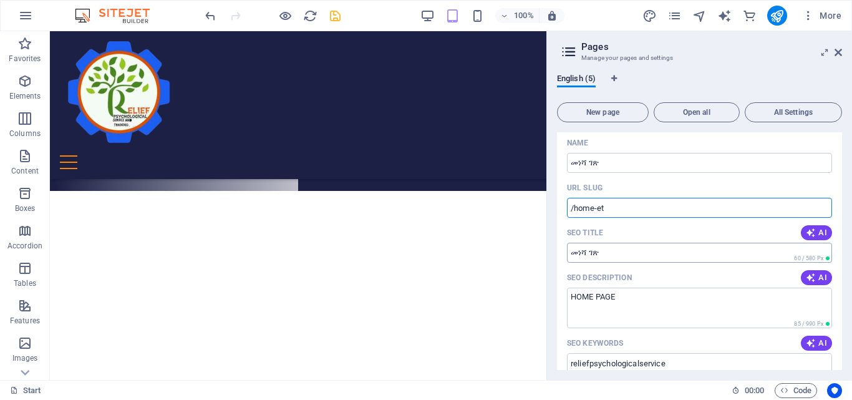
scroll to position [748, 0]
click at [624, 295] on textarea "HOME PAGE" at bounding box center [699, 306] width 265 height 41
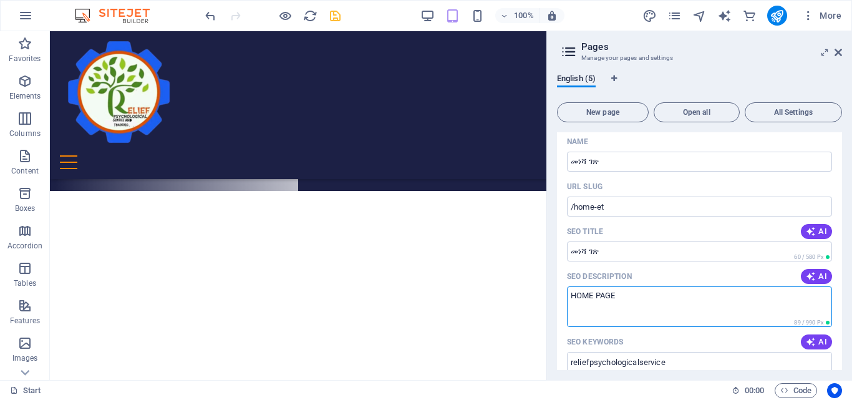
paste textarea "መነሻ ገጽ"
click at [615, 293] on textarea "HOME PAGE መነሻ ገጽ" at bounding box center [699, 306] width 265 height 41
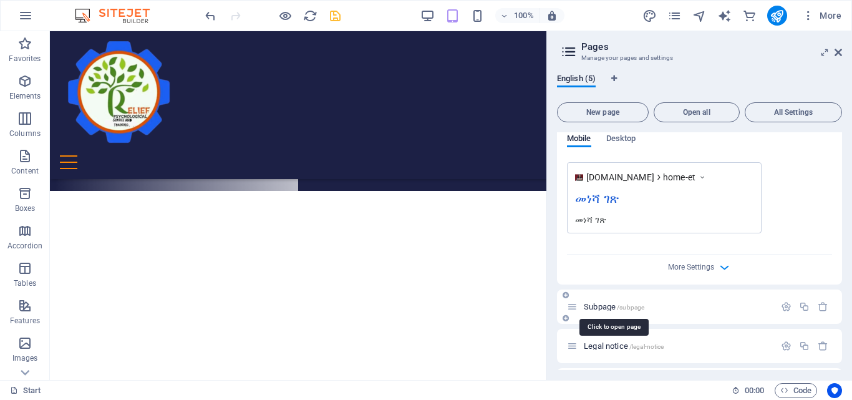
scroll to position [1096, 0]
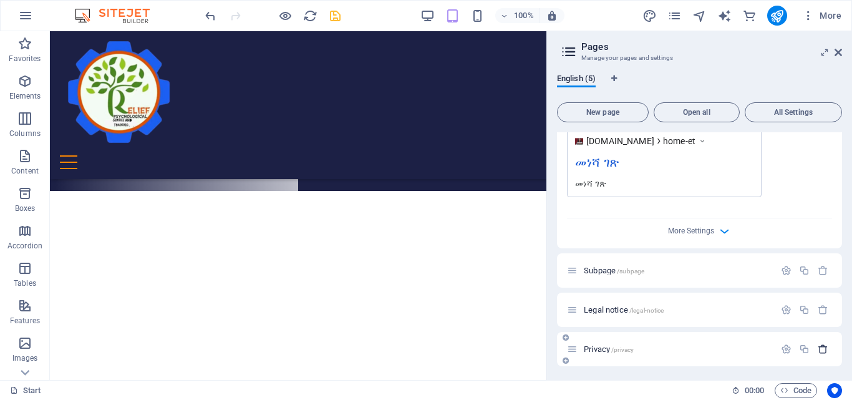
type textarea "መነሻ ገጽ"
click at [820, 346] on icon "button" at bounding box center [822, 348] width 11 height 11
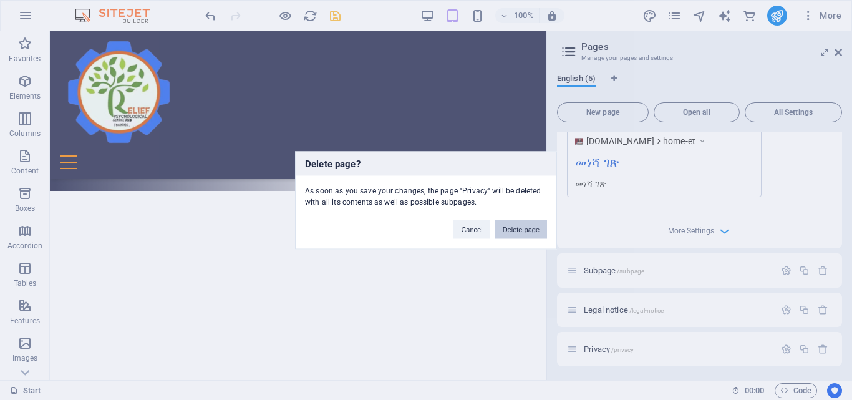
click at [519, 224] on button "Delete page" at bounding box center [521, 228] width 52 height 19
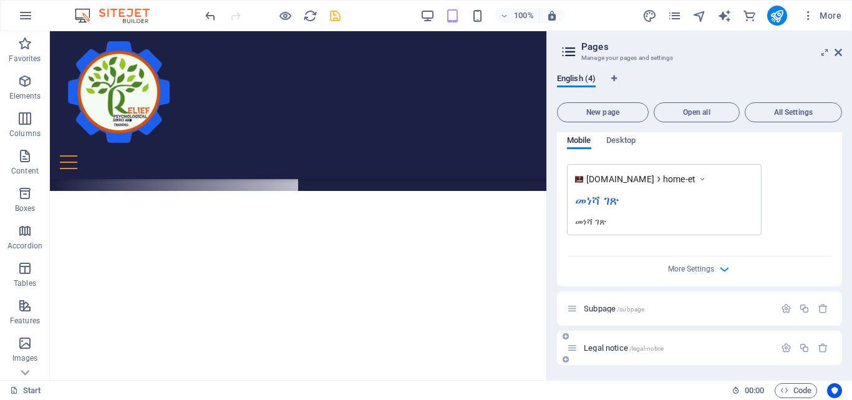
scroll to position [1057, 0]
click at [821, 346] on icon "button" at bounding box center [822, 348] width 11 height 11
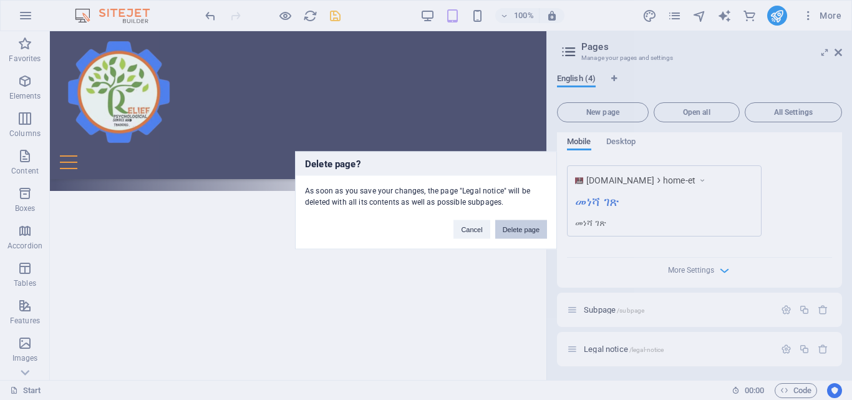
drag, startPoint x: 520, startPoint y: 228, endPoint x: 469, endPoint y: 196, distance: 60.0
click at [519, 227] on button "Delete page" at bounding box center [521, 228] width 52 height 19
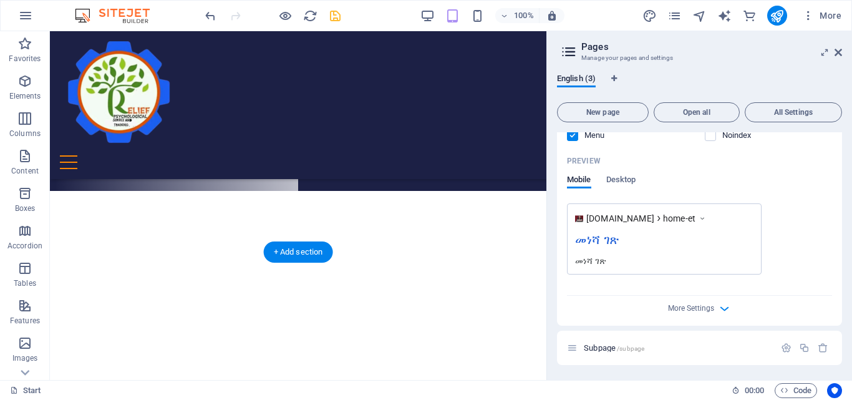
scroll to position [1017, 0]
click at [819, 347] on icon "button" at bounding box center [822, 348] width 11 height 11
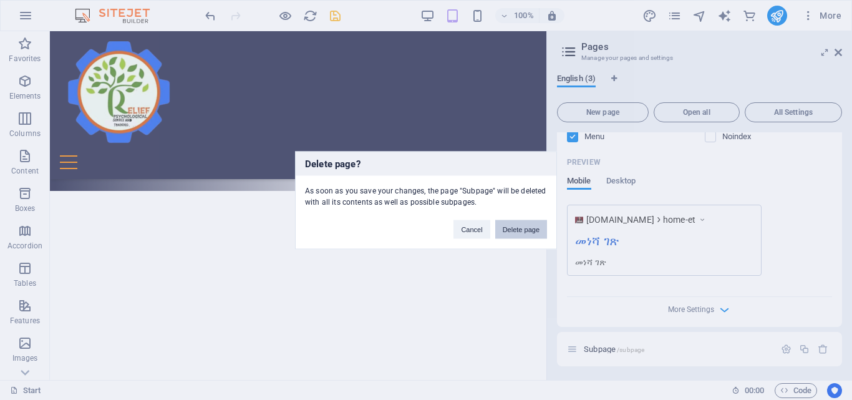
click at [525, 232] on button "Delete page" at bounding box center [521, 228] width 52 height 19
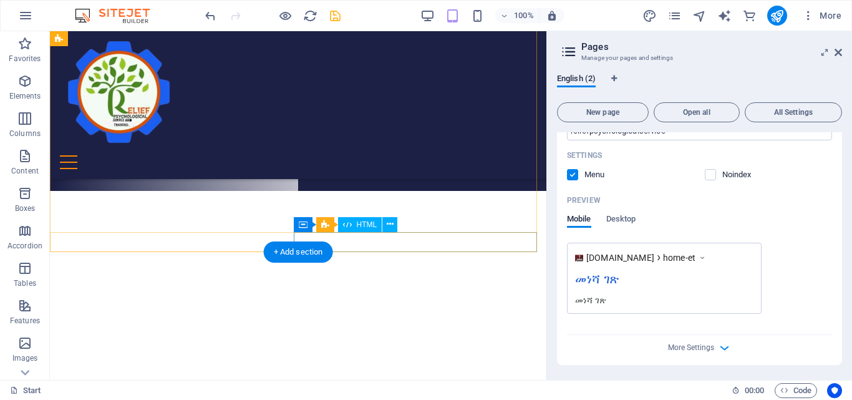
scroll to position [978, 0]
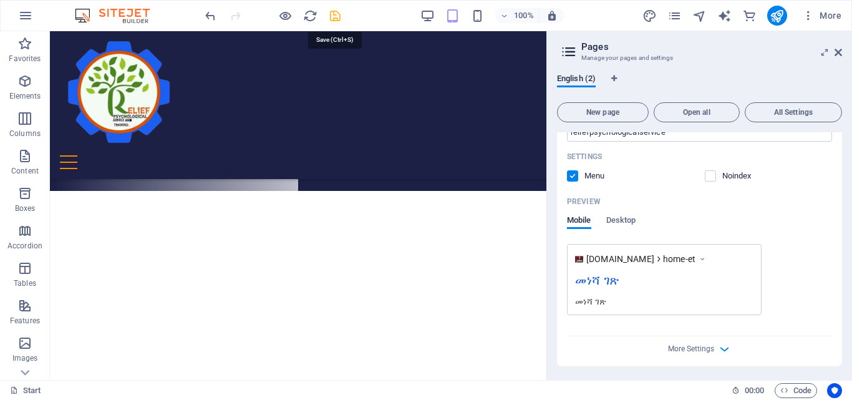
click at [335, 13] on icon "save" at bounding box center [335, 16] width 14 height 14
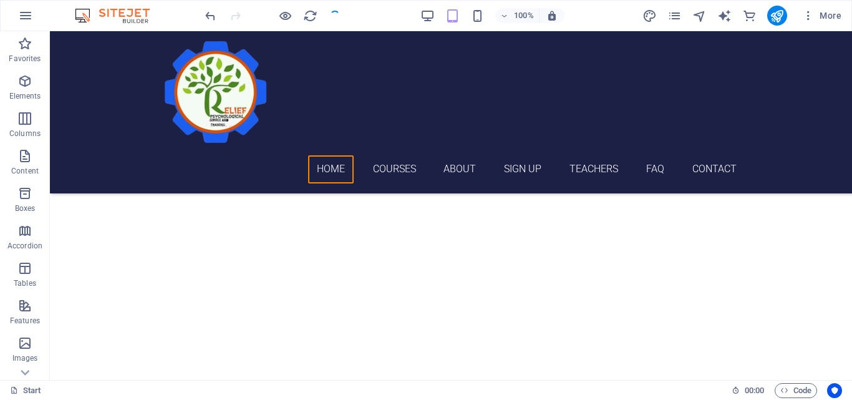
checkbox input "false"
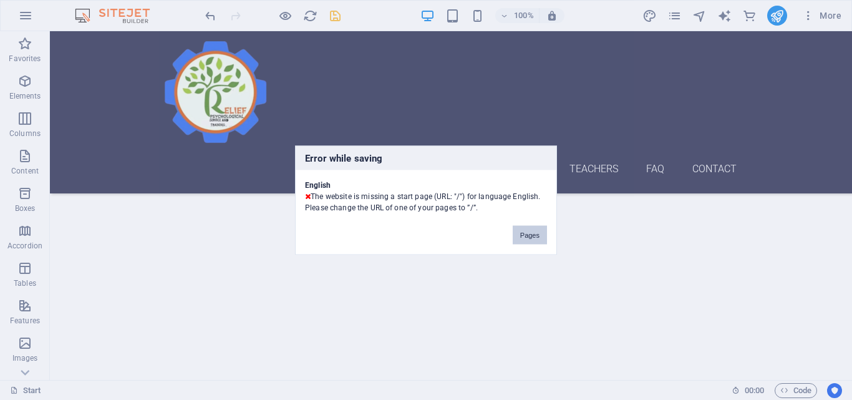
click at [531, 236] on button "Pages" at bounding box center [529, 234] width 34 height 19
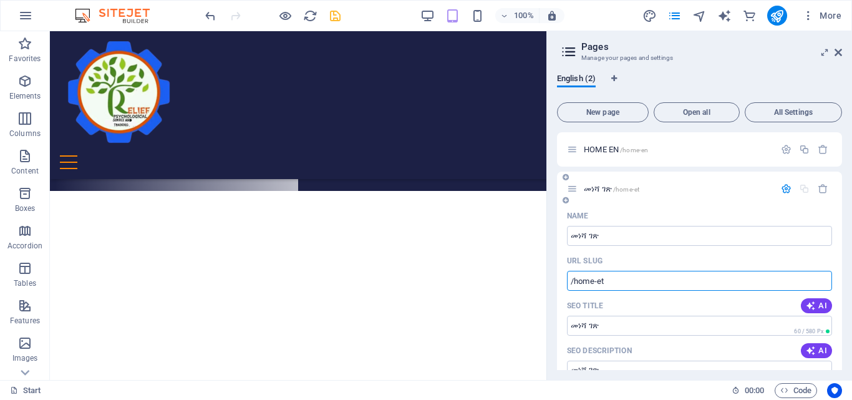
click at [610, 279] on input "/home-et" at bounding box center [699, 281] width 265 height 20
type input "/"
paste input "text"
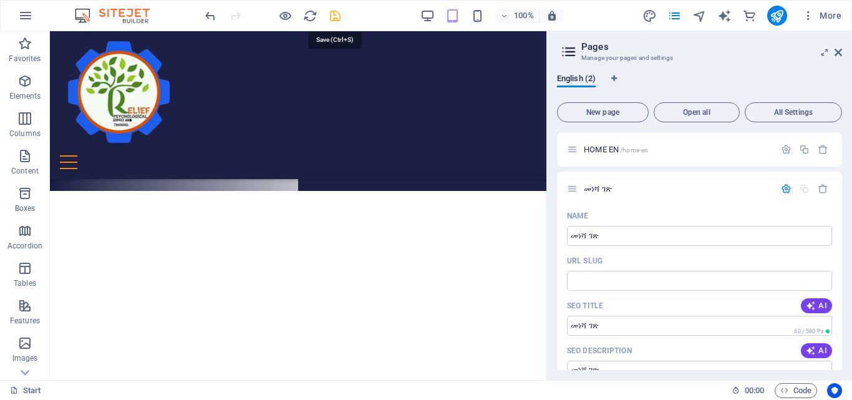
click at [335, 19] on icon "save" at bounding box center [335, 16] width 14 height 14
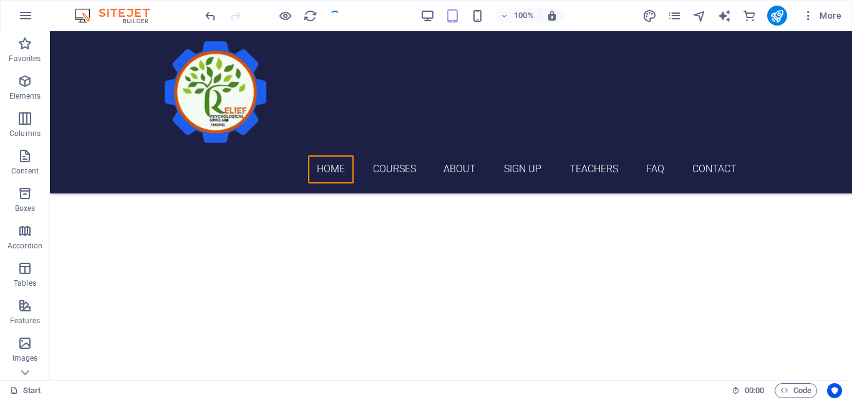
checkbox input "false"
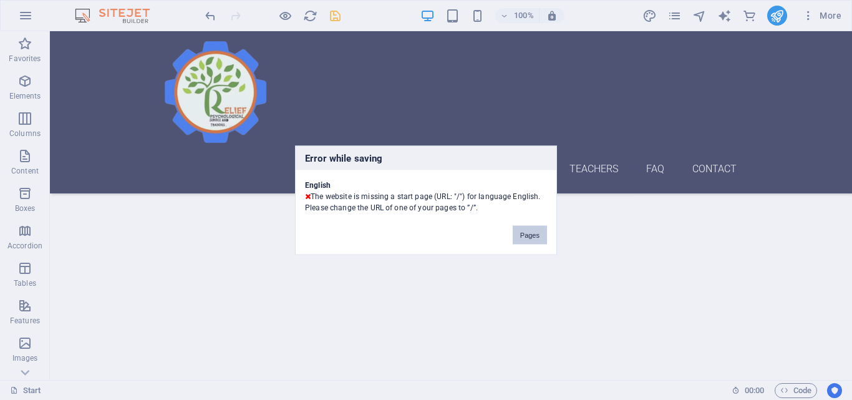
click at [526, 233] on button "Pages" at bounding box center [529, 234] width 34 height 19
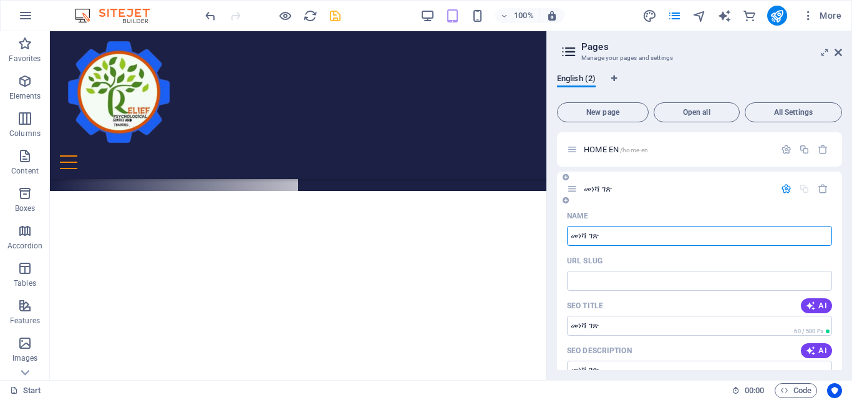
click at [604, 234] on input "መነሻ ገጽ" at bounding box center [699, 236] width 265 height 20
type input "መነሻ ገጽ"
type input "መነሻ ገጽ È"
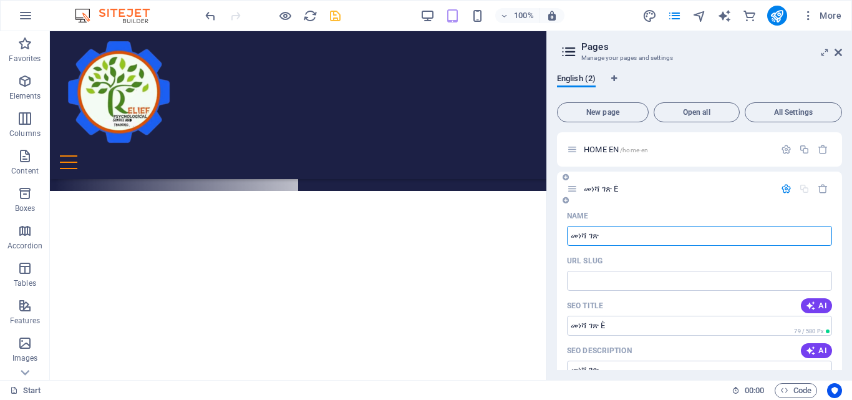
type input "መነሻ ገጽ È"
type input "መነሻ ገጽ"
type input "መነሻ ገጽ È"
type input "መነሻ ገጽ"
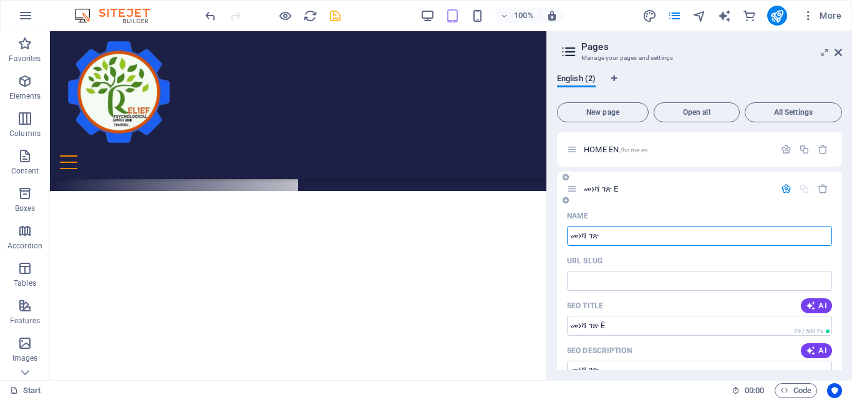
type input "መነሻ ገጽ"
type input "መነሻ ገጽ '"
type input "መነሻ ገጽ ''"
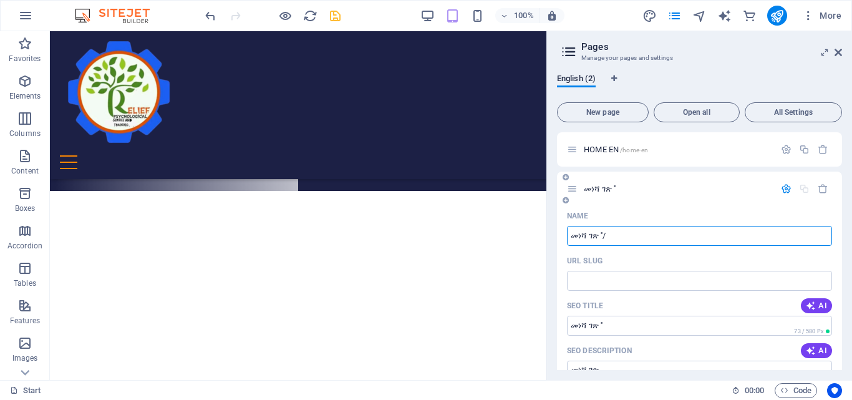
type input "መነሻ ገጽ ''/"
type input "መነሻ ገጽ ''/''"
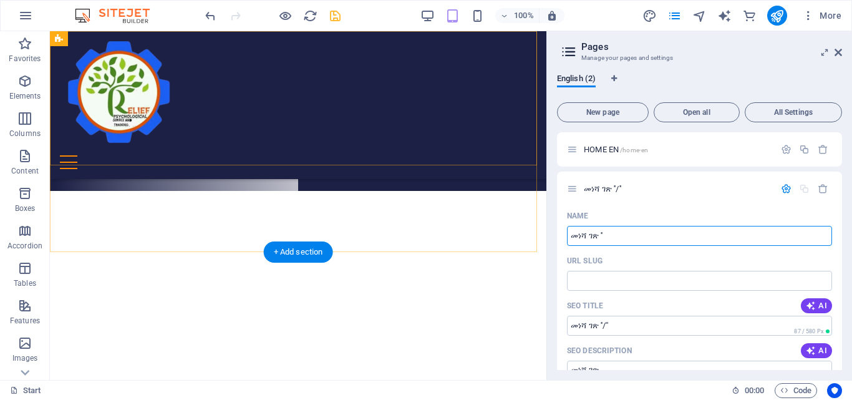
type input "መነሻ ገጽ '"
type input "መነሻ ገጽ ''/"
type input "መነሻ ገጽ"
type input "መነሻ ገጽ '"
type input "መነሻ ገጽ"
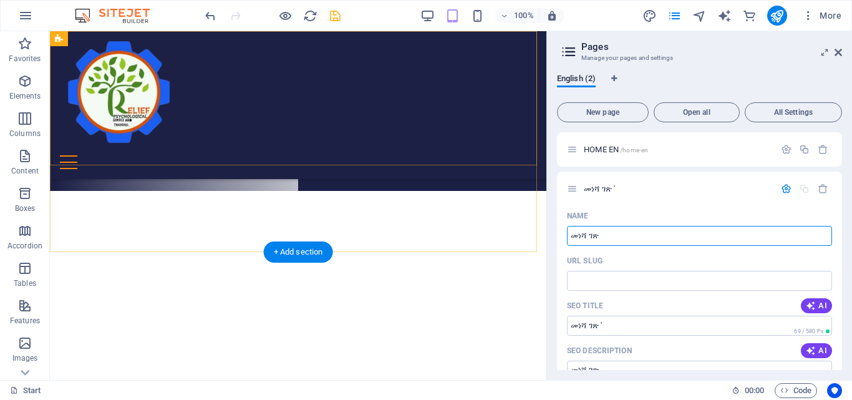
type input "መነሻ ገጽ"
type input "መነሻ ገጽ ET"
type input "መነሻ ገጽ"
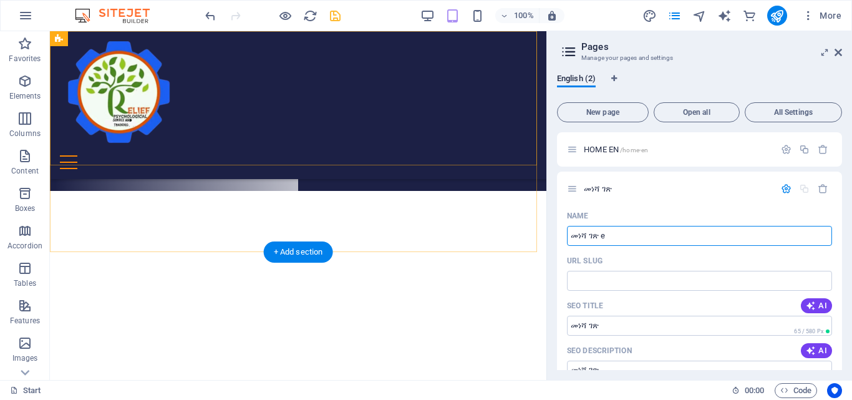
type input "መነሻ ገጽ et"
type input "መነሻ ገጽ e"
type input "መነሻ ገጽ et"
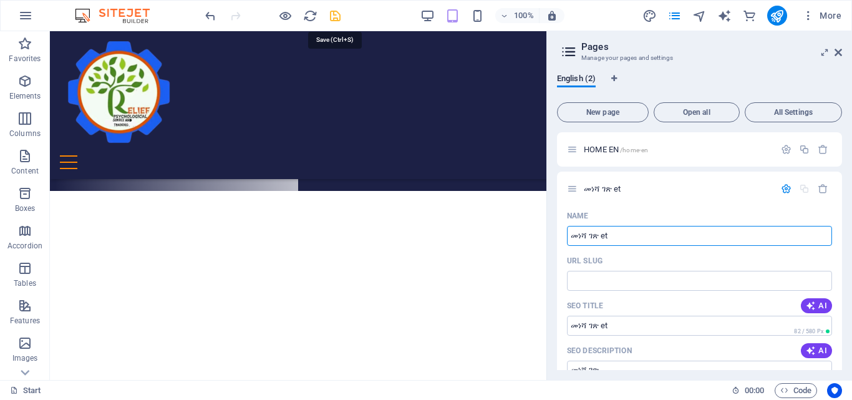
type input "መነሻ ገጽ et"
click at [334, 15] on icon "save" at bounding box center [335, 16] width 14 height 14
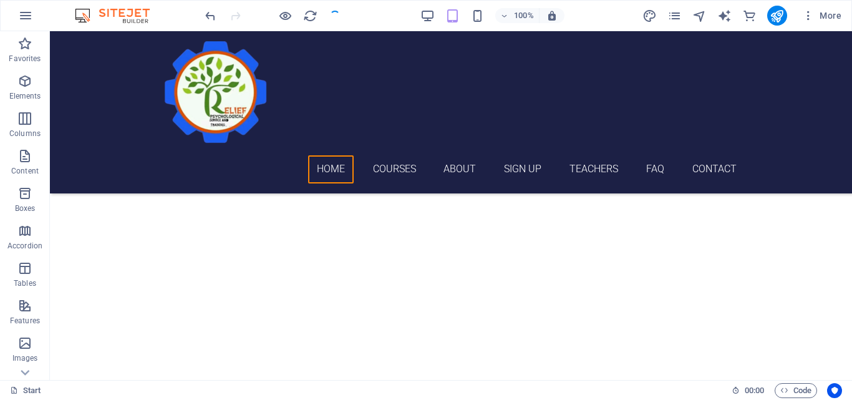
checkbox input "false"
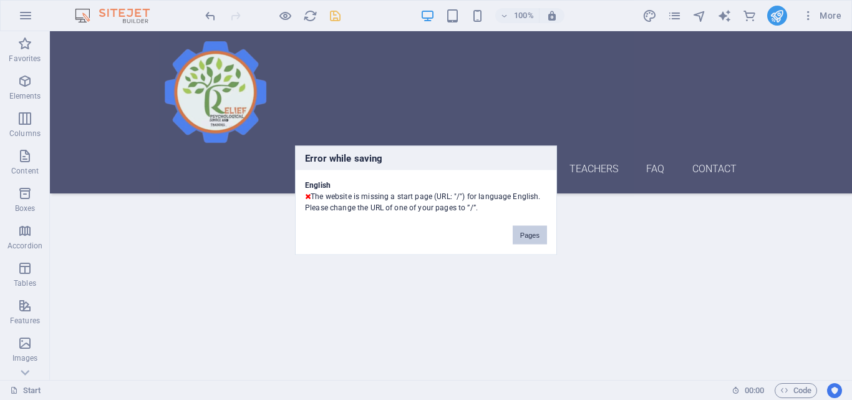
click at [530, 232] on button "Pages" at bounding box center [529, 234] width 34 height 19
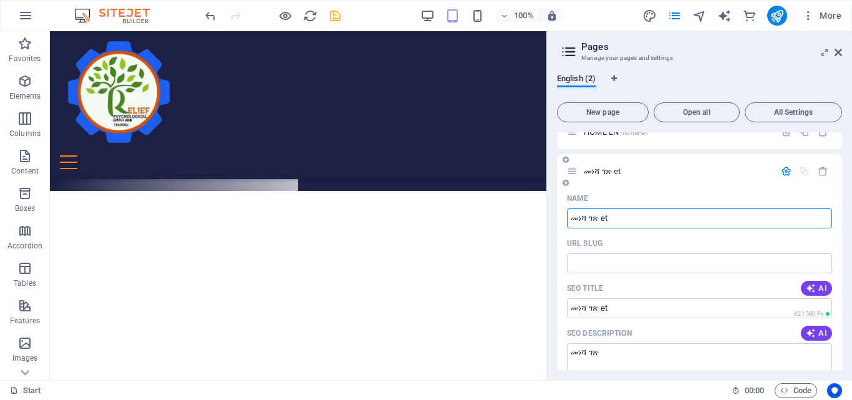
scroll to position [0, 0]
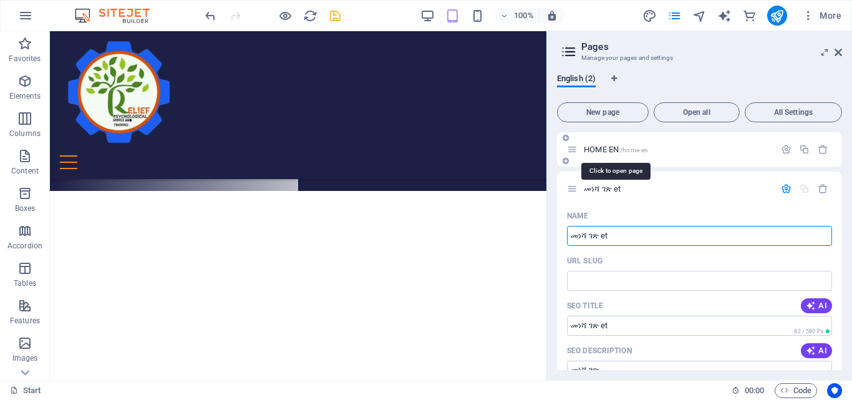
click at [620, 150] on span "HOME EN /home-en" at bounding box center [616, 149] width 64 height 9
click at [603, 147] on span "HOME EN /home-en" at bounding box center [616, 149] width 64 height 9
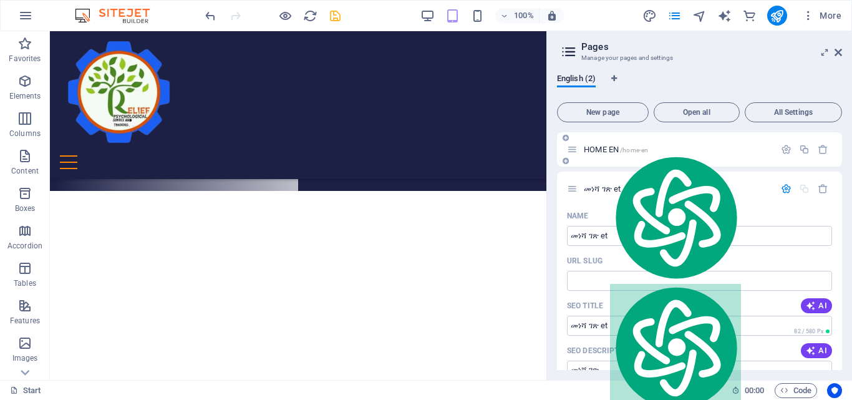
click at [576, 148] on icon at bounding box center [572, 149] width 11 height 11
click at [647, 151] on span "/home-en" at bounding box center [634, 150] width 28 height 7
click at [666, 149] on p "HOME EN /home-en" at bounding box center [677, 149] width 187 height 8
click at [674, 210] on div "Name" at bounding box center [699, 216] width 265 height 20
click at [782, 150] on icon "button" at bounding box center [786, 149] width 11 height 11
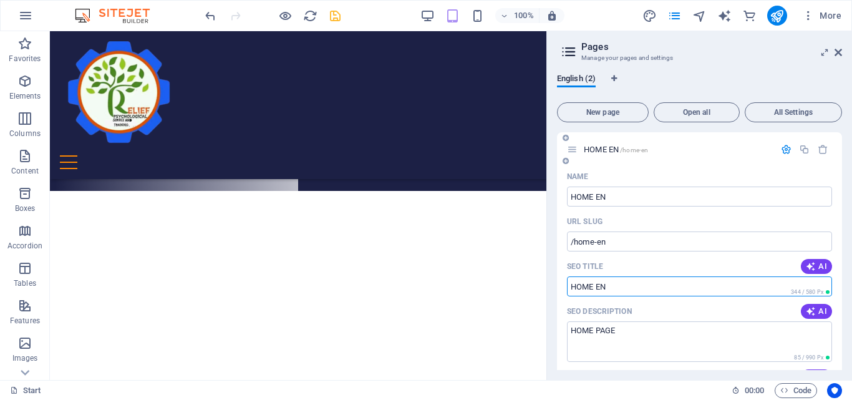
click at [571, 286] on input "SEO Title" at bounding box center [699, 286] width 265 height 20
paste input "መነሻ ገጽ"
type input "/"
click at [606, 199] on input "HOME EN" at bounding box center [699, 196] width 265 height 20
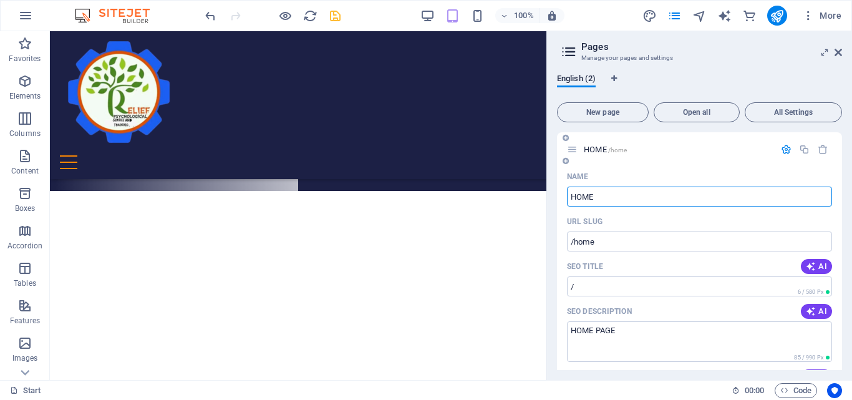
type input "HOME"
type input "/home"
drag, startPoint x: 600, startPoint y: 195, endPoint x: 570, endPoint y: 194, distance: 29.9
click at [570, 194] on input "HOME" at bounding box center [699, 196] width 265 height 20
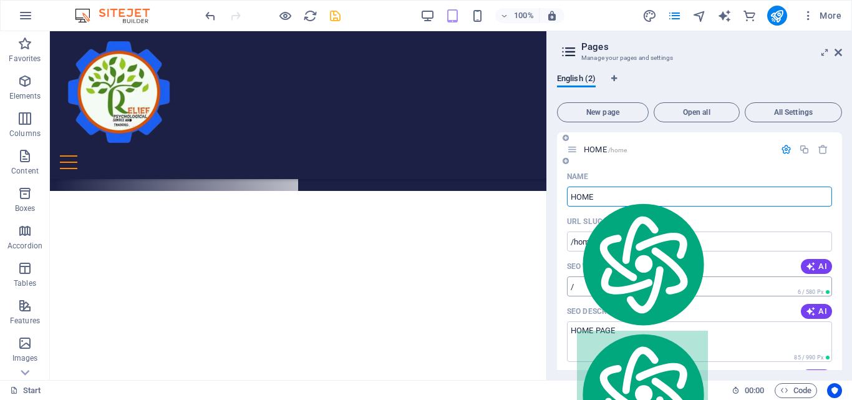
type input "HOME"
click at [595, 287] on input "/" at bounding box center [699, 286] width 265 height 20
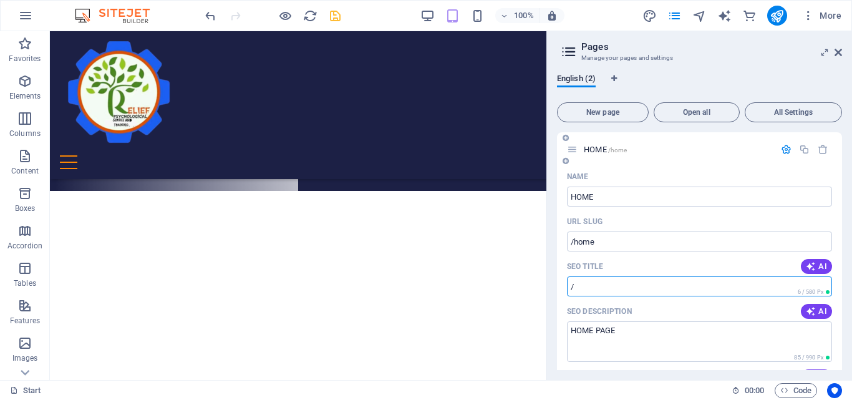
paste input "HOME"
type input "/HOME"
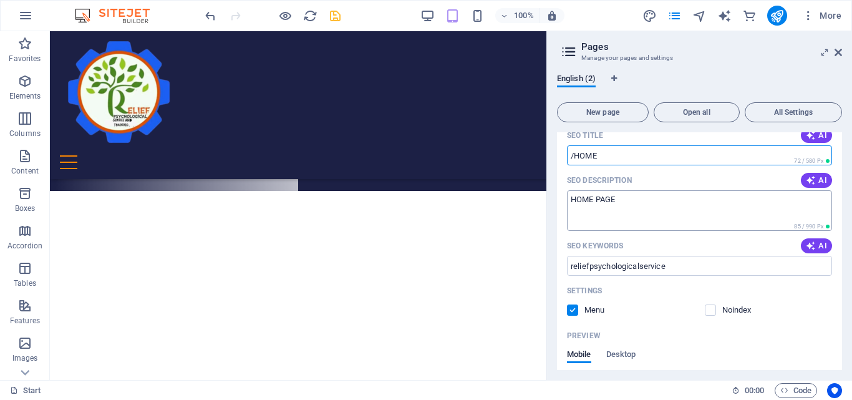
scroll to position [125, 0]
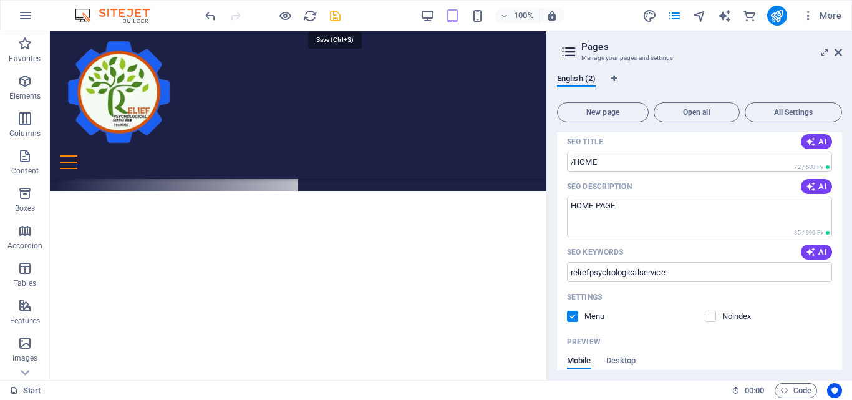
click at [333, 17] on icon "save" at bounding box center [335, 16] width 14 height 14
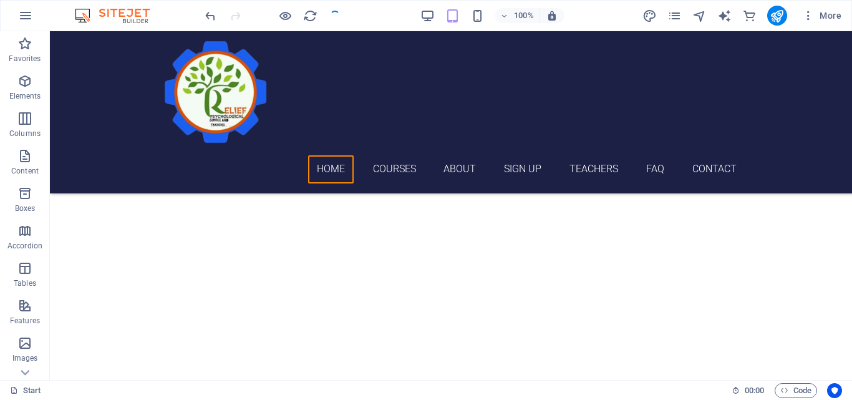
checkbox input "false"
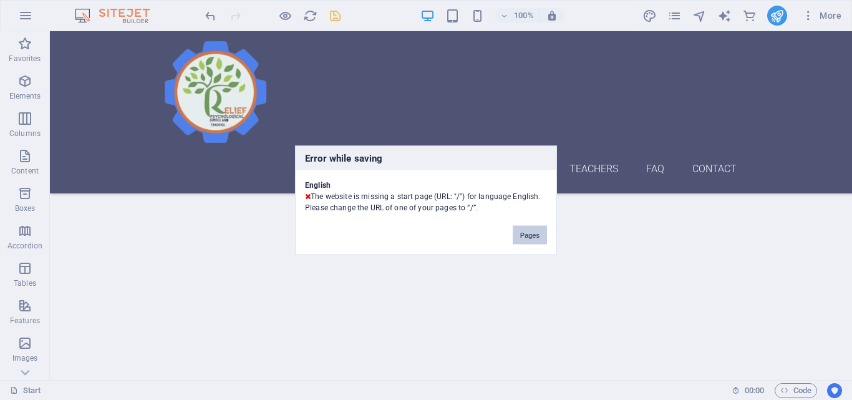
click at [531, 236] on button "Pages" at bounding box center [529, 234] width 34 height 19
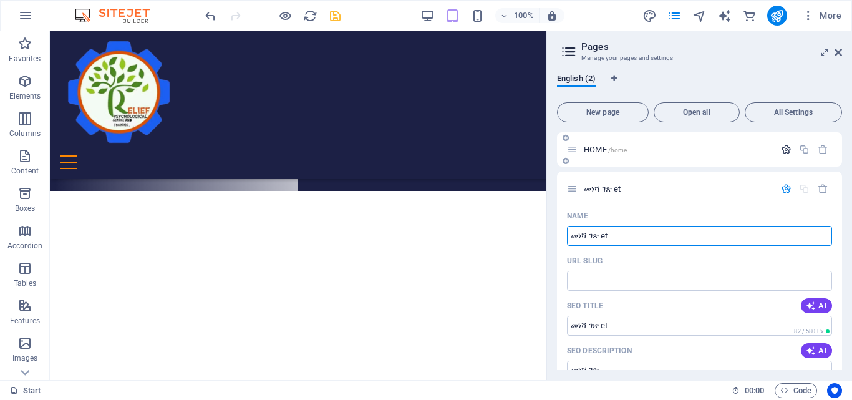
click at [782, 150] on icon "button" at bounding box center [786, 149] width 11 height 11
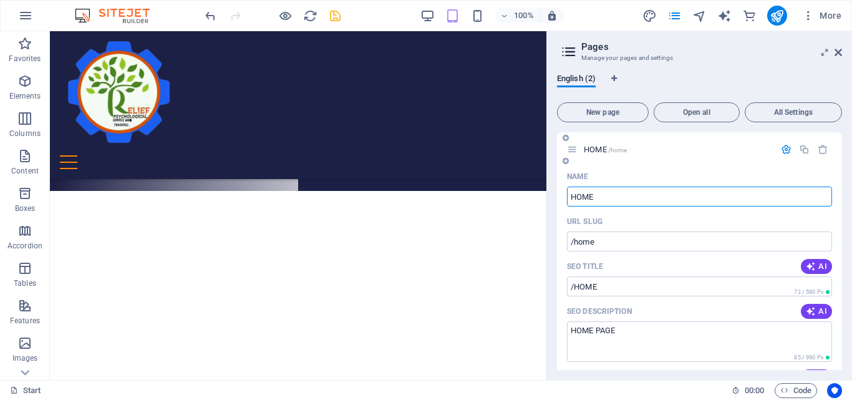
click at [571, 197] on input "HOME" at bounding box center [699, 196] width 265 height 20
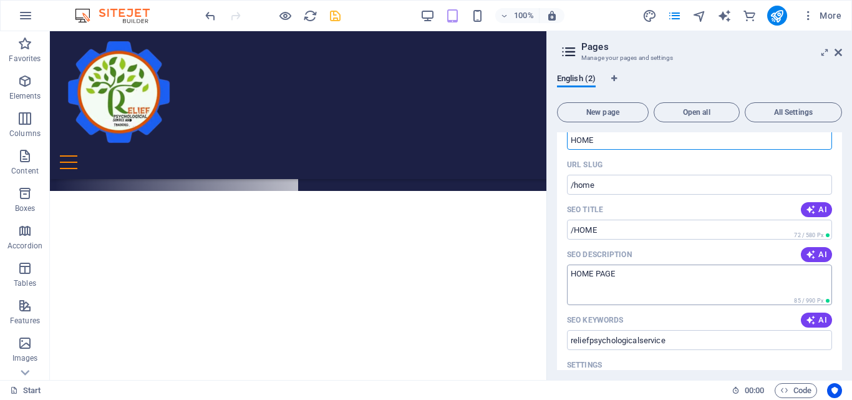
scroll to position [62, 0]
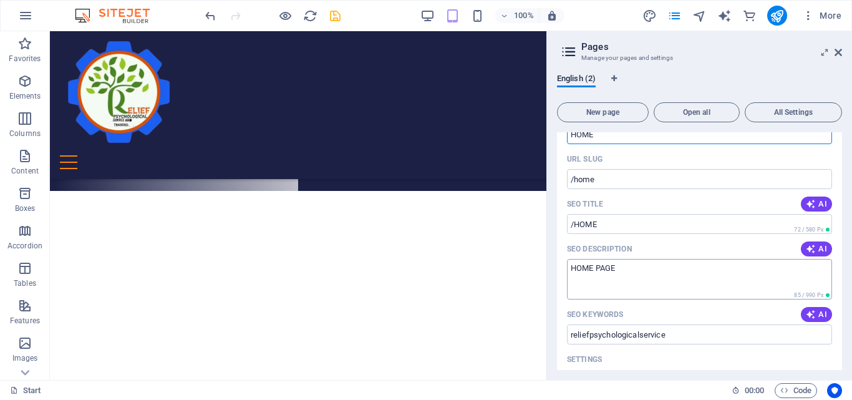
click at [570, 267] on textarea "HOME PAGE" at bounding box center [699, 279] width 265 height 41
click at [576, 266] on textarea "''/HOME PAGE" at bounding box center [699, 279] width 265 height 41
type textarea "''/''HOME PAGE"
click at [570, 176] on input "/home" at bounding box center [699, 179] width 265 height 20
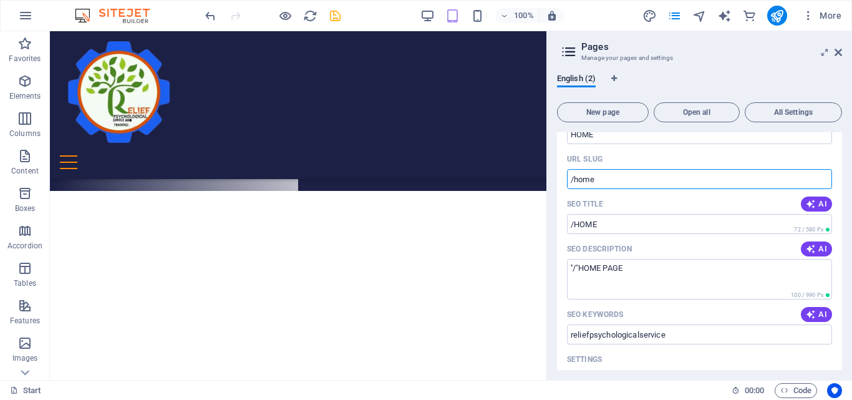
click at [572, 180] on input "/home" at bounding box center [699, 179] width 265 height 20
type input "/"
type input "/home"
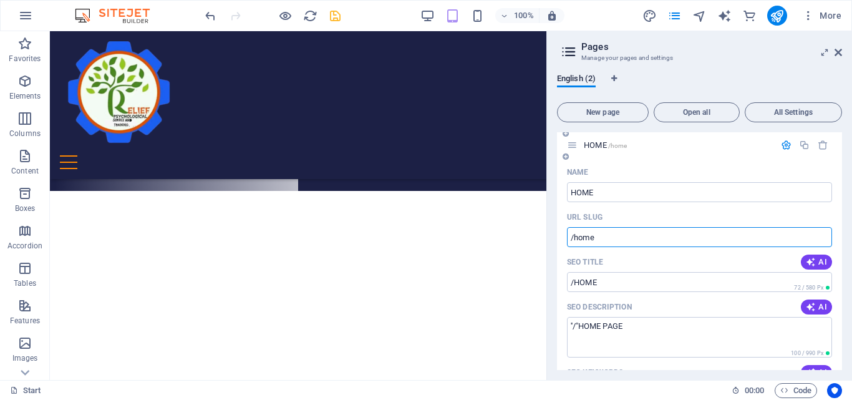
scroll to position [0, 0]
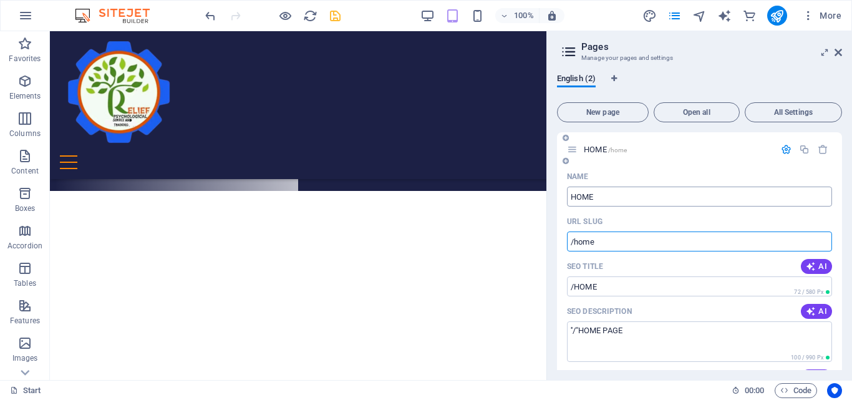
click at [607, 196] on input "HOME" at bounding box center [699, 196] width 265 height 20
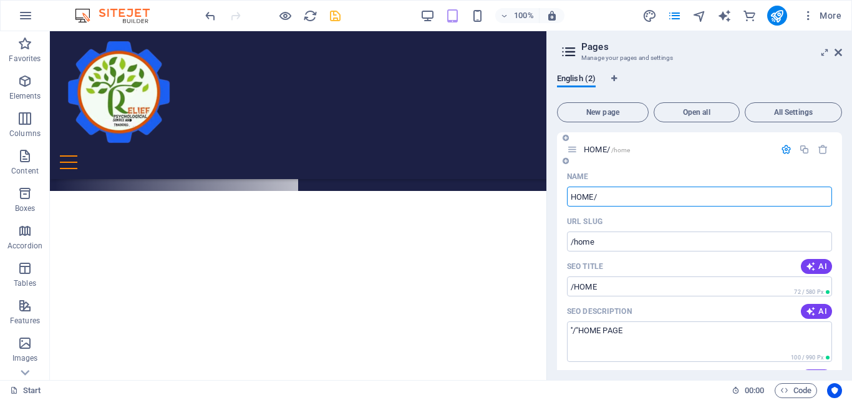
type input "HOME/"
click at [621, 150] on span "/home" at bounding box center [620, 150] width 19 height 7
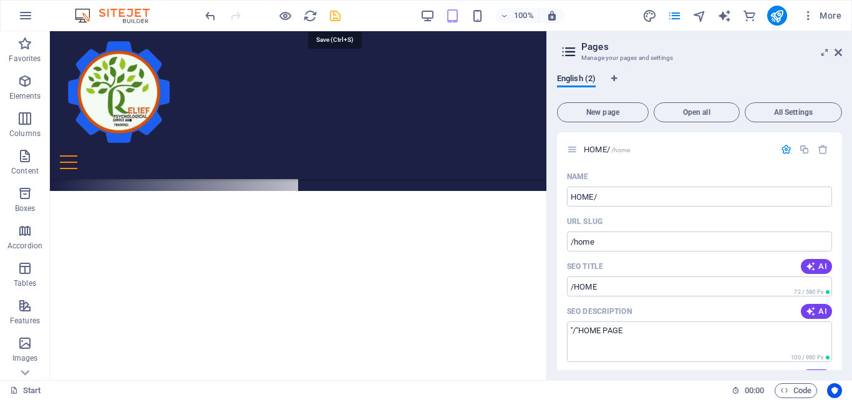
click at [335, 10] on icon "save" at bounding box center [335, 16] width 14 height 14
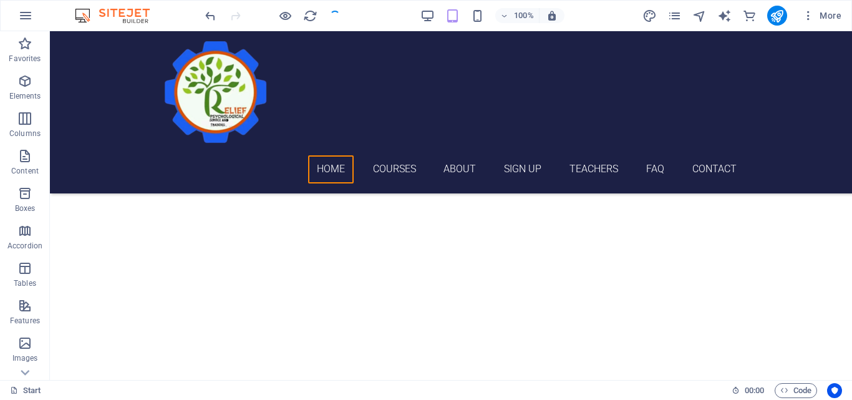
checkbox input "false"
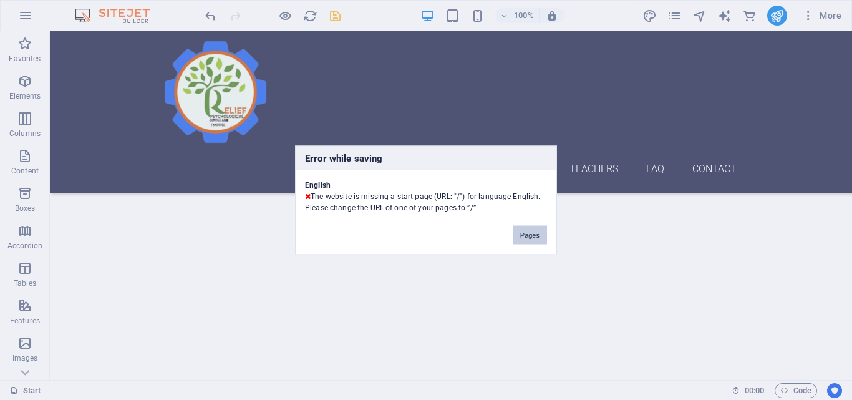
drag, startPoint x: 529, startPoint y: 240, endPoint x: 480, endPoint y: 204, distance: 61.1
click at [529, 240] on button "Pages" at bounding box center [529, 234] width 34 height 19
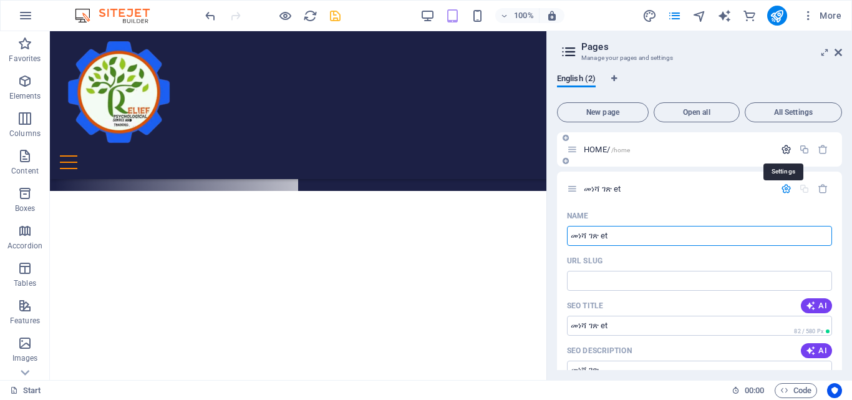
click at [782, 146] on icon "button" at bounding box center [786, 149] width 11 height 11
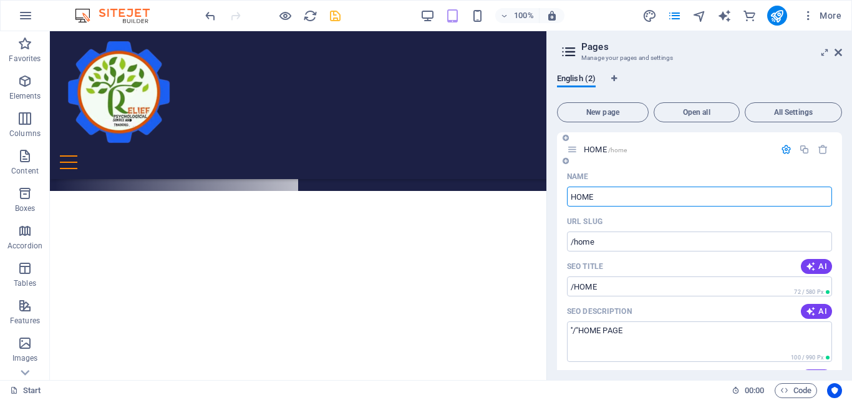
click at [571, 197] on input "HOME" at bounding box center [699, 196] width 265 height 20
type input "/HOME"
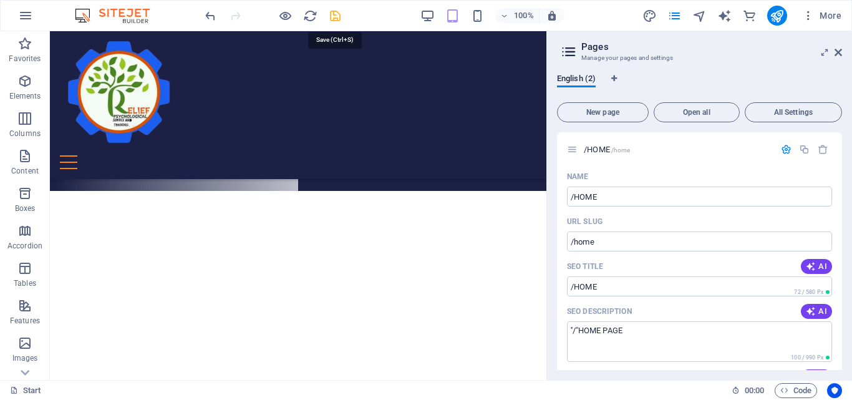
click at [335, 12] on icon "save" at bounding box center [335, 16] width 14 height 14
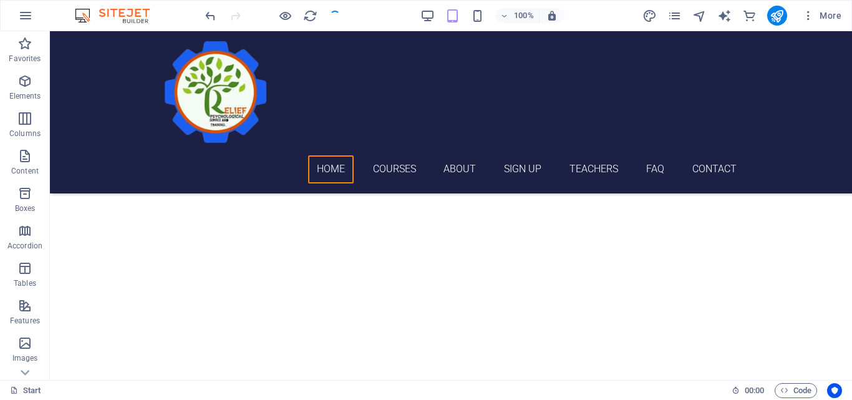
checkbox input "false"
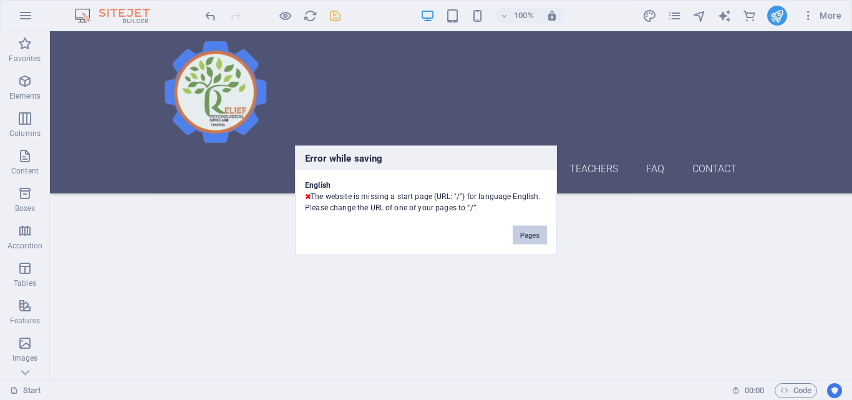
click at [522, 235] on button "Pages" at bounding box center [529, 234] width 34 height 19
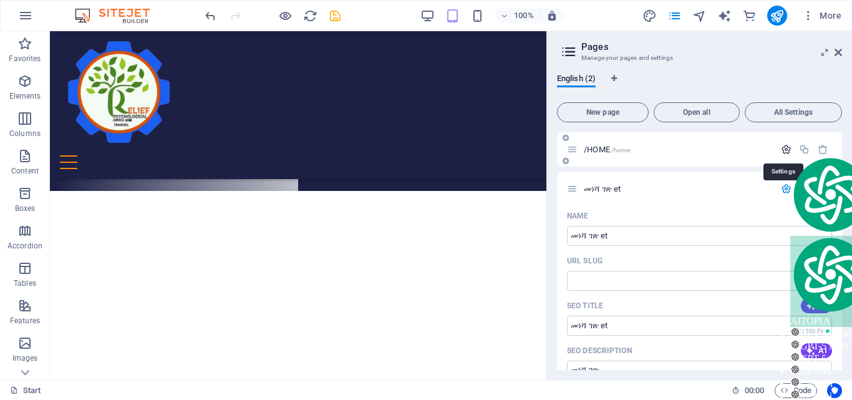
click at [784, 150] on icon "button" at bounding box center [786, 149] width 11 height 11
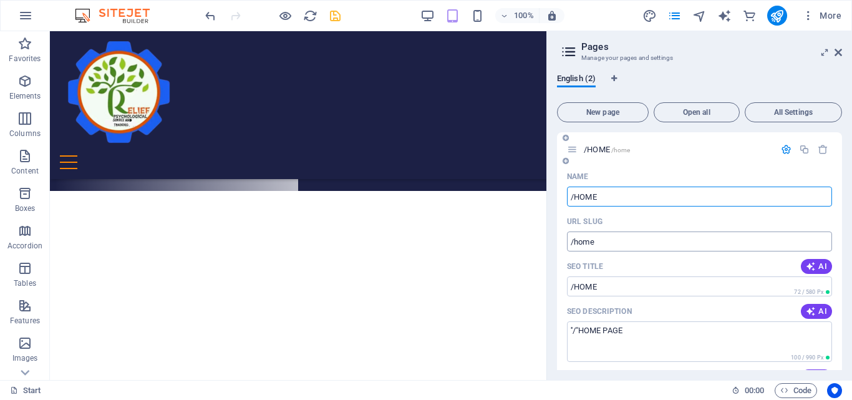
click at [574, 243] on input "/home" at bounding box center [699, 241] width 265 height 20
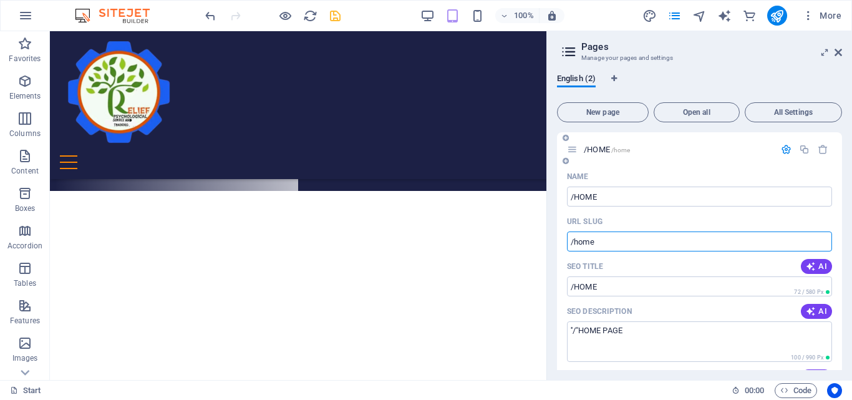
type input "/home"
click at [574, 281] on input "/HOME" at bounding box center [699, 286] width 265 height 20
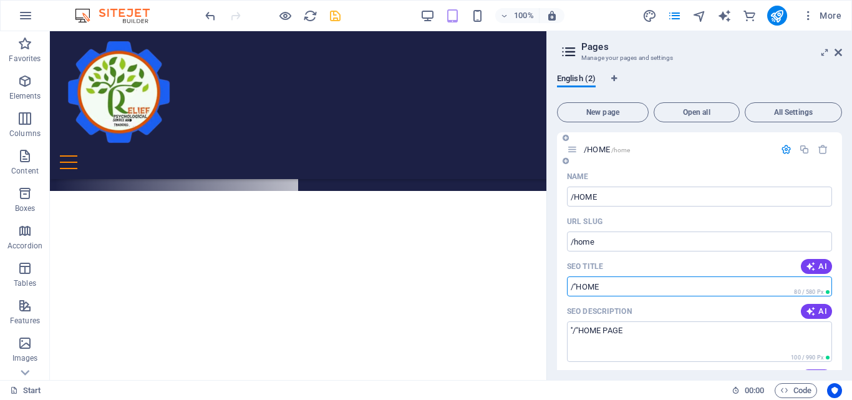
click at [569, 283] on input "/''HOME" at bounding box center [699, 286] width 265 height 20
click at [580, 289] on input "''/''HOME" at bounding box center [699, 286] width 265 height 20
type input "''/''HOME"
click at [575, 198] on input "/HOME" at bounding box center [699, 196] width 265 height 20
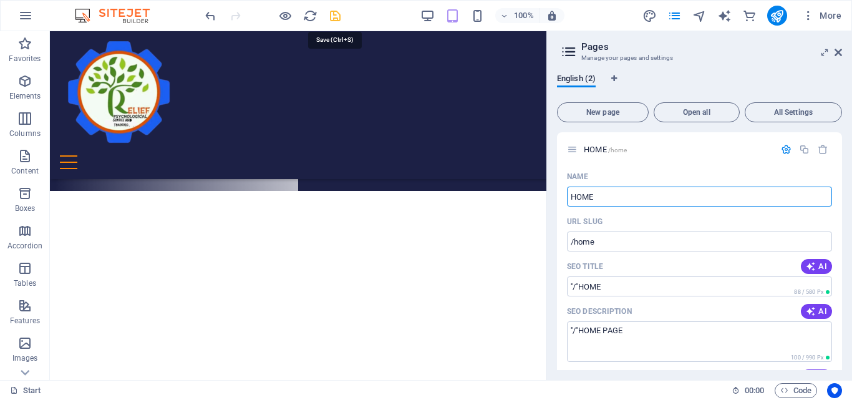
type input "HOME"
click at [330, 16] on icon "save" at bounding box center [335, 16] width 14 height 14
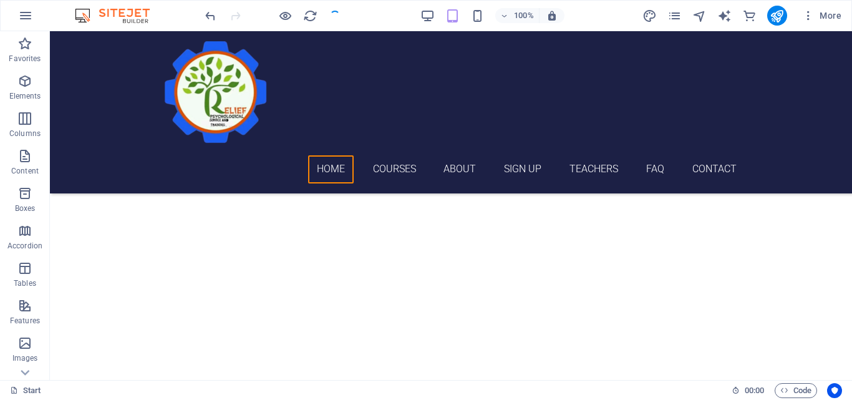
checkbox input "false"
drag, startPoint x: 335, startPoint y: 15, endPoint x: 300, endPoint y: 13, distance: 35.0
click at [335, 15] on div at bounding box center [273, 16] width 140 height 20
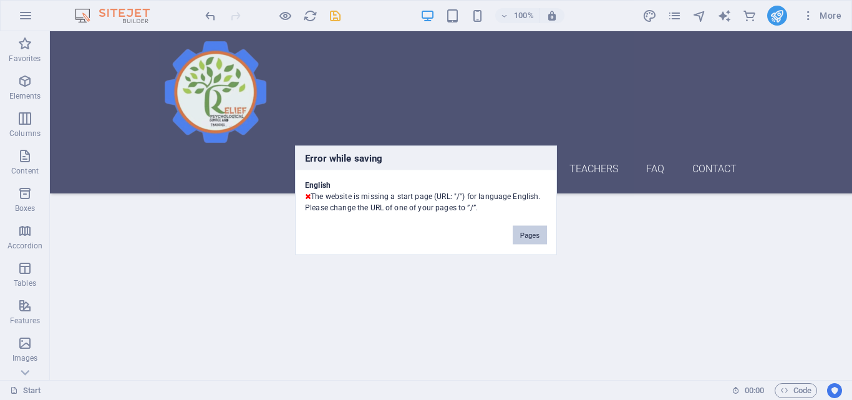
click at [532, 233] on button "Pages" at bounding box center [529, 234] width 34 height 19
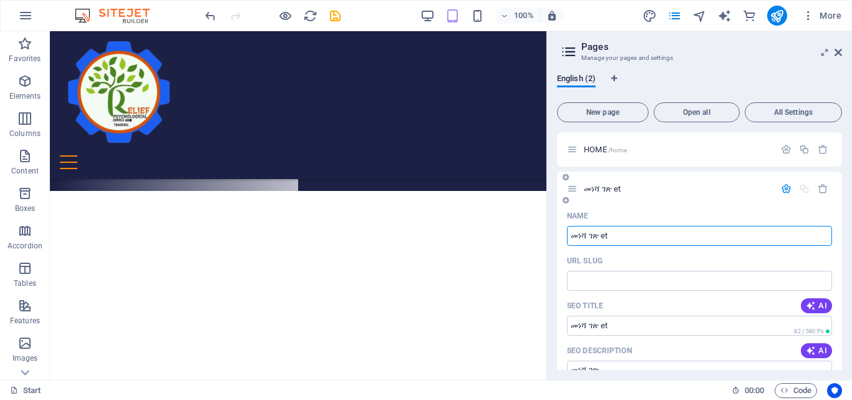
click at [651, 201] on div "መነሻ ገጽ et" at bounding box center [699, 188] width 285 height 34
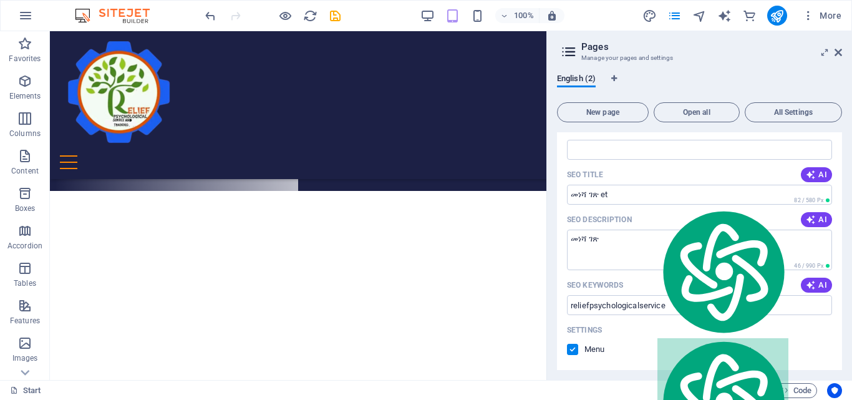
scroll to position [125, 0]
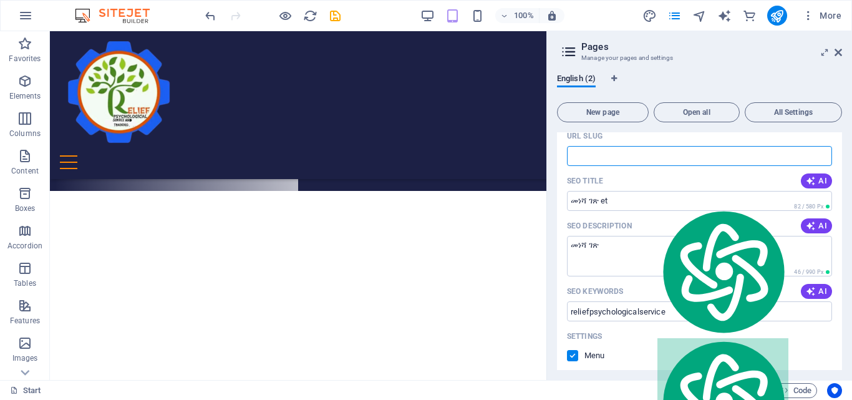
click at [596, 163] on input "URL SLUG" at bounding box center [699, 156] width 265 height 20
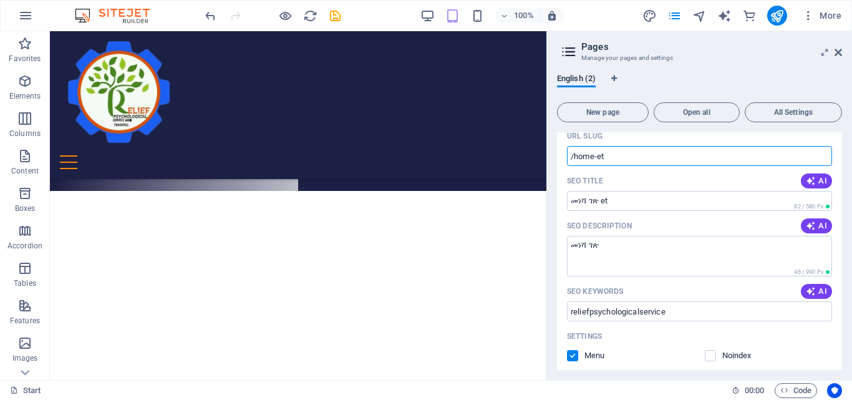
click at [574, 156] on input "/home-et" at bounding box center [699, 156] width 265 height 20
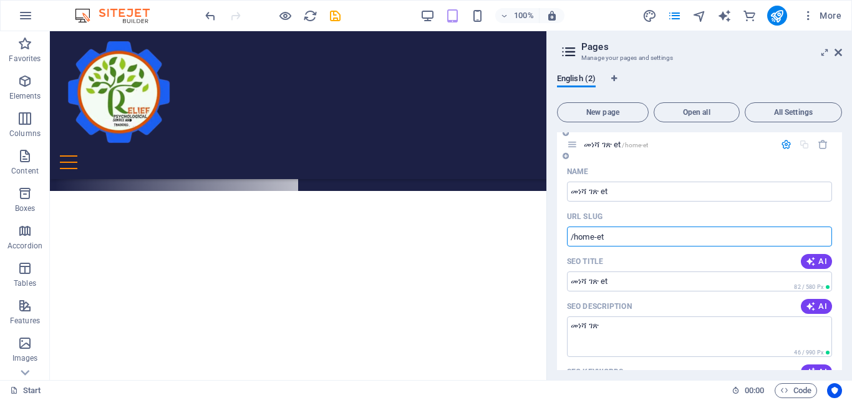
scroll to position [0, 0]
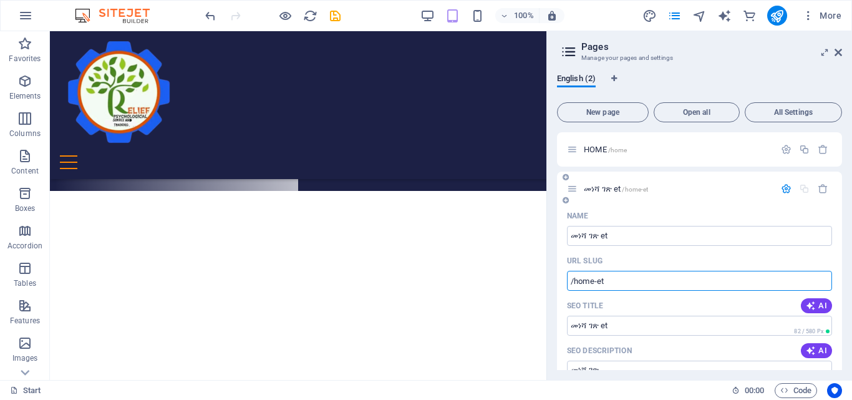
click at [570, 280] on input "/home-et" at bounding box center [699, 281] width 265 height 20
click at [575, 281] on input "/home-et" at bounding box center [699, 281] width 265 height 20
type input "/home-et"
click at [569, 237] on input "መነሻ ገጽ et" at bounding box center [699, 236] width 265 height 20
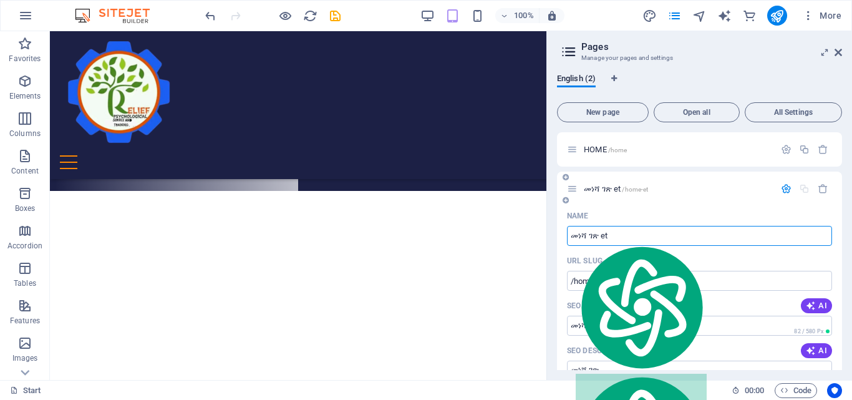
click at [572, 236] on input "መነሻ ገጽ et" at bounding box center [699, 236] width 265 height 20
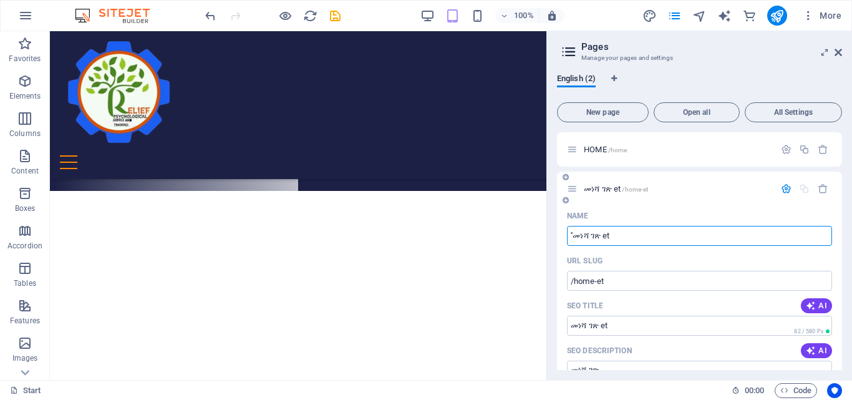
type input "''መነሻ ገጽ et"
type input "'መነሻ ገጽ et"
type input "መነሻ ገጽ et"
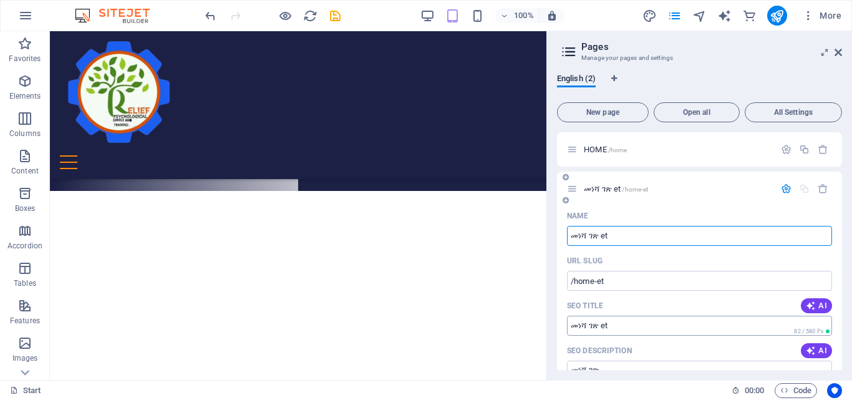
click at [570, 327] on input "መነሻ ገጽ et" at bounding box center [699, 325] width 265 height 20
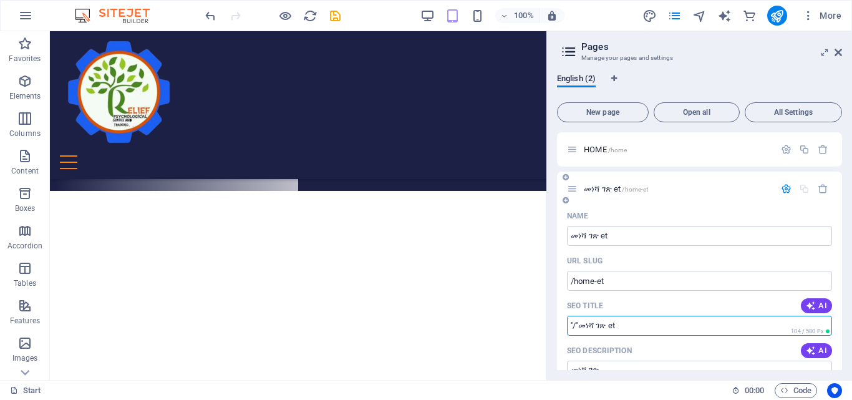
type input "''/''መነሻ ገጽ et"
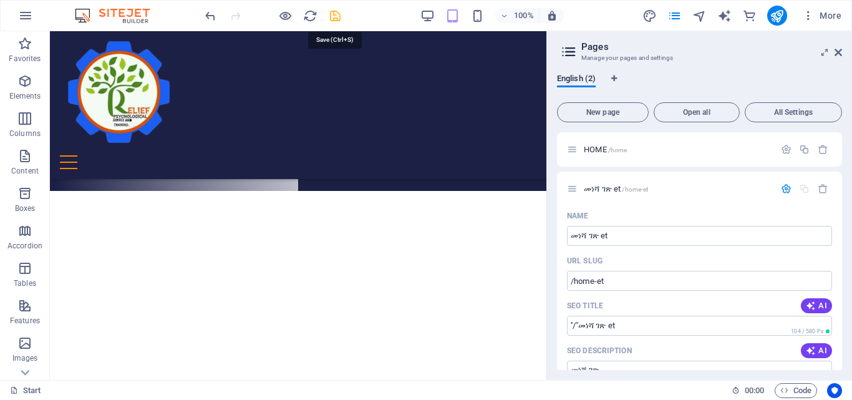
click at [334, 17] on icon "save" at bounding box center [335, 16] width 14 height 14
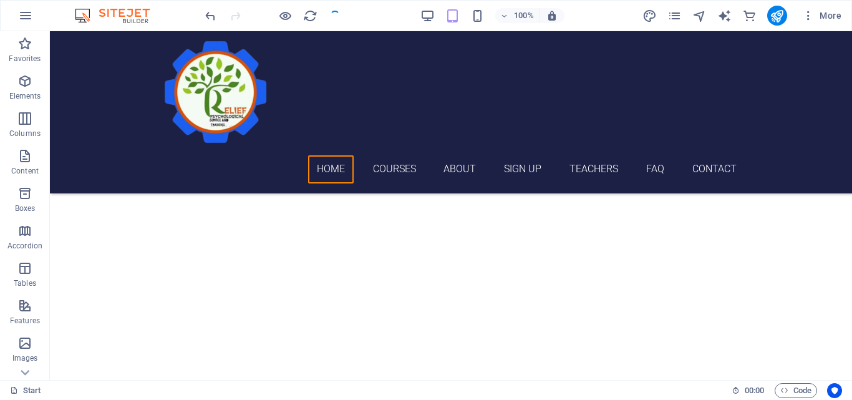
checkbox input "false"
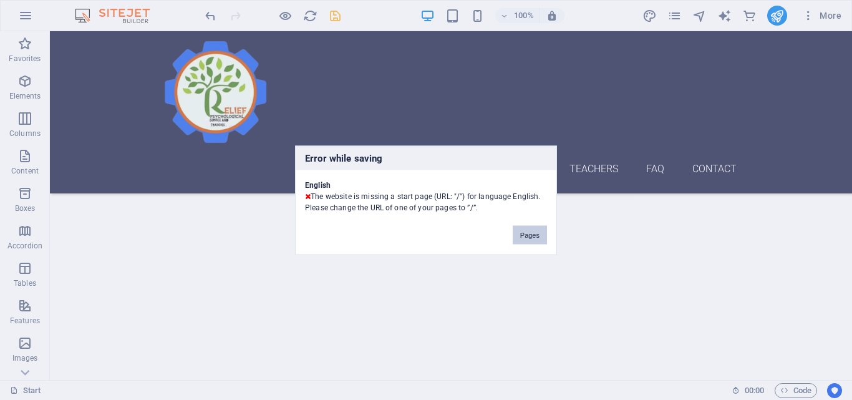
click at [533, 236] on button "Pages" at bounding box center [529, 234] width 34 height 19
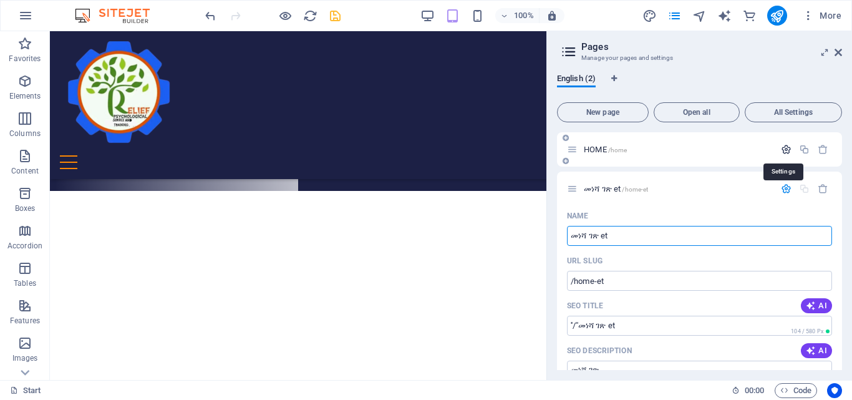
click at [783, 148] on icon "button" at bounding box center [786, 149] width 11 height 11
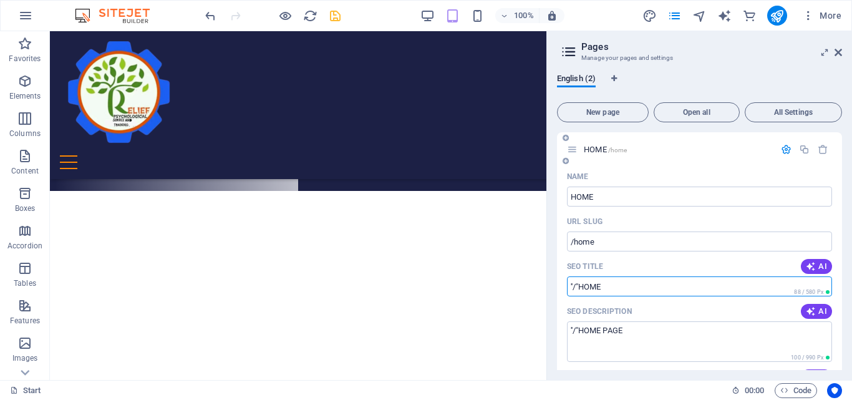
click at [579, 286] on input "''/''HOME" at bounding box center [699, 286] width 265 height 20
type input "HOME"
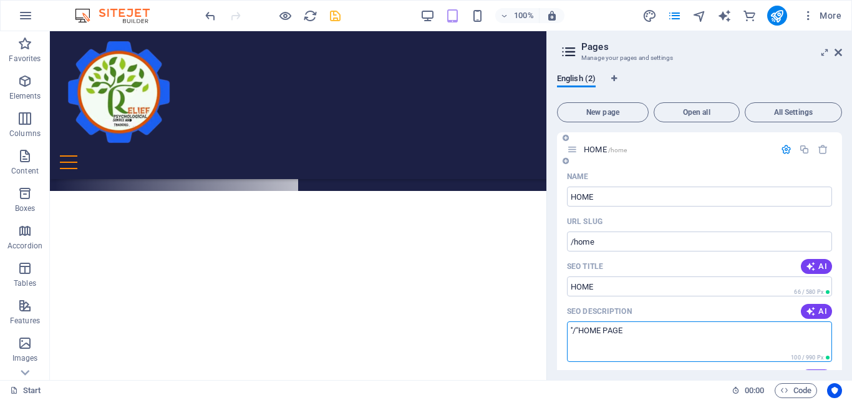
click at [580, 331] on textarea "''/''HOME PAGE" at bounding box center [699, 341] width 265 height 41
type textarea "HOME PAGE"
click at [337, 12] on icon "save" at bounding box center [335, 16] width 14 height 14
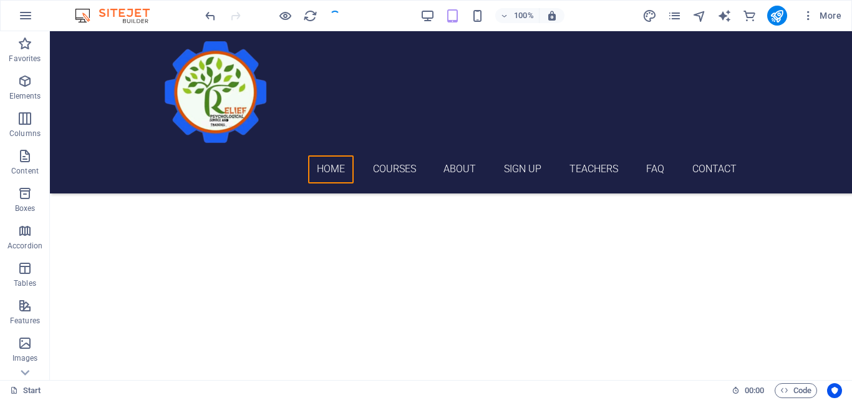
checkbox input "false"
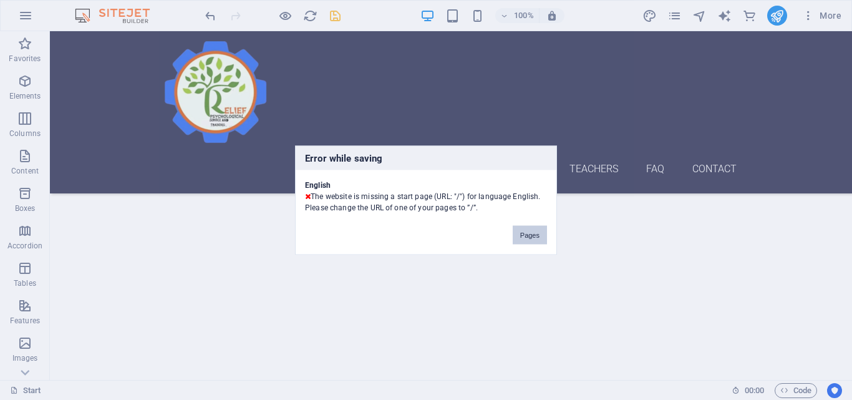
drag, startPoint x: 533, startPoint y: 234, endPoint x: 483, endPoint y: 204, distance: 58.5
click at [533, 234] on button "Pages" at bounding box center [529, 234] width 34 height 19
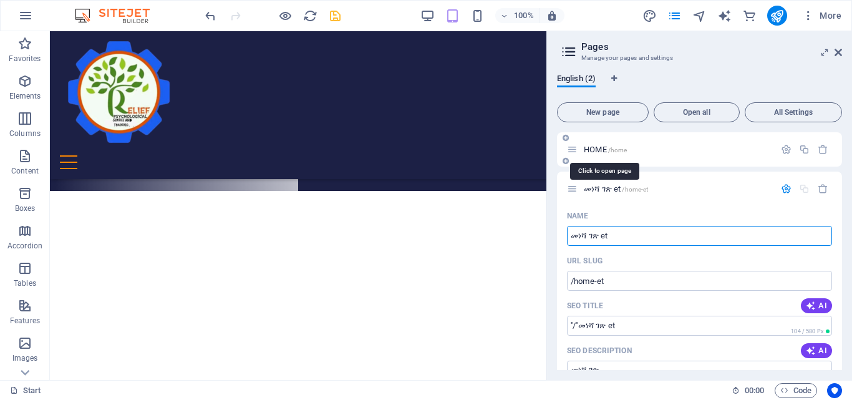
click at [616, 149] on span "/home" at bounding box center [617, 150] width 19 height 7
click at [645, 147] on p "HOME /home" at bounding box center [677, 149] width 187 height 8
click at [605, 150] on span "HOME /home" at bounding box center [605, 149] width 43 height 9
click at [605, 149] on span "HOME /home" at bounding box center [605, 149] width 43 height 9
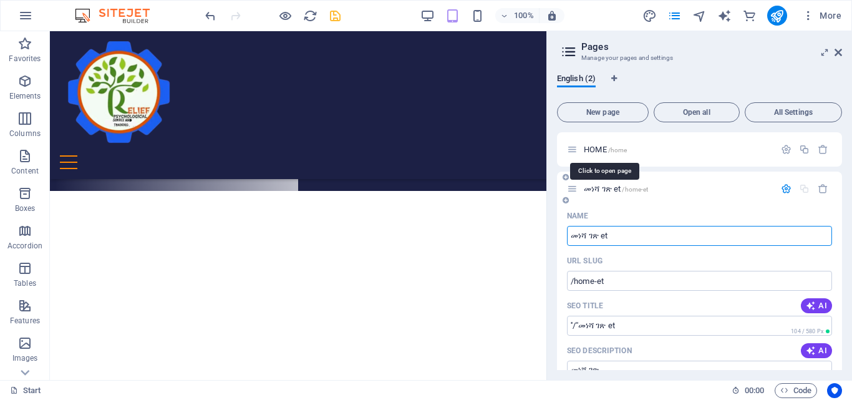
click at [592, 148] on span "HOME /home" at bounding box center [605, 149] width 43 height 9
click at [676, 256] on div "URL SLUG" at bounding box center [699, 261] width 265 height 20
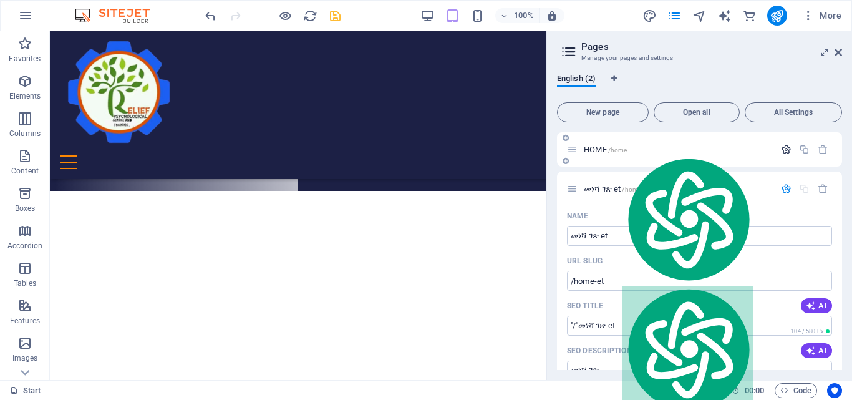
click at [783, 153] on icon "button" at bounding box center [786, 149] width 11 height 11
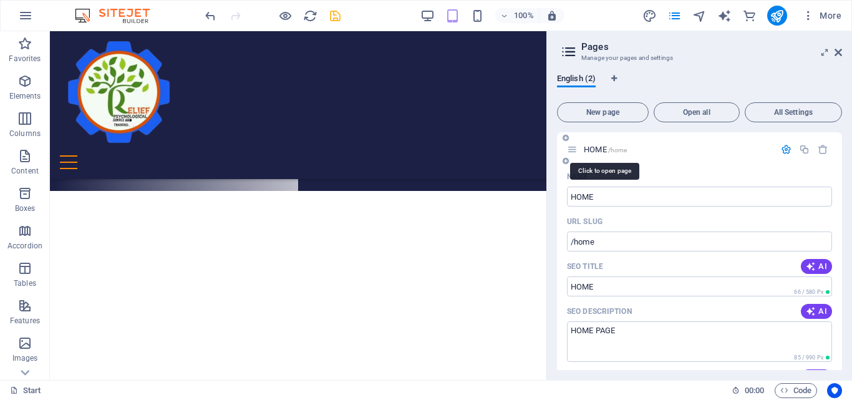
click at [617, 148] on span "/home" at bounding box center [617, 150] width 19 height 7
click at [598, 242] on input "/home" at bounding box center [699, 241] width 265 height 20
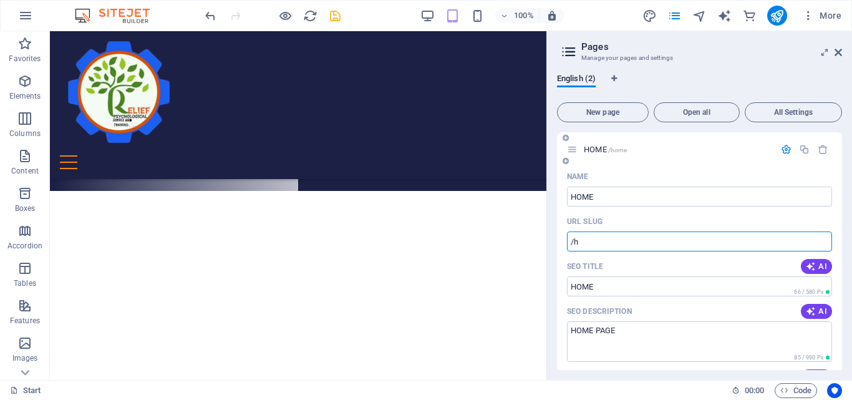
type input "/"
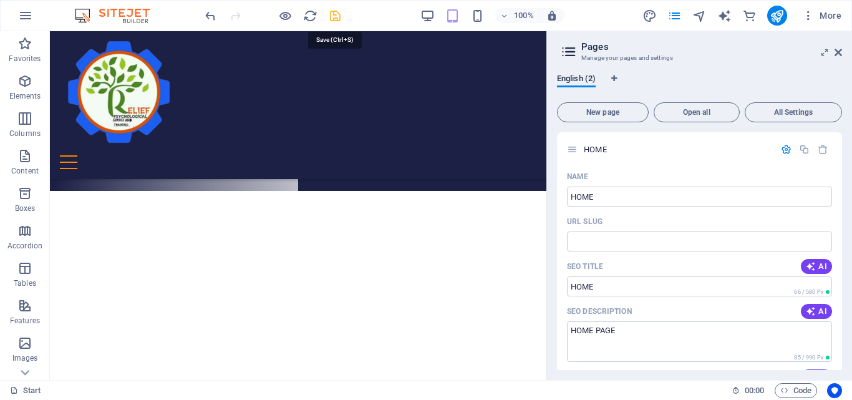
click at [335, 12] on icon "save" at bounding box center [335, 16] width 14 height 14
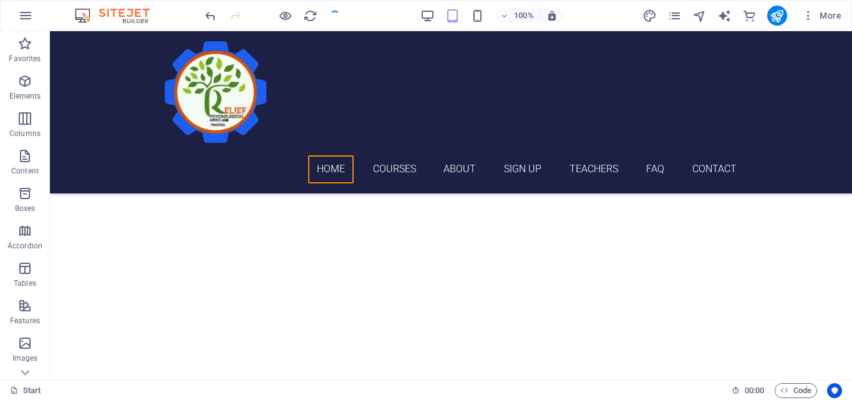
checkbox input "false"
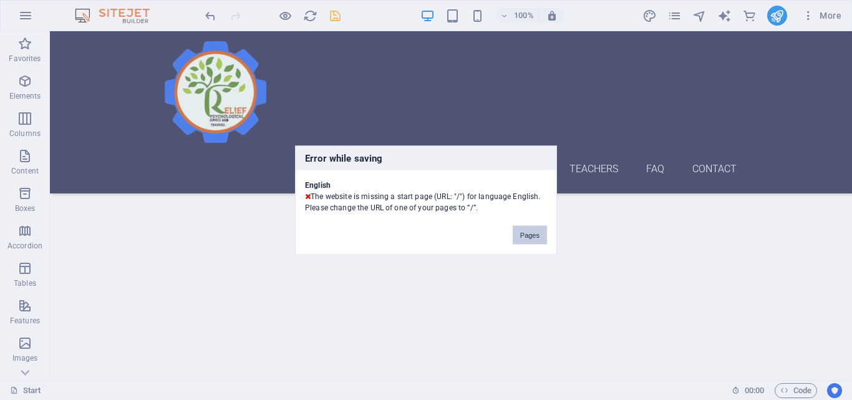
click at [529, 235] on button "Pages" at bounding box center [529, 234] width 34 height 19
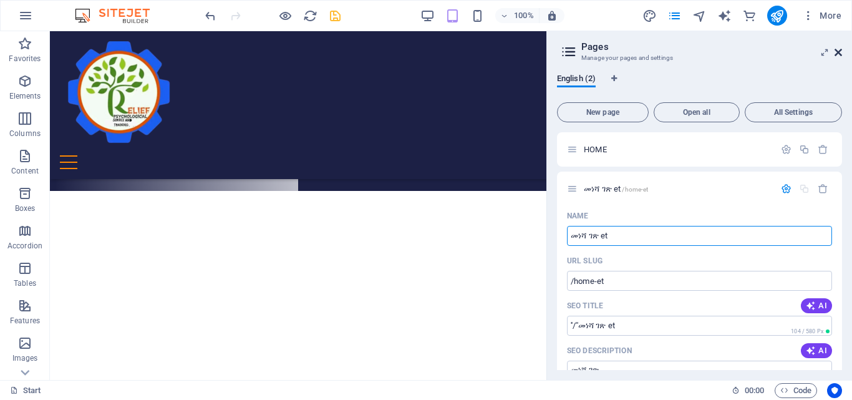
click at [836, 54] on icon at bounding box center [837, 52] width 7 height 10
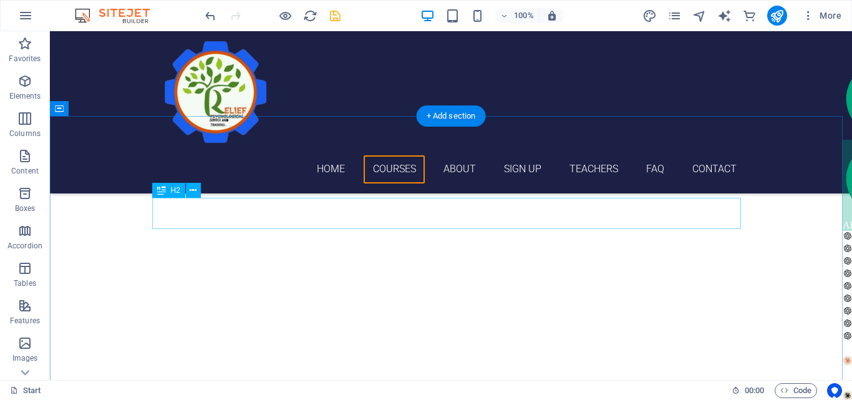
scroll to position [376, 0]
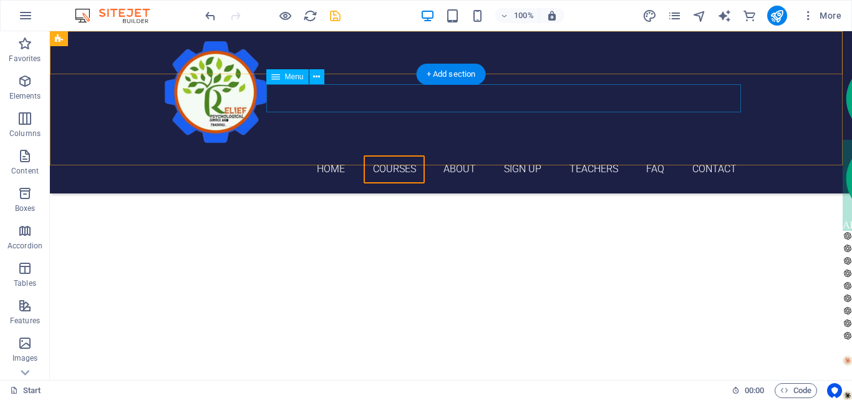
click at [458, 155] on nav "Home Courses About Sign up Teachers FAQ Contact" at bounding box center [450, 169] width 588 height 28
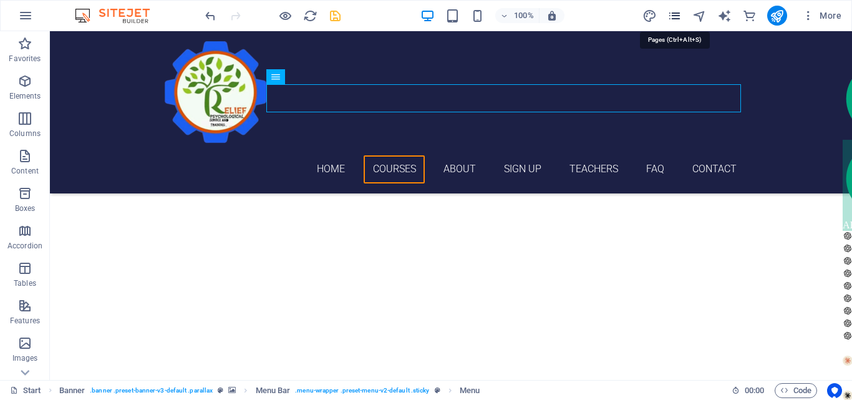
click at [673, 16] on icon "pages" at bounding box center [674, 16] width 14 height 14
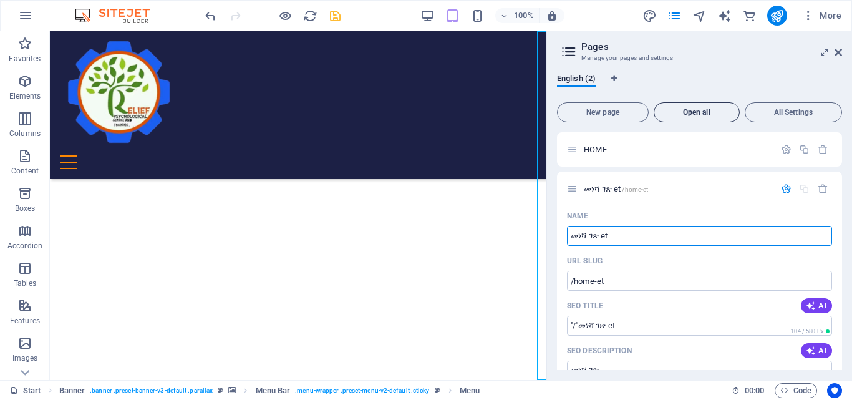
click at [699, 111] on span "Open all" at bounding box center [696, 111] width 75 height 7
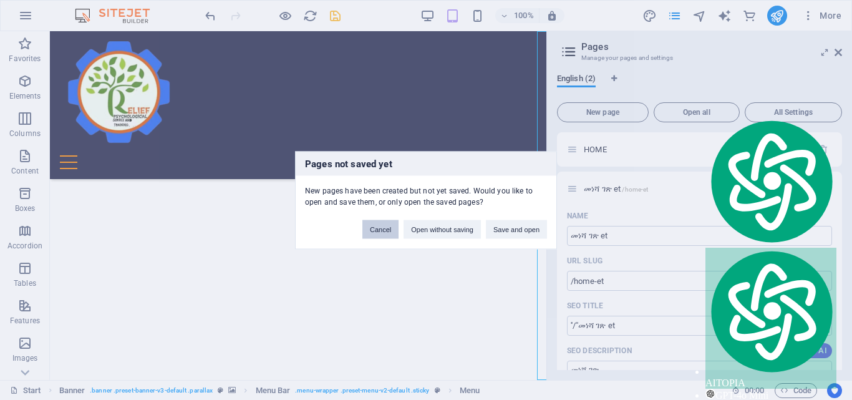
click at [383, 230] on button "Cancel" at bounding box center [380, 228] width 36 height 19
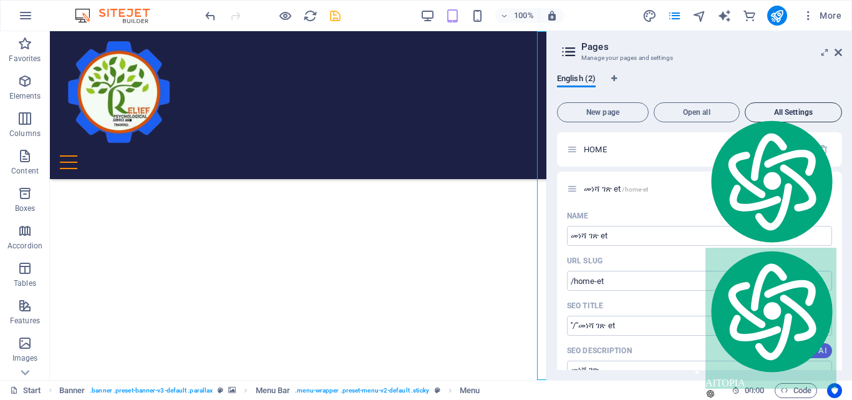
click at [795, 112] on span "All Settings" at bounding box center [793, 111] width 86 height 7
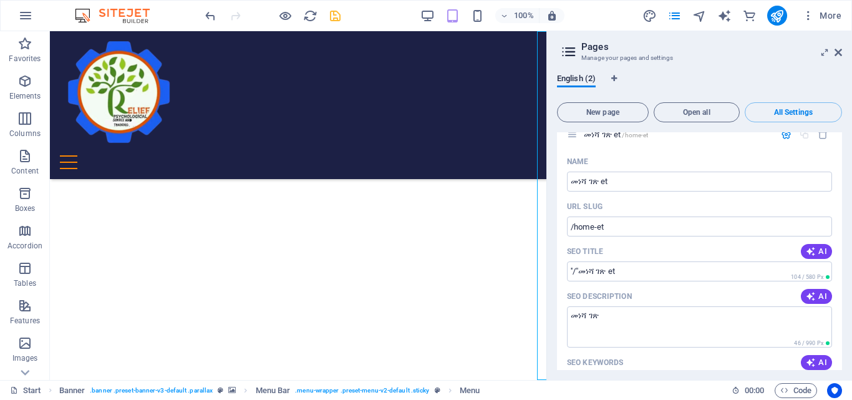
scroll to position [436, 0]
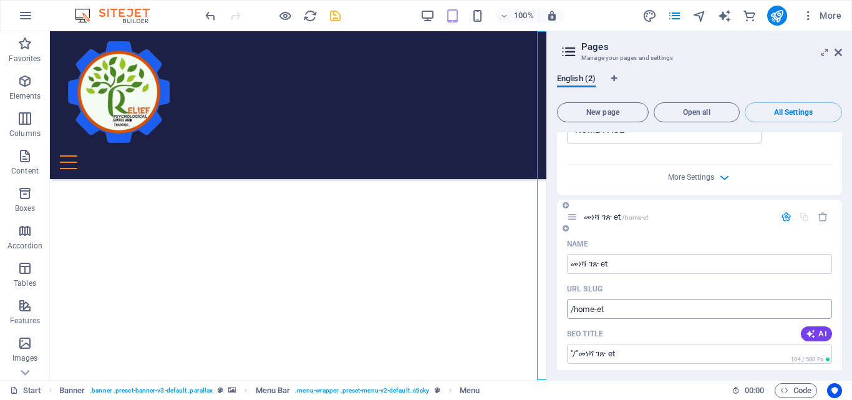
click at [574, 308] on input "/home-et" at bounding box center [699, 309] width 265 height 20
type input "/home-et"
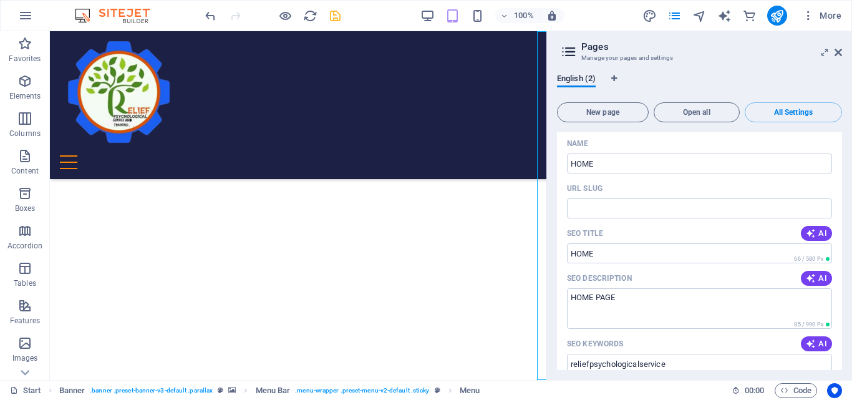
scroll to position [0, 0]
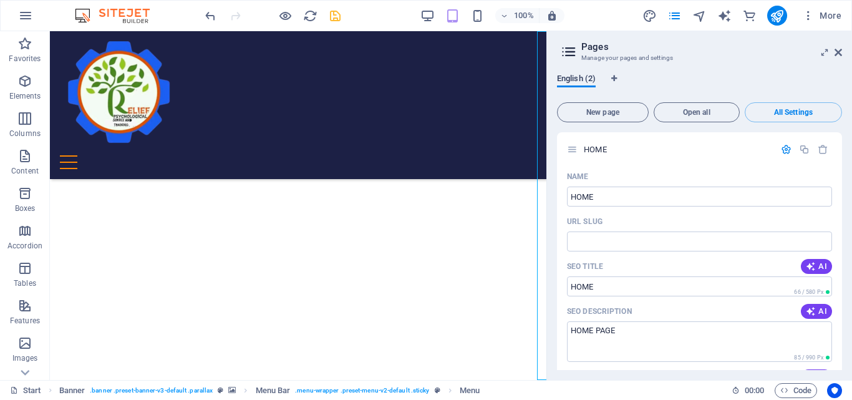
click at [575, 76] on span "English (2)" at bounding box center [576, 79] width 39 height 17
click at [615, 78] on icon "Language Tabs" at bounding box center [614, 78] width 6 height 7
select select "41"
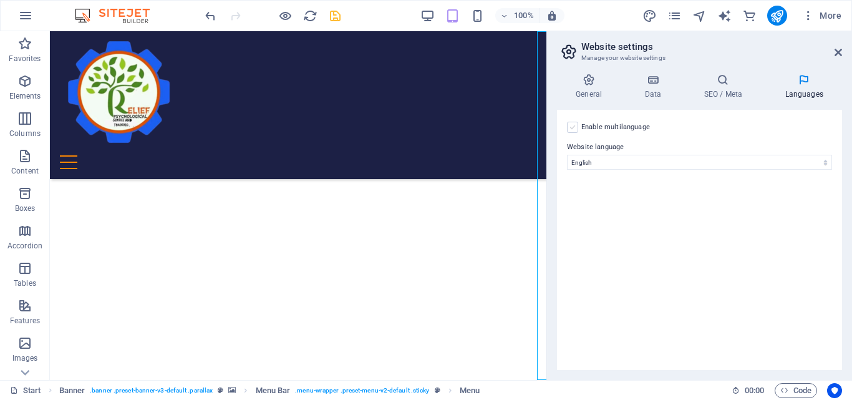
click at [572, 125] on label at bounding box center [572, 127] width 11 height 11
click at [0, 0] on input "Enable multilanguage To disable multilanguage delete all languages until only o…" at bounding box center [0, 0] width 0 height 0
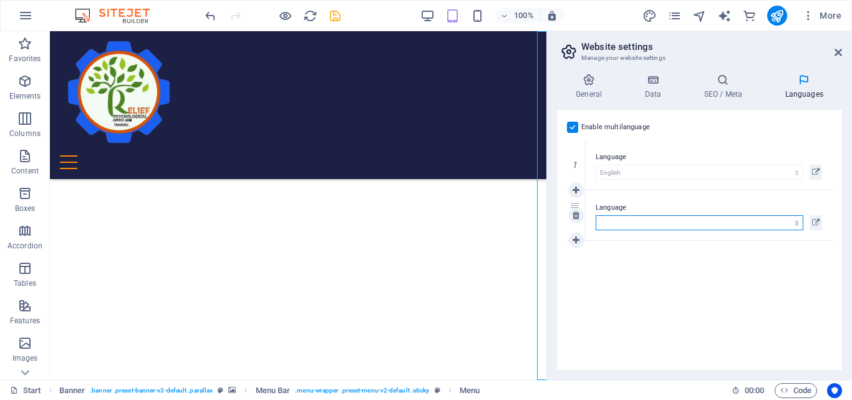
click at [621, 218] on select "Abkhazian Afar Afrikaans Akan Albanian Amharic Arabic Aragonese Armenian Assame…" at bounding box center [699, 222] width 208 height 15
select select "5"
click at [595, 215] on select "Abkhazian Afar Afrikaans Akan Albanian Amharic Arabic Aragonese Armenian Assame…" at bounding box center [699, 222] width 208 height 15
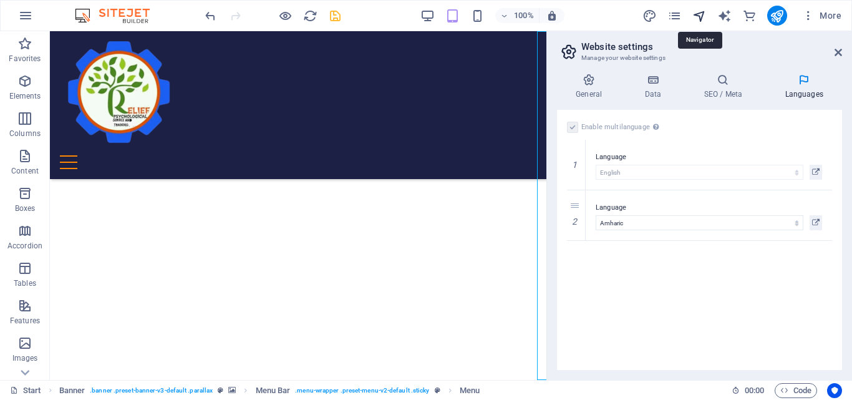
click at [701, 16] on icon "navigator" at bounding box center [699, 16] width 14 height 14
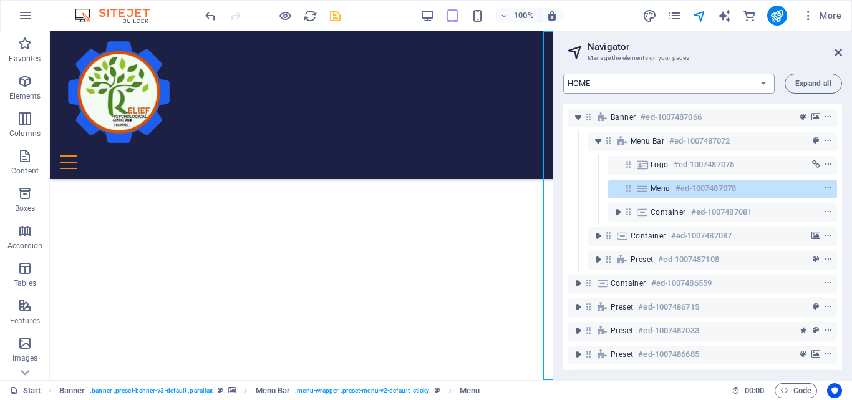
click at [763, 85] on select "HOME መነሻ ገጽ et" at bounding box center [668, 84] width 211 height 20
click at [563, 74] on select "HOME መነሻ ገጽ et" at bounding box center [668, 84] width 211 height 20
click at [764, 84] on select "HOME መነሻ ገጽ et" at bounding box center [668, 84] width 211 height 20
click at [563, 74] on select "HOME መነሻ ገጽ et" at bounding box center [668, 84] width 211 height 20
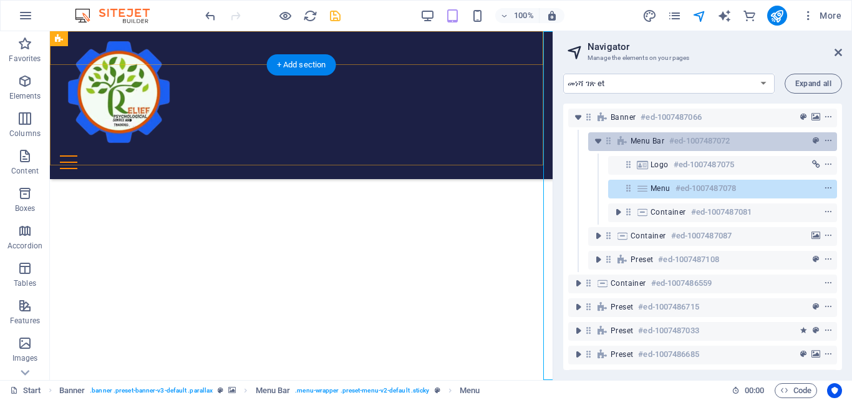
select select "18158544-en"
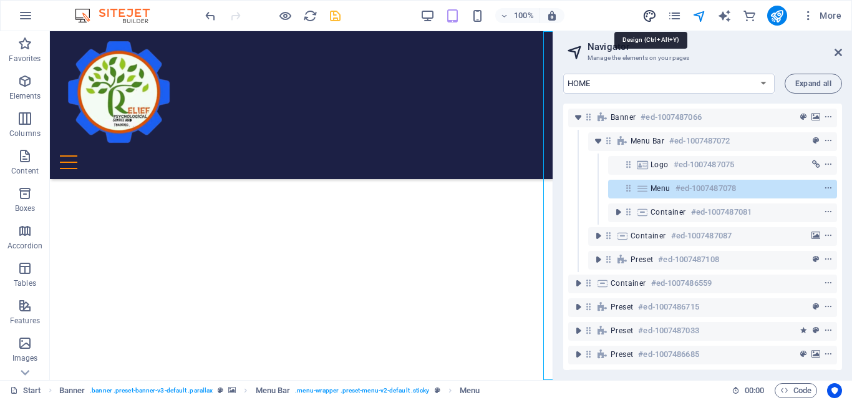
click at [651, 17] on icon "design" at bounding box center [649, 16] width 14 height 14
select select "rem"
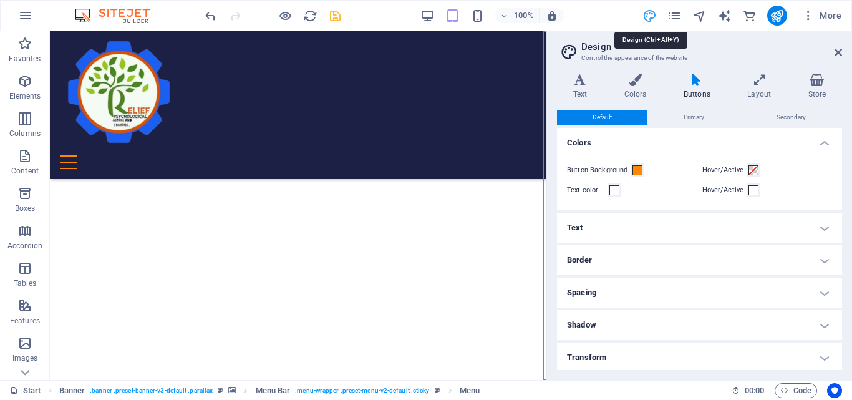
click at [650, 14] on icon "design" at bounding box center [649, 16] width 14 height 14
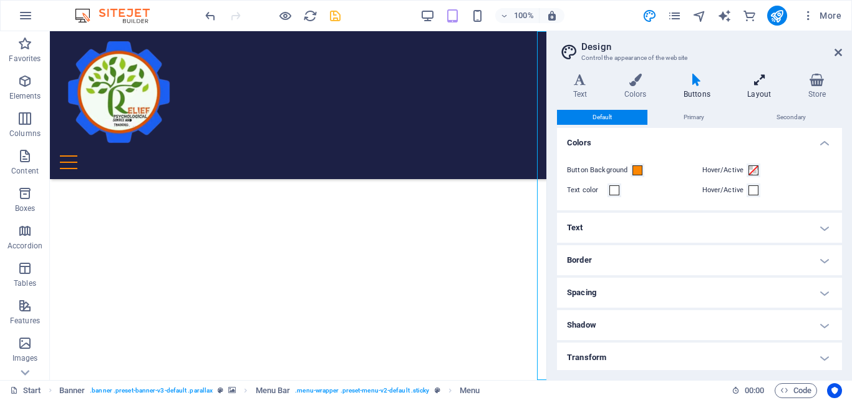
click at [759, 89] on h4 "Layout" at bounding box center [761, 87] width 60 height 26
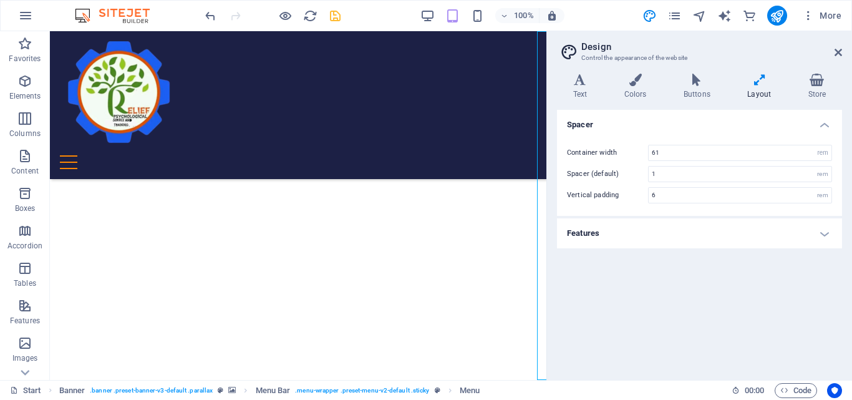
click at [826, 234] on h4 "Features" at bounding box center [699, 233] width 285 height 30
click at [824, 234] on h4 "Features" at bounding box center [699, 233] width 285 height 30
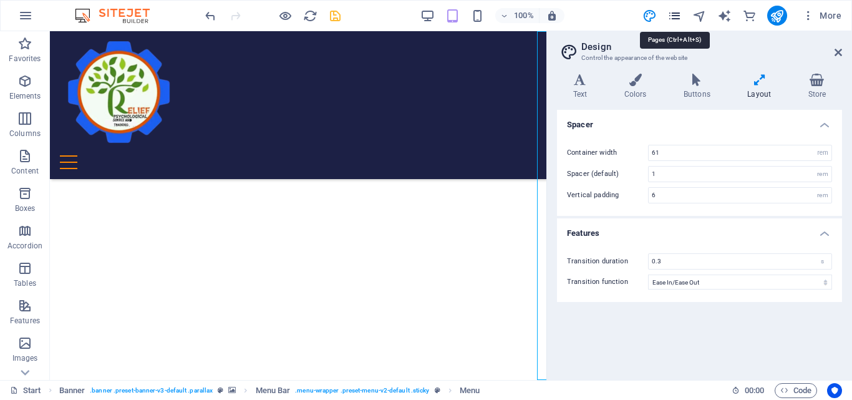
click at [676, 16] on icon "pages" at bounding box center [674, 16] width 14 height 14
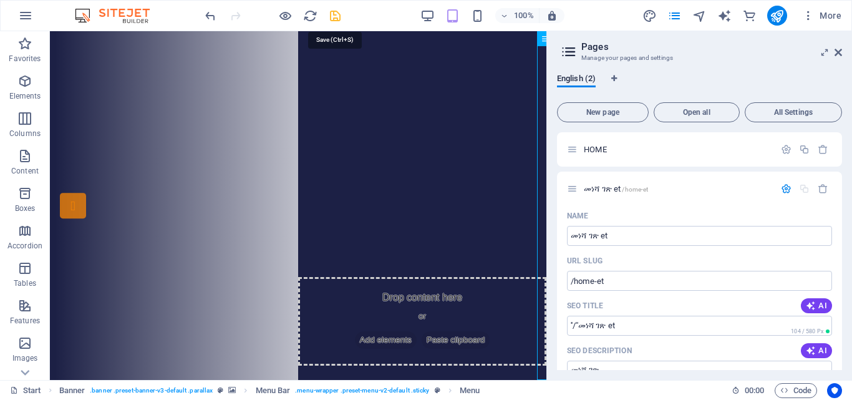
click at [339, 16] on icon "save" at bounding box center [335, 16] width 14 height 14
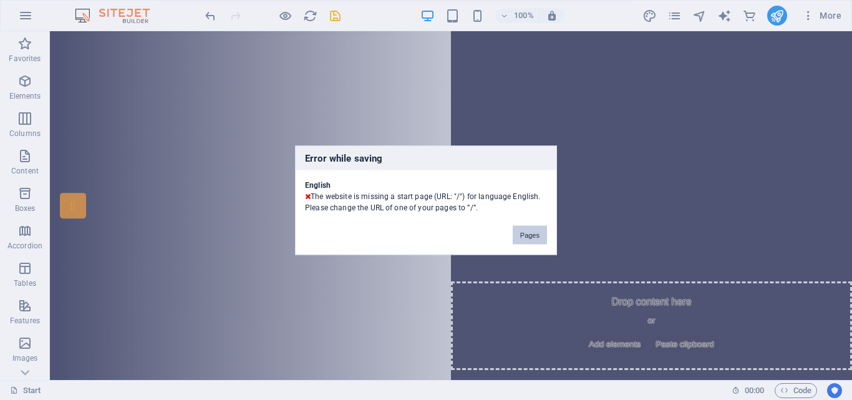
click at [533, 235] on button "Pages" at bounding box center [529, 234] width 34 height 19
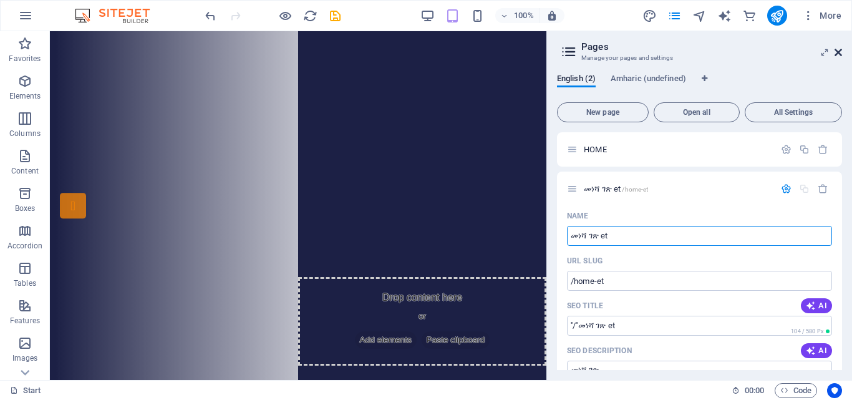
click at [841, 49] on icon at bounding box center [837, 52] width 7 height 10
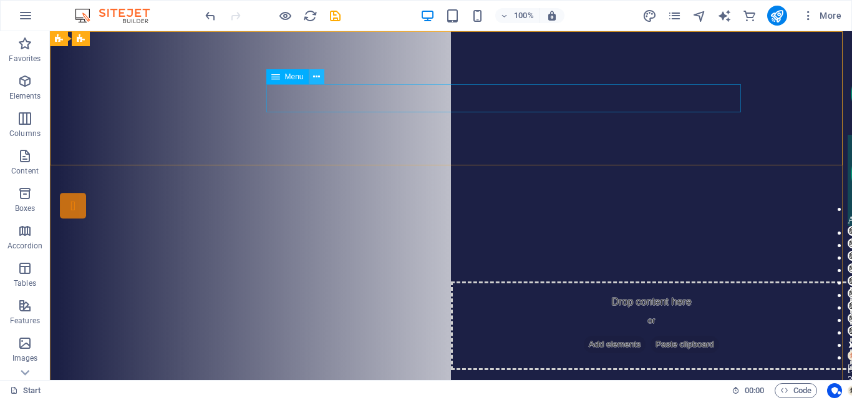
click at [317, 76] on icon at bounding box center [316, 76] width 7 height 13
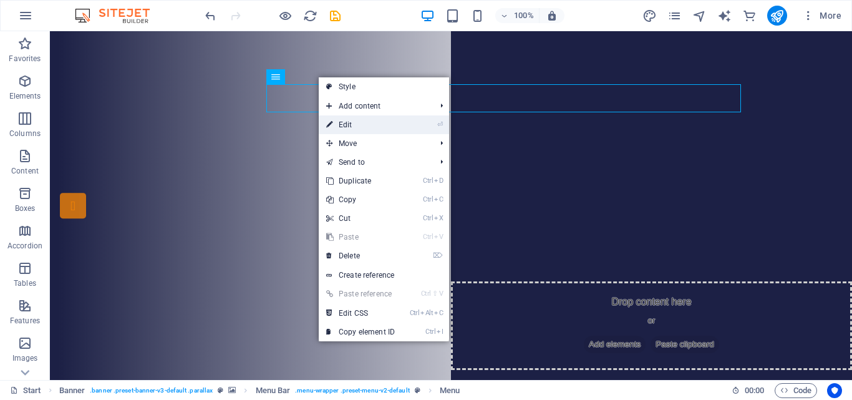
click at [352, 125] on link "⏎ Edit" at bounding box center [361, 124] width 84 height 19
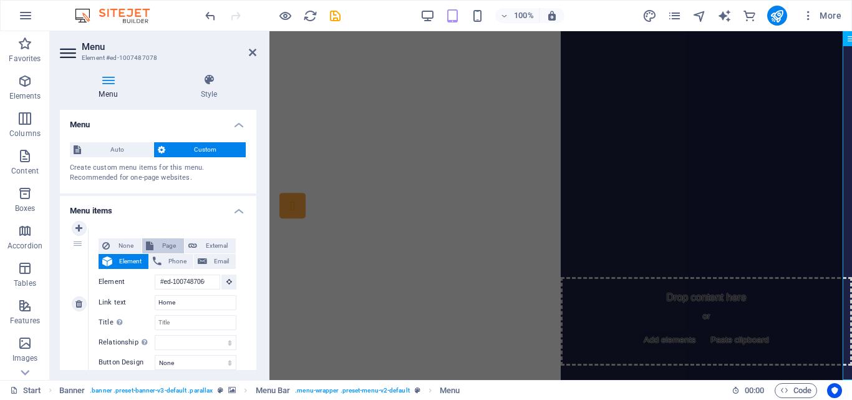
click at [170, 246] on span "Page" at bounding box center [168, 245] width 23 height 15
select select
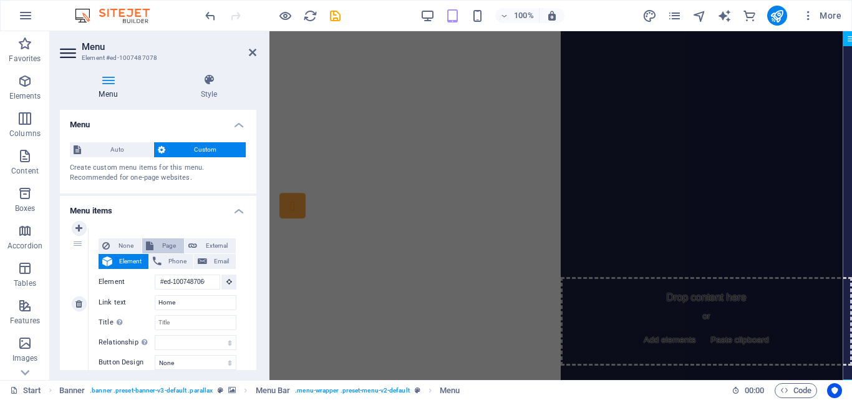
select select
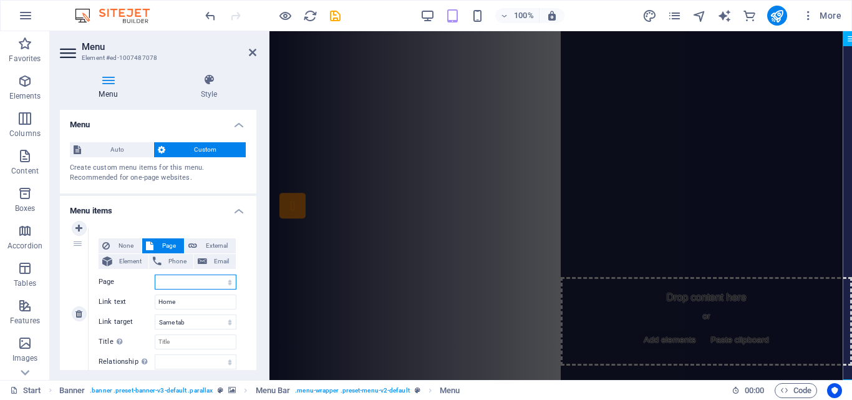
click at [170, 283] on select "HOME መነሻ ገጽ et" at bounding box center [196, 281] width 82 height 15
select select "0"
click at [155, 274] on select "HOME መነሻ ገጽ et" at bounding box center [196, 281] width 82 height 15
click at [168, 302] on input "Home" at bounding box center [196, 301] width 82 height 15
click at [171, 281] on select "HOME መነሻ ገጽ et" at bounding box center [196, 281] width 82 height 15
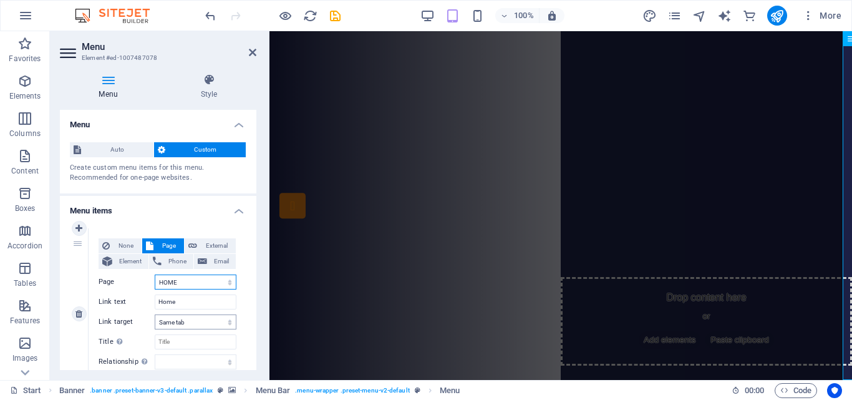
click at [162, 283] on select "HOME መነሻ ገጽ et" at bounding box center [196, 281] width 82 height 15
select select
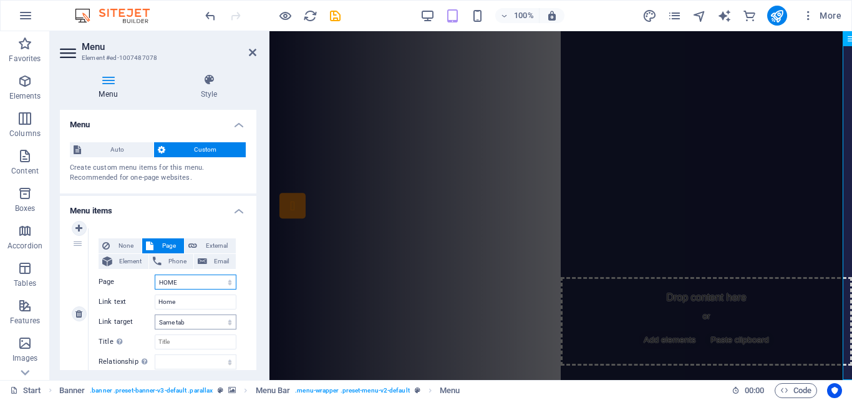
select select
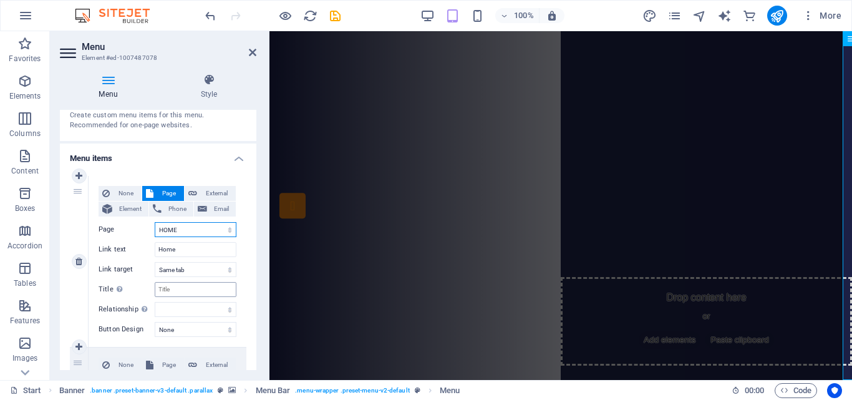
scroll to position [62, 0]
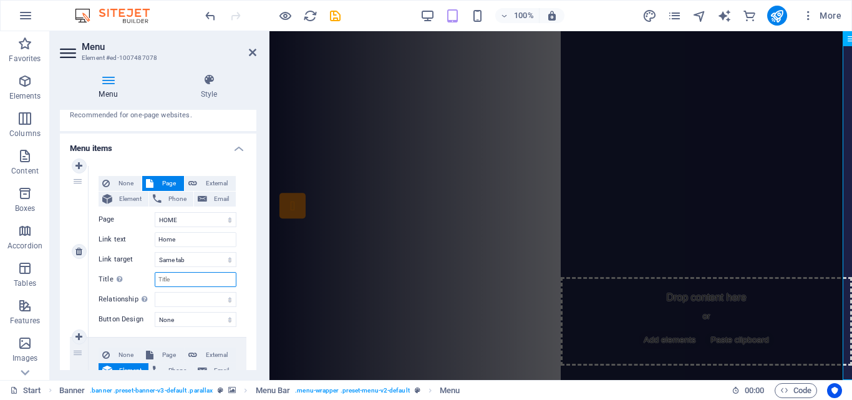
click at [175, 281] on input "Title Additional link description, should not be the same as the link text. The…" at bounding box center [196, 279] width 82 height 15
click at [179, 217] on select "HOME መነሻ ገጽ et" at bounding box center [196, 219] width 82 height 15
click at [155, 212] on select "HOME መነሻ ገጽ et" at bounding box center [196, 219] width 82 height 15
click at [181, 257] on select "New tab Same tab Overlay" at bounding box center [196, 259] width 82 height 15
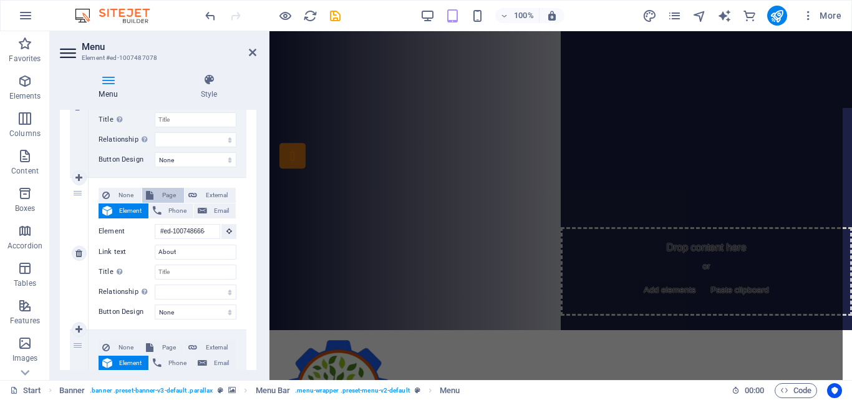
scroll to position [0, 0]
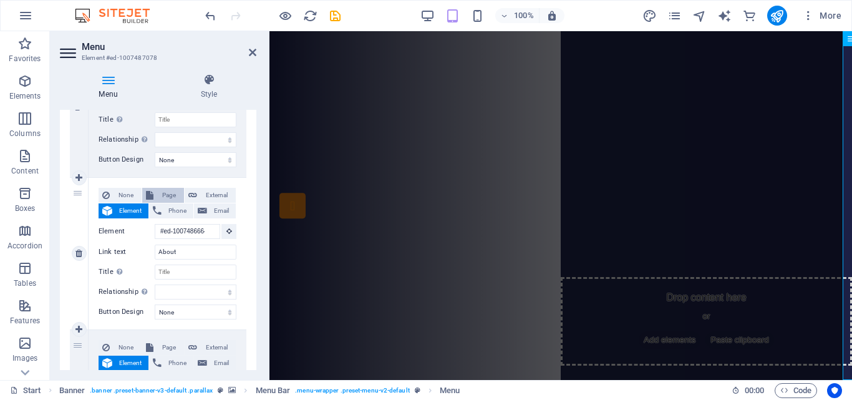
click at [163, 196] on span "Page" at bounding box center [168, 195] width 23 height 15
select select
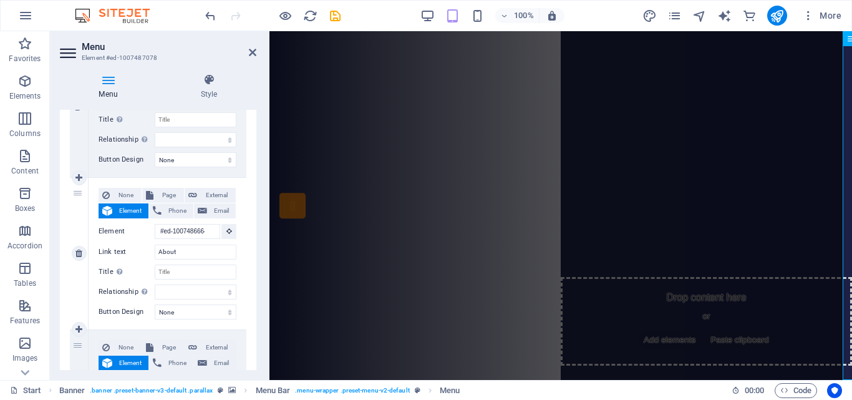
select select
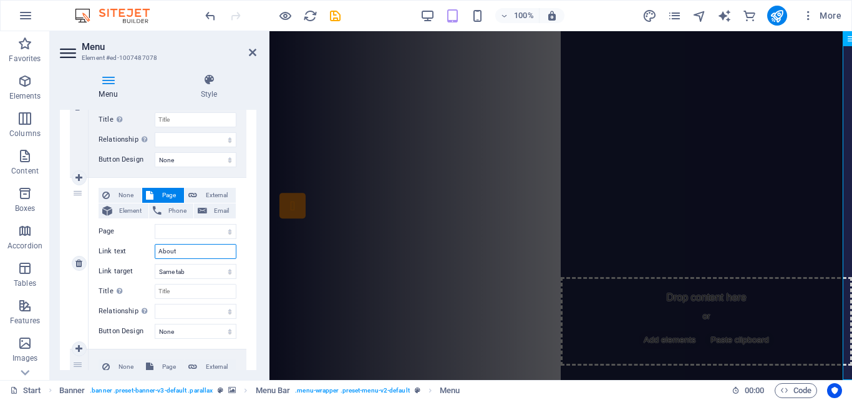
click at [178, 256] on input "About" at bounding box center [196, 251] width 82 height 15
type input "A"
select select
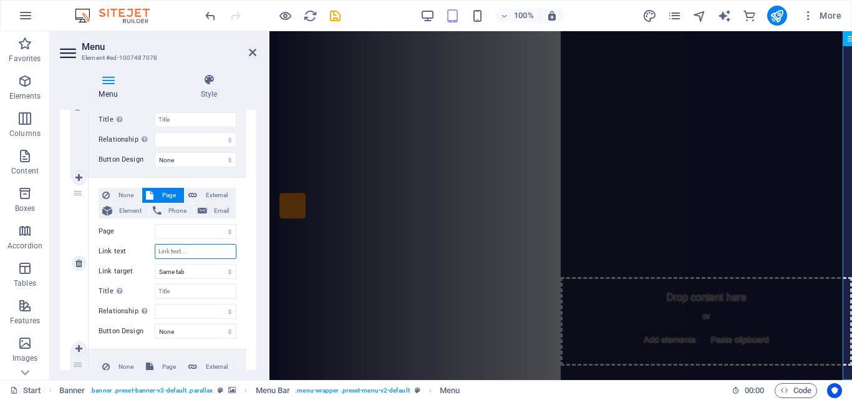
select select
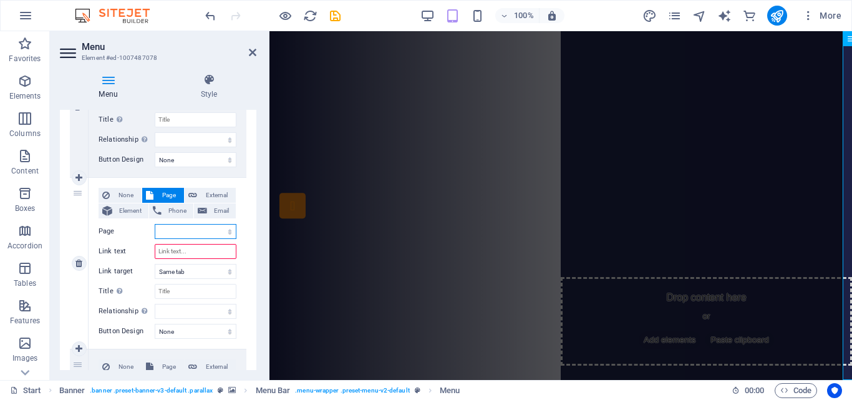
click at [176, 229] on select "HOME መነሻ ገጽ et" at bounding box center [196, 231] width 82 height 15
select select "0"
click at [155, 224] on select "HOME መነሻ ገጽ et" at bounding box center [196, 231] width 82 height 15
select select
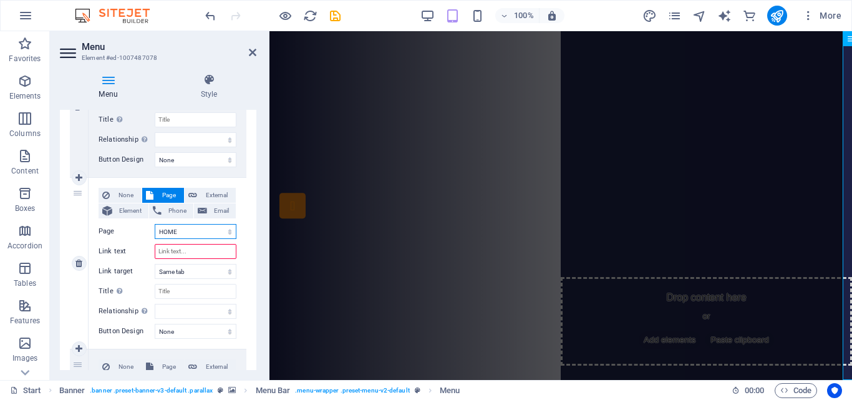
select select
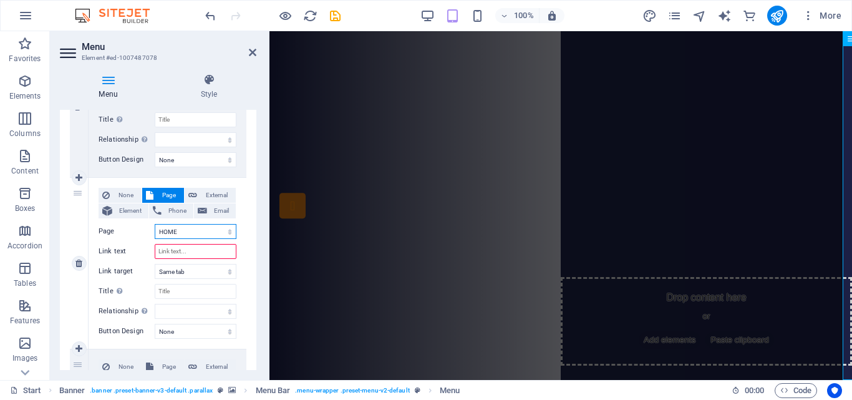
drag, startPoint x: 180, startPoint y: 232, endPoint x: 188, endPoint y: 238, distance: 10.2
click at [180, 232] on select "HOME መነሻ ገጽ et" at bounding box center [196, 231] width 82 height 15
click at [155, 224] on select "HOME መነሻ ገጽ et" at bounding box center [196, 231] width 82 height 15
click at [184, 255] on input "Link text" at bounding box center [196, 251] width 82 height 15
click at [178, 248] on input "Link text" at bounding box center [196, 251] width 82 height 15
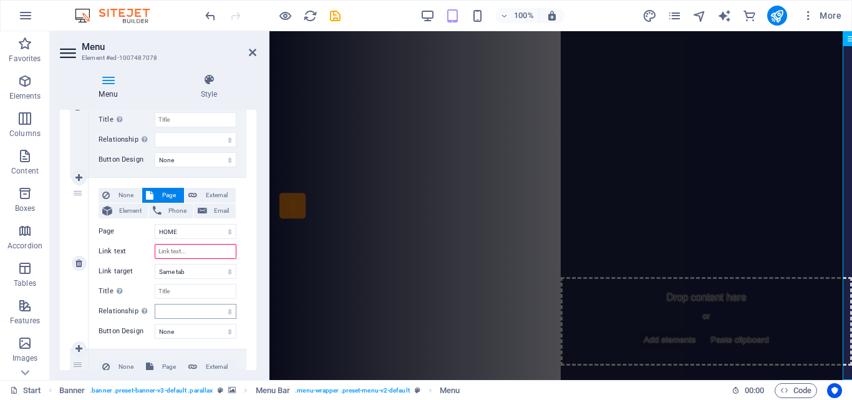
click at [180, 249] on input "Link text" at bounding box center [196, 251] width 82 height 15
click at [172, 255] on input "Link text" at bounding box center [196, 251] width 82 height 15
click at [168, 272] on select "New tab Same tab Overlay" at bounding box center [196, 271] width 82 height 15
select select
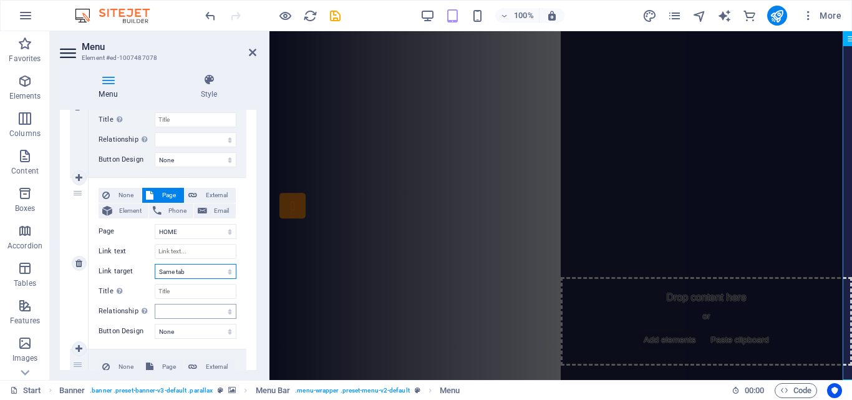
type input "HOME"
select select
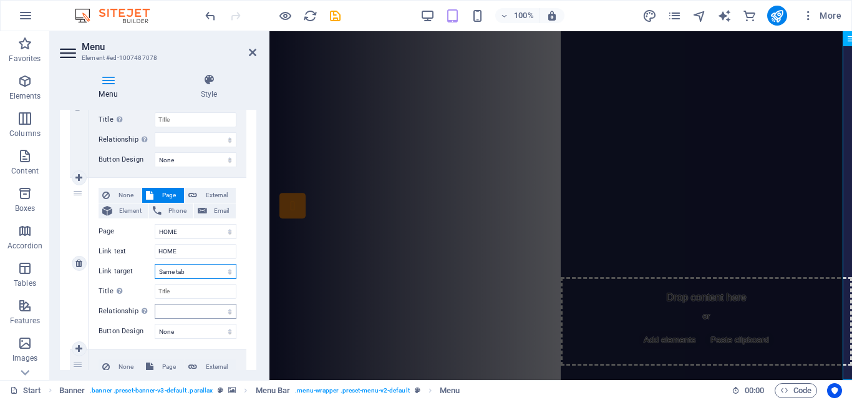
select select
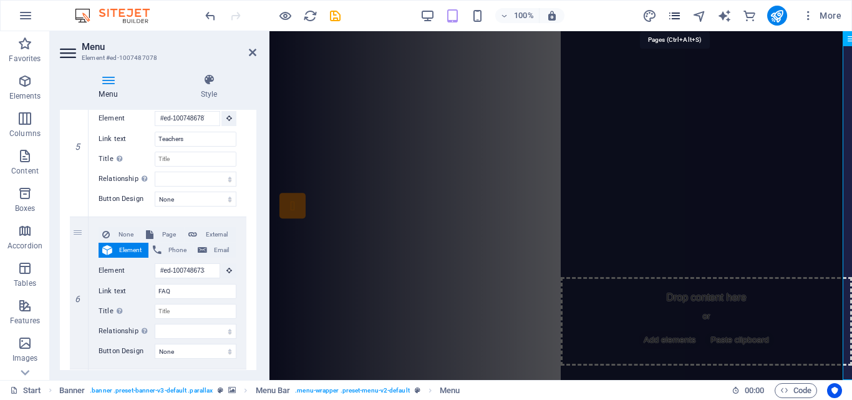
click at [674, 14] on icon "pages" at bounding box center [674, 16] width 14 height 14
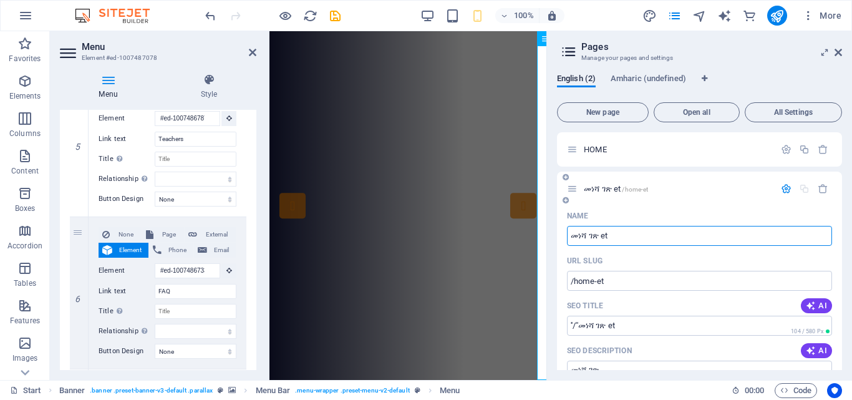
click at [783, 186] on icon "button" at bounding box center [786, 188] width 11 height 11
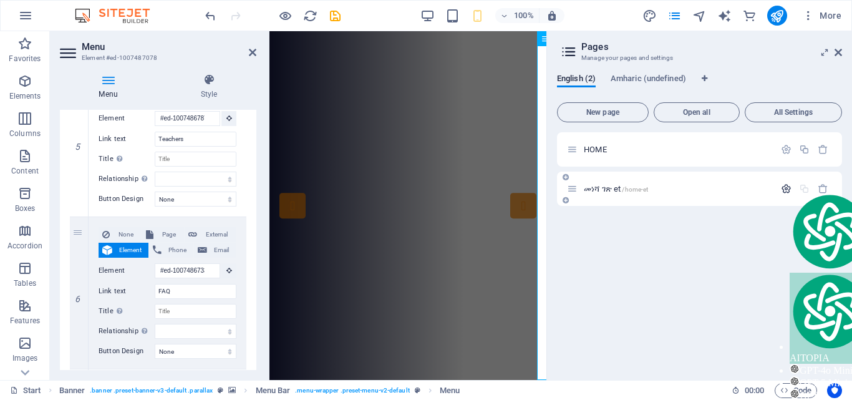
click at [784, 187] on icon "button" at bounding box center [786, 188] width 11 height 11
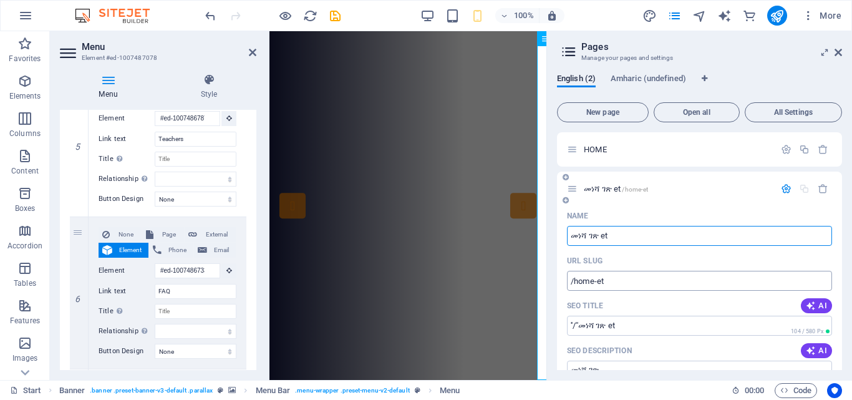
click at [610, 280] on input "/home-et" at bounding box center [699, 281] width 265 height 20
type input "/"
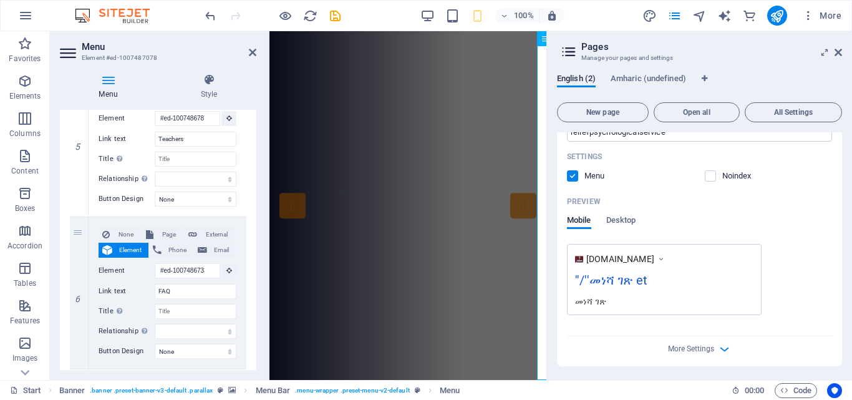
scroll to position [305, 0]
drag, startPoint x: 643, startPoint y: 280, endPoint x: 578, endPoint y: 276, distance: 65.6
click at [578, 276] on div "''/''መነሻ ገጽ et" at bounding box center [664, 281] width 178 height 24
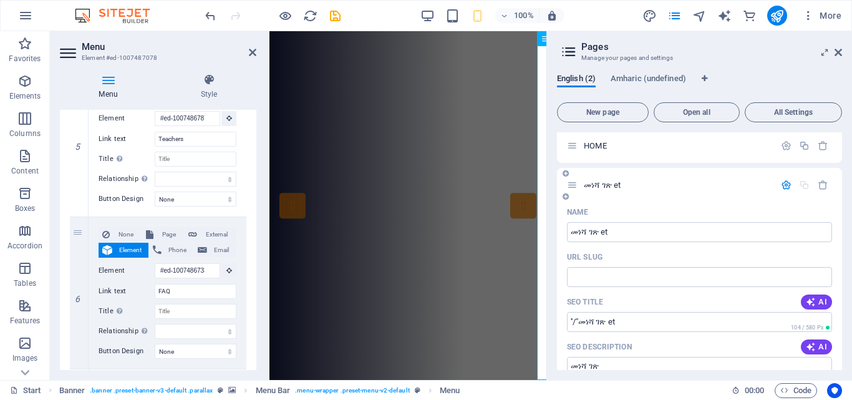
scroll to position [0, 0]
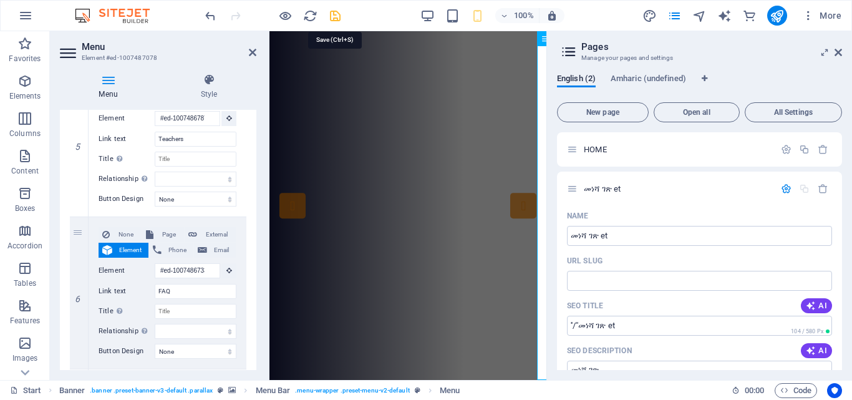
click at [331, 17] on icon "save" at bounding box center [335, 16] width 14 height 14
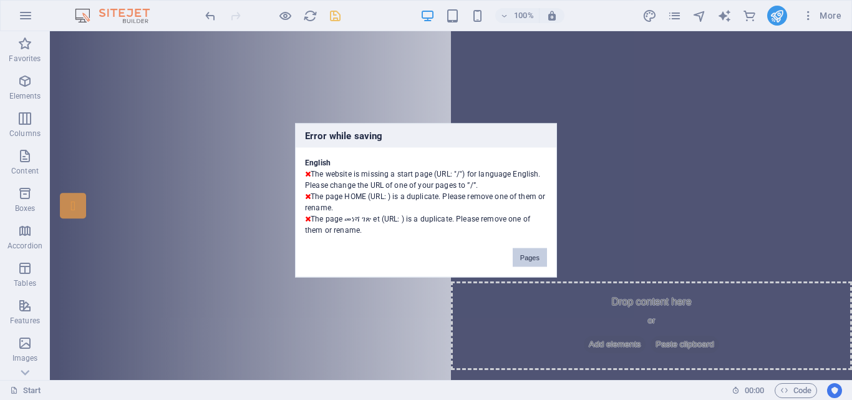
click at [526, 256] on button "Pages" at bounding box center [529, 256] width 34 height 19
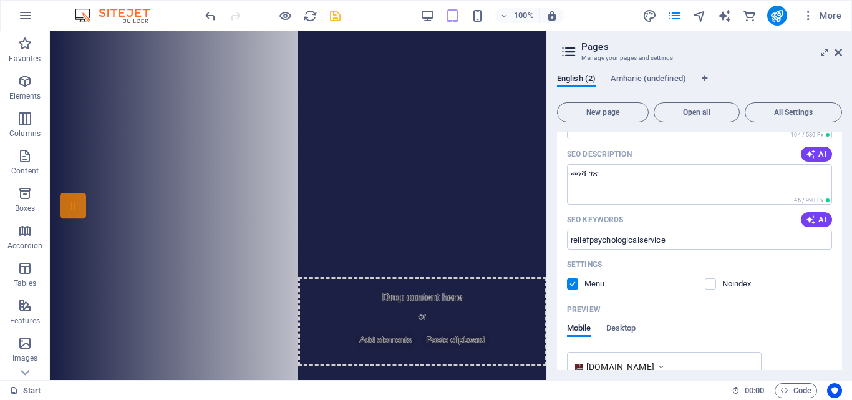
scroll to position [305, 0]
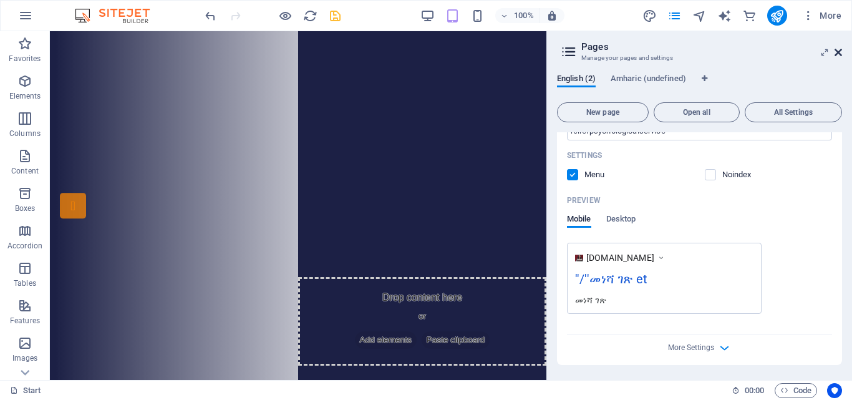
click at [839, 49] on icon at bounding box center [837, 52] width 7 height 10
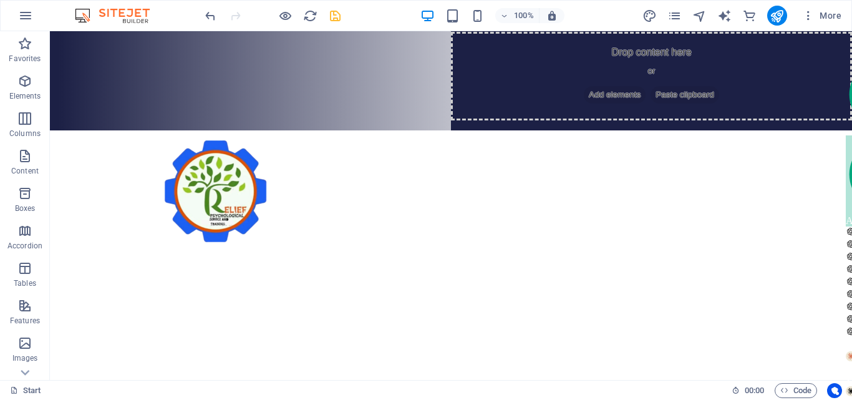
scroll to position [0, 0]
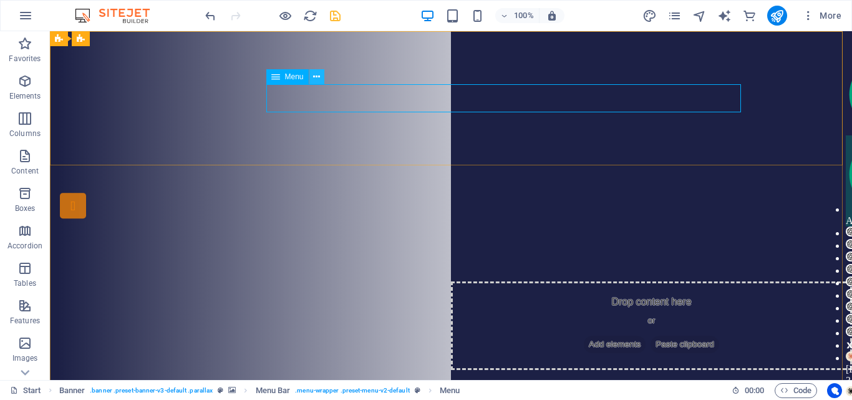
click at [317, 76] on icon at bounding box center [316, 76] width 7 height 13
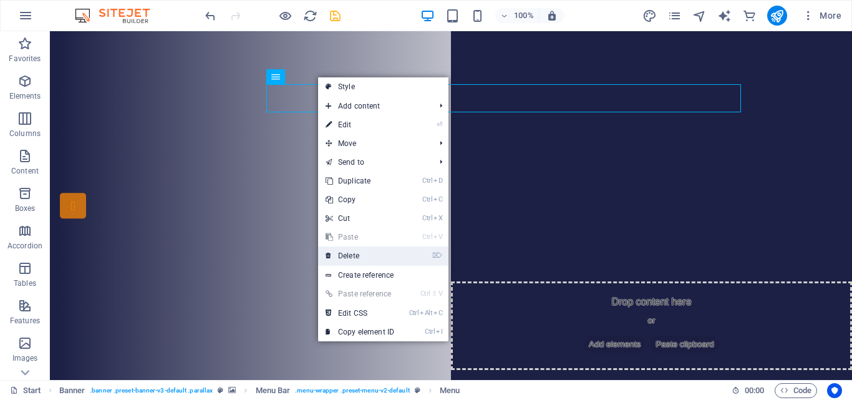
click at [355, 256] on link "⌦ Delete" at bounding box center [360, 255] width 84 height 19
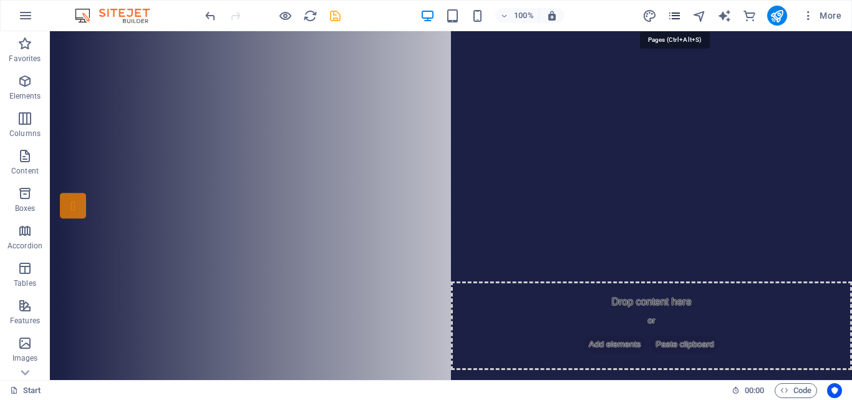
click at [676, 14] on icon "pages" at bounding box center [674, 16] width 14 height 14
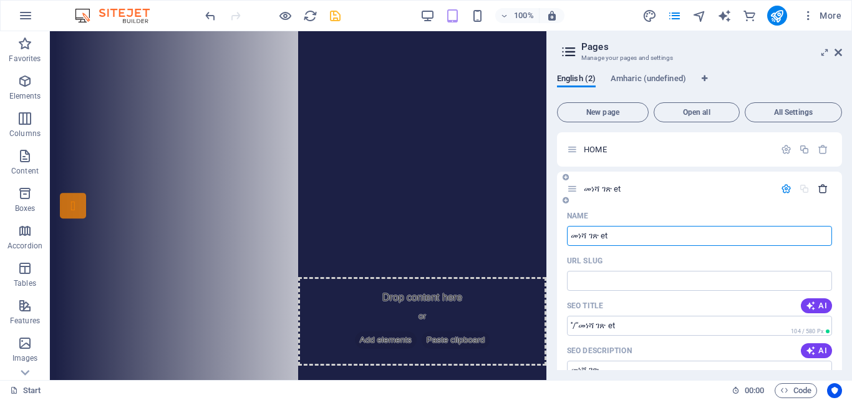
click at [820, 189] on icon "button" at bounding box center [822, 188] width 11 height 11
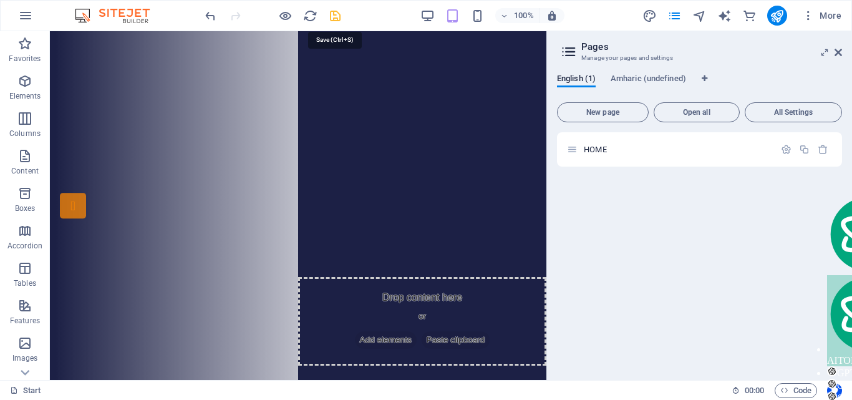
click at [339, 20] on icon "save" at bounding box center [335, 16] width 14 height 14
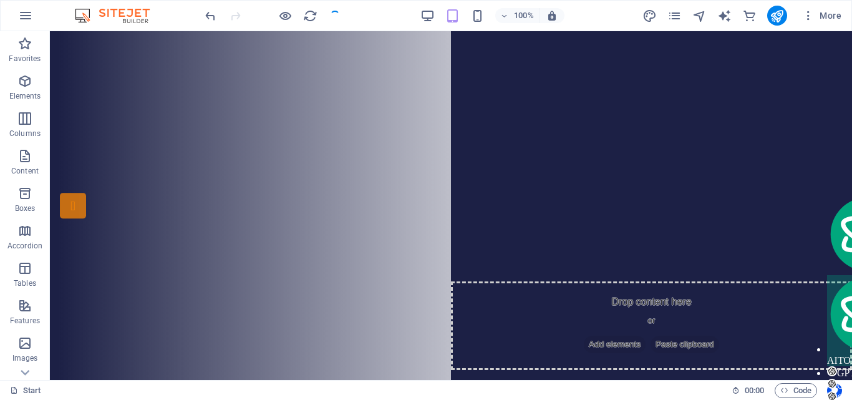
checkbox input "false"
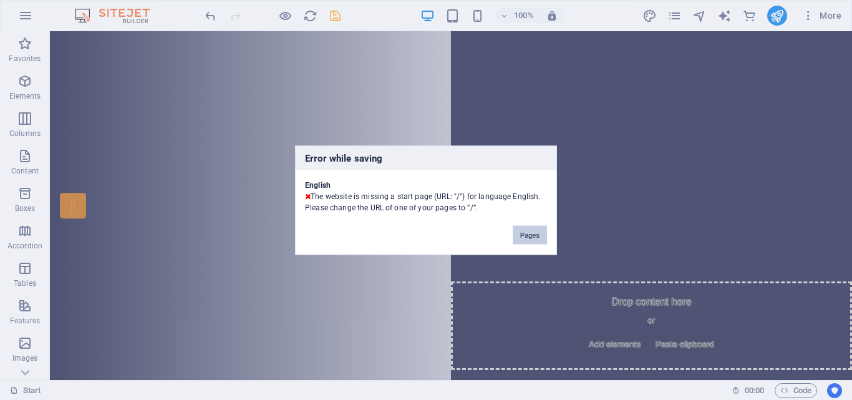
click at [529, 230] on button "Pages" at bounding box center [529, 234] width 34 height 19
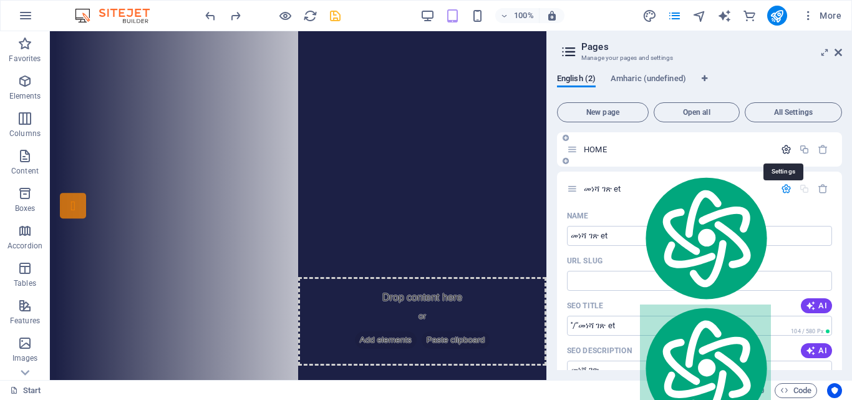
click at [781, 146] on icon "button" at bounding box center [786, 149] width 11 height 11
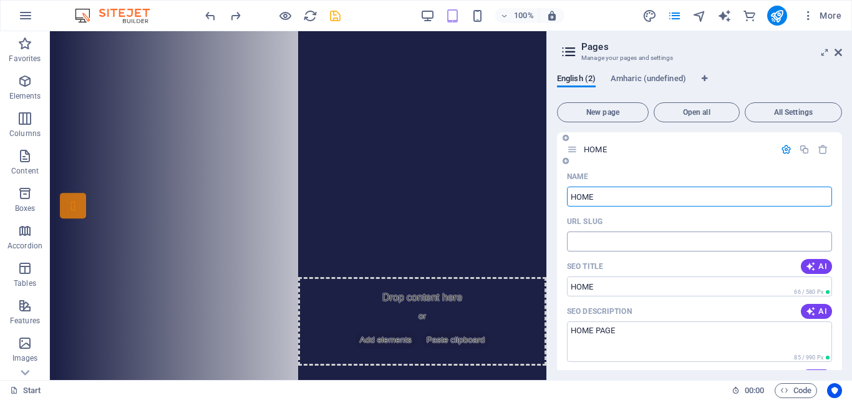
click at [581, 244] on input "URL SLUG" at bounding box center [699, 241] width 265 height 20
click at [571, 196] on input "HOME" at bounding box center [699, 196] width 265 height 20
type input "''/''HOME"
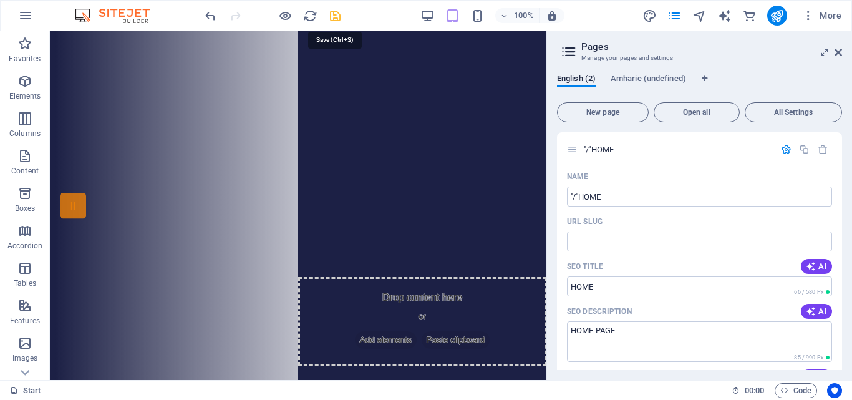
click at [339, 20] on icon "save" at bounding box center [335, 16] width 14 height 14
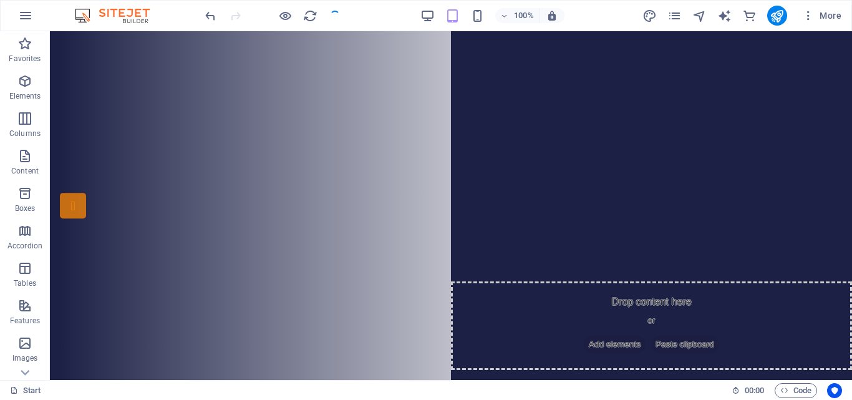
checkbox input "false"
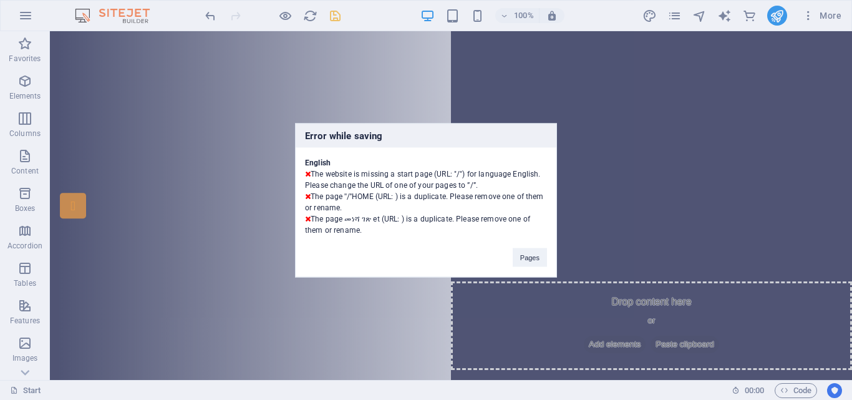
click at [209, 12] on div "Error while saving English The website is missing a start page (URL: "/") for l…" at bounding box center [426, 200] width 852 height 400
click at [209, 16] on icon "undo" at bounding box center [210, 16] width 14 height 14
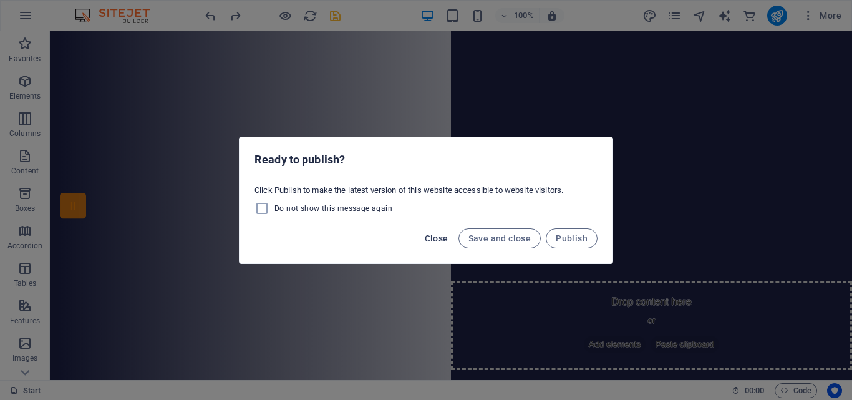
click at [434, 241] on span "Close" at bounding box center [437, 238] width 24 height 10
click at [438, 236] on span "Close" at bounding box center [437, 238] width 24 height 10
